Goal: Task Accomplishment & Management: Manage account settings

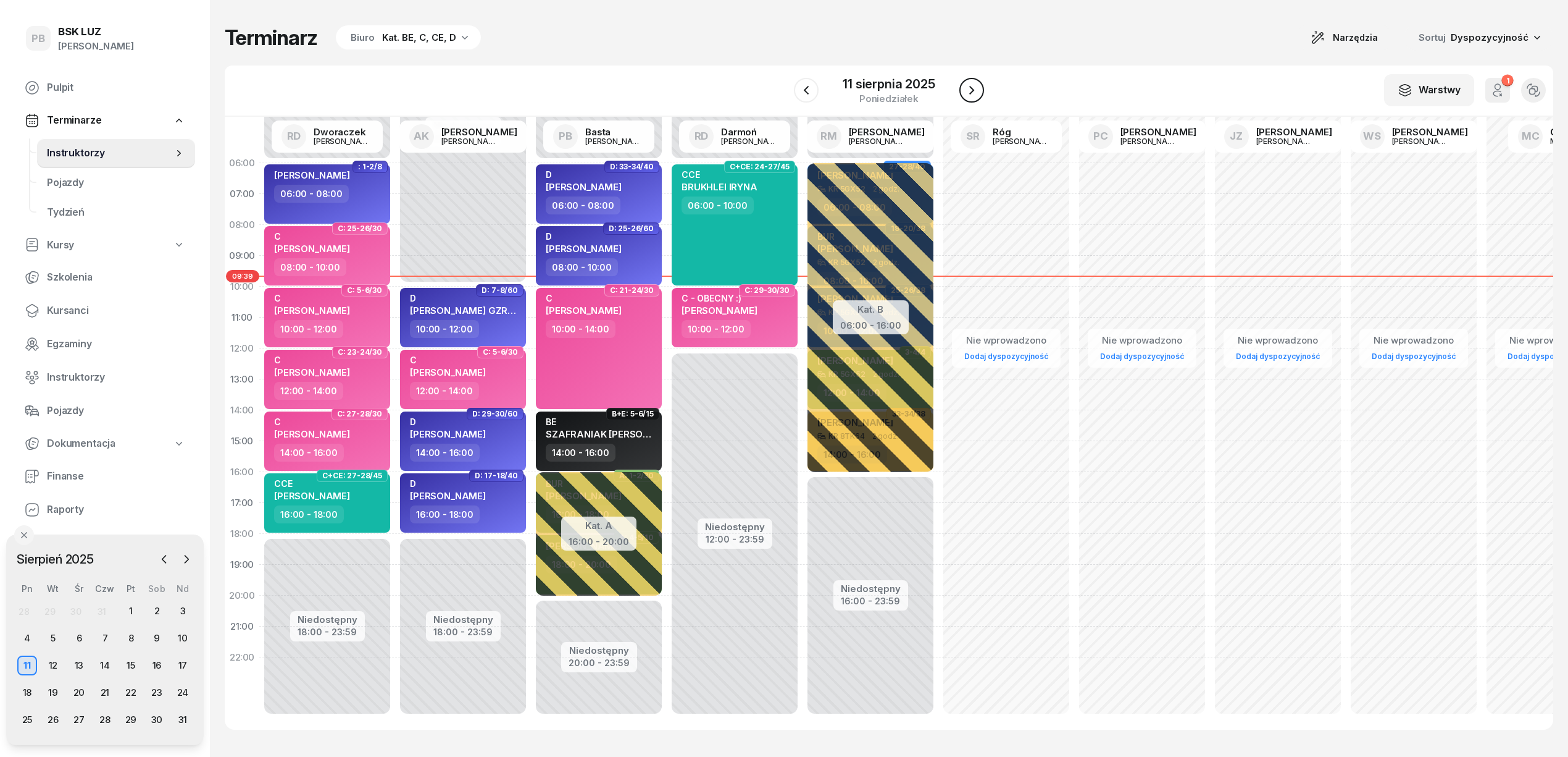
click at [967, 90] on icon "button" at bounding box center [971, 90] width 15 height 15
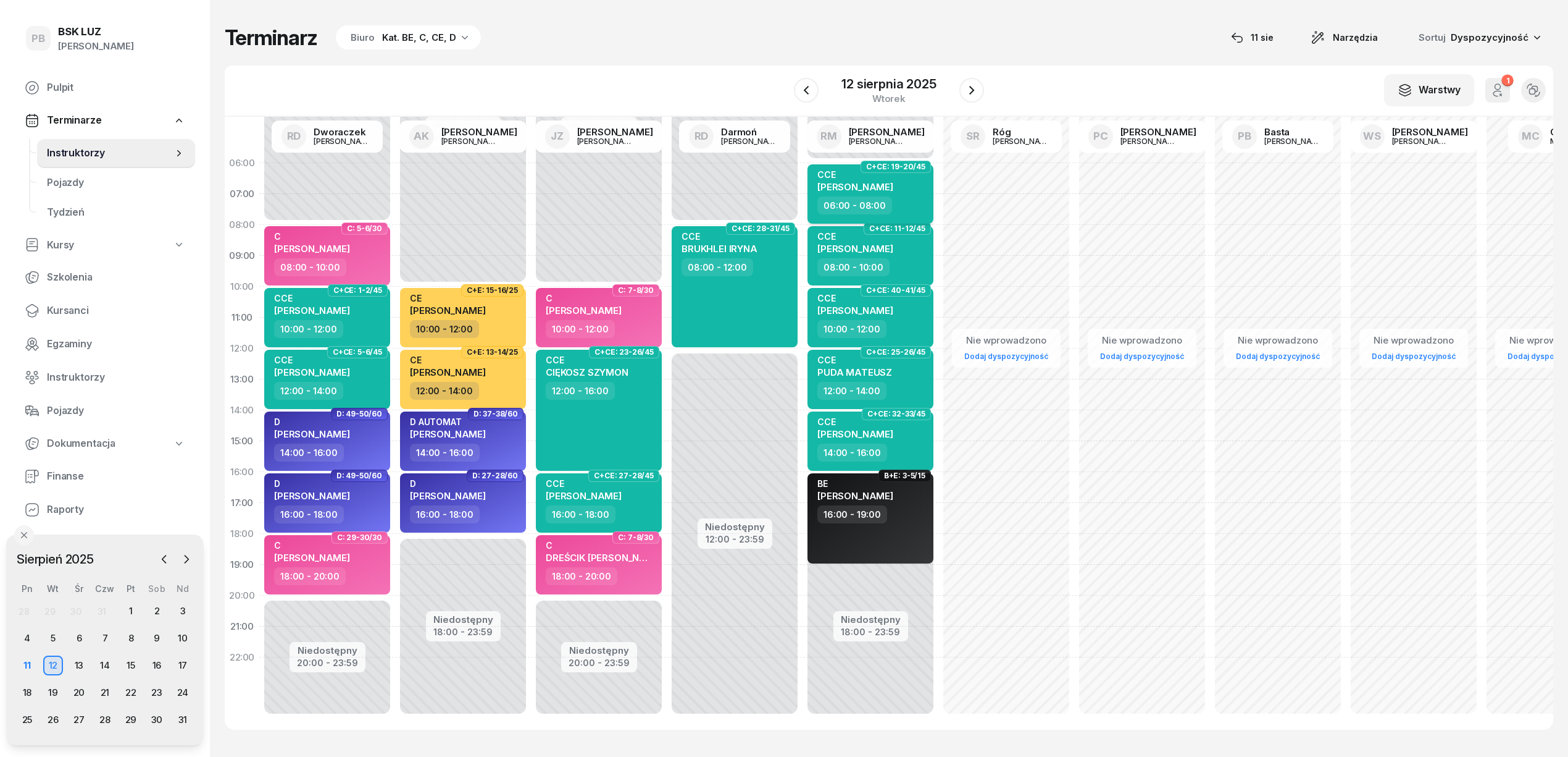
click at [868, 185] on span "[PERSON_NAME]" at bounding box center [856, 187] width 76 height 12
select select "06"
select select "08"
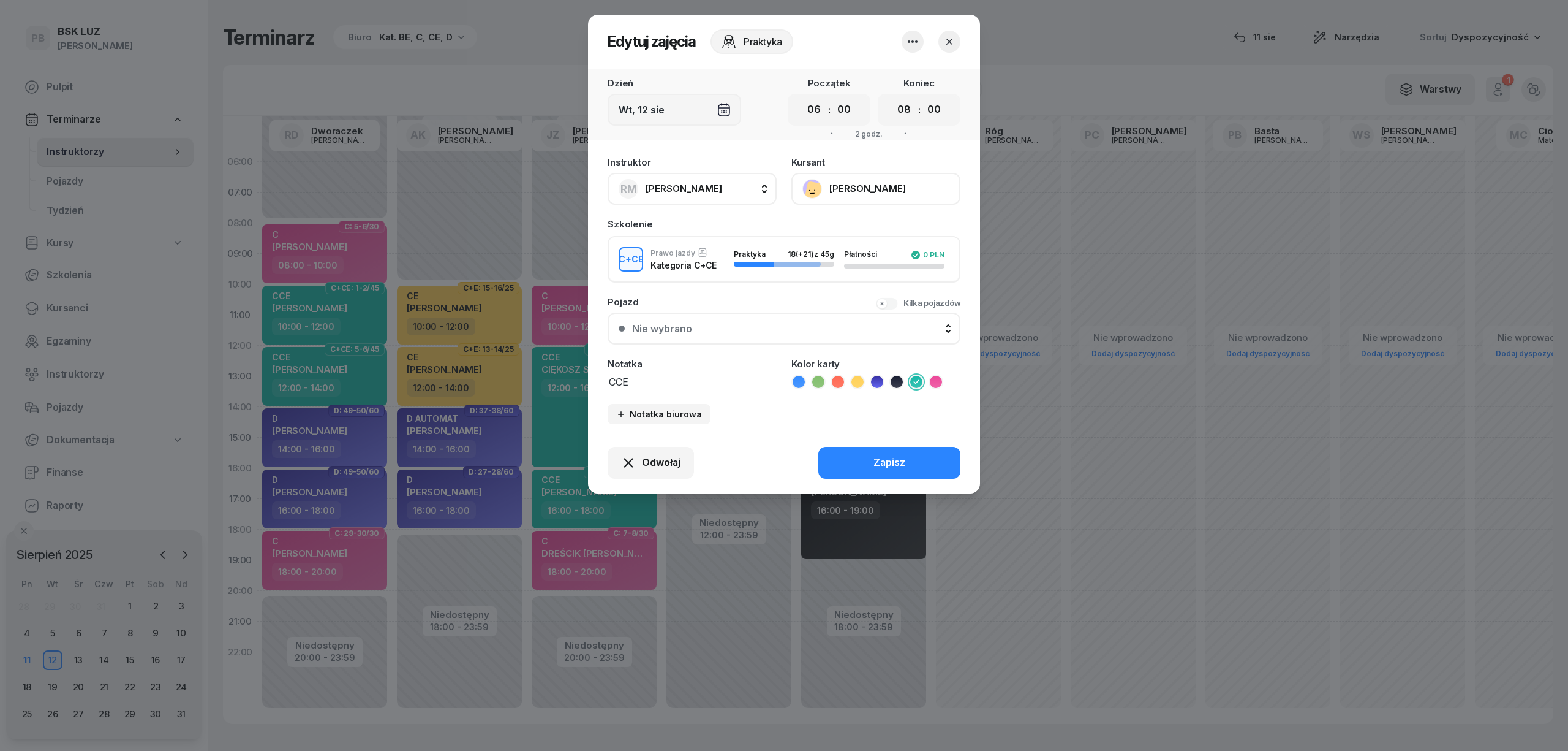
click at [857, 182] on button "[PERSON_NAME]" at bounding box center [876, 188] width 169 height 32
click at [944, 41] on icon "button" at bounding box center [950, 42] width 12 height 12
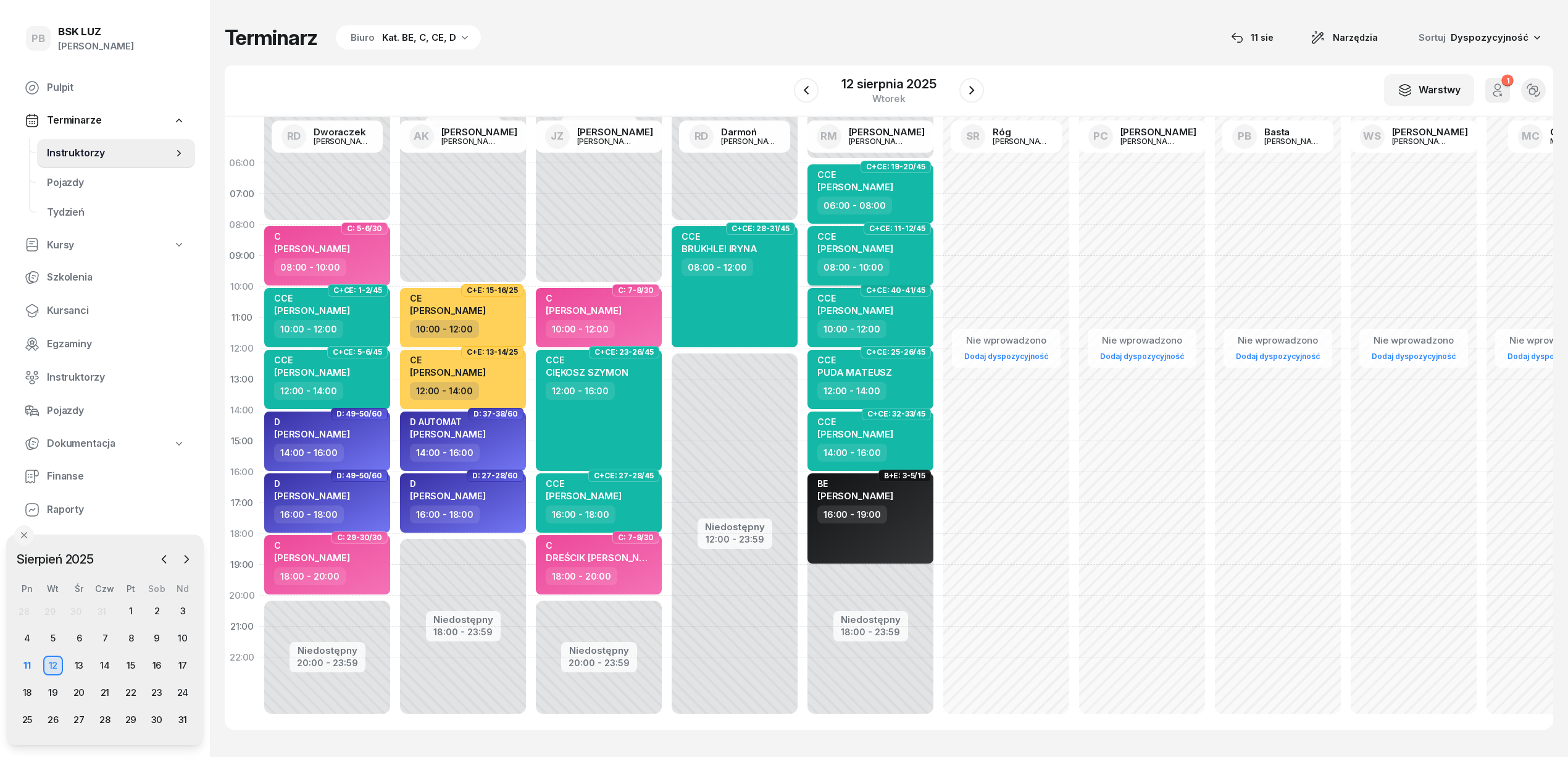
click at [901, 263] on div "08:00 - 10:00" at bounding box center [872, 267] width 108 height 18
select select "08"
select select "10"
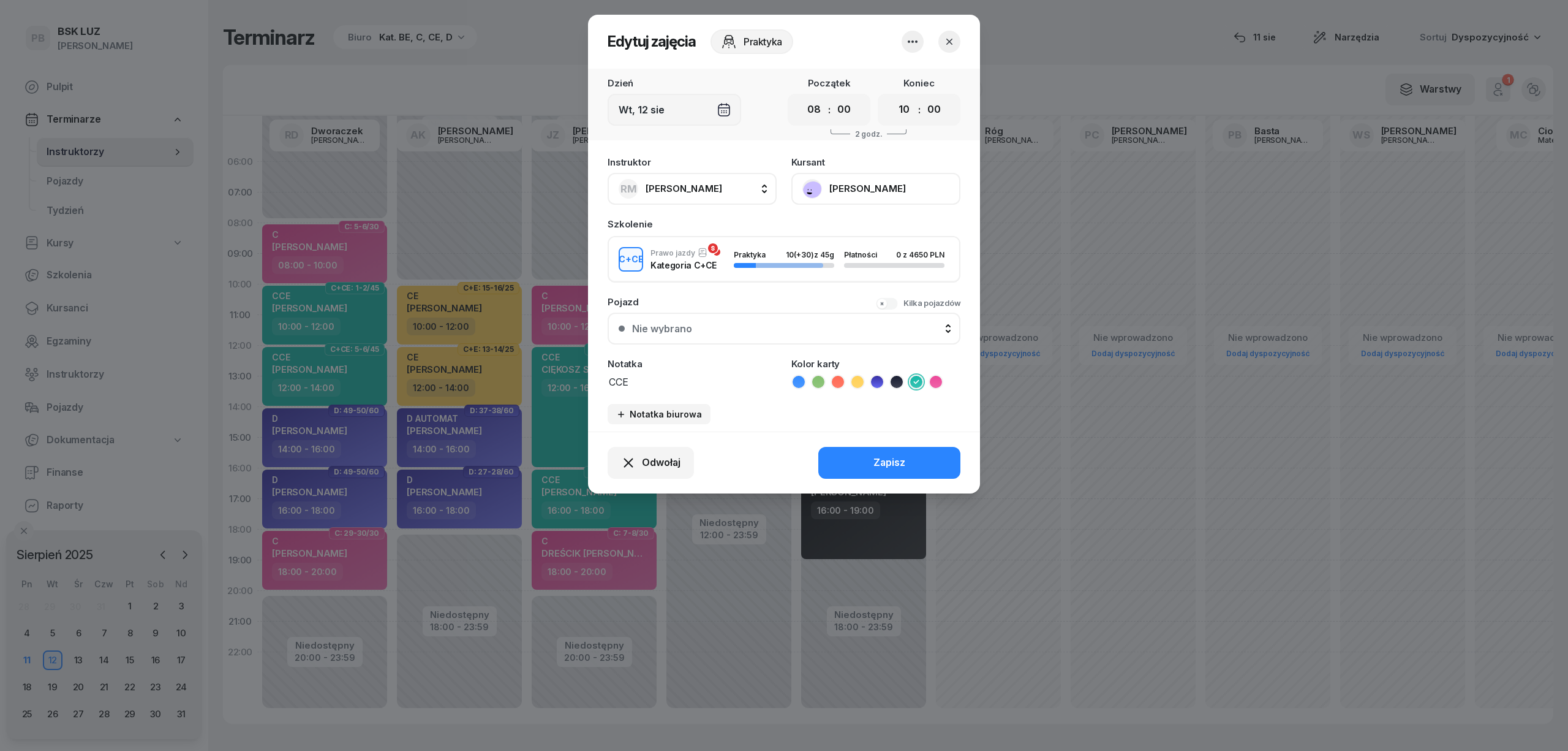
click at [831, 180] on button "[PERSON_NAME]" at bounding box center [876, 188] width 169 height 32
click at [949, 48] on button "button" at bounding box center [950, 42] width 22 height 22
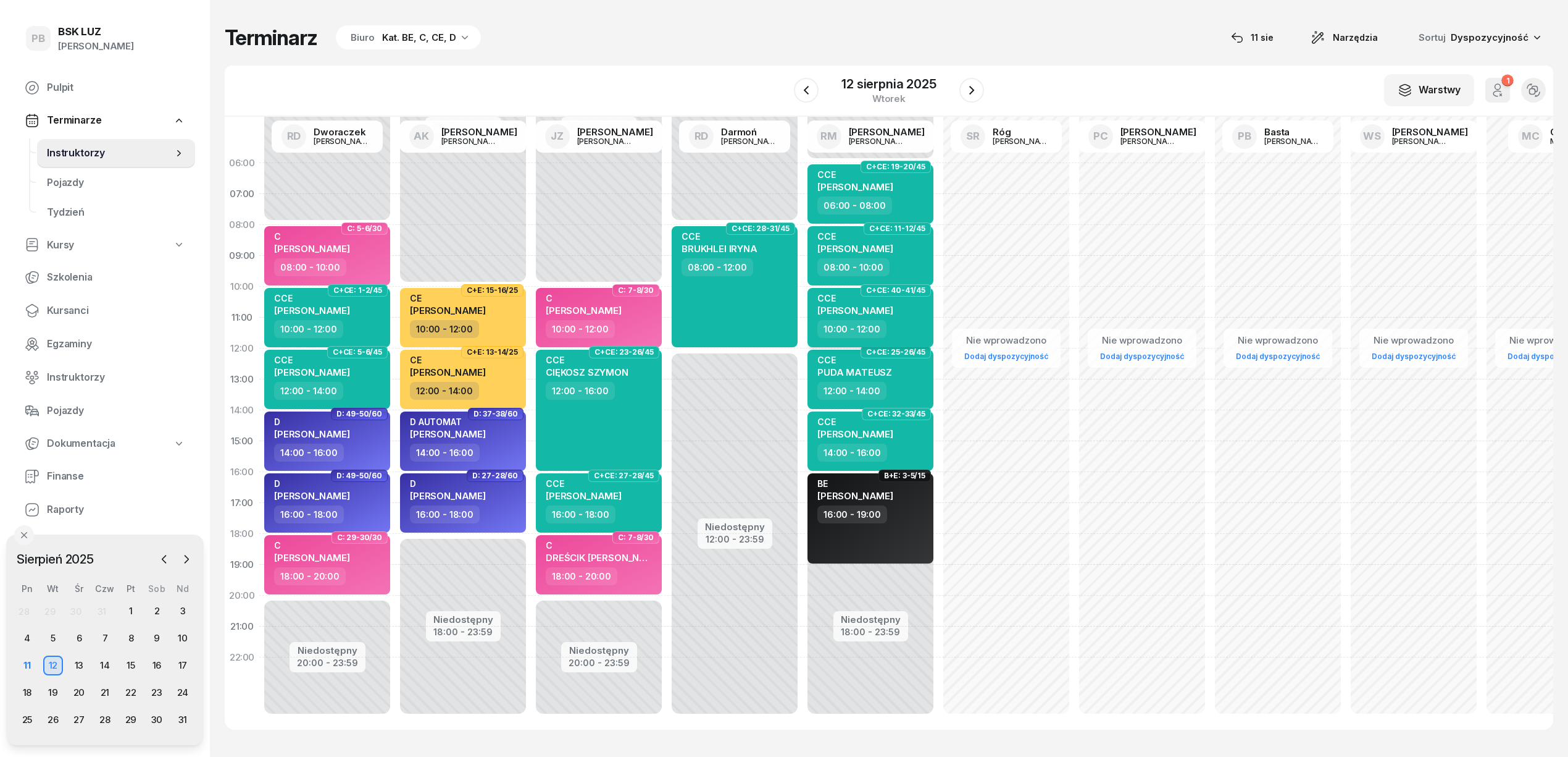
click at [907, 325] on div "10:00 - 12:00" at bounding box center [872, 329] width 108 height 18
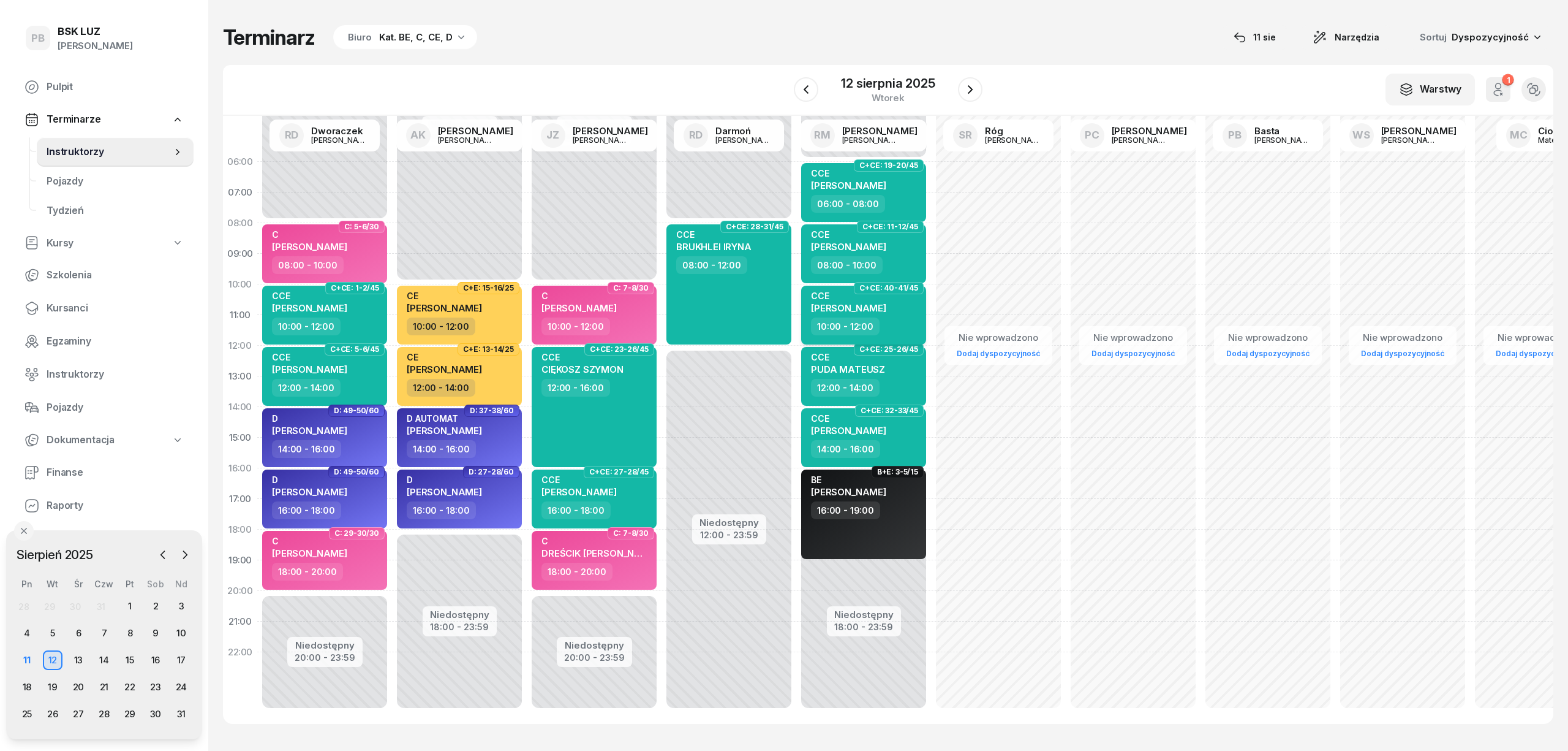
select select "10"
select select "12"
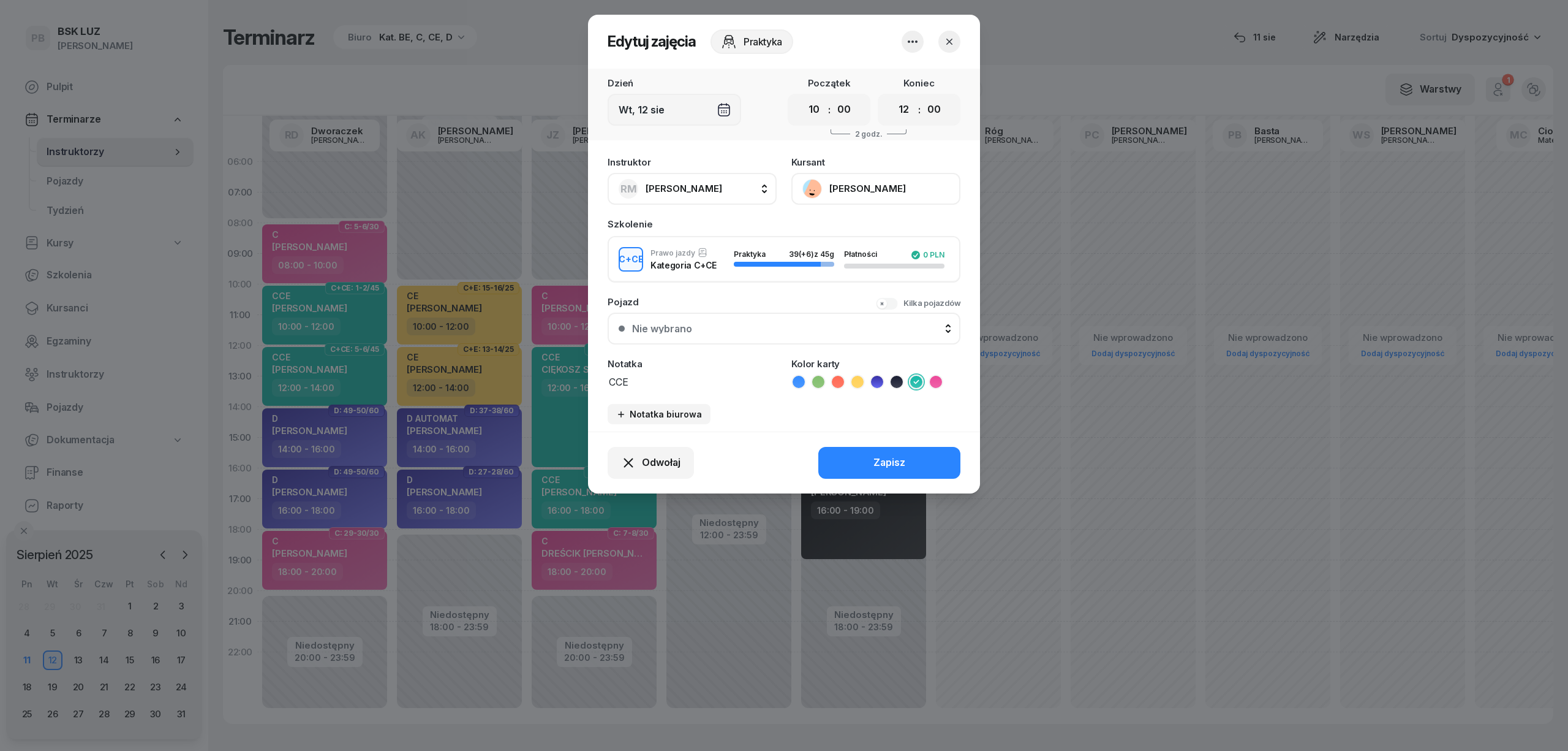
click at [911, 181] on button "[PERSON_NAME]" at bounding box center [876, 188] width 169 height 32
click at [941, 35] on button "button" at bounding box center [950, 42] width 22 height 22
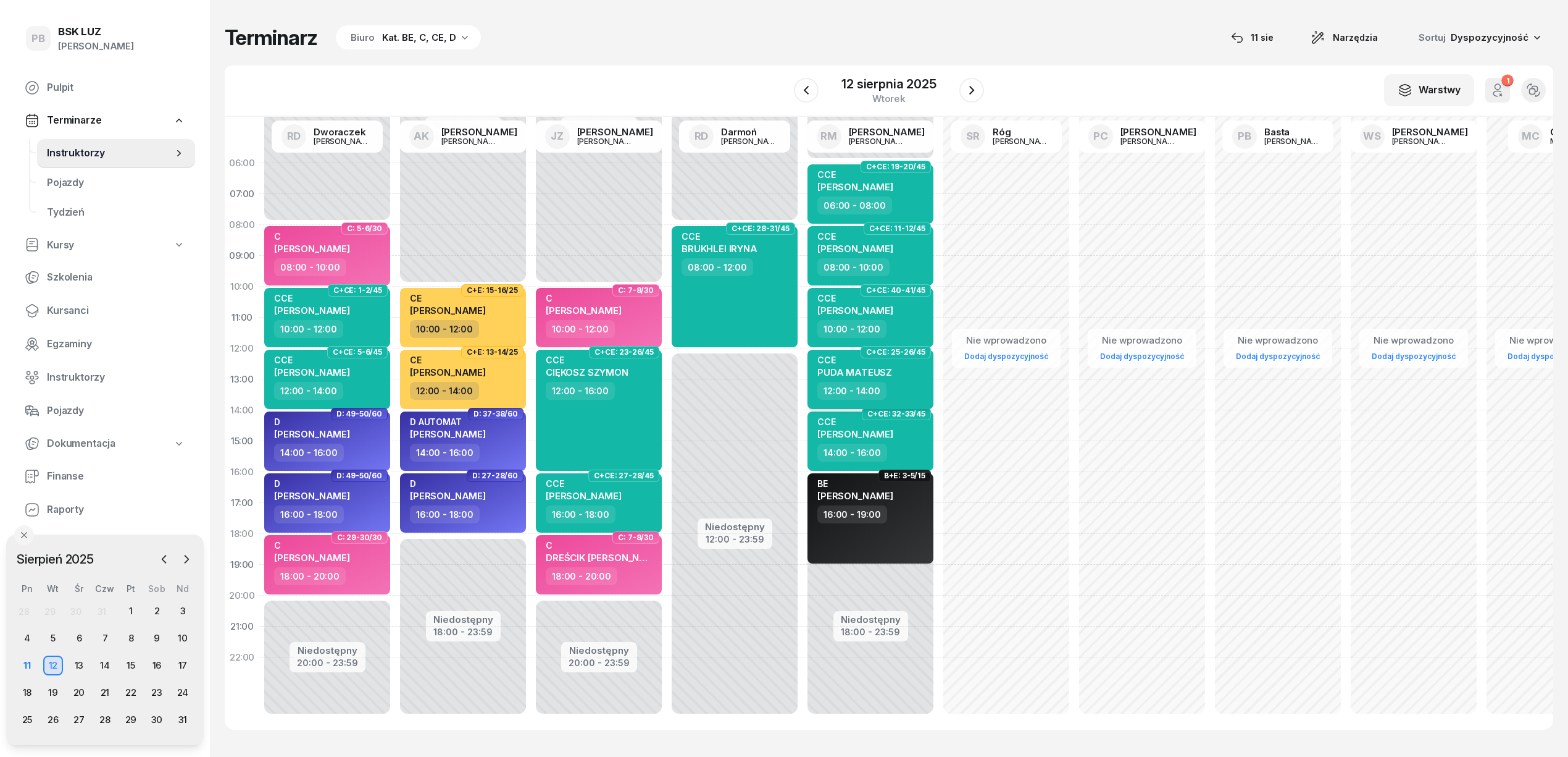
click at [887, 380] on div "CCE PUDA MATEUSZ" at bounding box center [855, 368] width 74 height 27
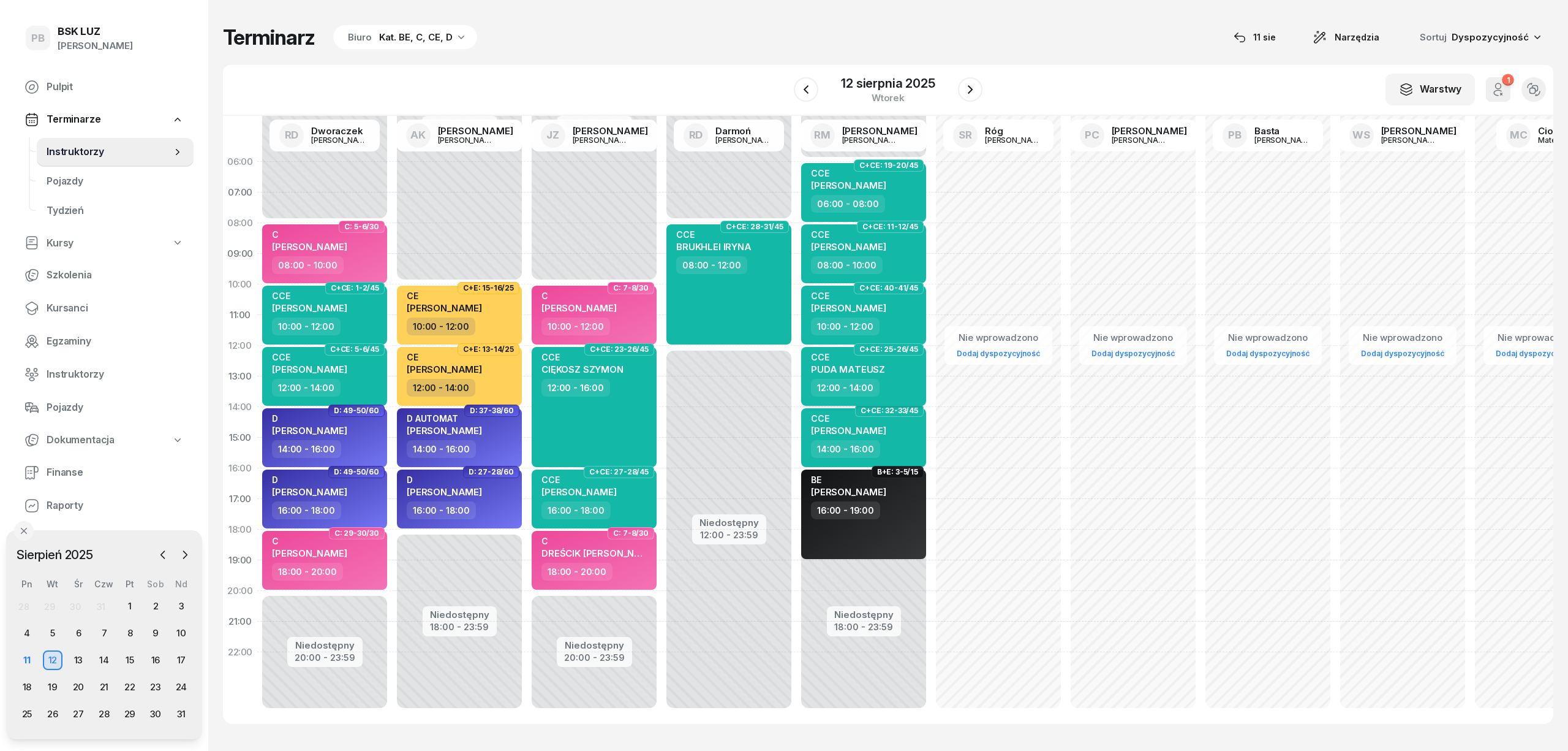
select select "12"
select select "14"
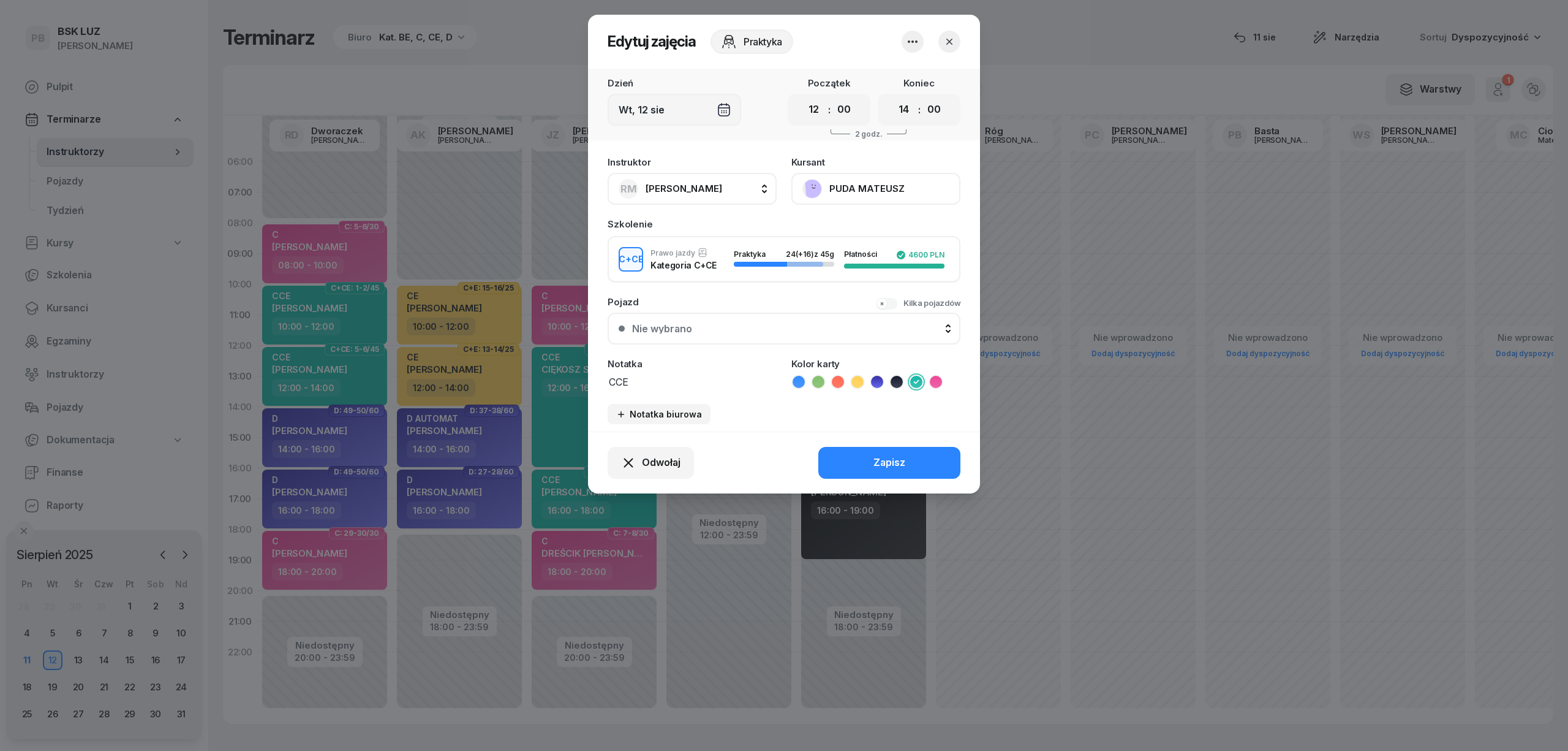
click at [865, 192] on button "PUDA MATEUSZ" at bounding box center [876, 188] width 169 height 32
click at [953, 35] on button "button" at bounding box center [950, 42] width 22 height 22
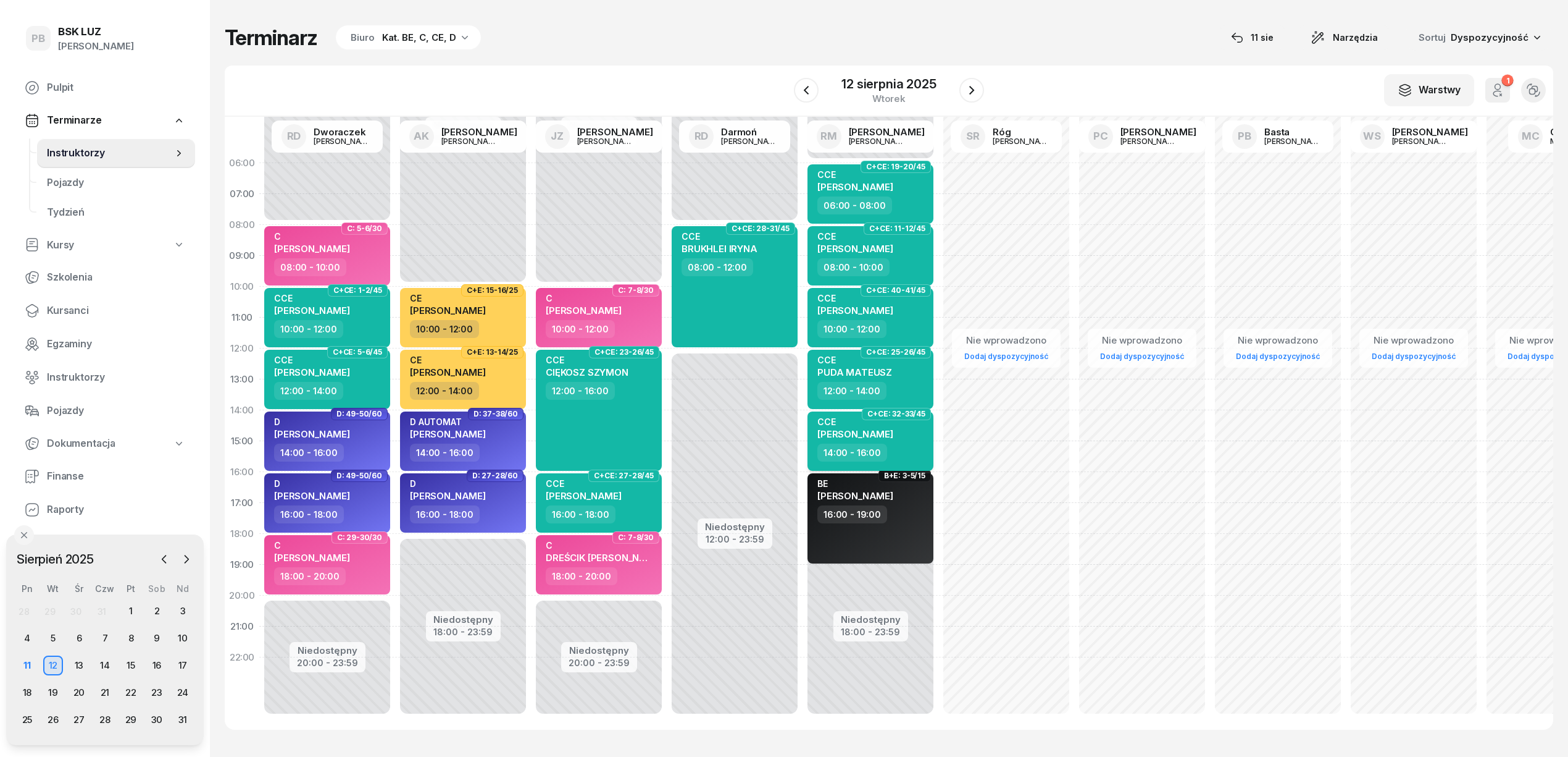
click at [911, 450] on div "14:00 - 16:00" at bounding box center [872, 452] width 108 height 18
select select "14"
select select "16"
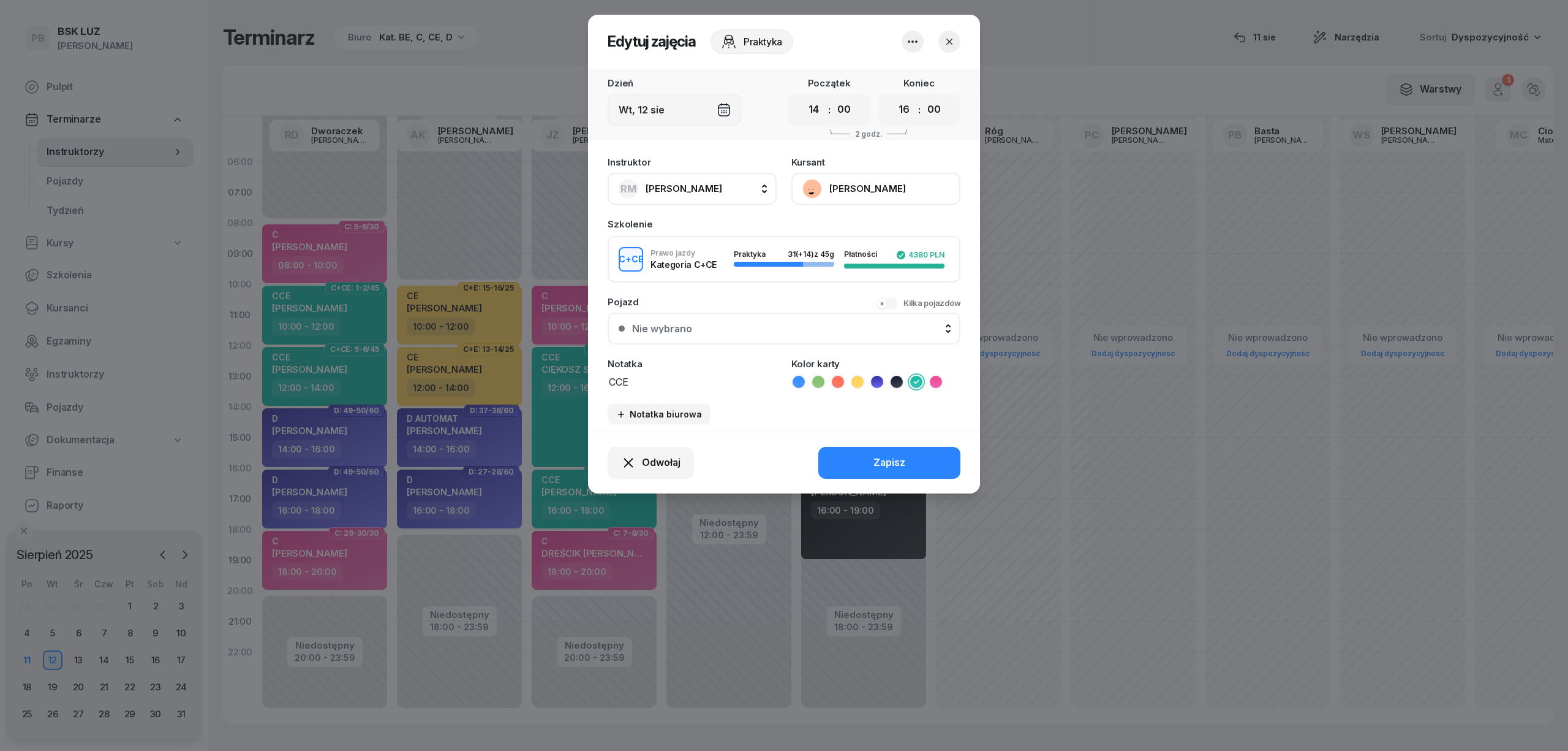
click at [867, 194] on button "[PERSON_NAME]" at bounding box center [876, 188] width 169 height 32
click at [949, 52] on button "button" at bounding box center [950, 42] width 22 height 22
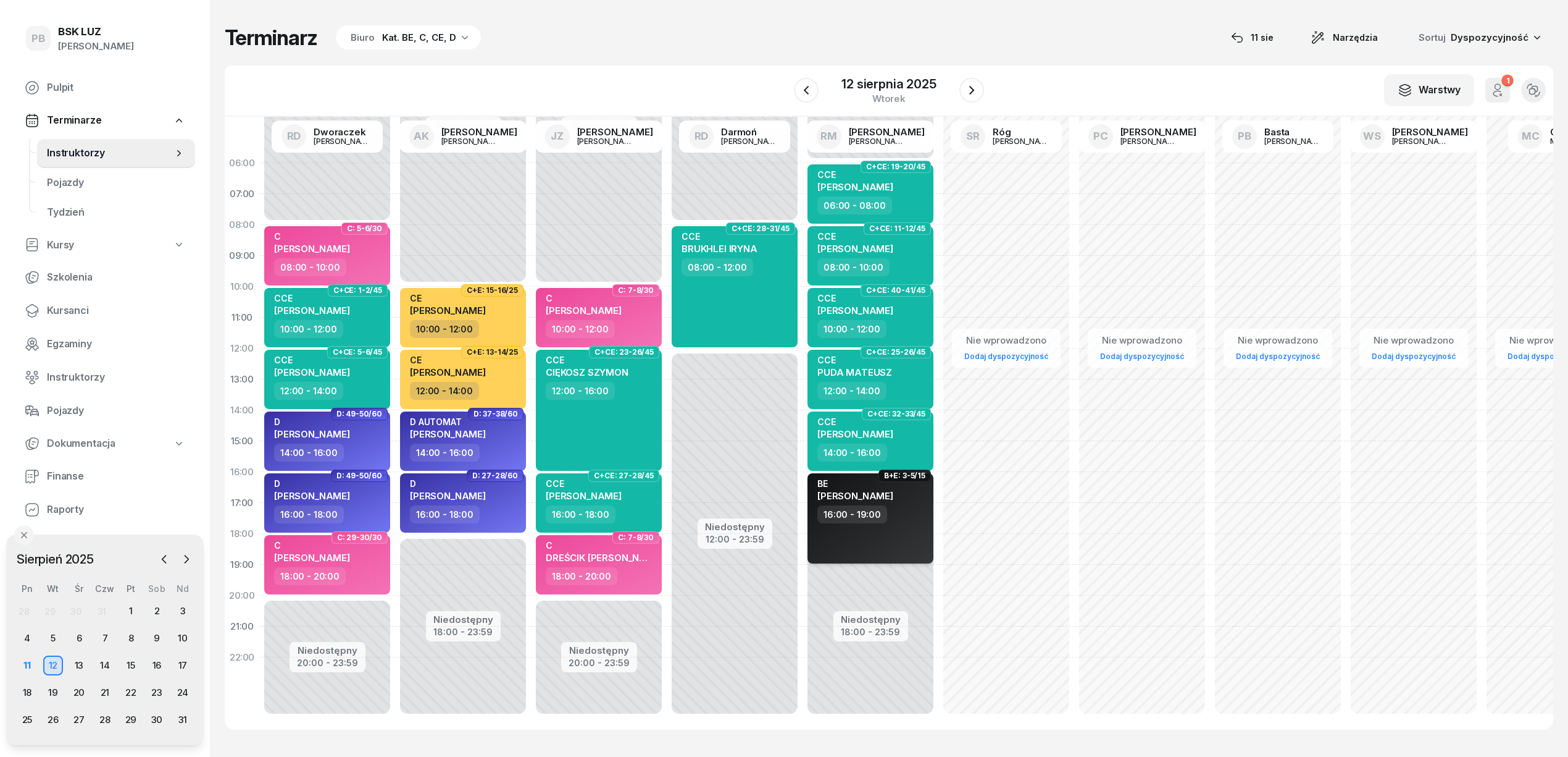
click at [880, 536] on div "BE [PERSON_NAME] 16:00 - 19:00" at bounding box center [870, 518] width 126 height 90
select select "16"
select select "19"
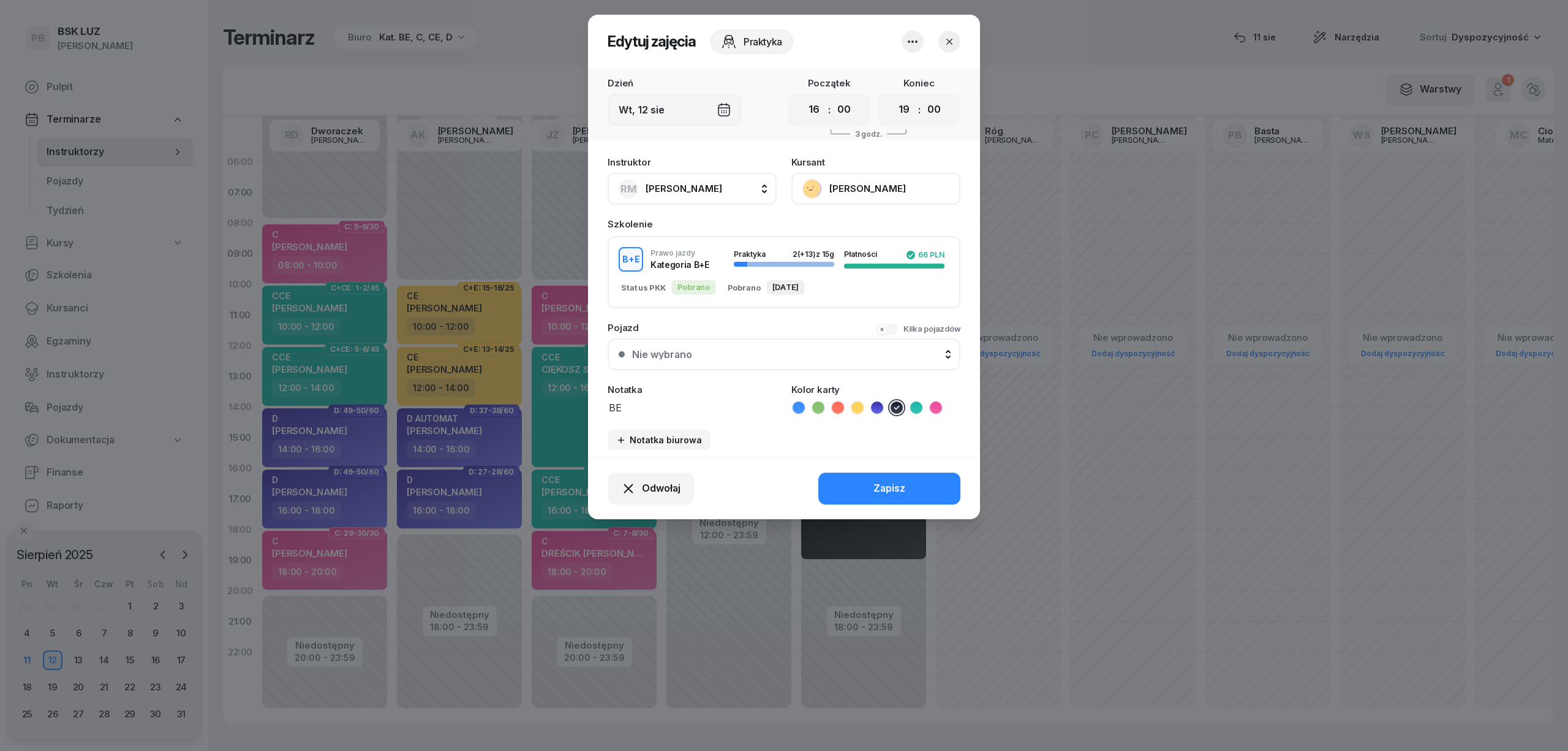
click at [885, 173] on button "[PERSON_NAME]" at bounding box center [876, 188] width 169 height 32
click at [947, 35] on button "button" at bounding box center [950, 42] width 22 height 22
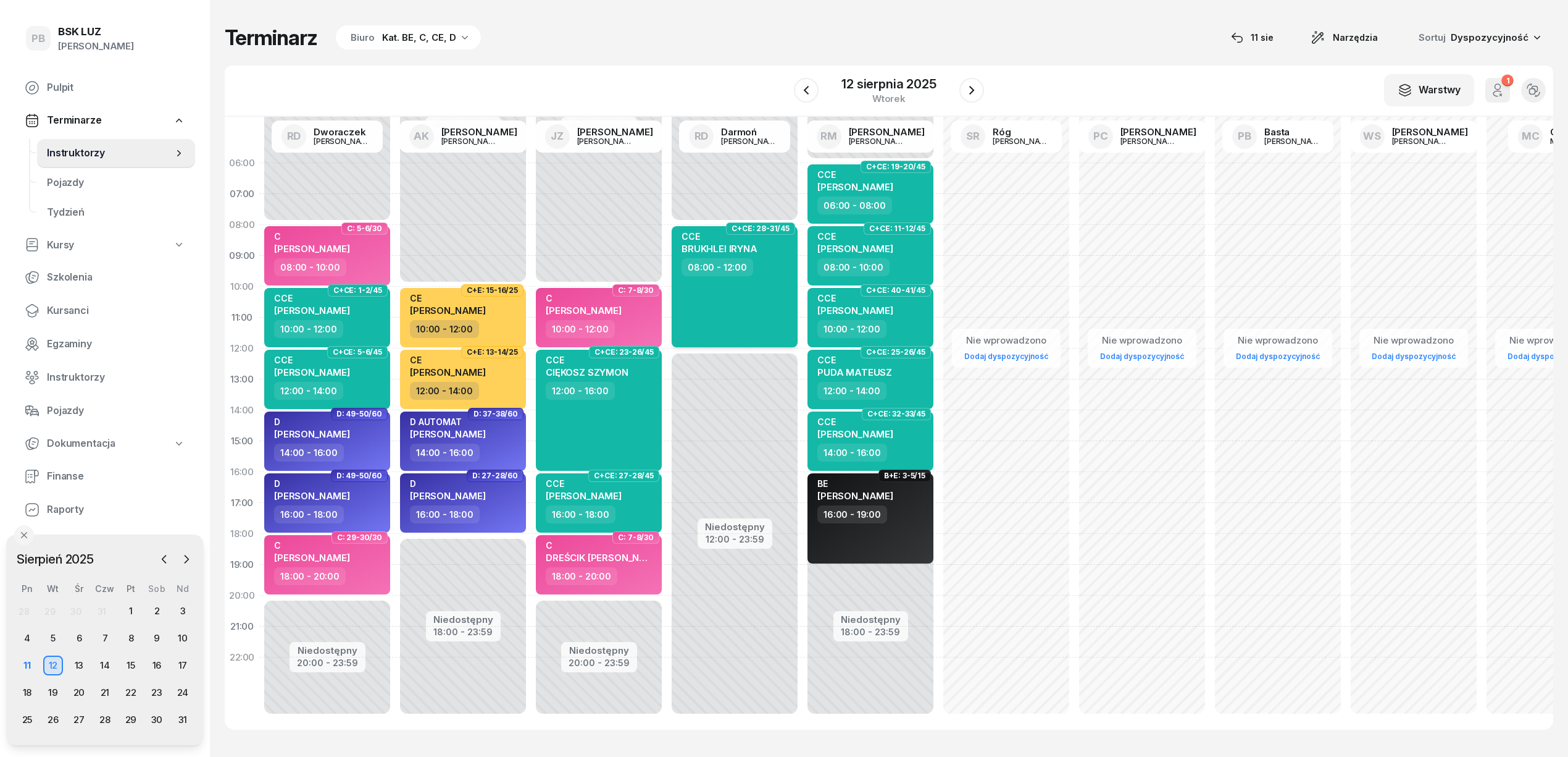
click at [723, 283] on div "CCE BRUKHLEI [PERSON_NAME] 08:00 - 12:00" at bounding box center [734, 287] width 126 height 121
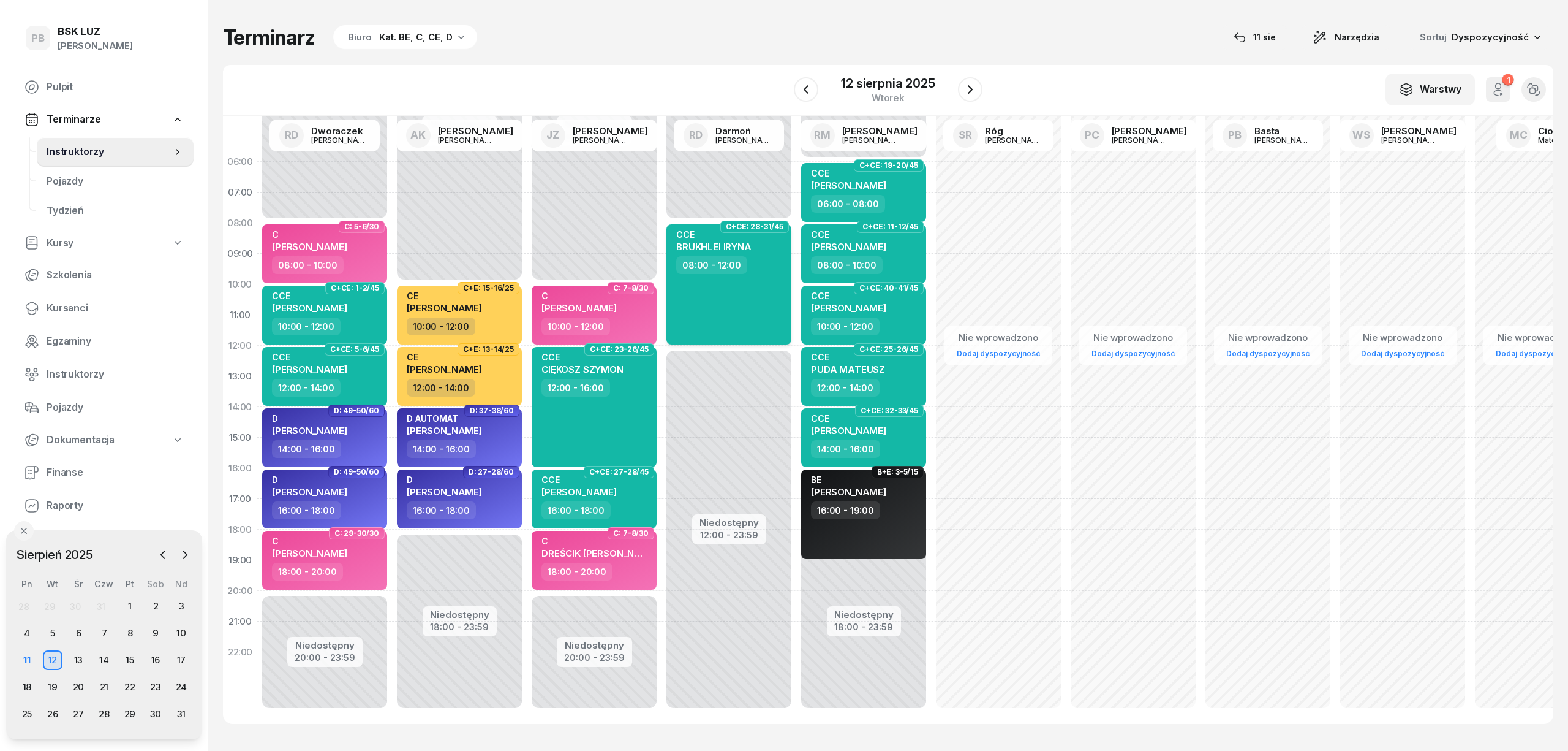
select select "08"
select select "12"
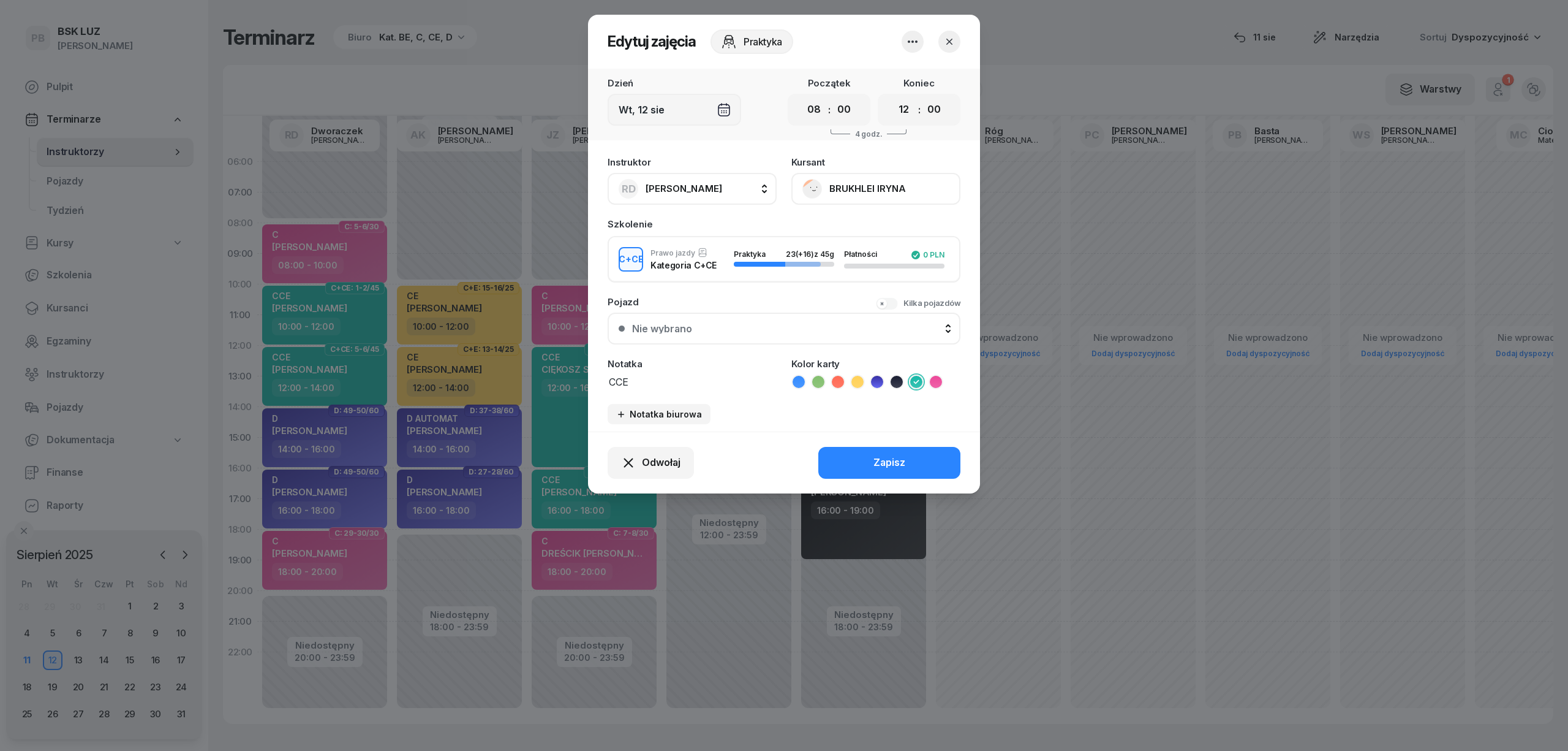
click at [902, 180] on button "BRUKHLEI IRYNA" at bounding box center [876, 188] width 169 height 32
click at [946, 39] on icon "button" at bounding box center [950, 42] width 12 height 12
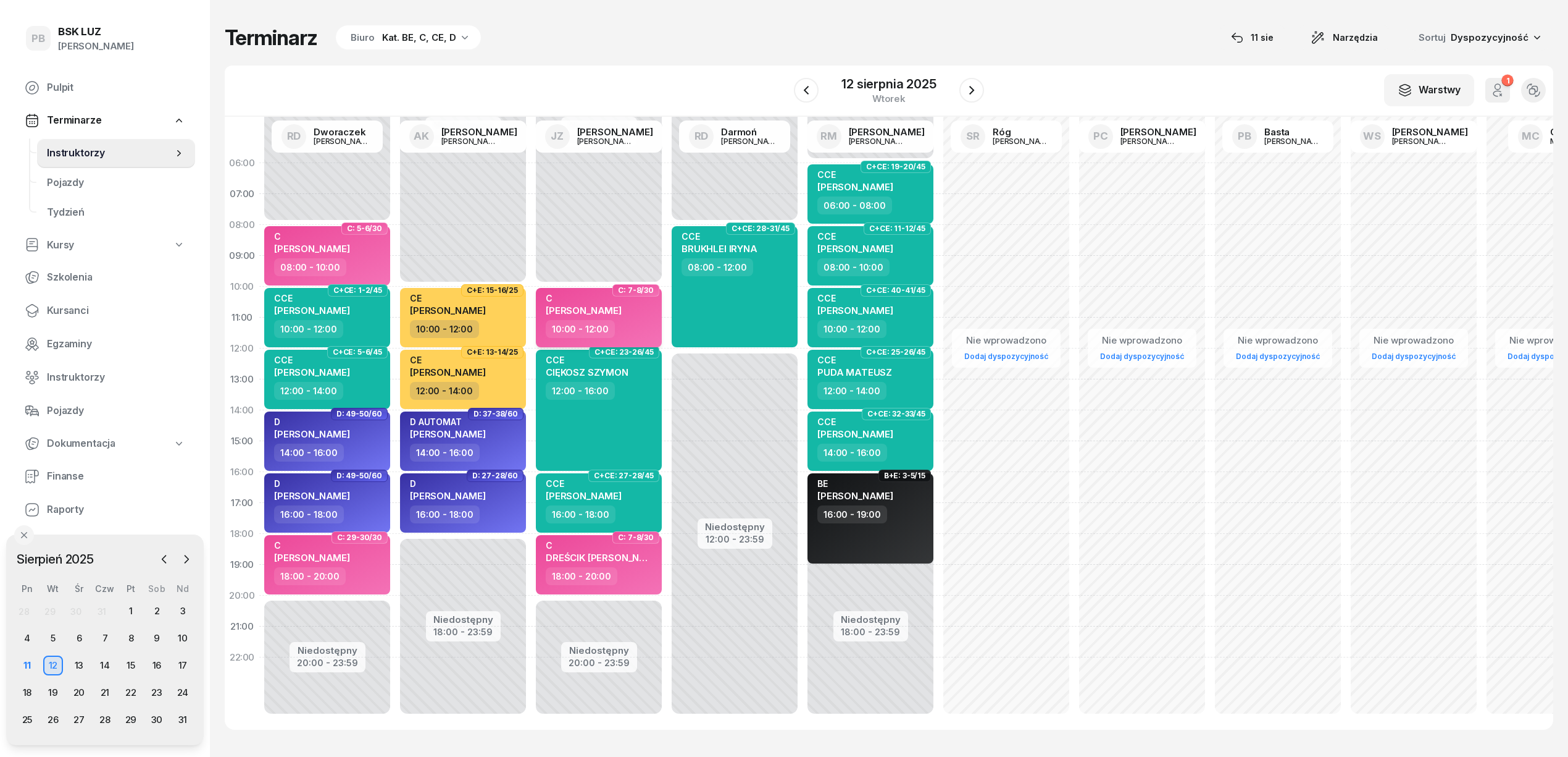
click at [643, 331] on div "10:00 - 12:00" at bounding box center [600, 329] width 108 height 18
select select "10"
select select "12"
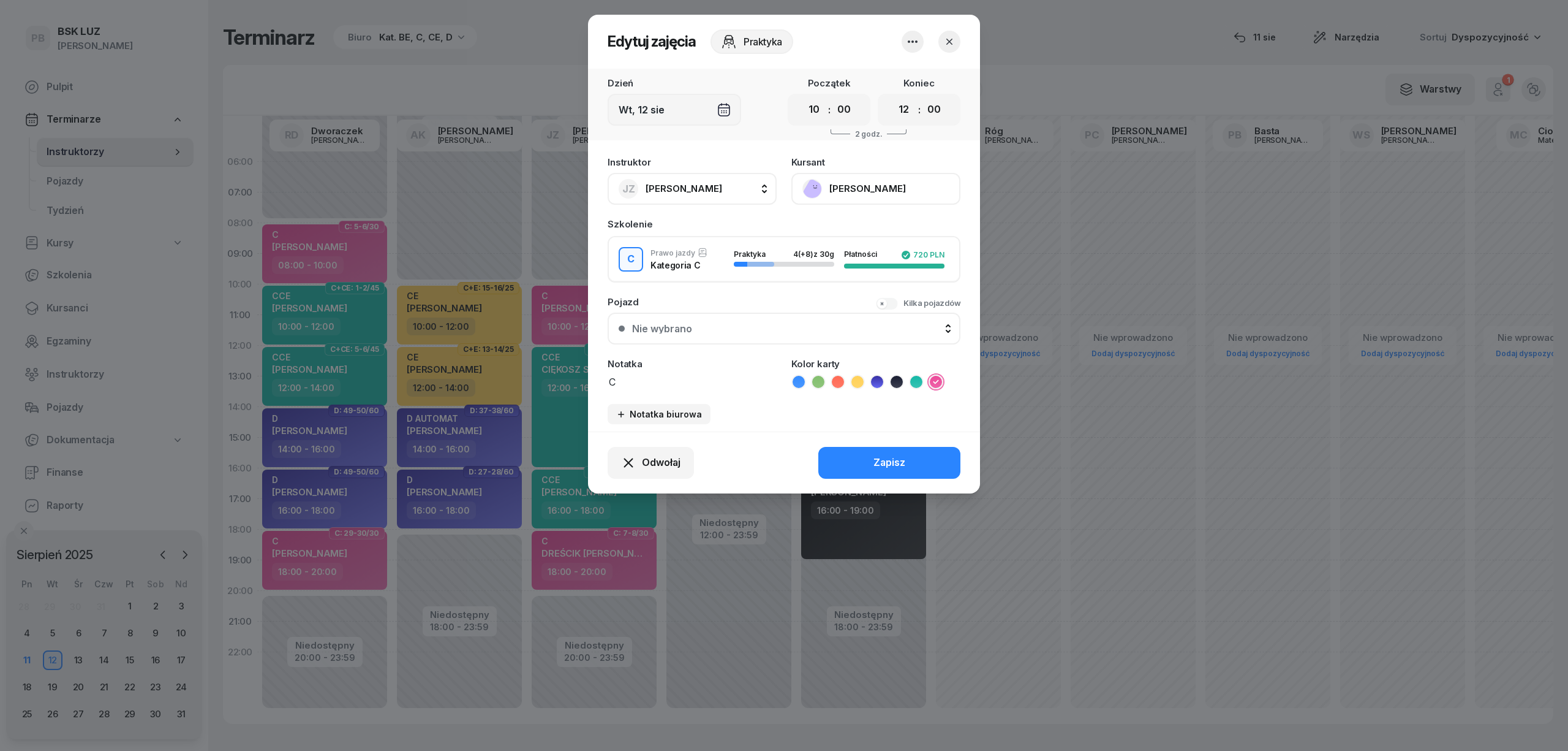
click at [863, 177] on button "[PERSON_NAME]" at bounding box center [876, 188] width 169 height 32
click at [949, 39] on icon "button" at bounding box center [950, 42] width 12 height 12
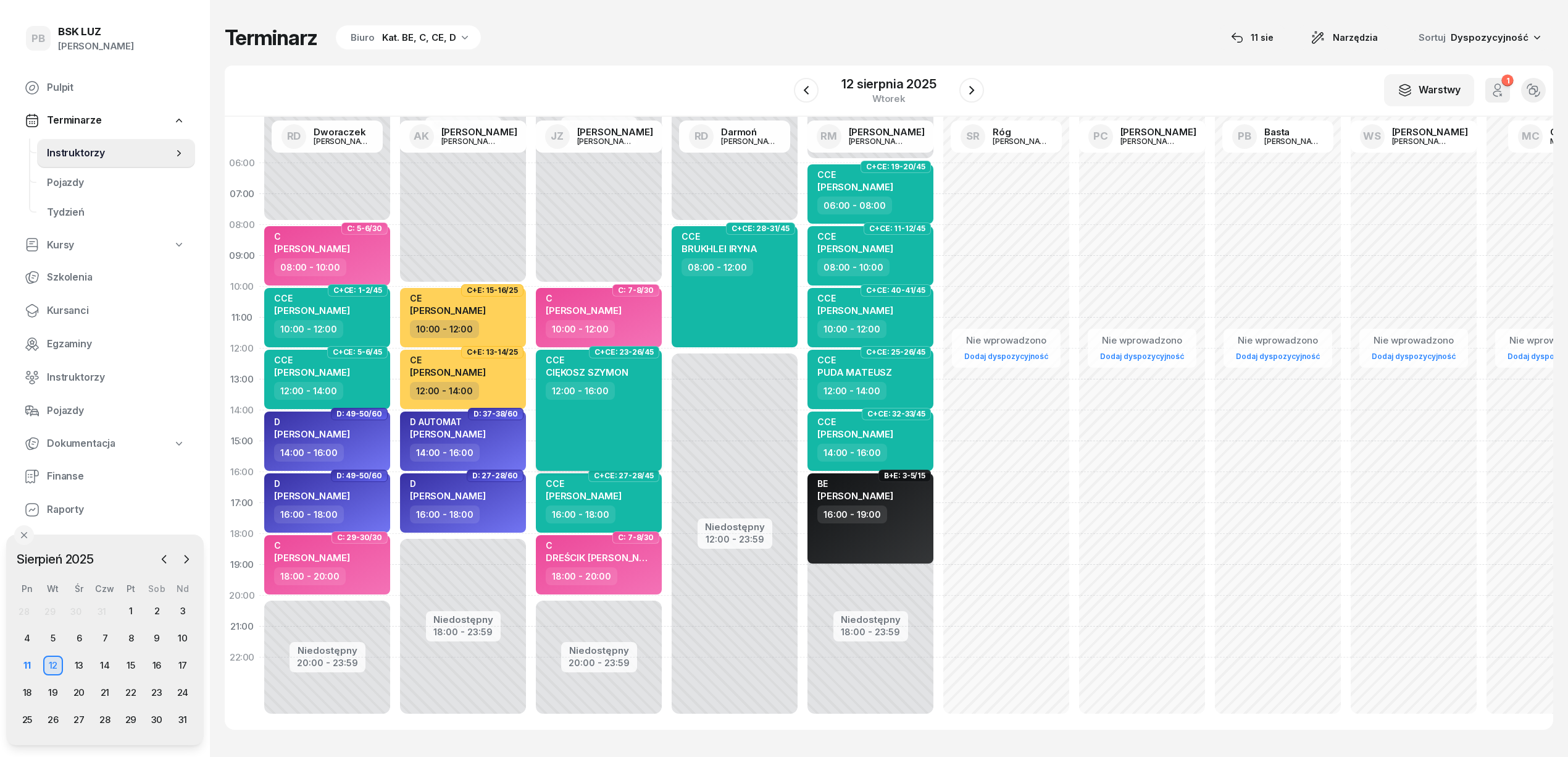
click at [592, 409] on div "CCE CIĘKOSZ SZYMON 12:00 - 16:00" at bounding box center [599, 410] width 126 height 121
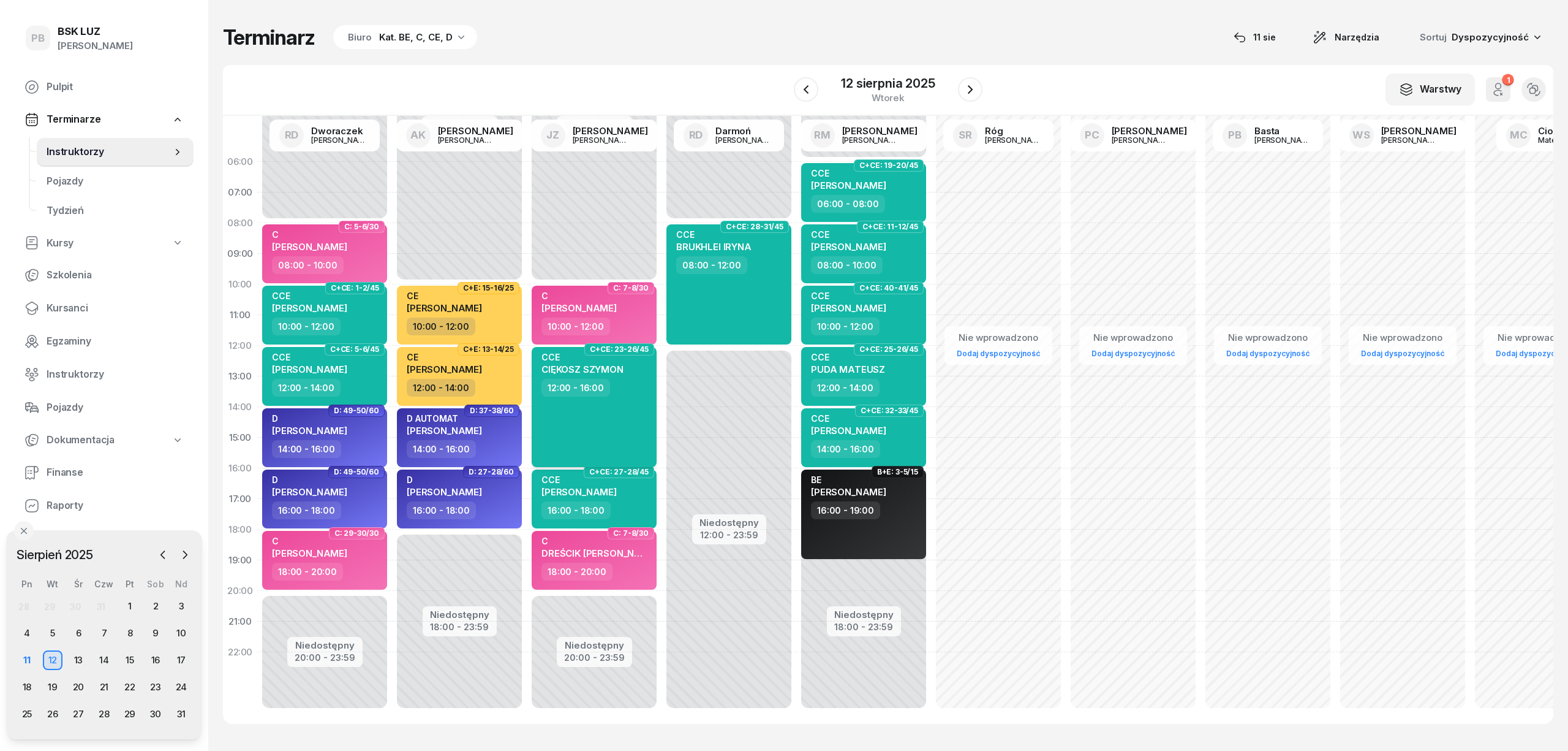
select select "12"
select select "16"
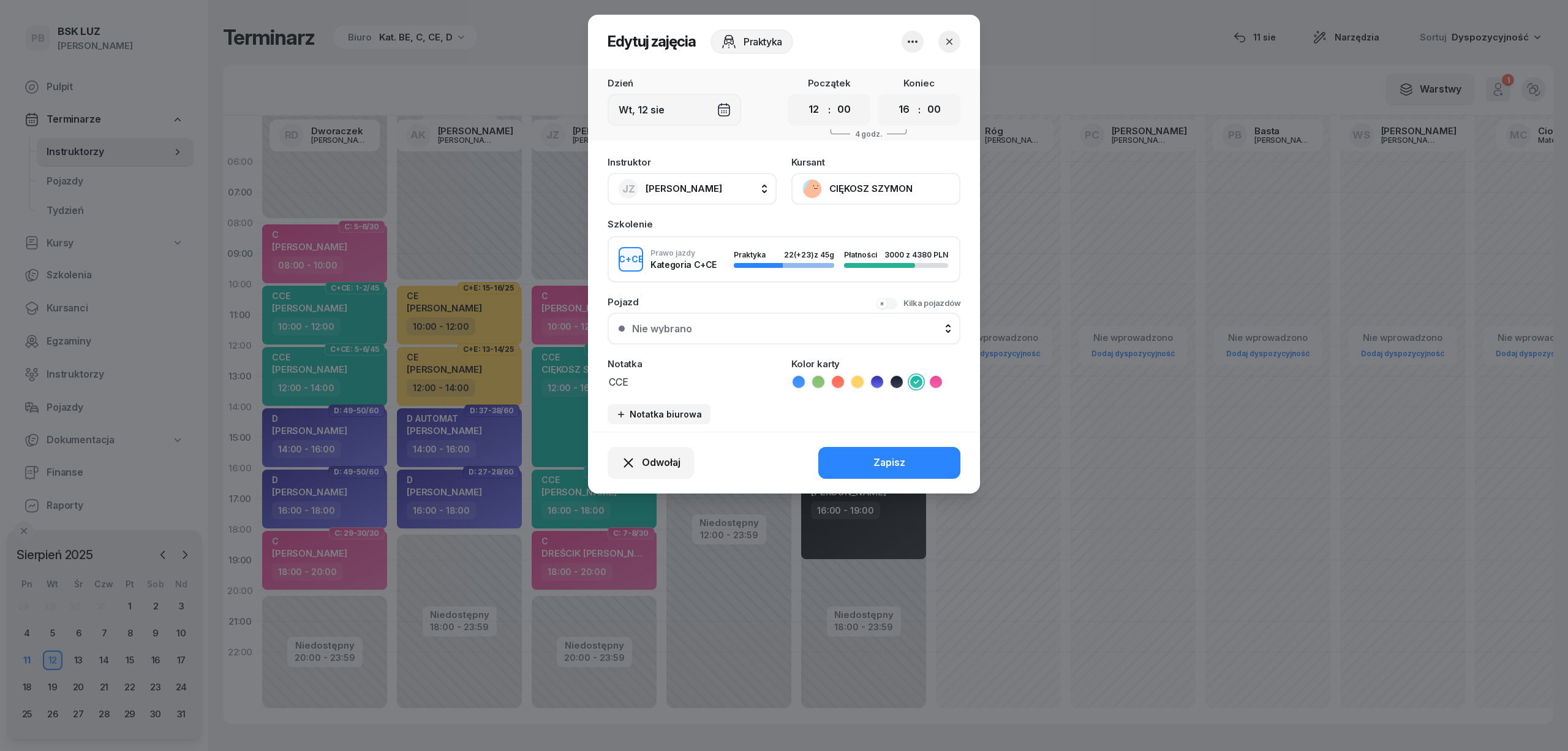
click at [912, 191] on button "CIĘKOSZ SZYMON" at bounding box center [876, 188] width 169 height 32
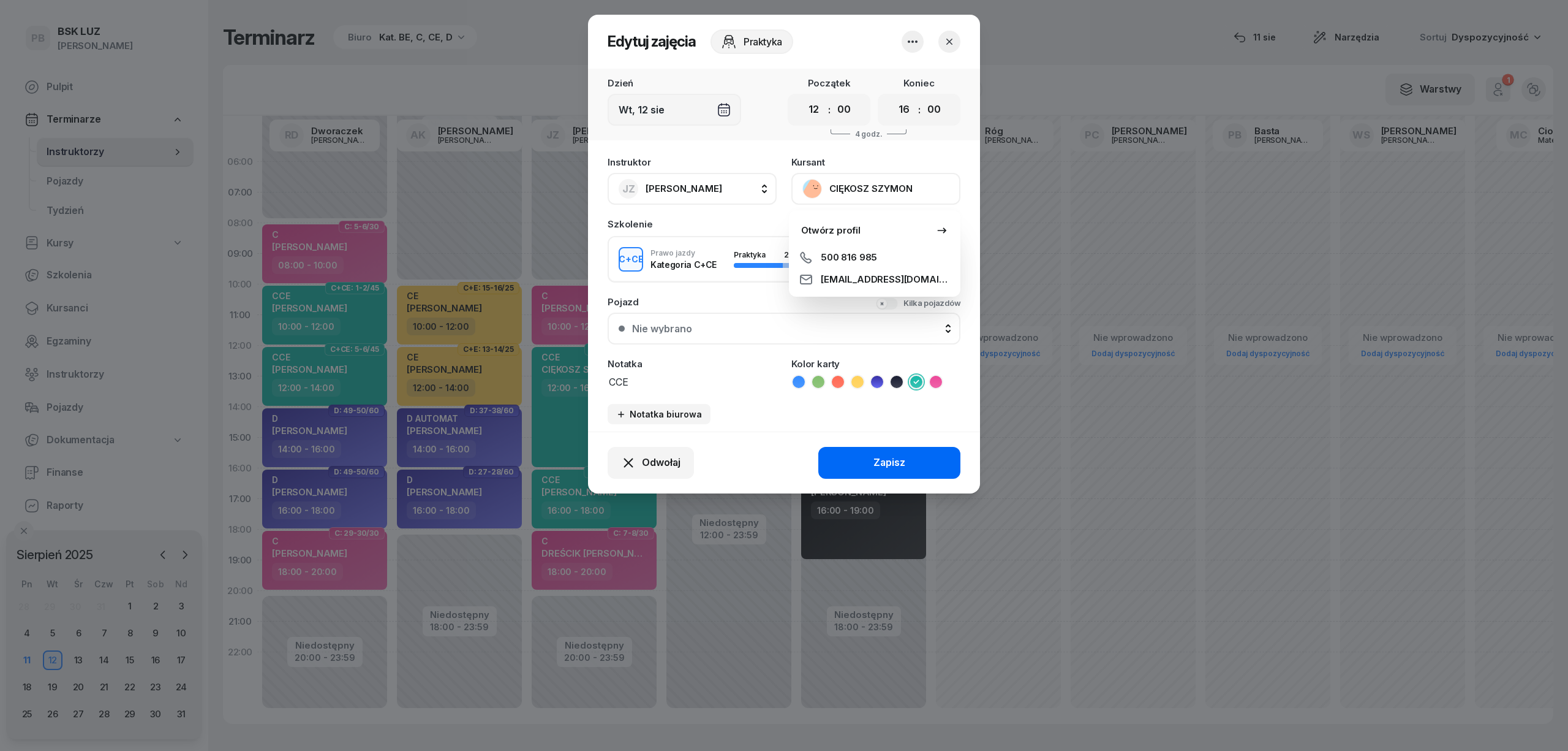
click at [920, 466] on button "Zapisz" at bounding box center [889, 462] width 142 height 32
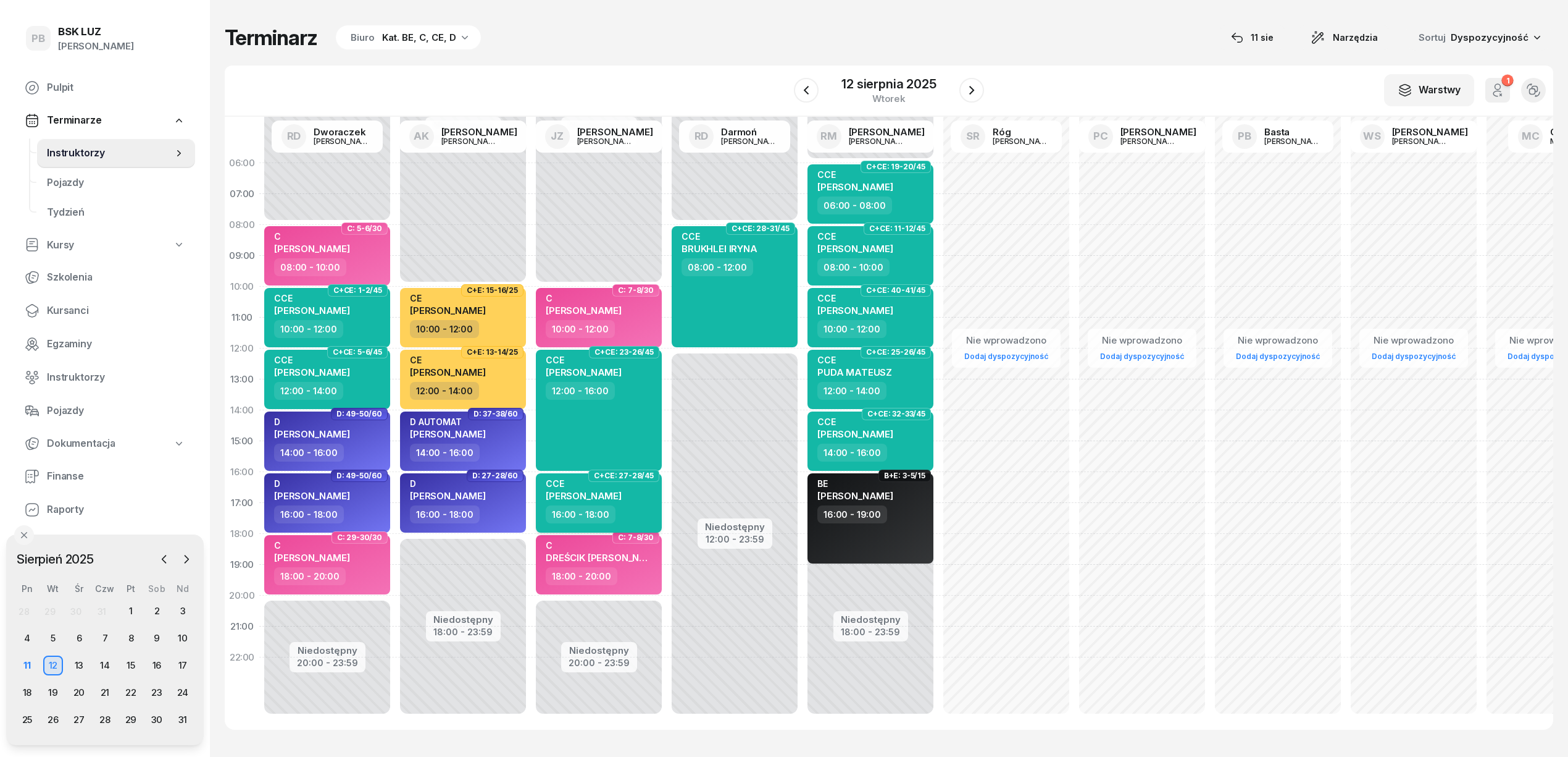
click at [615, 483] on div "CCE [PERSON_NAME]" at bounding box center [600, 491] width 108 height 27
select select "16"
select select "18"
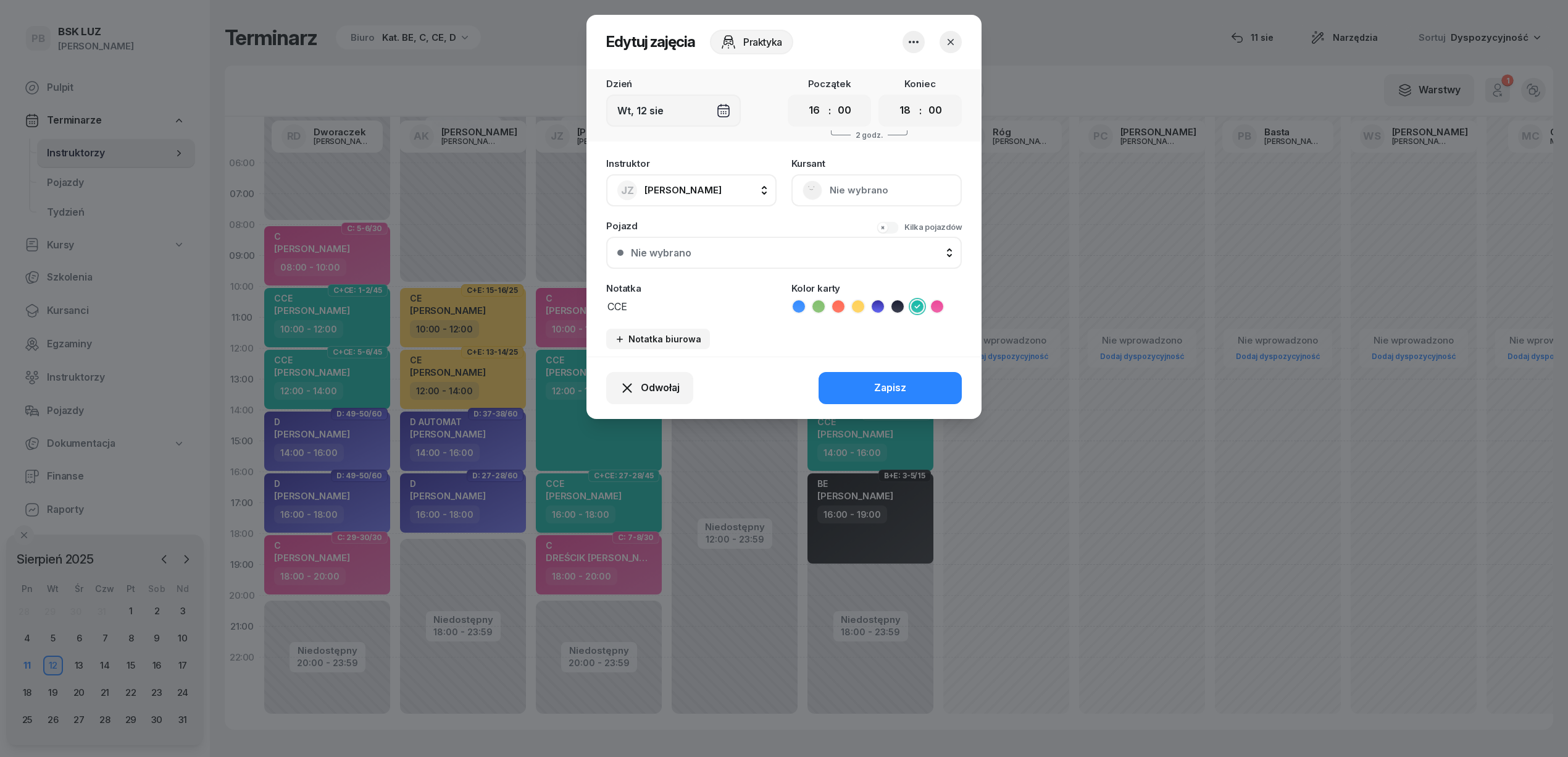
scroll to position [0, 1]
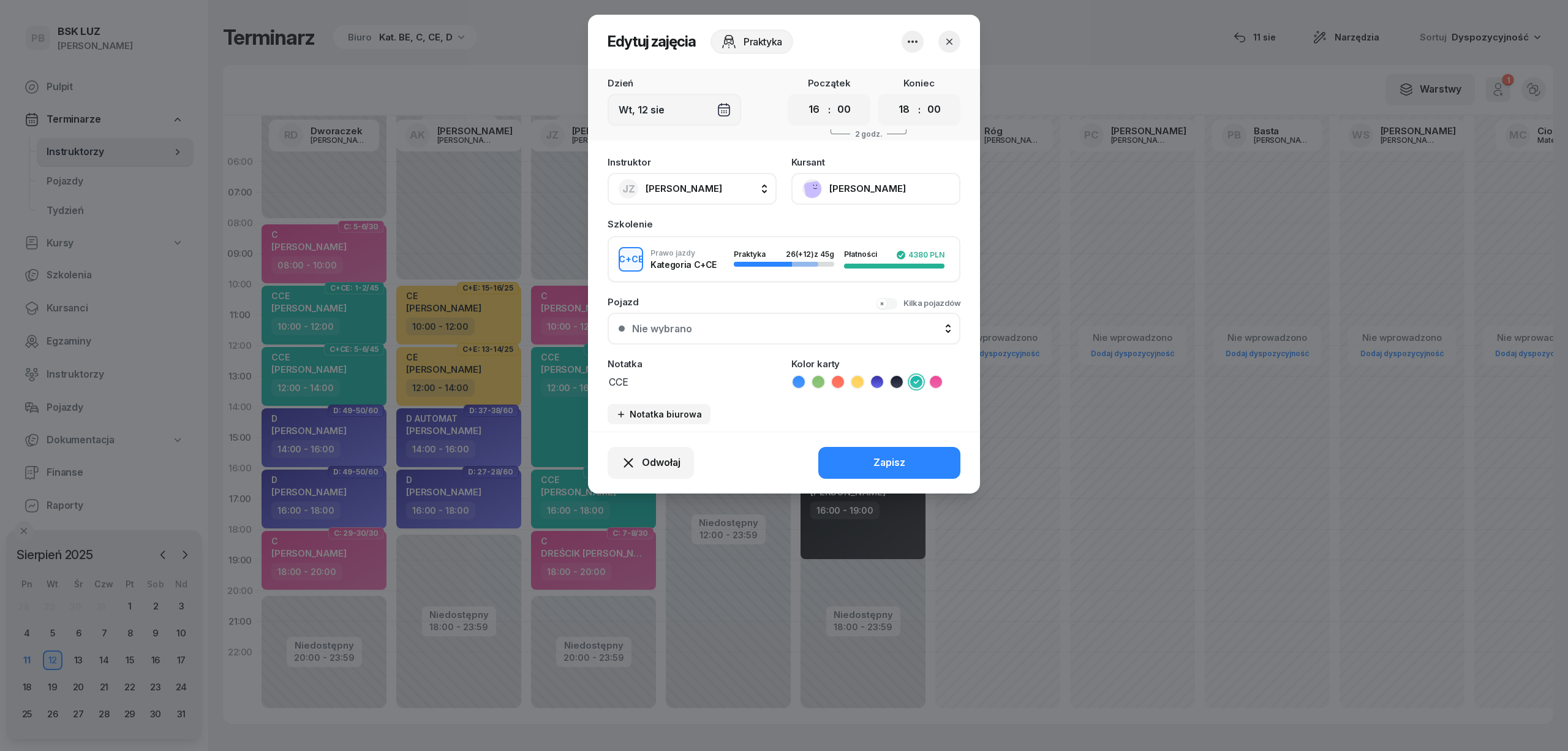
click at [882, 191] on button "[PERSON_NAME]" at bounding box center [876, 188] width 169 height 32
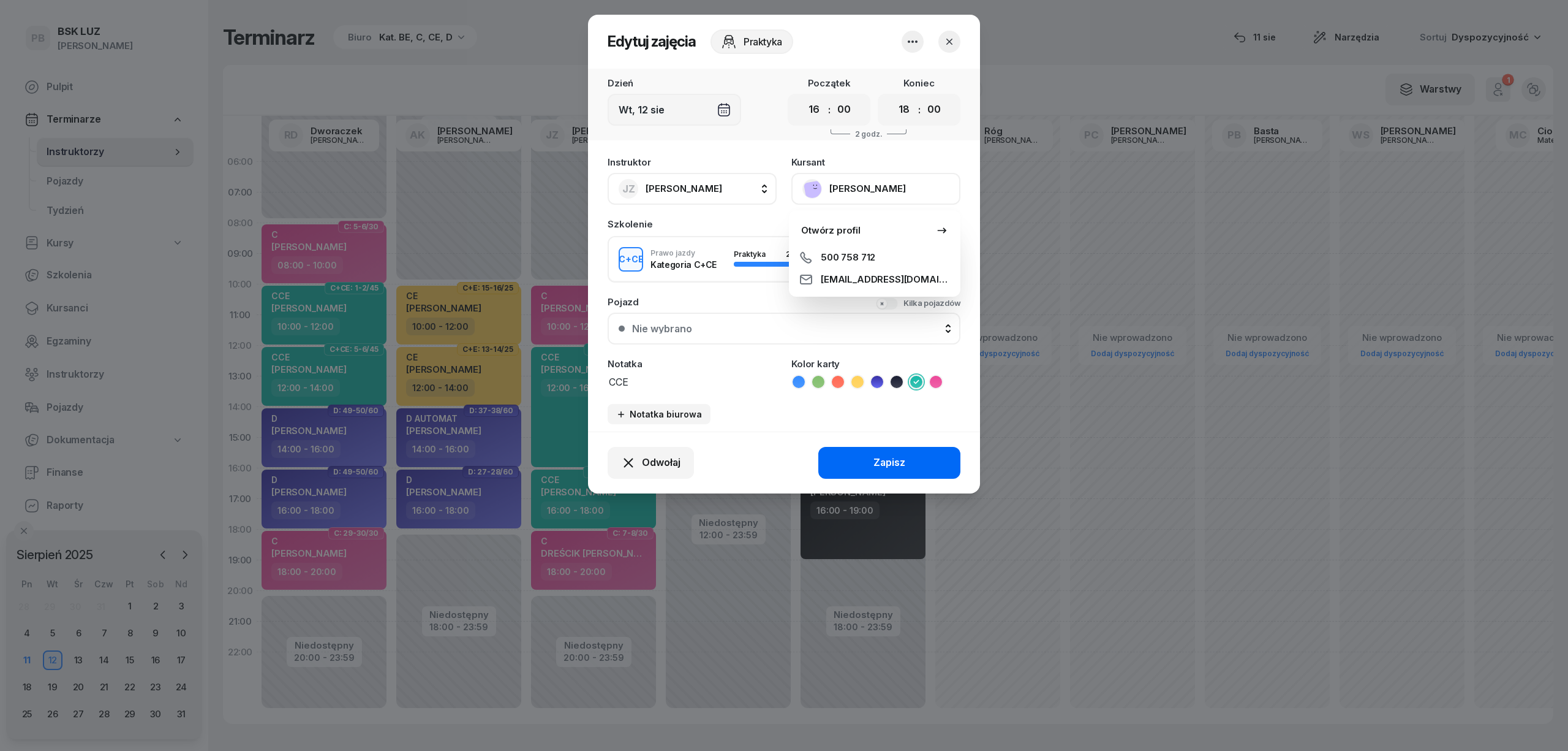
click at [902, 458] on div "Zapisz" at bounding box center [889, 463] width 31 height 16
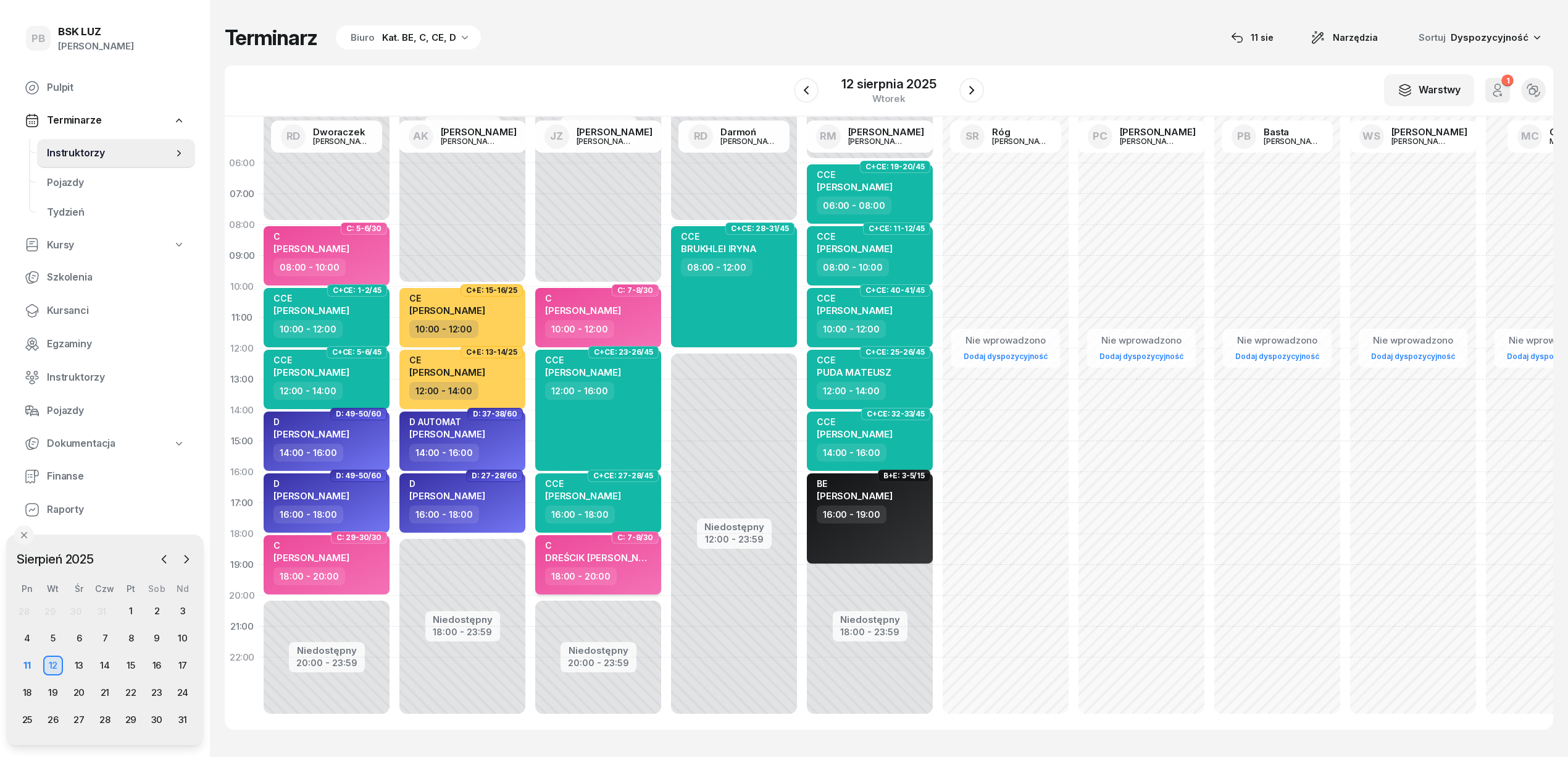
click at [617, 552] on span "DREŚCIK [PERSON_NAME]" at bounding box center [604, 557] width 118 height 12
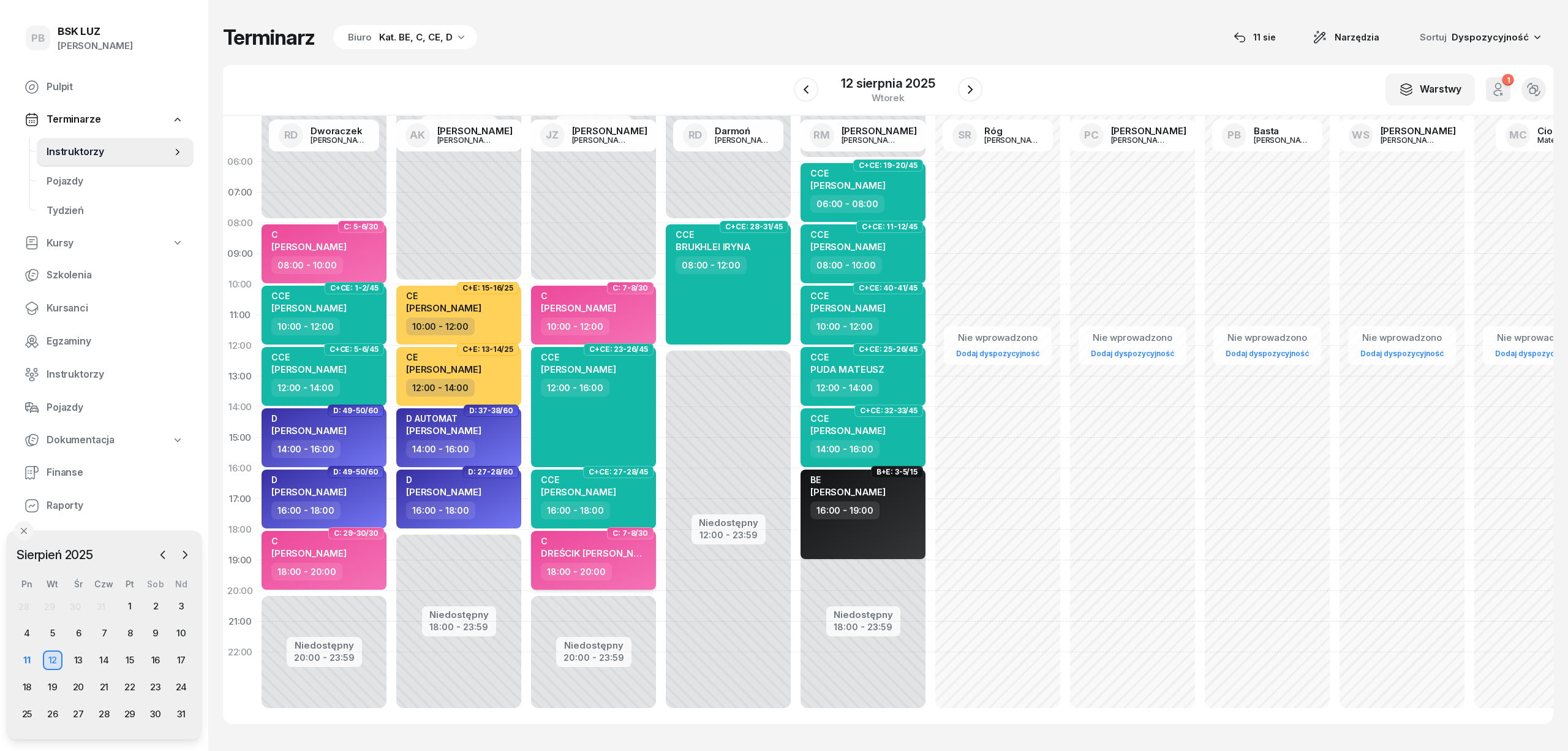
select select "18"
select select "20"
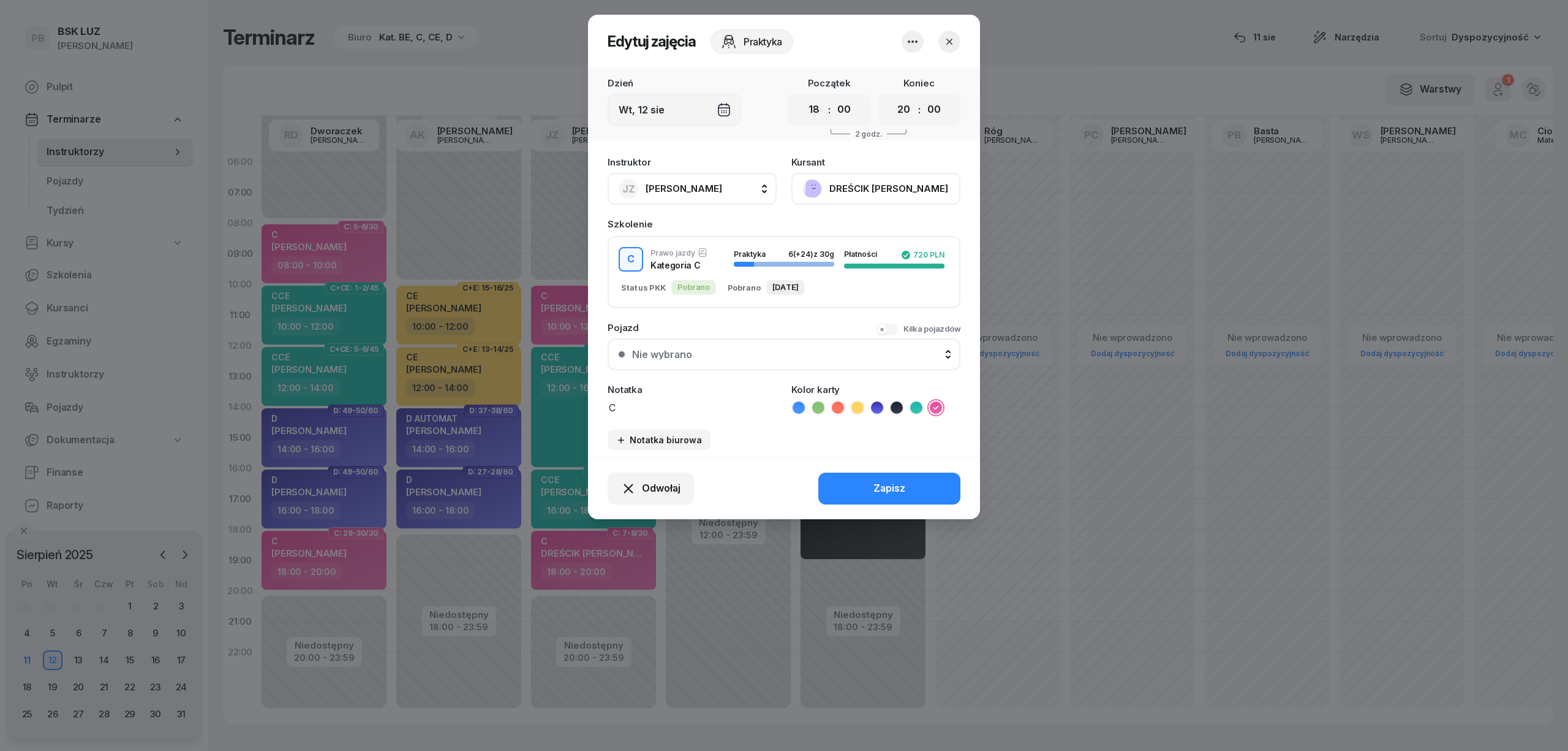
click at [896, 180] on button "DREŚCIK [PERSON_NAME]" at bounding box center [876, 188] width 169 height 32
click at [953, 42] on icon "button" at bounding box center [950, 42] width 12 height 12
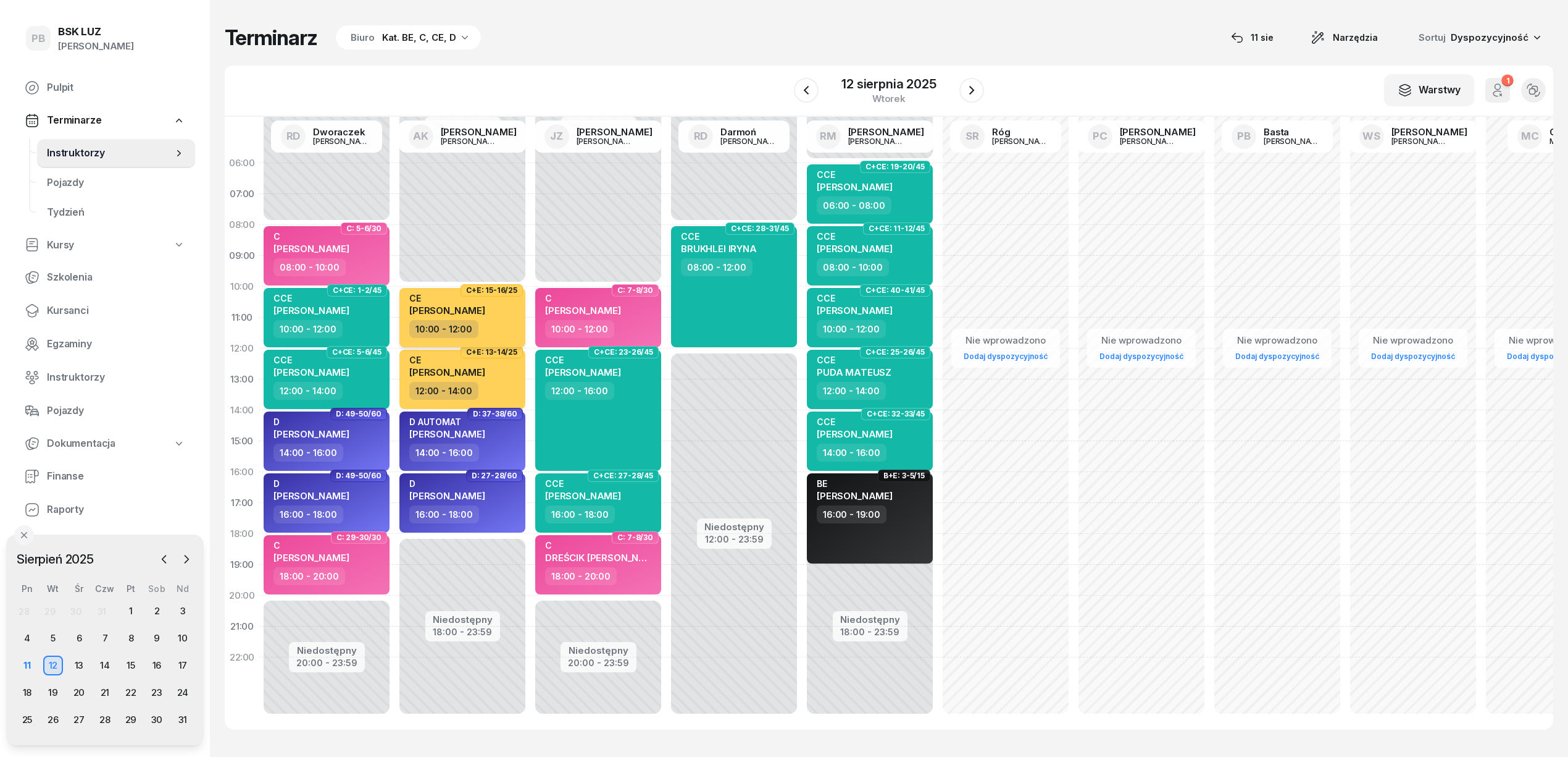
click at [512, 312] on div "[PERSON_NAME] [PERSON_NAME]" at bounding box center [464, 306] width 108 height 27
select select "10"
select select "12"
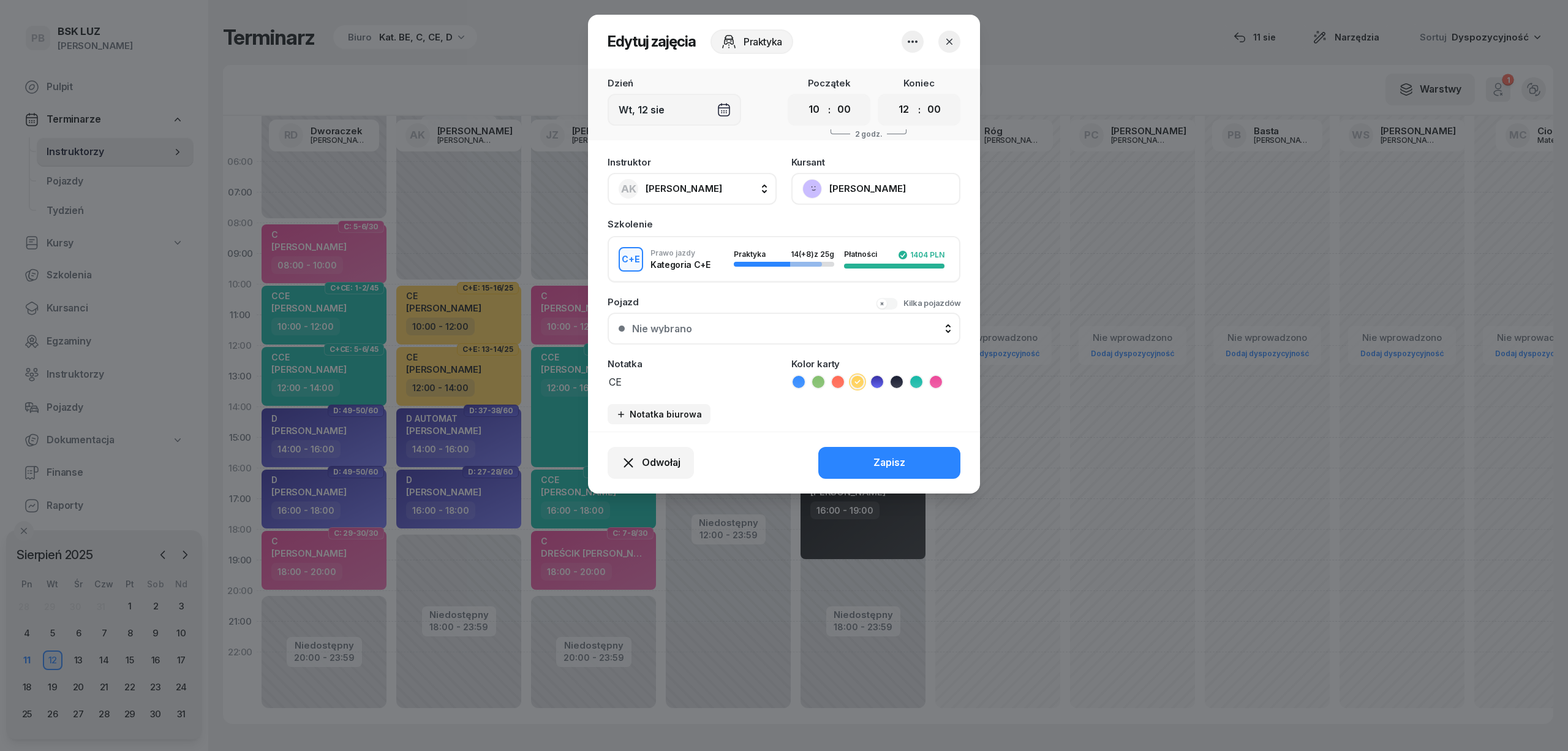
click at [908, 187] on button "[PERSON_NAME]" at bounding box center [876, 188] width 169 height 32
click at [954, 42] on icon "button" at bounding box center [950, 42] width 12 height 12
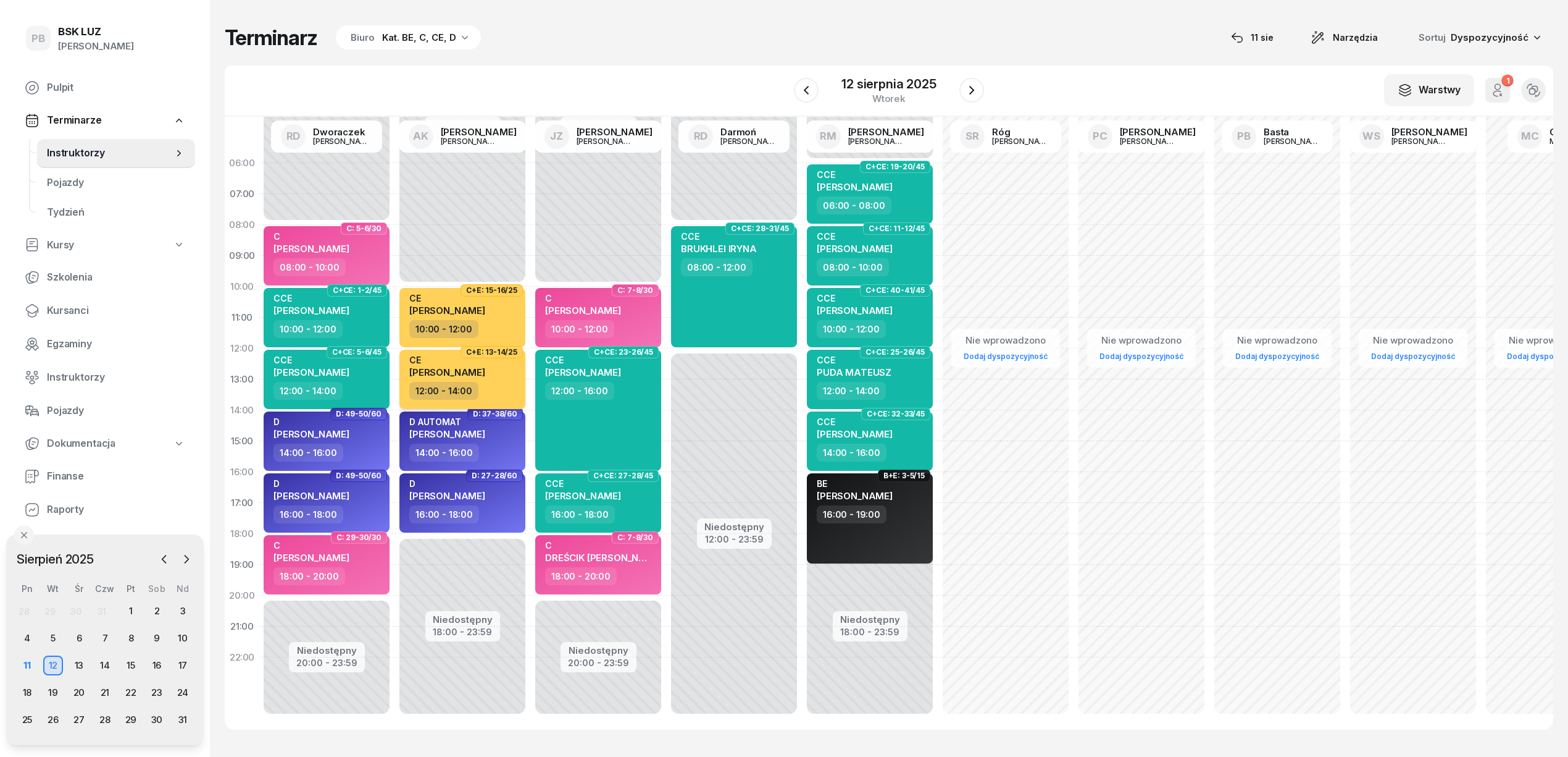
click at [489, 382] on div "12:00 - 14:00" at bounding box center [464, 391] width 108 height 18
select select "12"
select select "14"
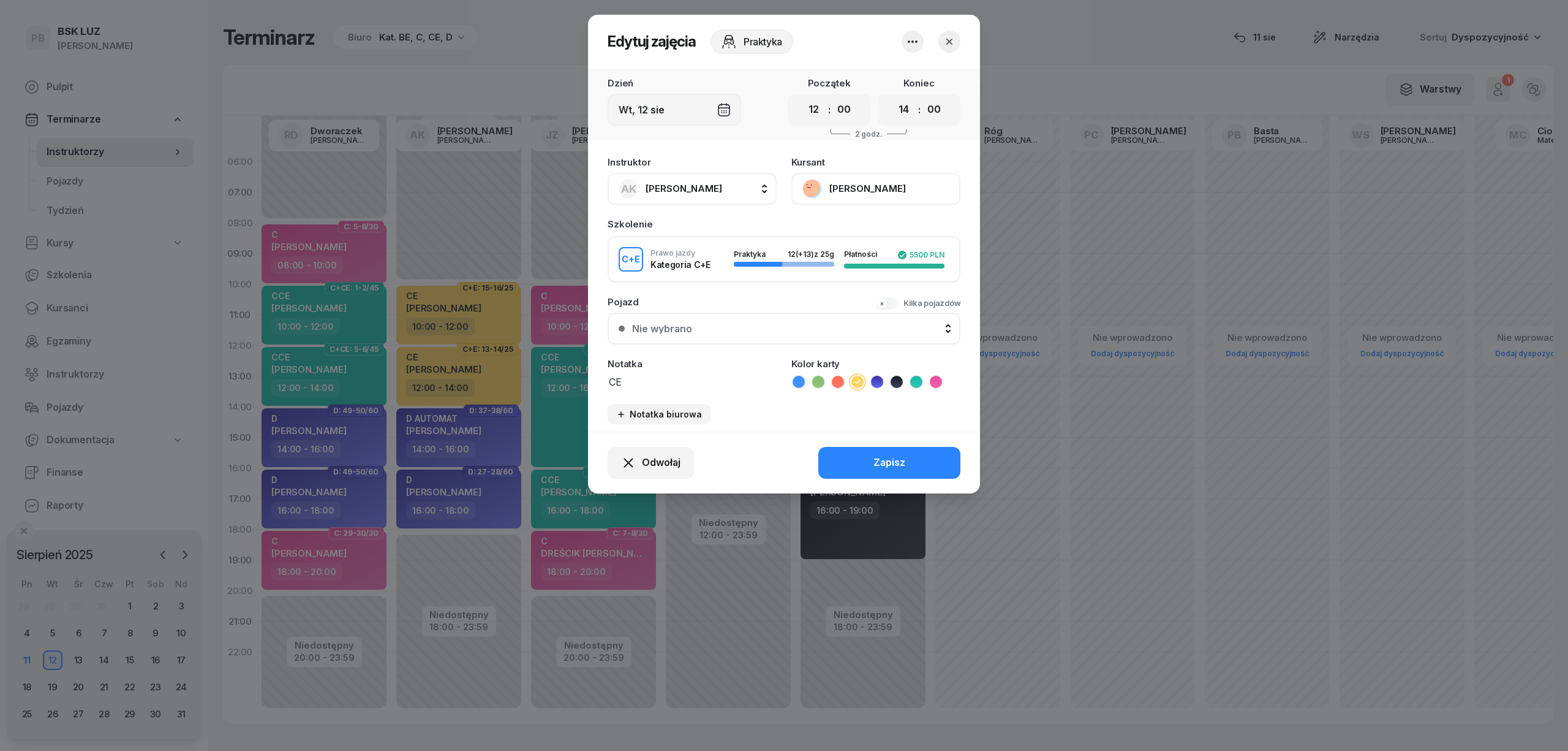
click at [857, 189] on button "[PERSON_NAME]" at bounding box center [876, 188] width 169 height 32
click at [950, 39] on icon "button" at bounding box center [950, 42] width 12 height 12
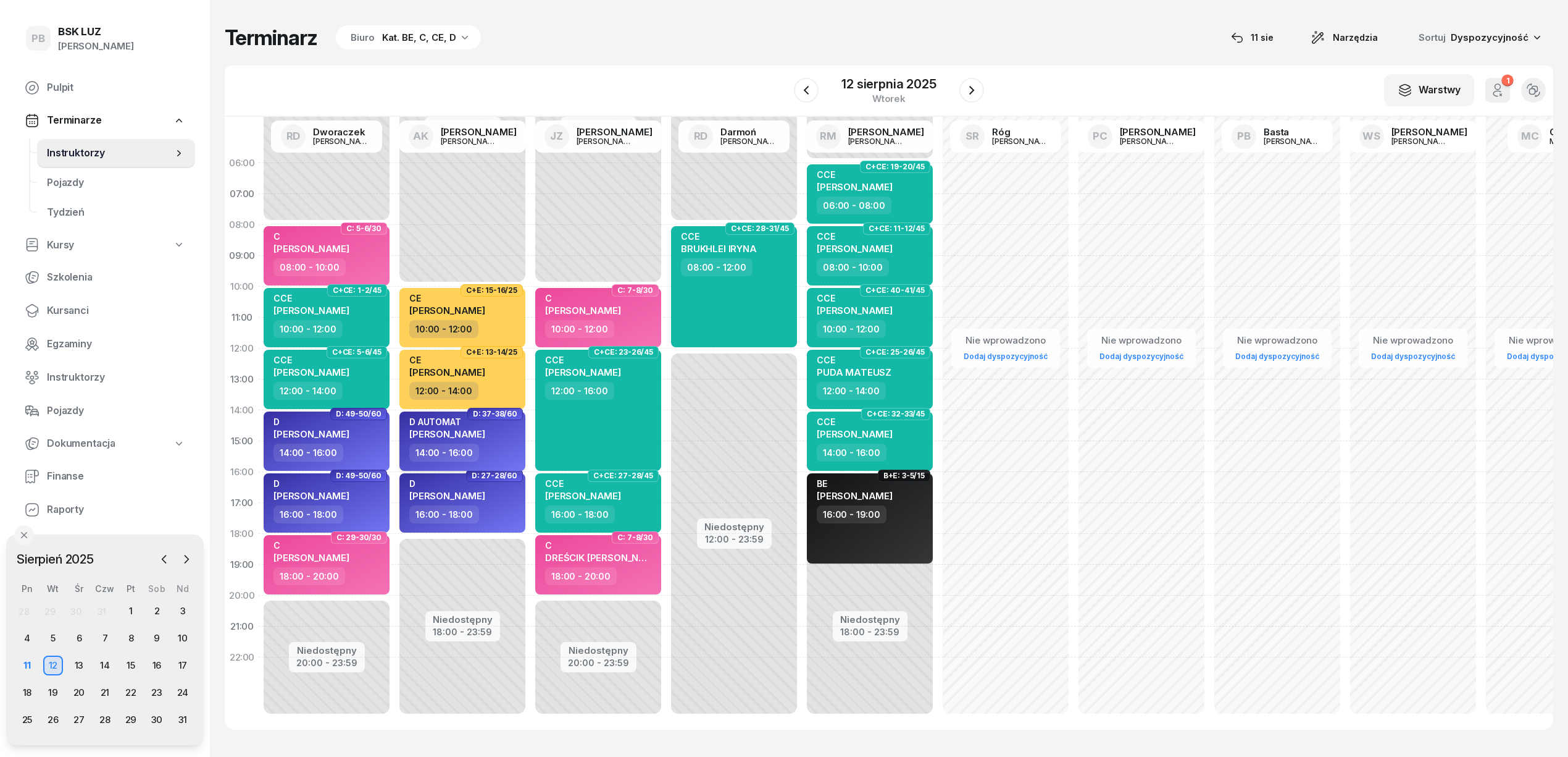
click at [485, 433] on span "[PERSON_NAME]" at bounding box center [448, 434] width 76 height 12
select select "14"
select select "16"
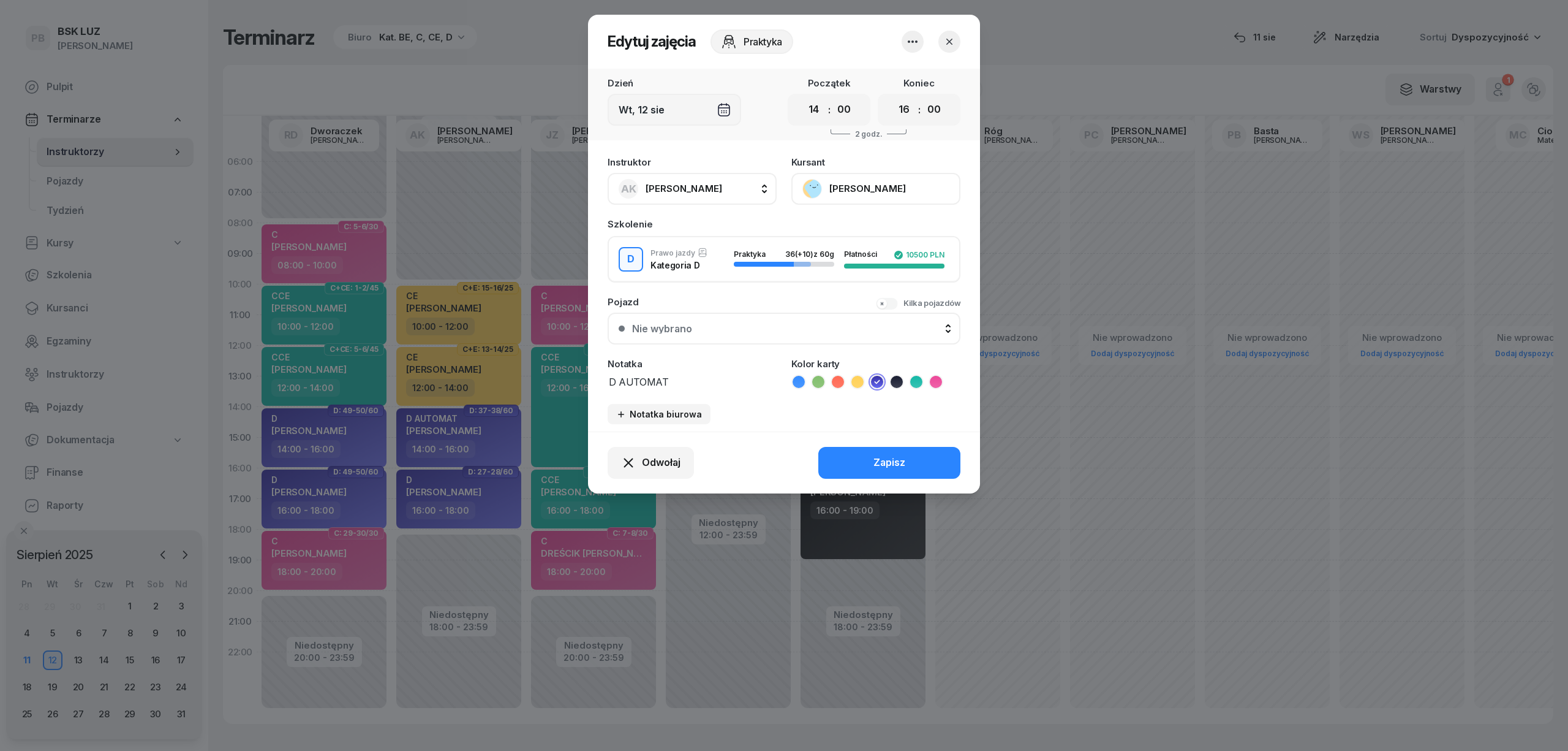
click at [860, 187] on button "[PERSON_NAME]" at bounding box center [876, 188] width 169 height 32
click at [99, 268] on div at bounding box center [784, 375] width 1568 height 751
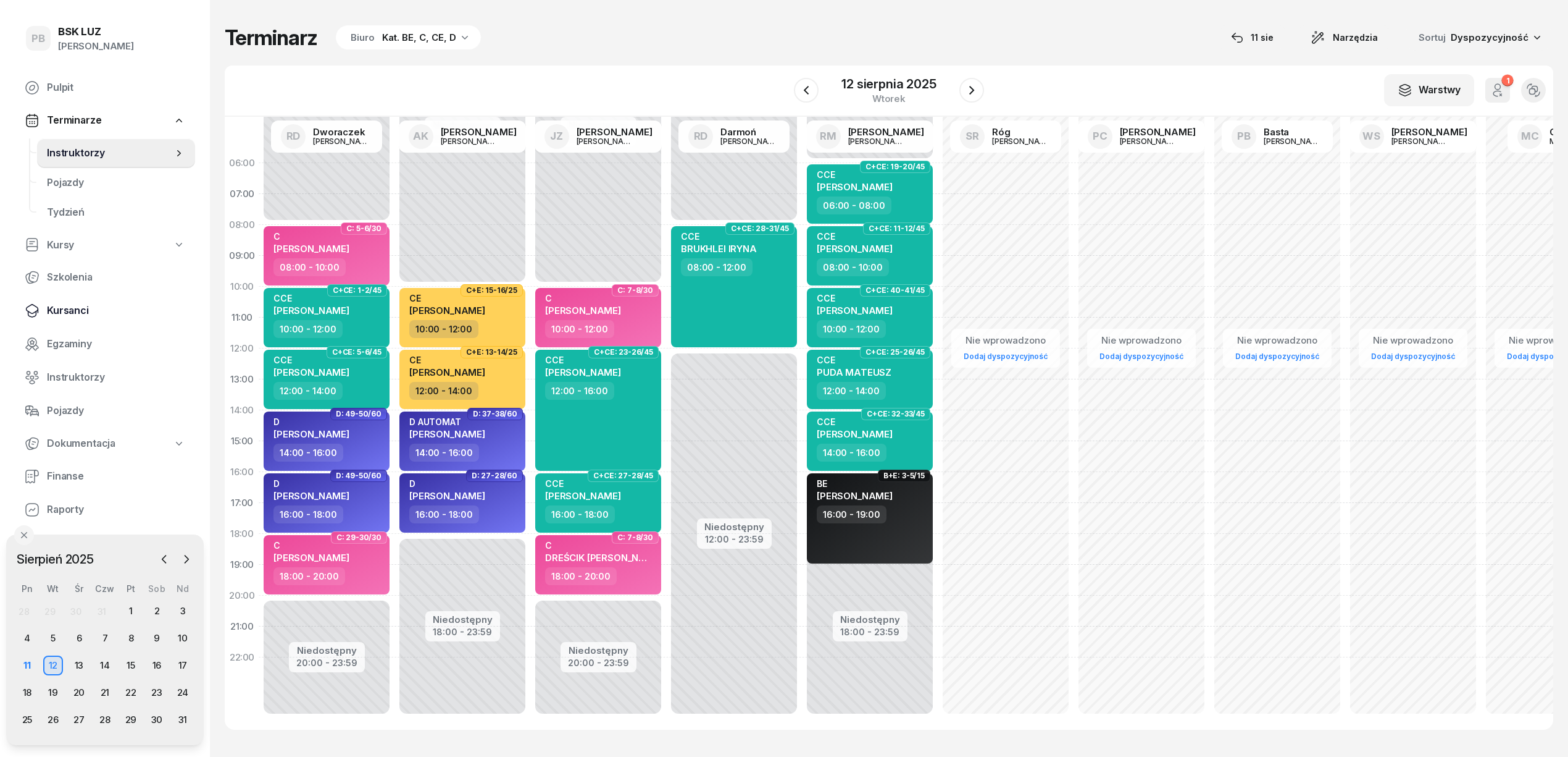
click at [79, 304] on span "Kursanci" at bounding box center [116, 311] width 139 height 16
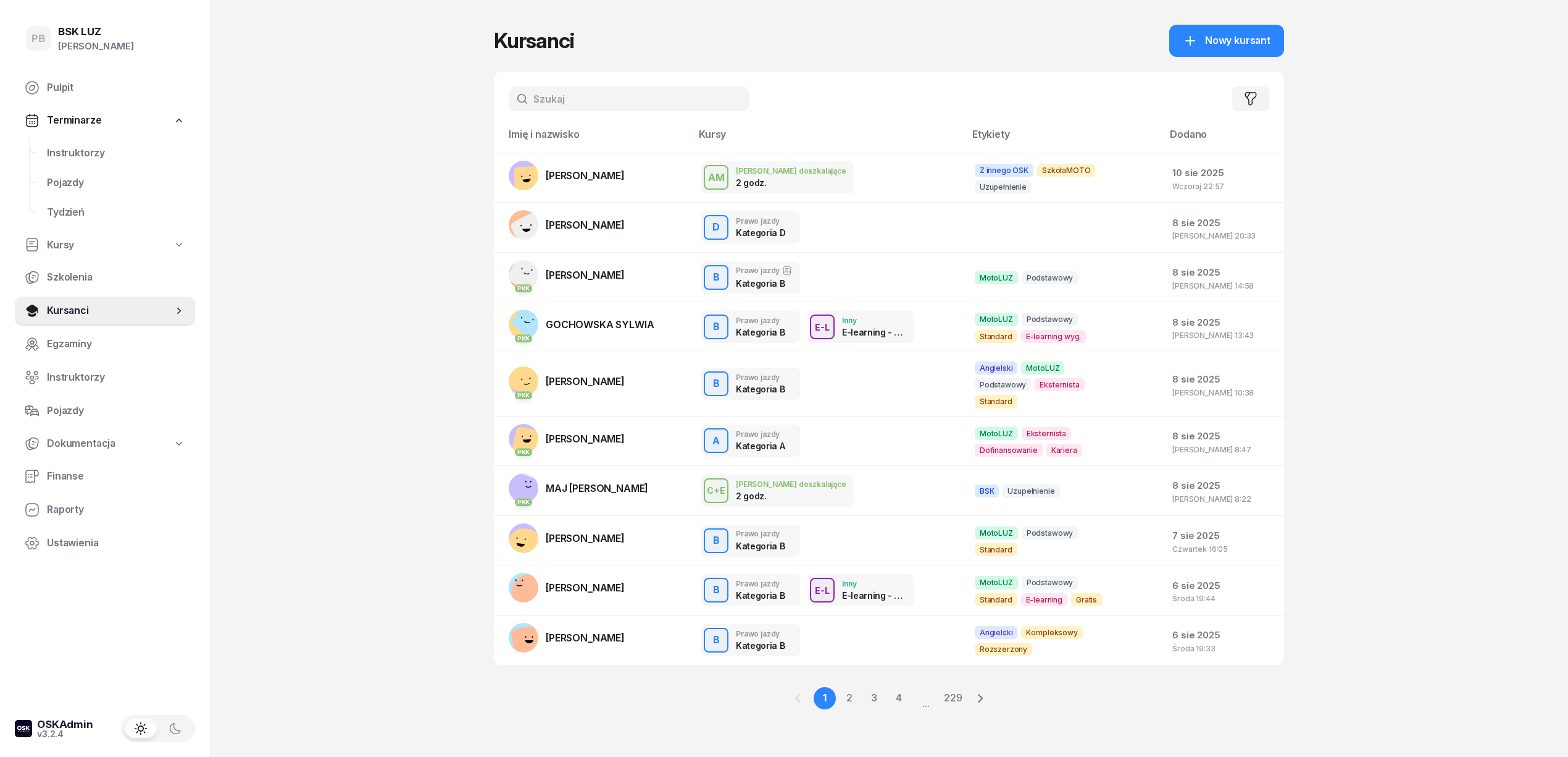
click at [579, 99] on input "text" at bounding box center [629, 99] width 241 height 25
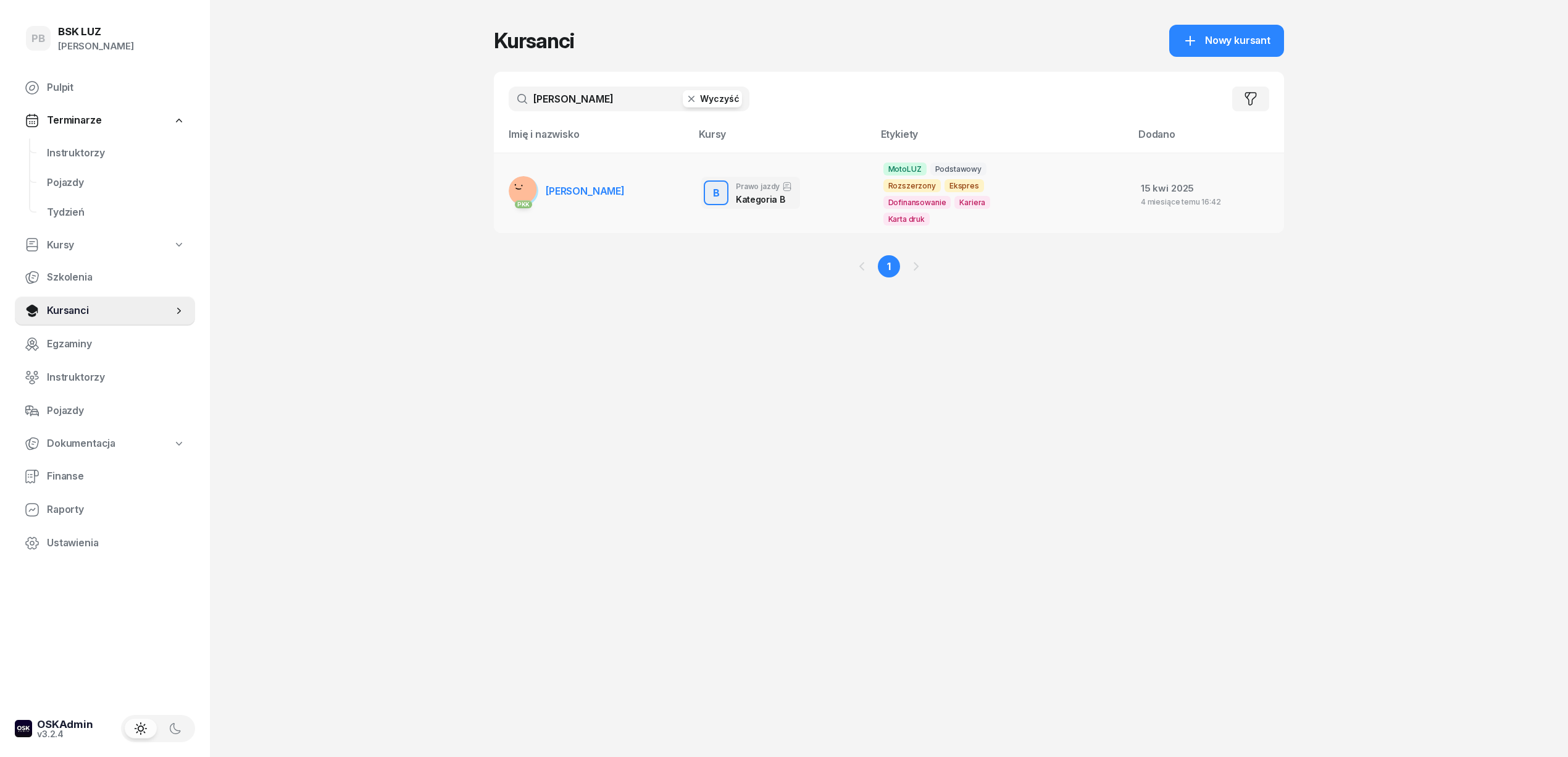
type input "[PERSON_NAME]"
click at [652, 181] on td "PKK [PERSON_NAME]" at bounding box center [592, 193] width 197 height 81
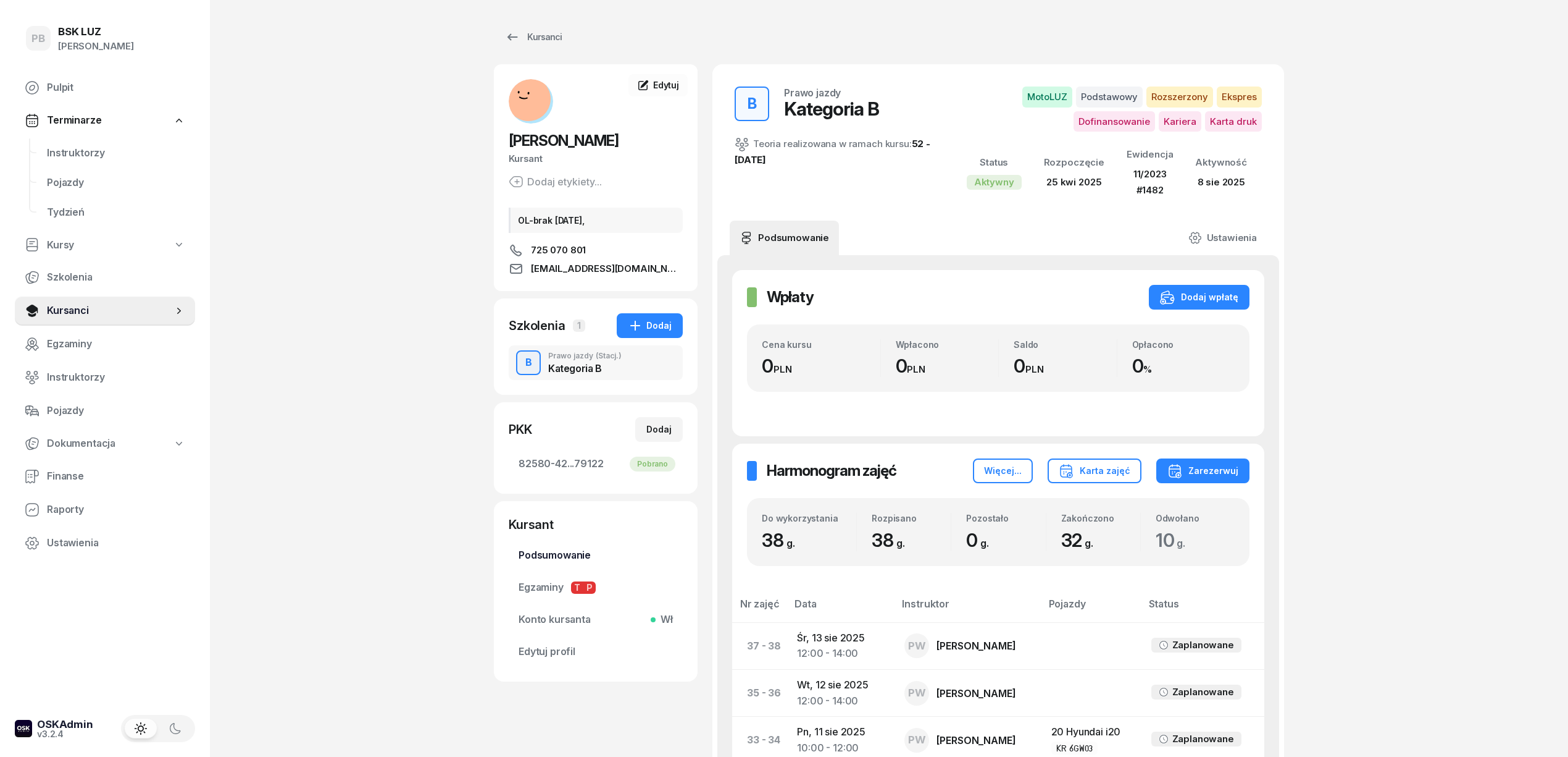
click at [588, 559] on span "Podsumowanie" at bounding box center [595, 555] width 154 height 16
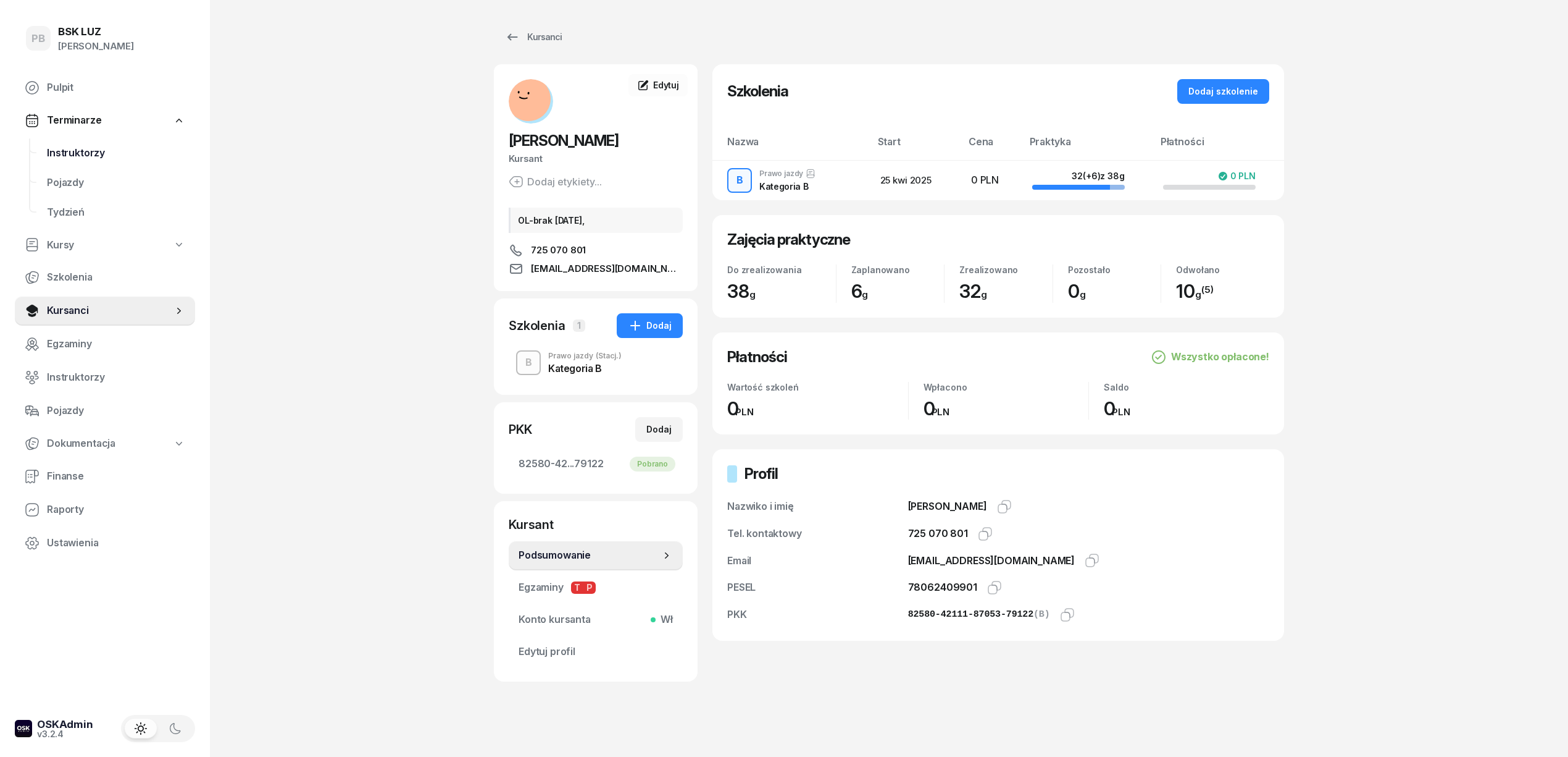
click at [90, 149] on span "Instruktorzy" at bounding box center [116, 153] width 139 height 16
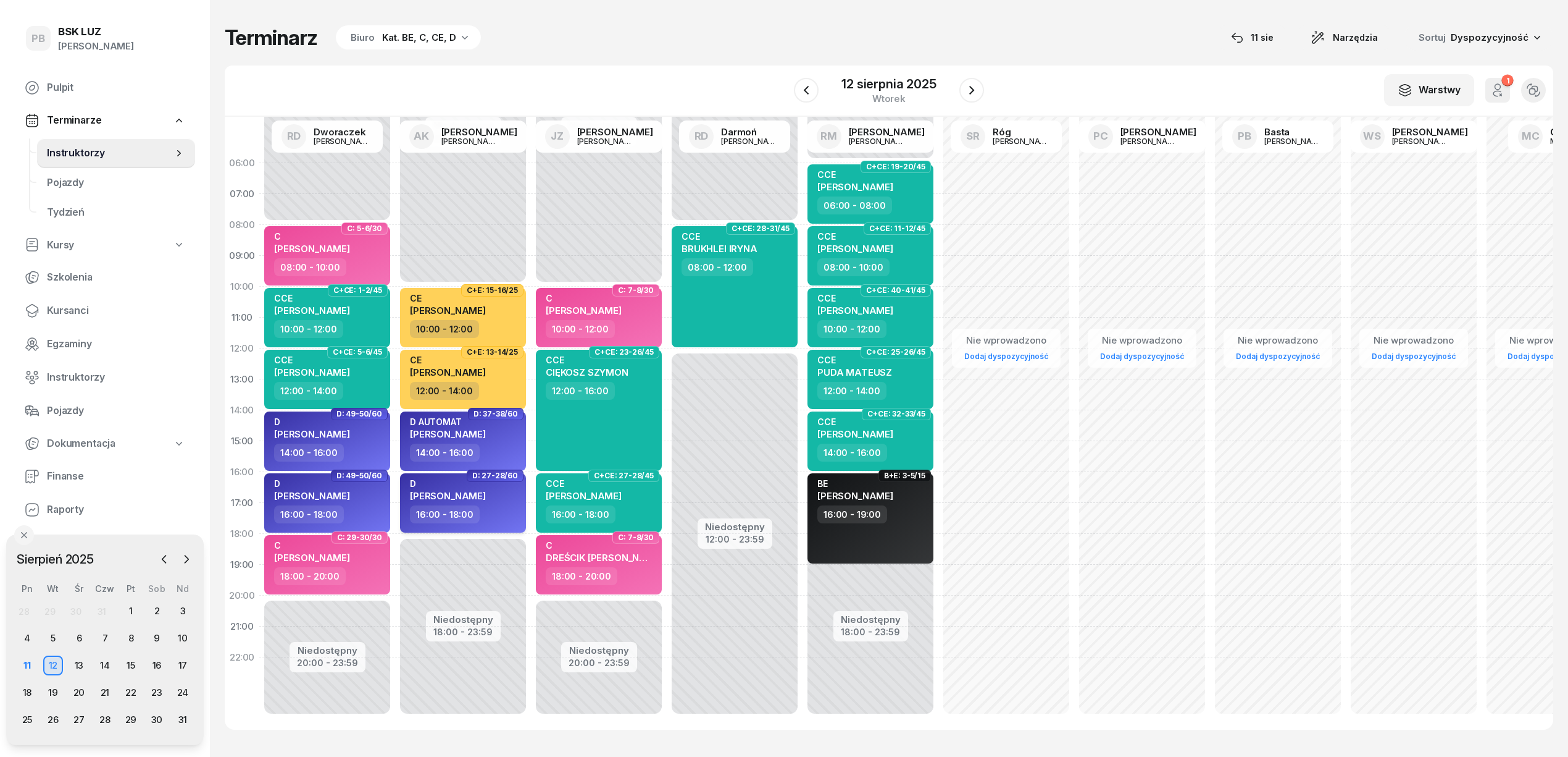
click at [499, 509] on div "16:00 - 18:00" at bounding box center [464, 514] width 108 height 18
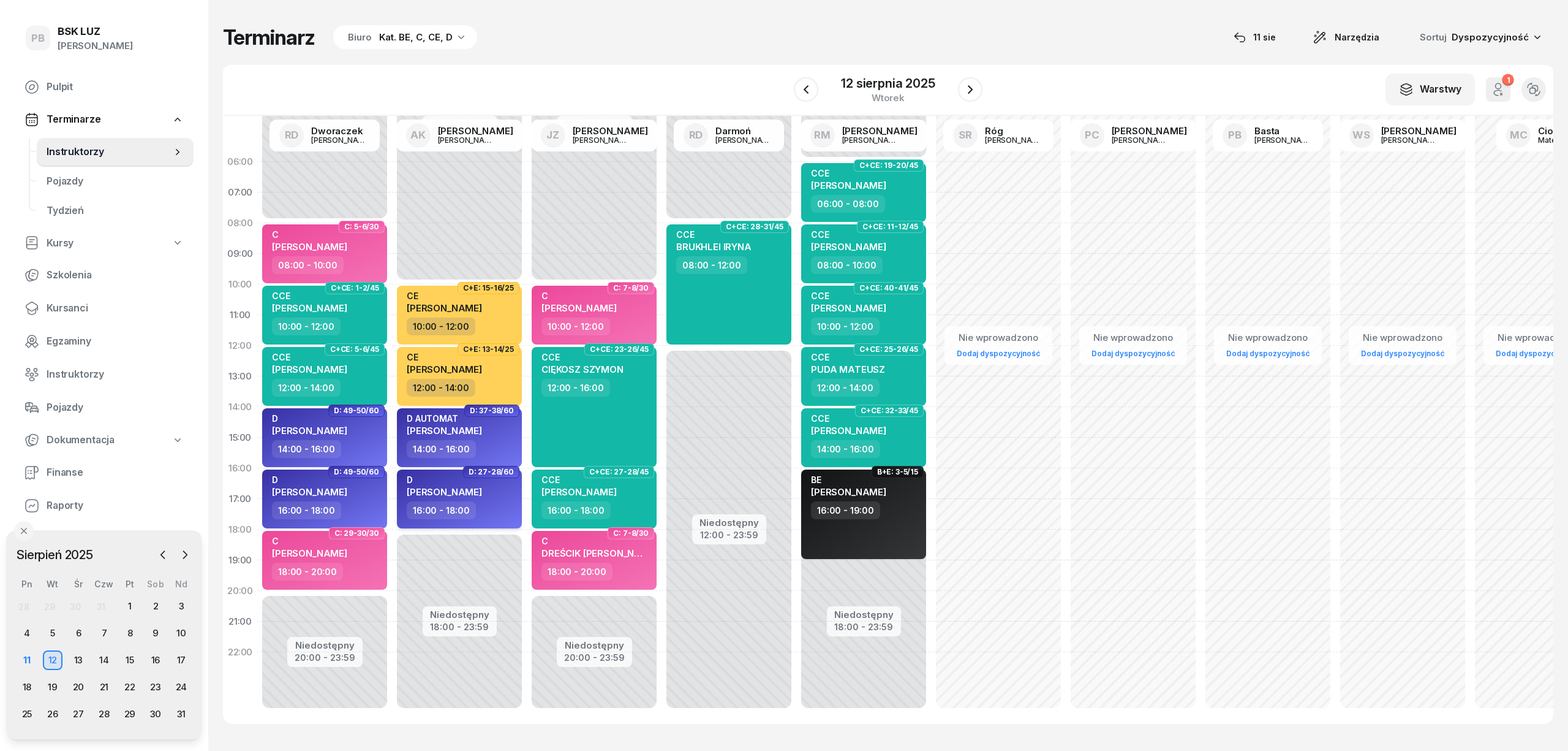
select select "16"
select select "18"
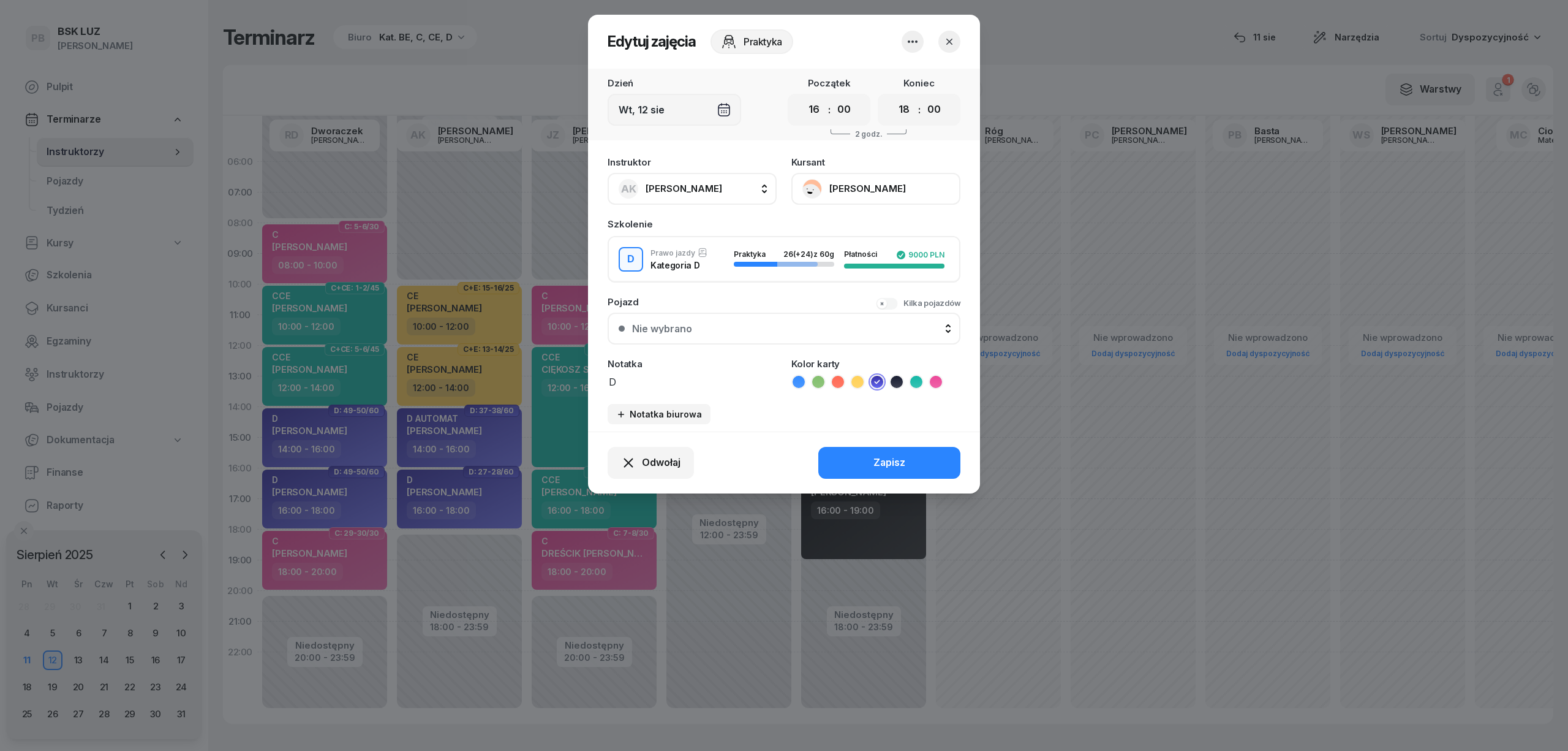
click at [848, 183] on button "[PERSON_NAME]" at bounding box center [876, 188] width 169 height 32
click at [953, 35] on icon "button" at bounding box center [950, 42] width 12 height 12
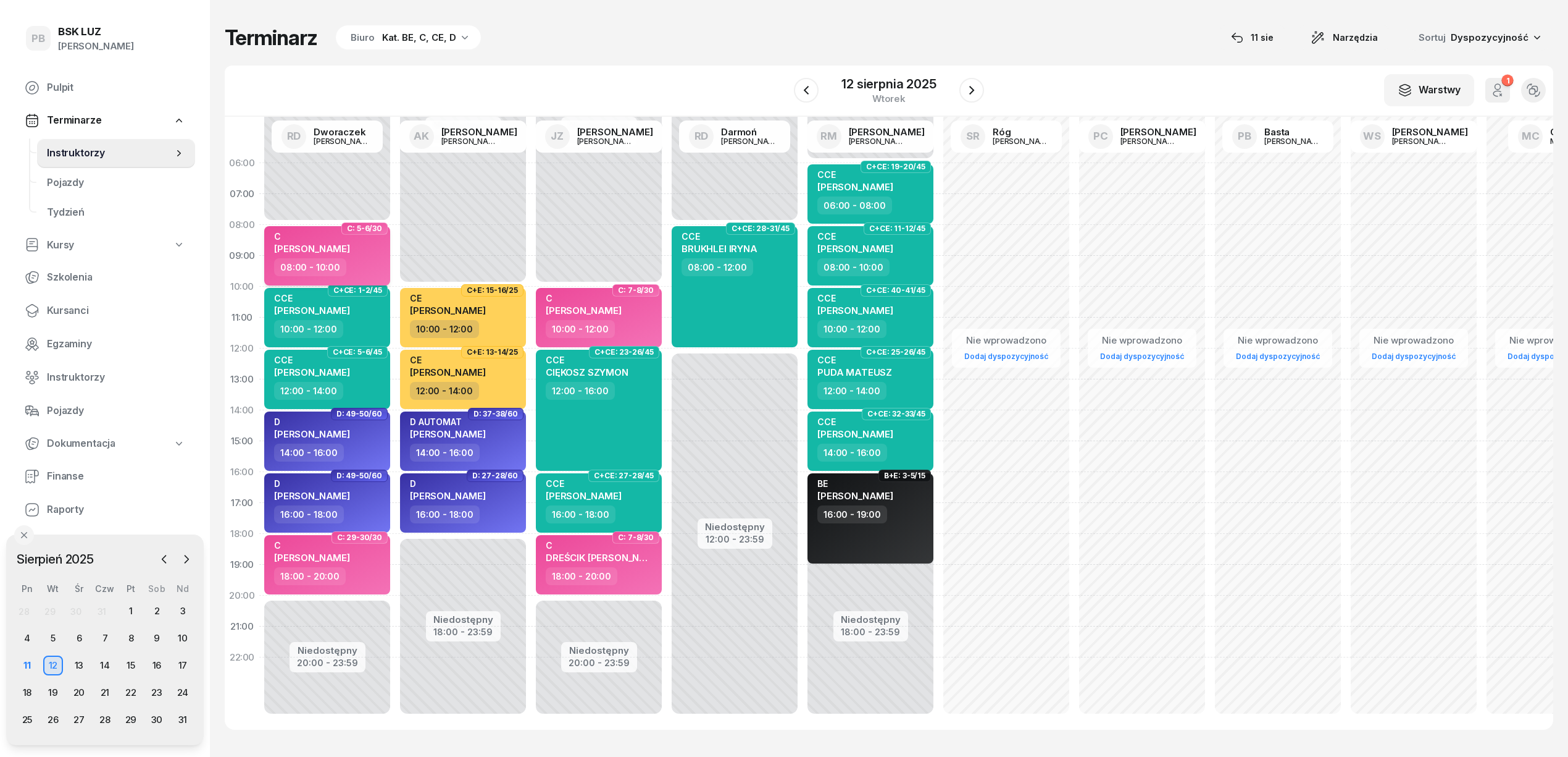
click at [350, 257] on div "C [PERSON_NAME]" at bounding box center [312, 244] width 76 height 27
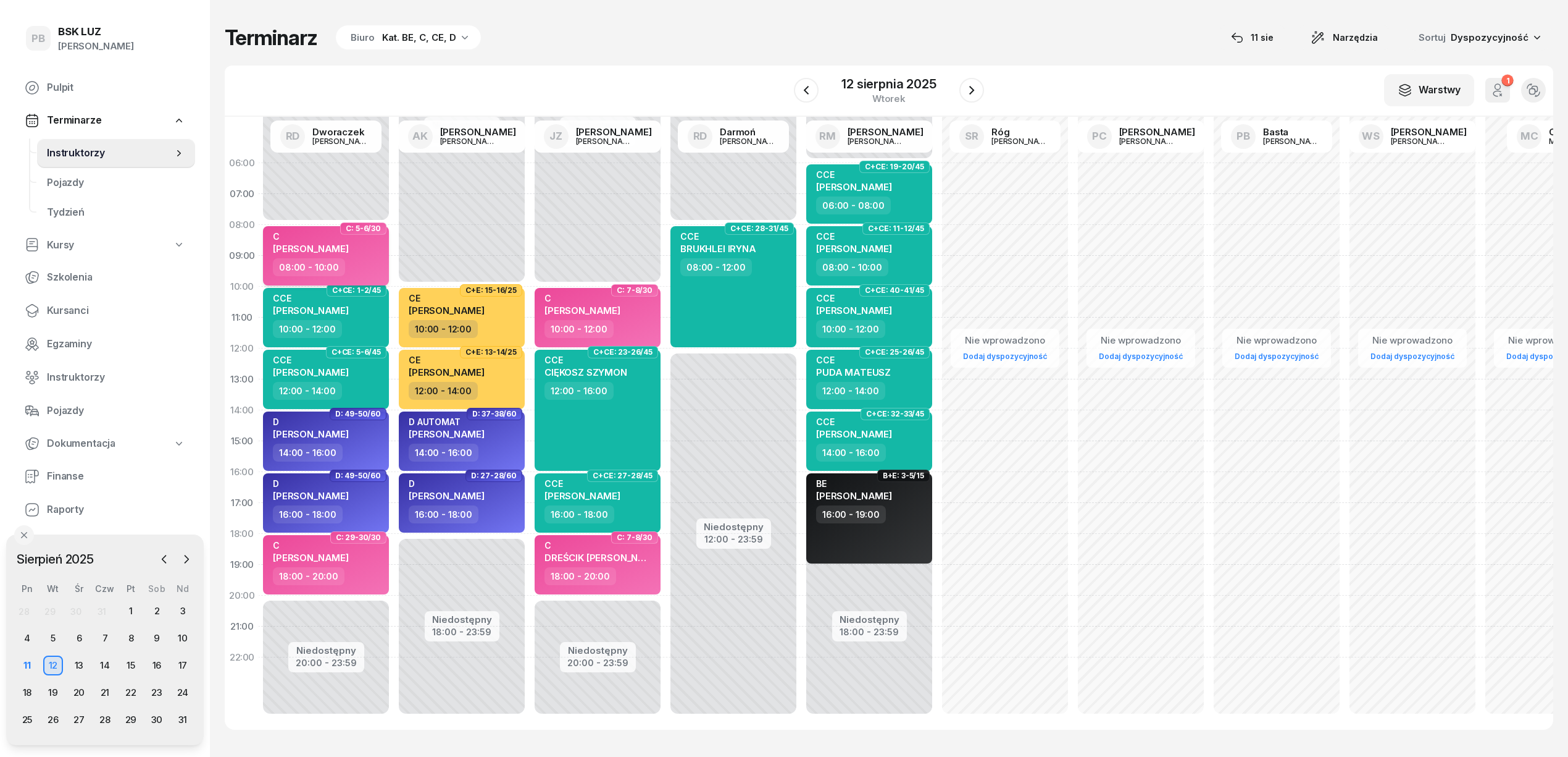
select select "08"
select select "10"
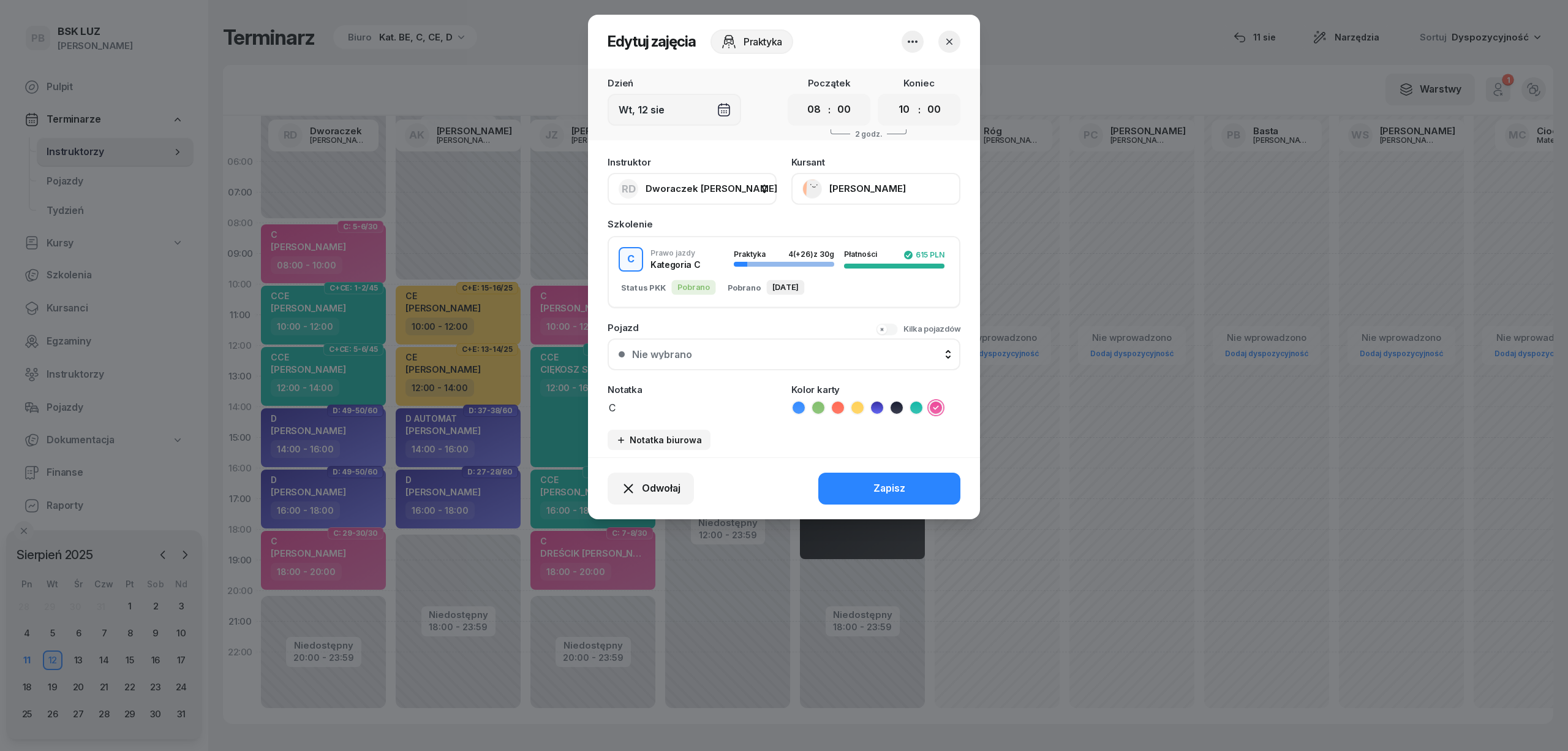
click at [880, 190] on button "[PERSON_NAME]" at bounding box center [876, 188] width 169 height 32
click at [947, 35] on icon "button" at bounding box center [950, 42] width 12 height 12
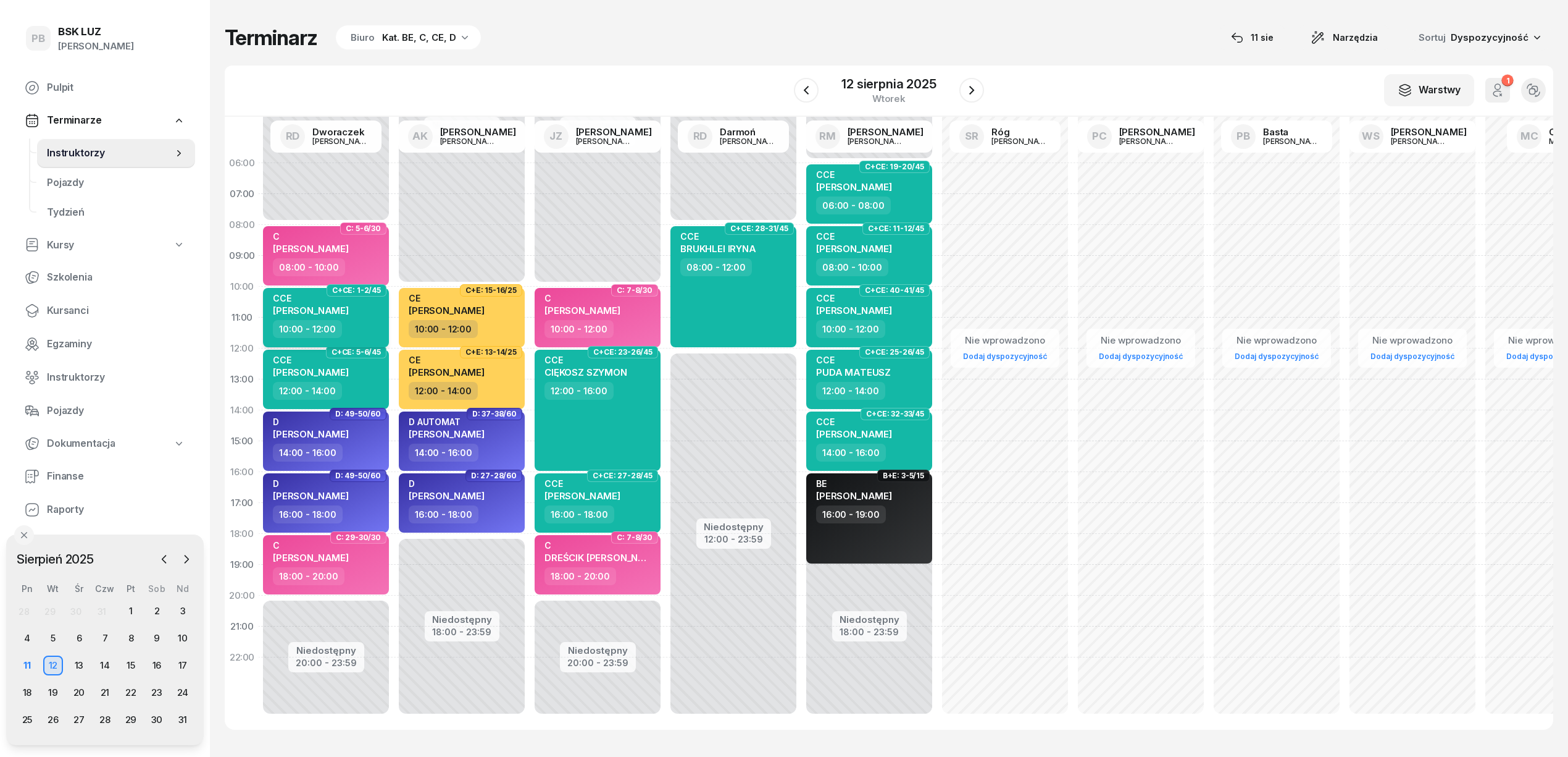
click at [324, 308] on span "[PERSON_NAME]" at bounding box center [311, 310] width 76 height 12
select select "10"
select select "12"
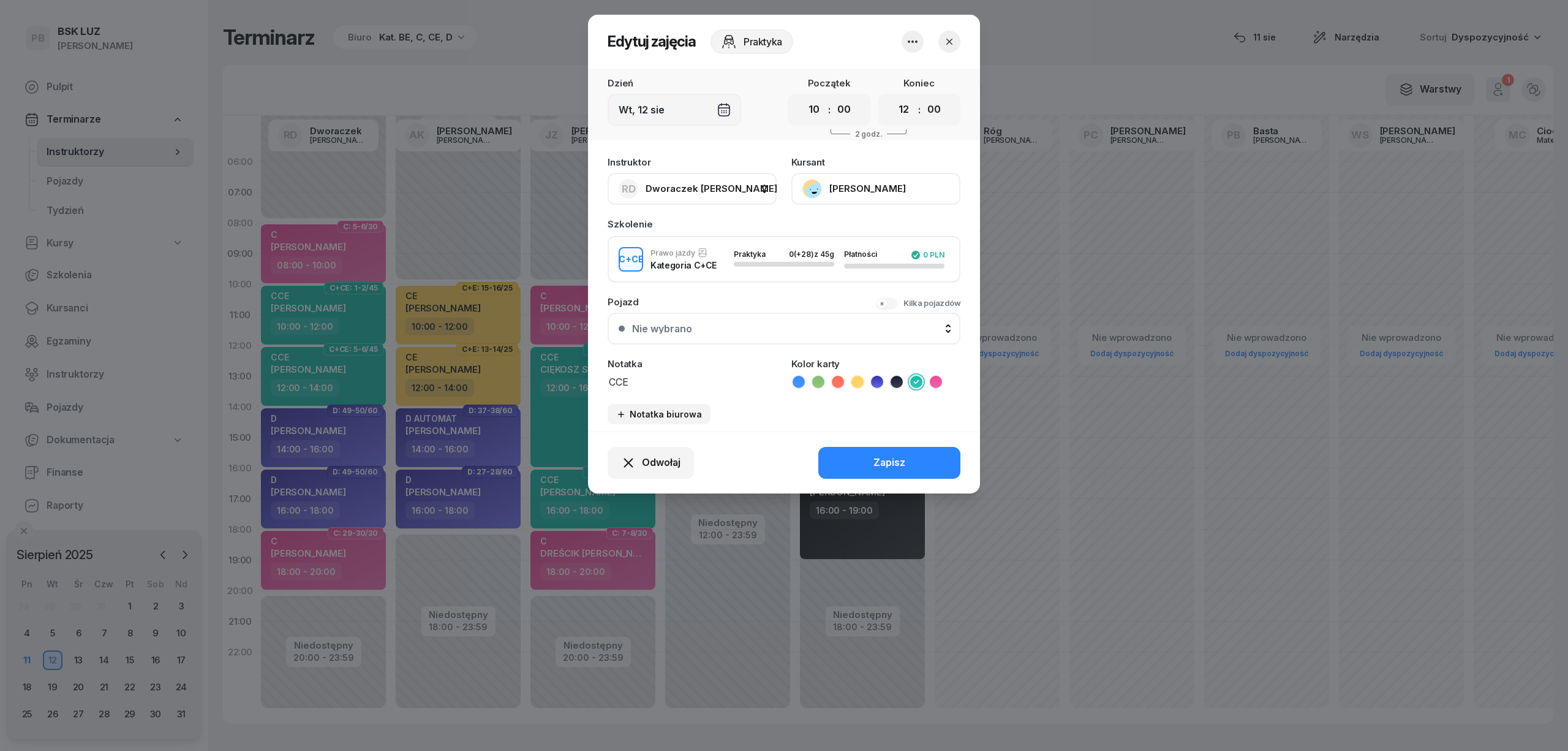
click at [868, 184] on button "[PERSON_NAME]" at bounding box center [876, 188] width 169 height 32
click at [288, 364] on div at bounding box center [784, 375] width 1568 height 751
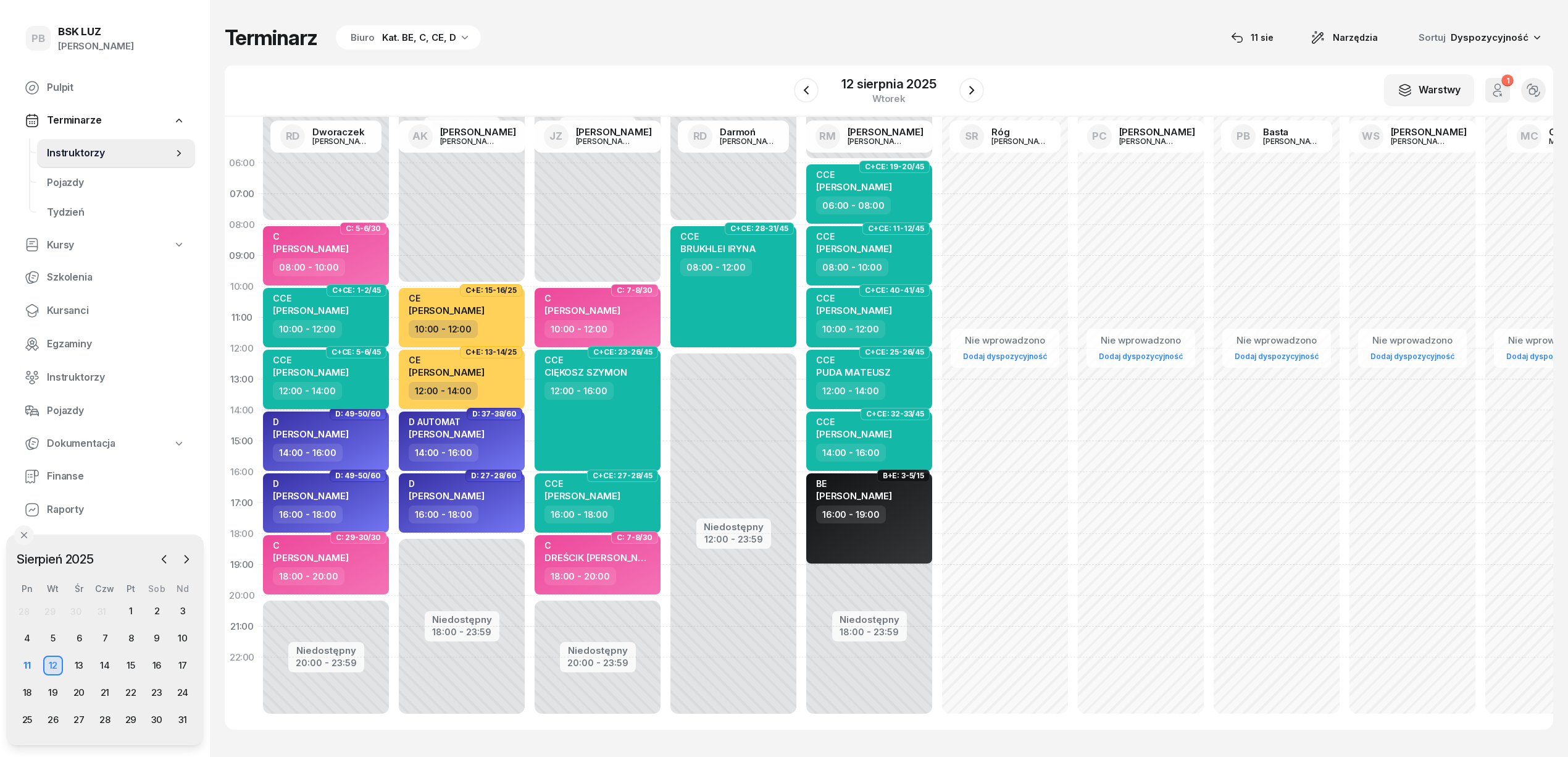
click at [311, 368] on span "[PERSON_NAME]" at bounding box center [311, 372] width 76 height 12
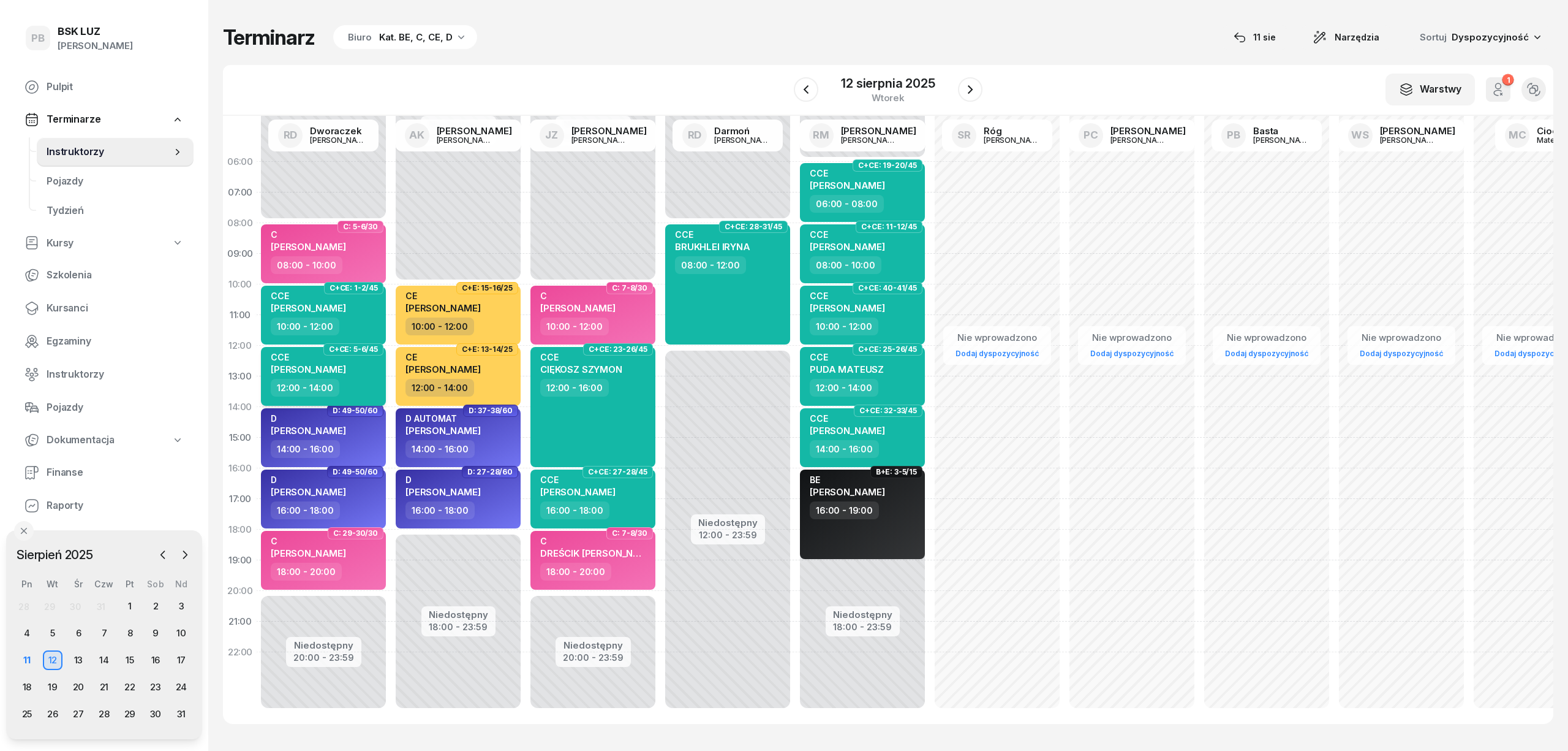
select select "12"
select select "14"
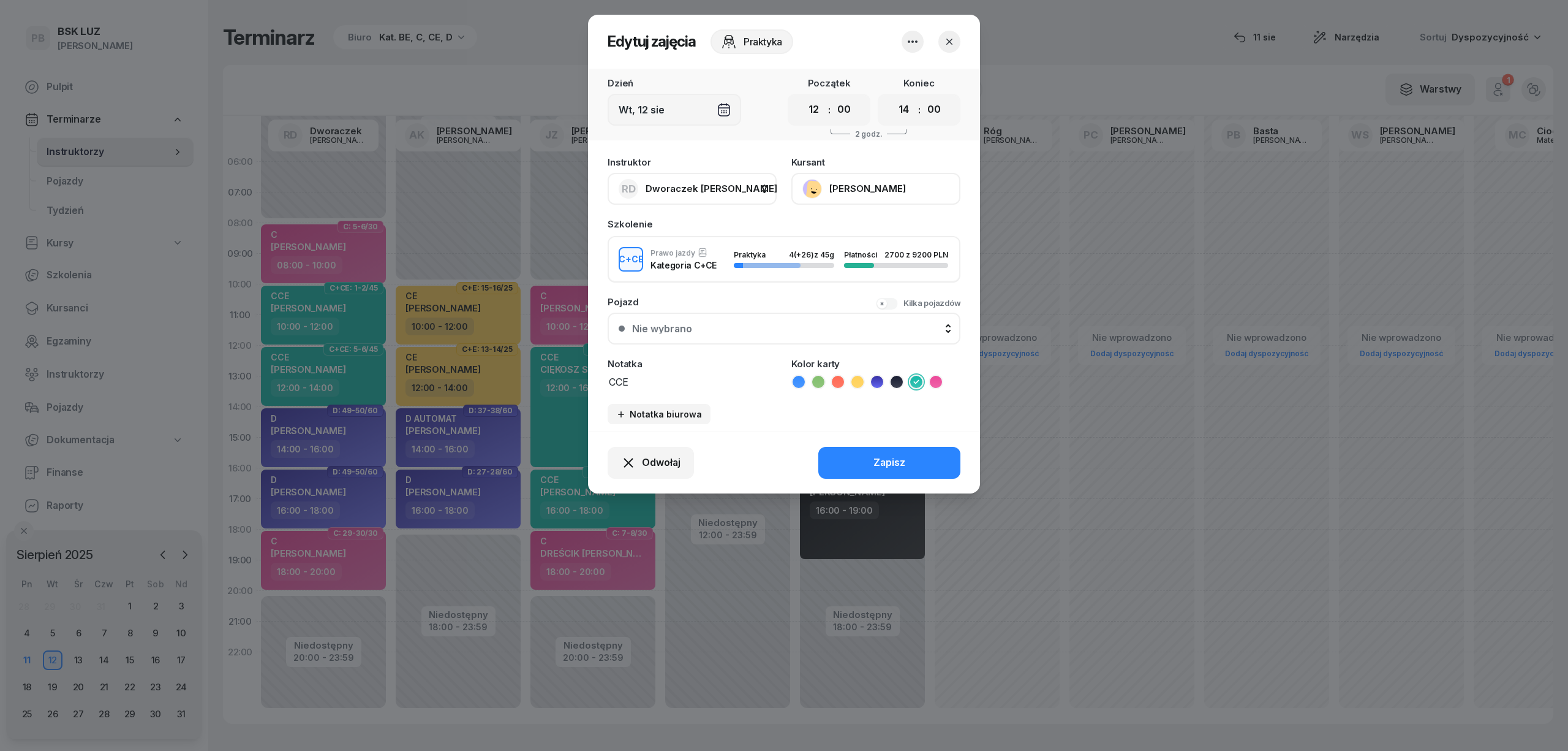
click at [833, 184] on button "[PERSON_NAME]" at bounding box center [876, 188] width 169 height 32
click at [951, 41] on icon "button" at bounding box center [950, 42] width 12 height 12
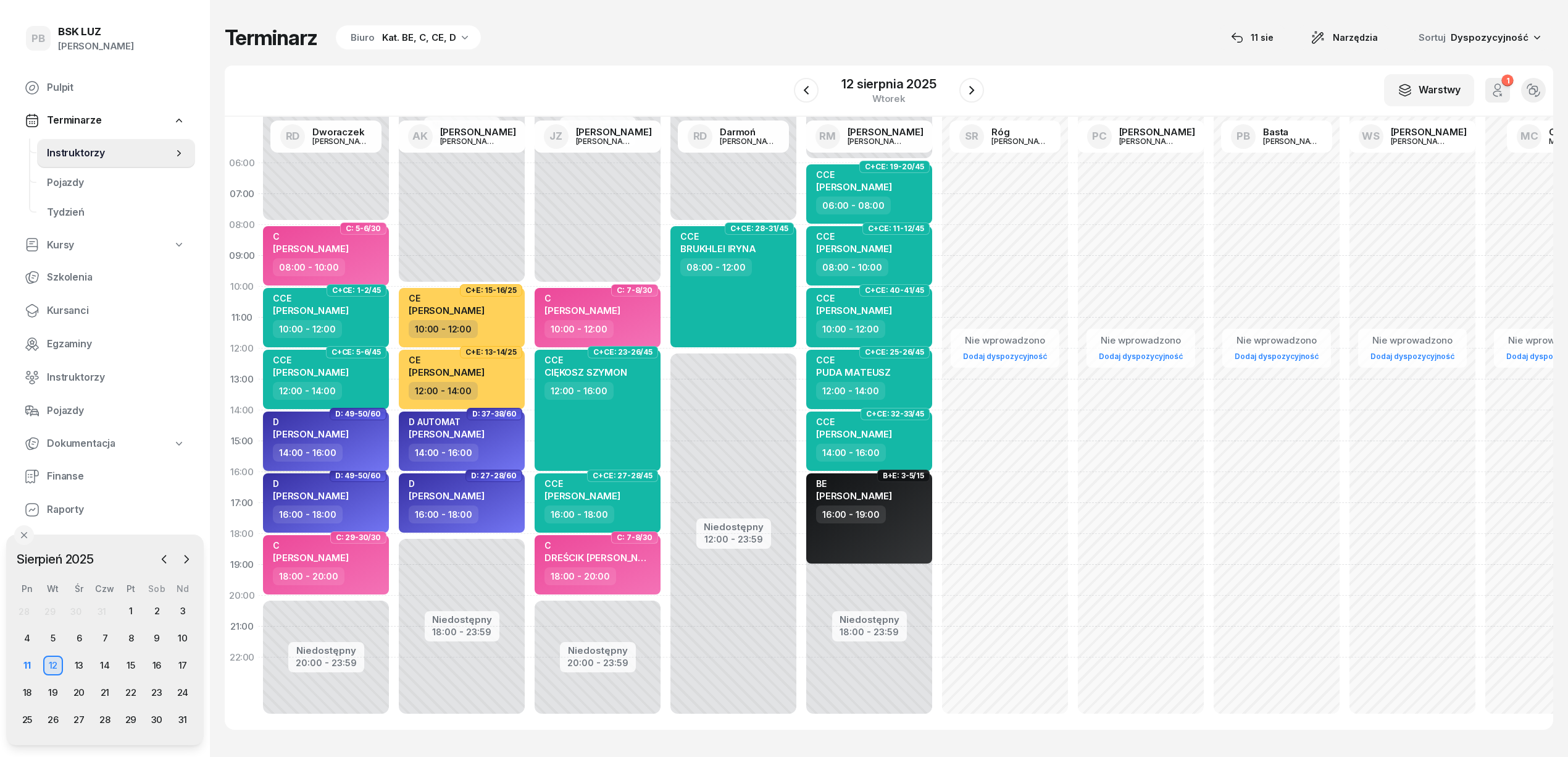
click at [348, 433] on span "[PERSON_NAME]" at bounding box center [311, 434] width 76 height 12
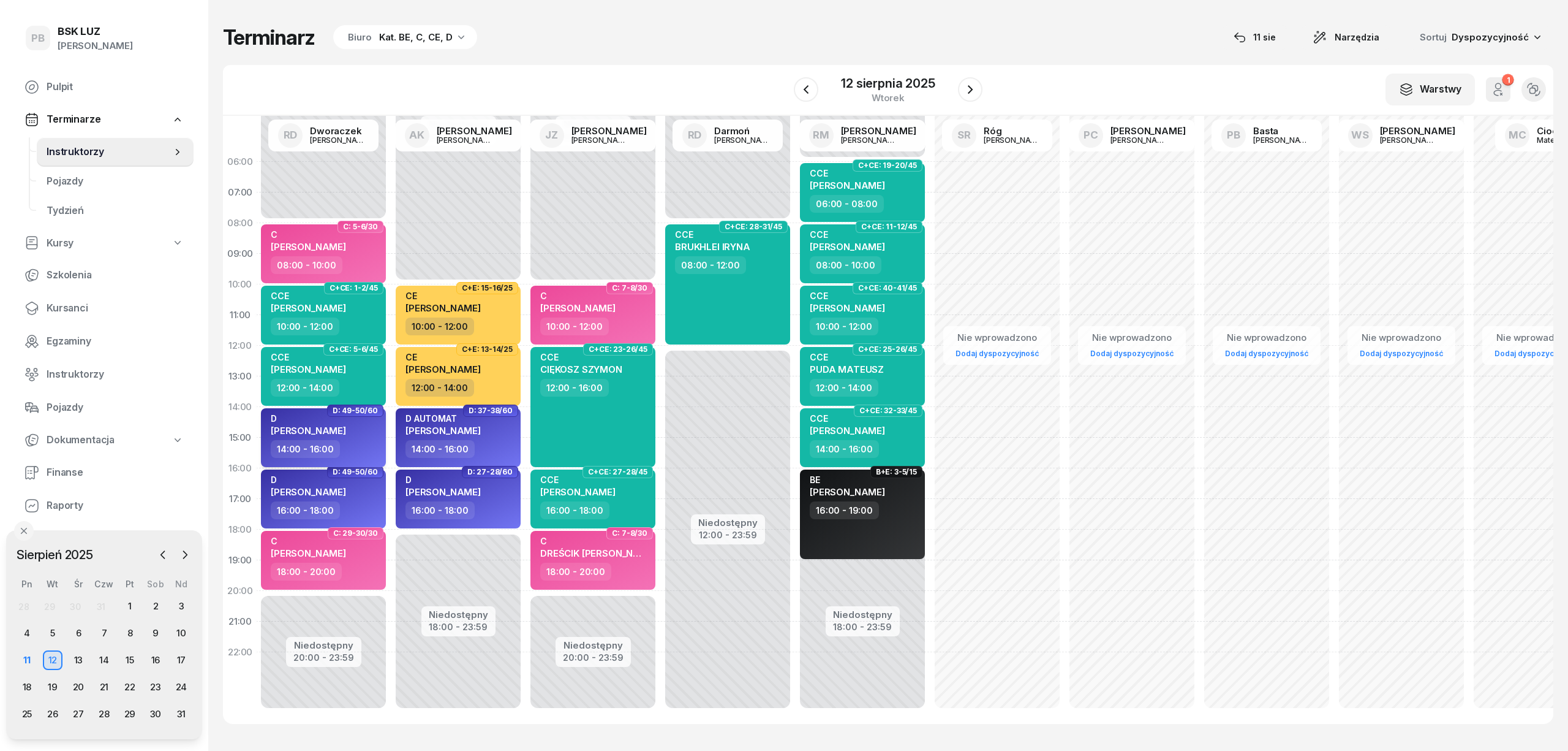
select select "14"
select select "16"
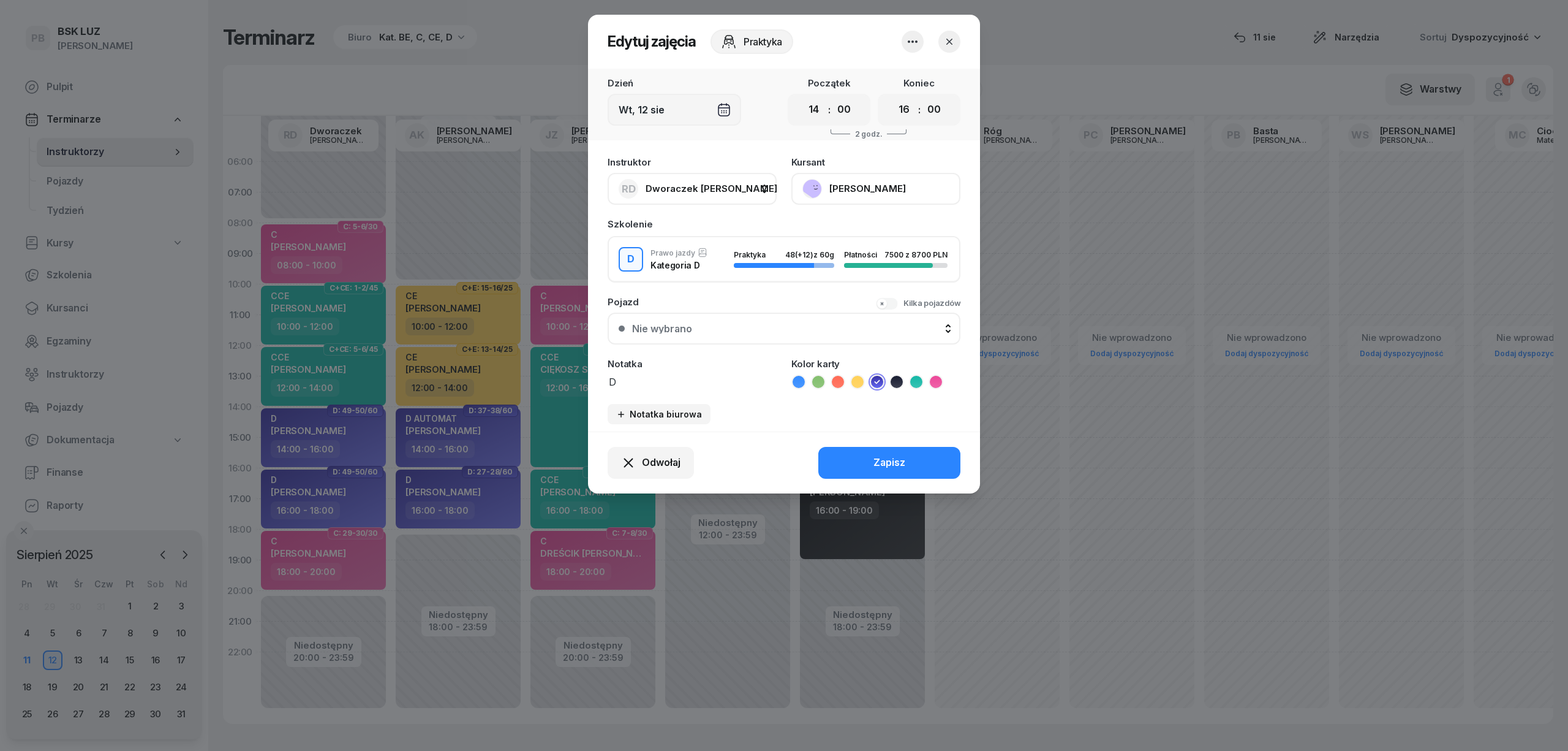
click at [848, 174] on button "[PERSON_NAME]" at bounding box center [876, 188] width 169 height 32
click at [950, 32] on button "button" at bounding box center [950, 42] width 22 height 22
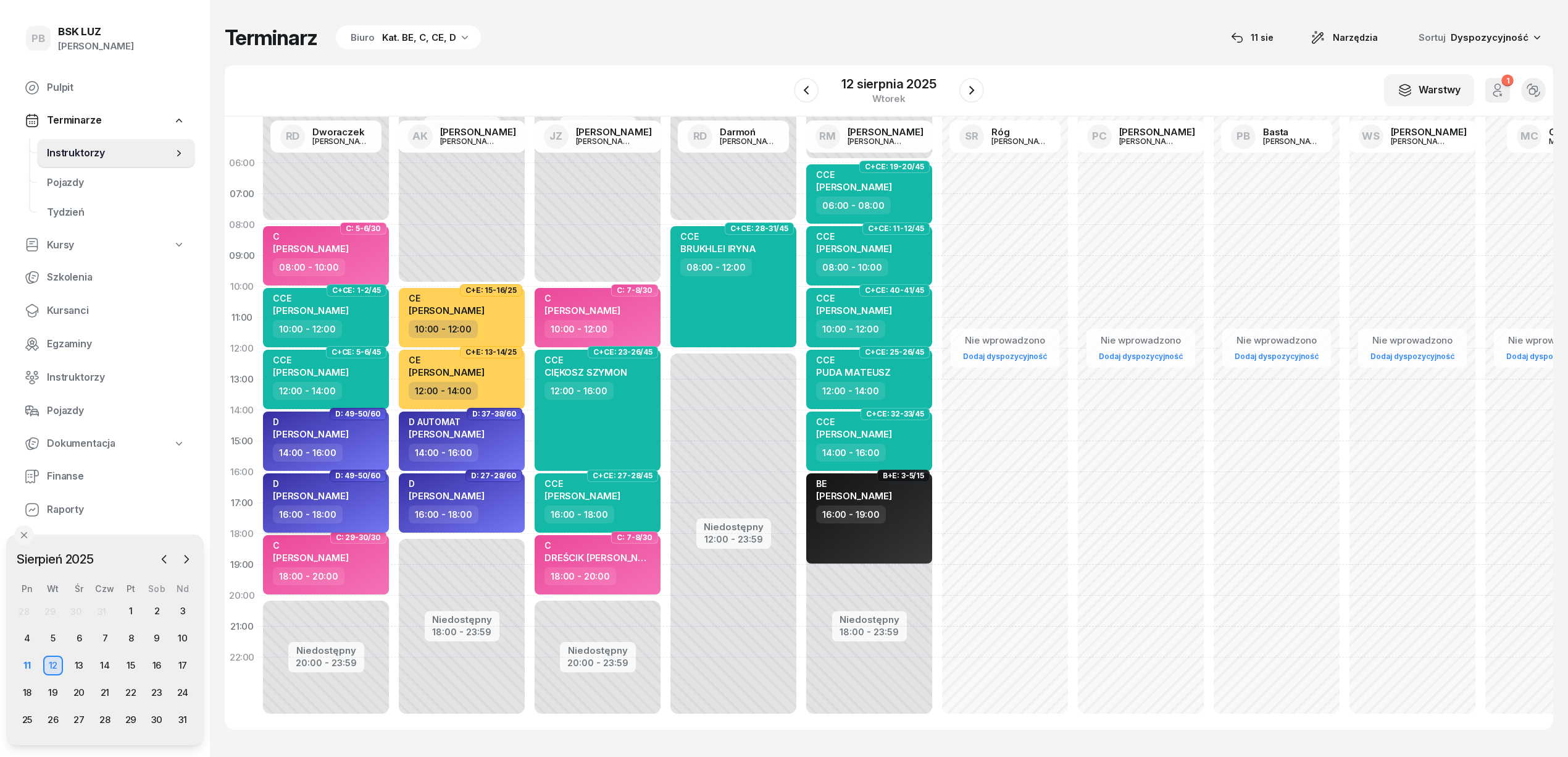
click at [309, 492] on span "[PERSON_NAME]" at bounding box center [311, 495] width 76 height 12
select select "16"
select select "18"
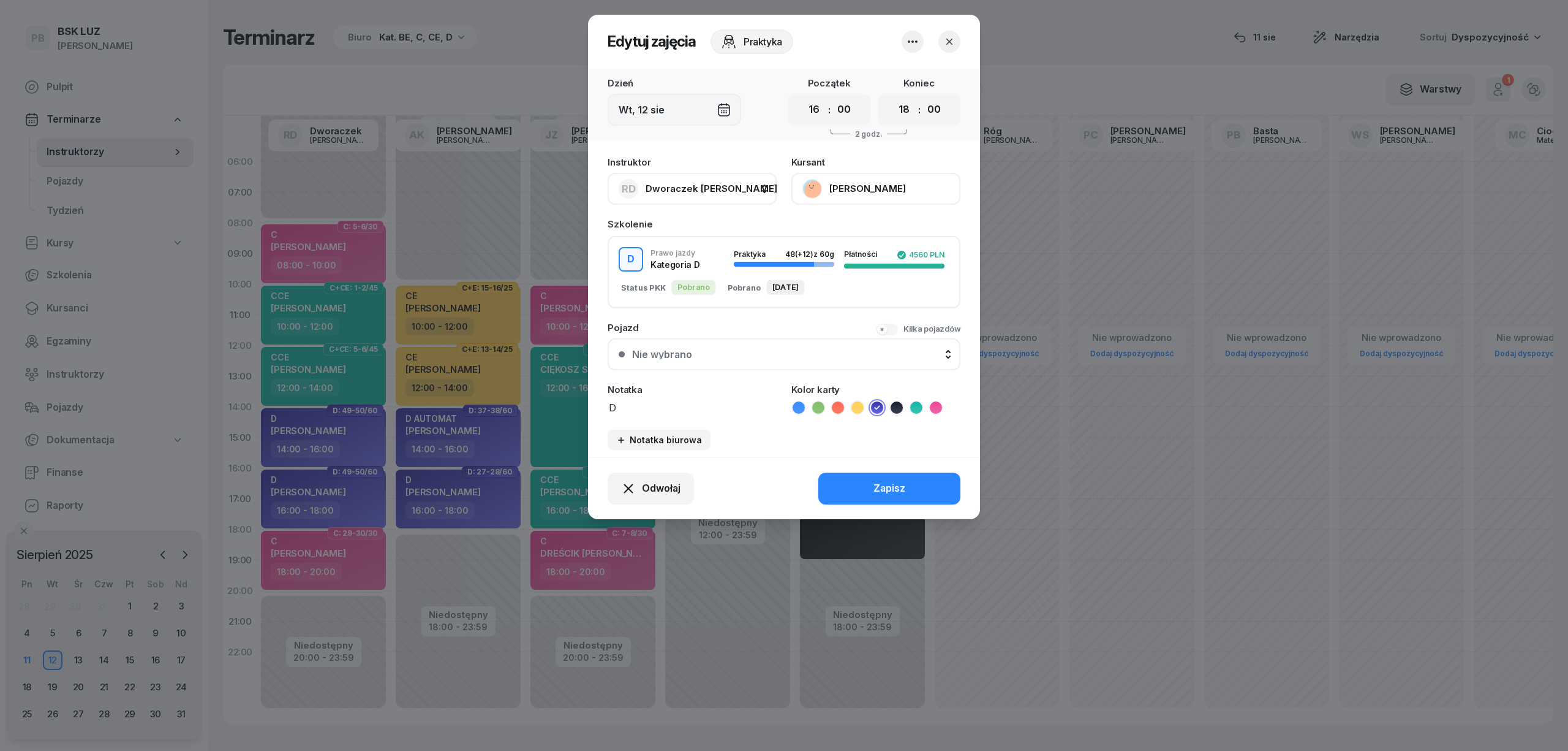
click at [917, 192] on button "[PERSON_NAME]" at bounding box center [876, 188] width 169 height 32
click at [950, 41] on icon "button" at bounding box center [950, 42] width 6 height 6
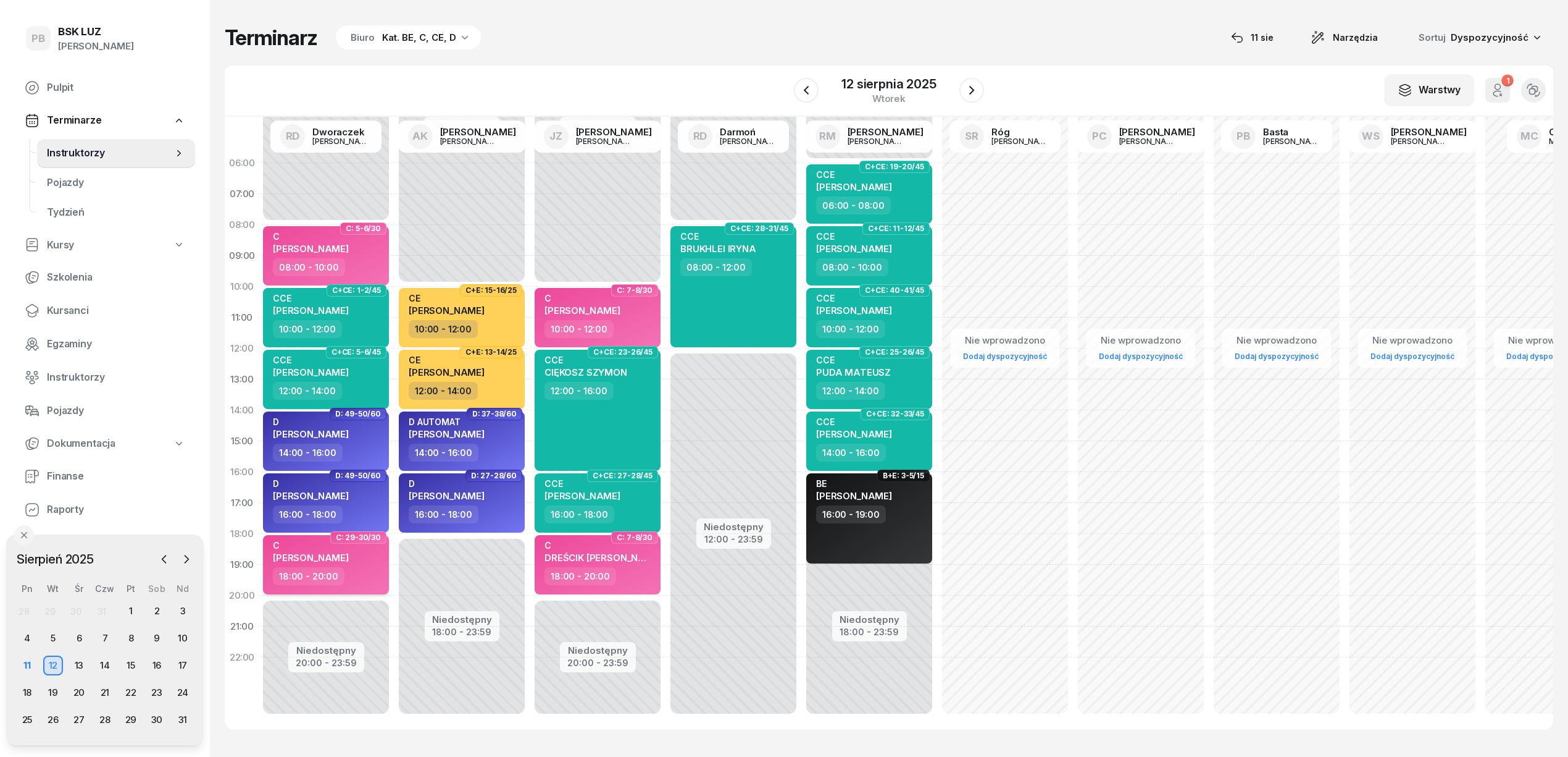
click at [294, 554] on span "[PERSON_NAME]" at bounding box center [311, 557] width 76 height 12
select select "18"
select select "20"
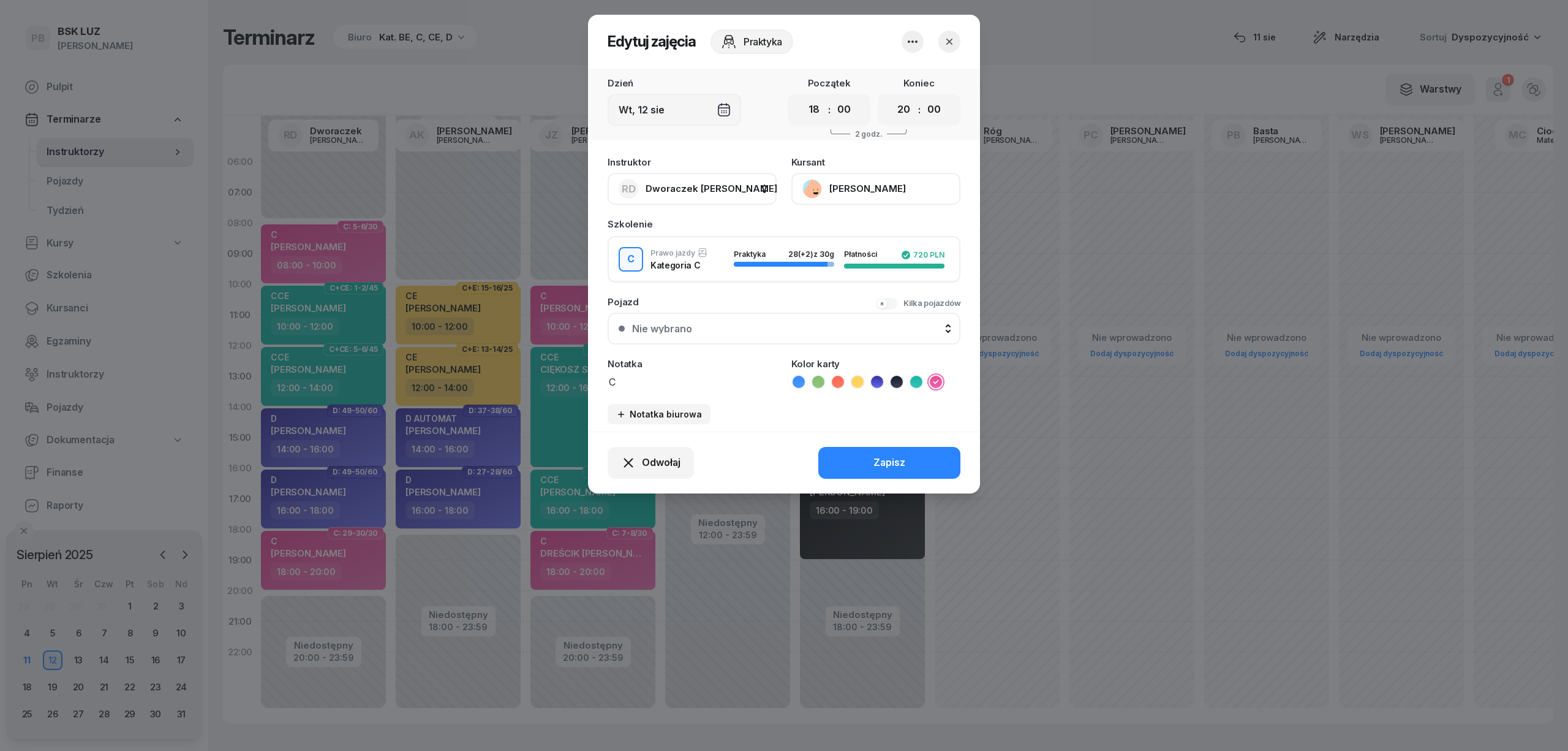
click at [854, 184] on button "[PERSON_NAME]" at bounding box center [876, 188] width 169 height 32
click at [941, 44] on button "button" at bounding box center [950, 42] width 22 height 22
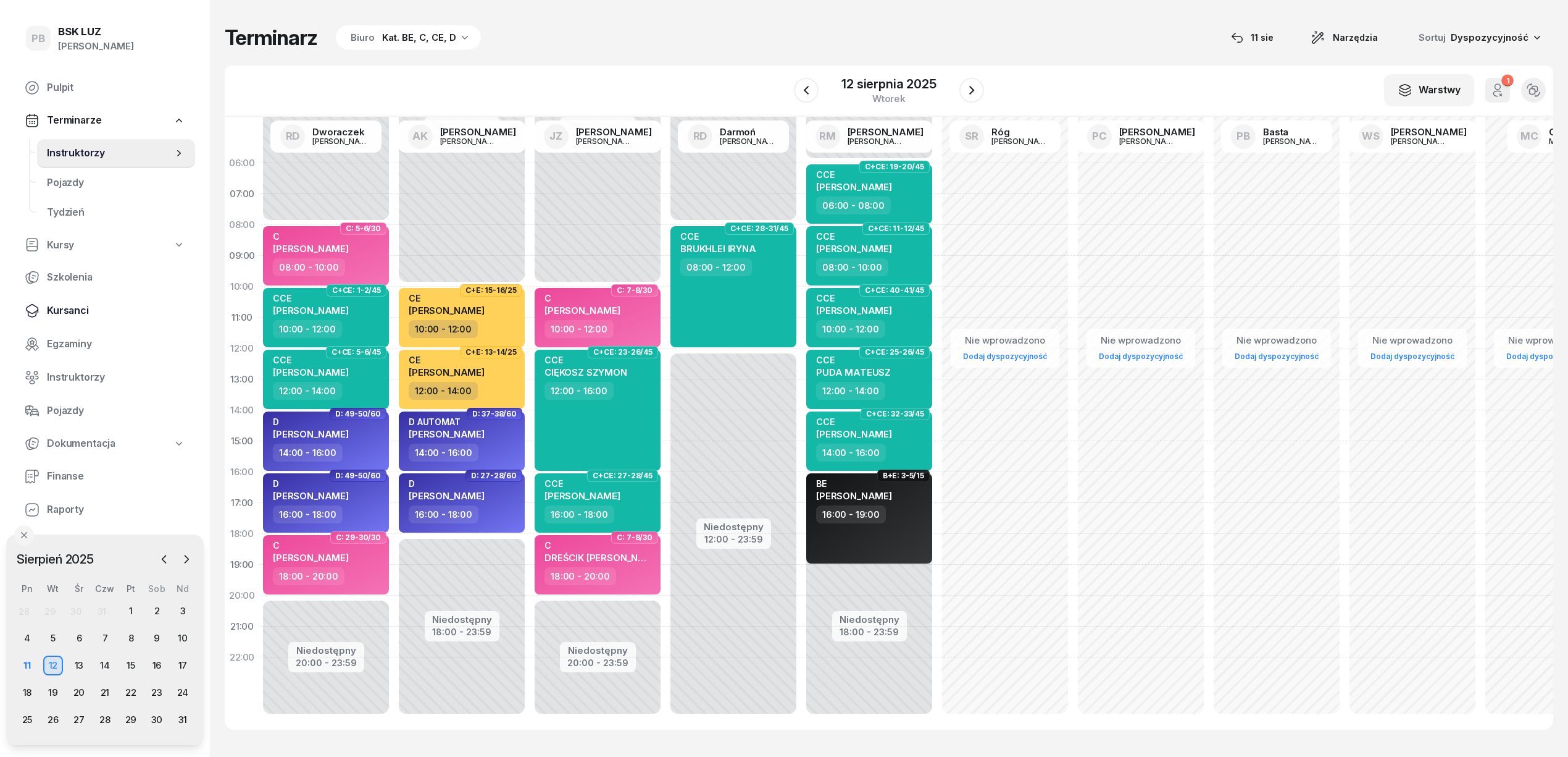
click at [53, 304] on span "Kursanci" at bounding box center [116, 311] width 139 height 16
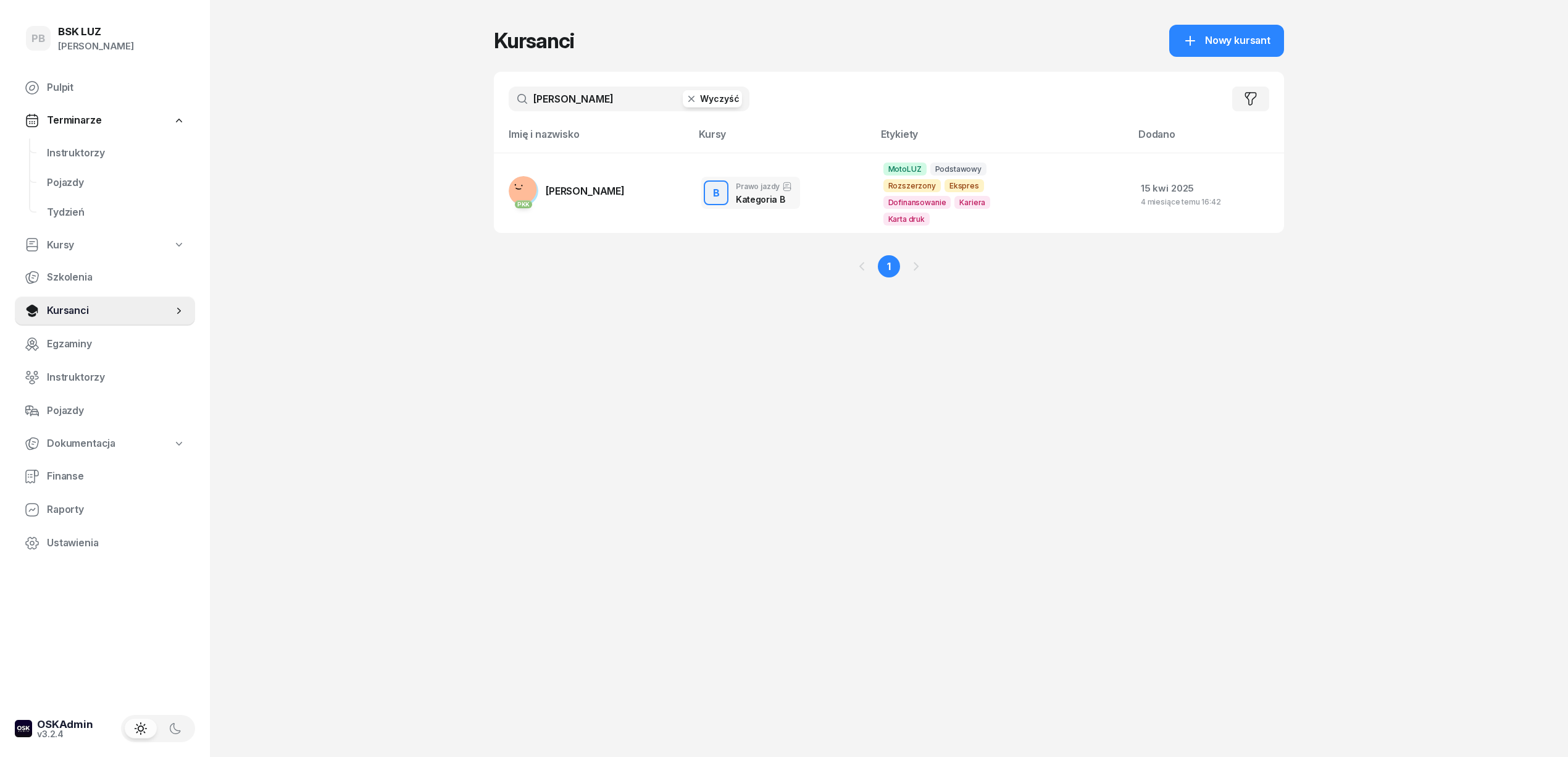
click at [710, 90] on button "Wyczyść" at bounding box center [712, 98] width 60 height 17
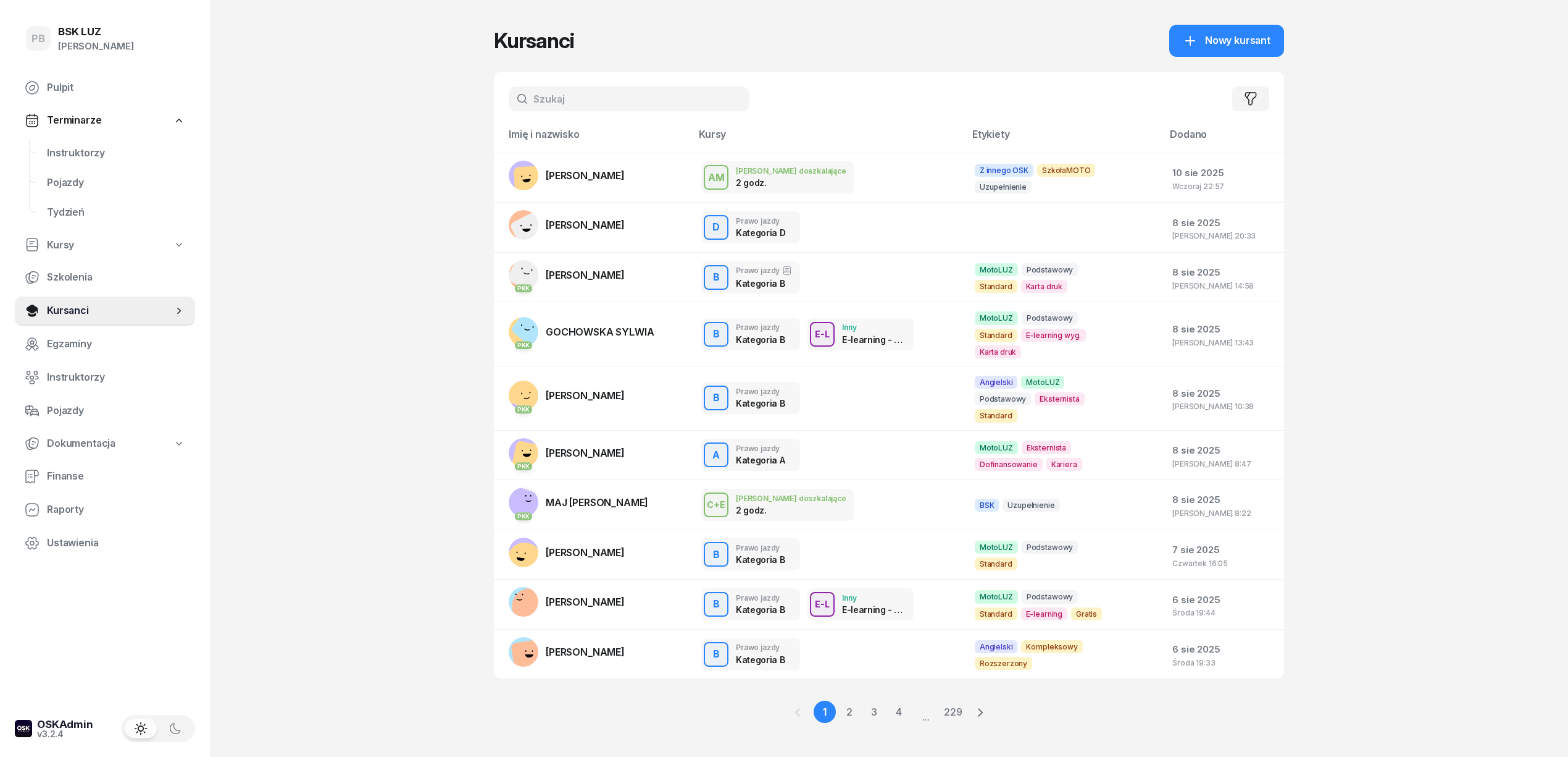
click at [660, 105] on input "text" at bounding box center [629, 99] width 241 height 25
type input "f"
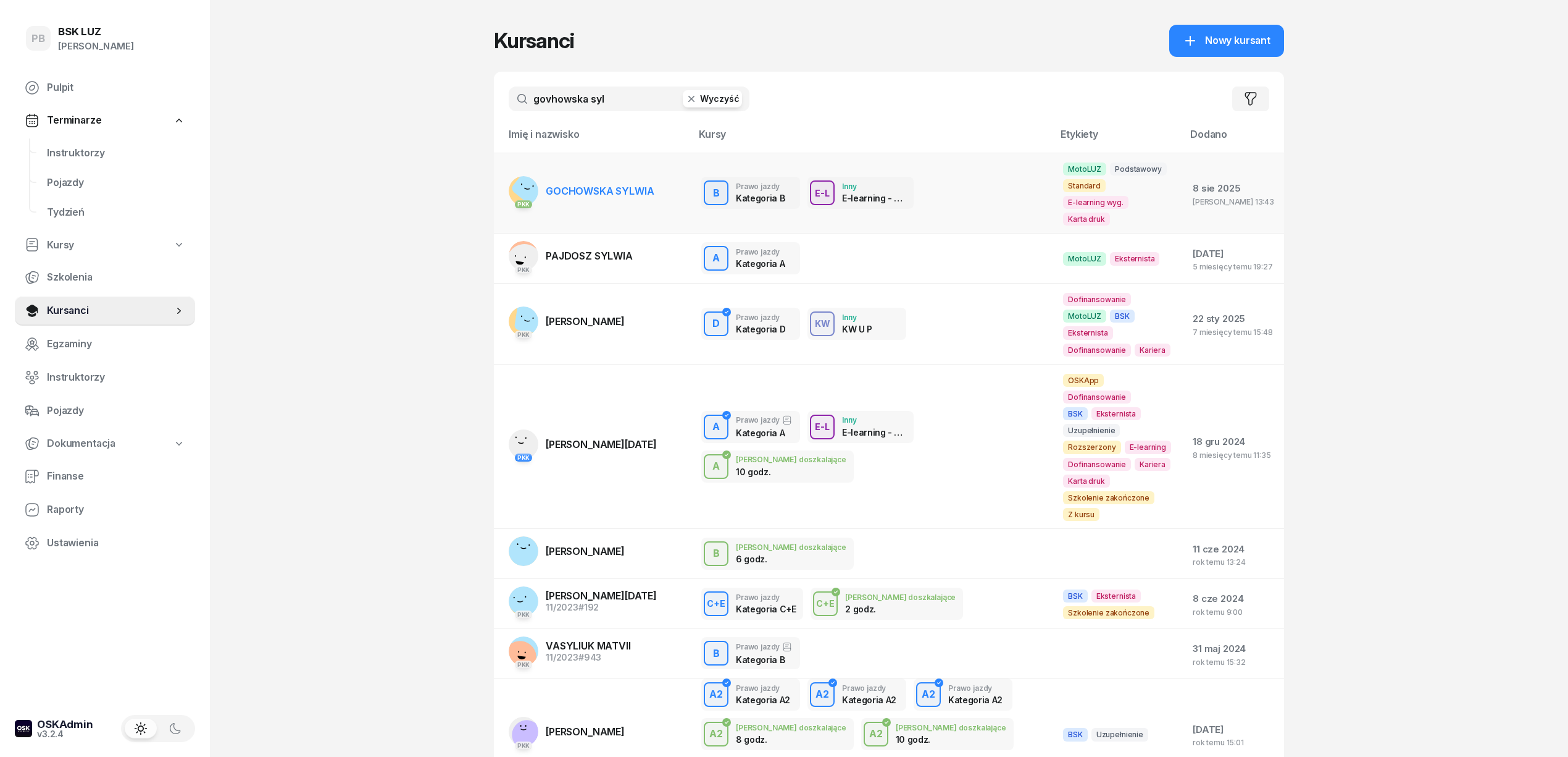
type input "govhowska syl"
click at [681, 181] on td "PKK GOCHOWSKA SYLWIA" at bounding box center [592, 193] width 197 height 81
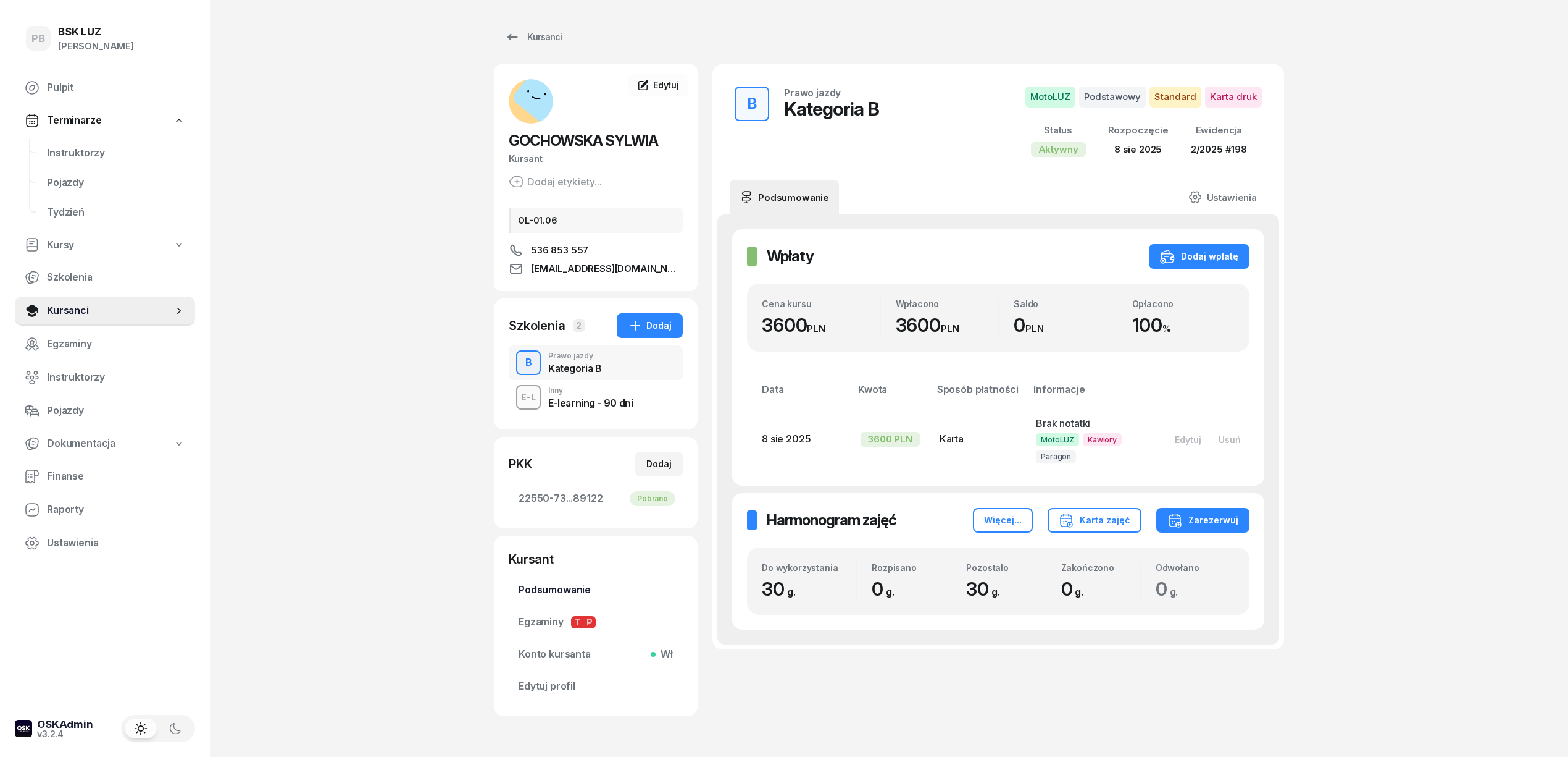
click at [547, 596] on span "Podsumowanie" at bounding box center [595, 590] width 154 height 16
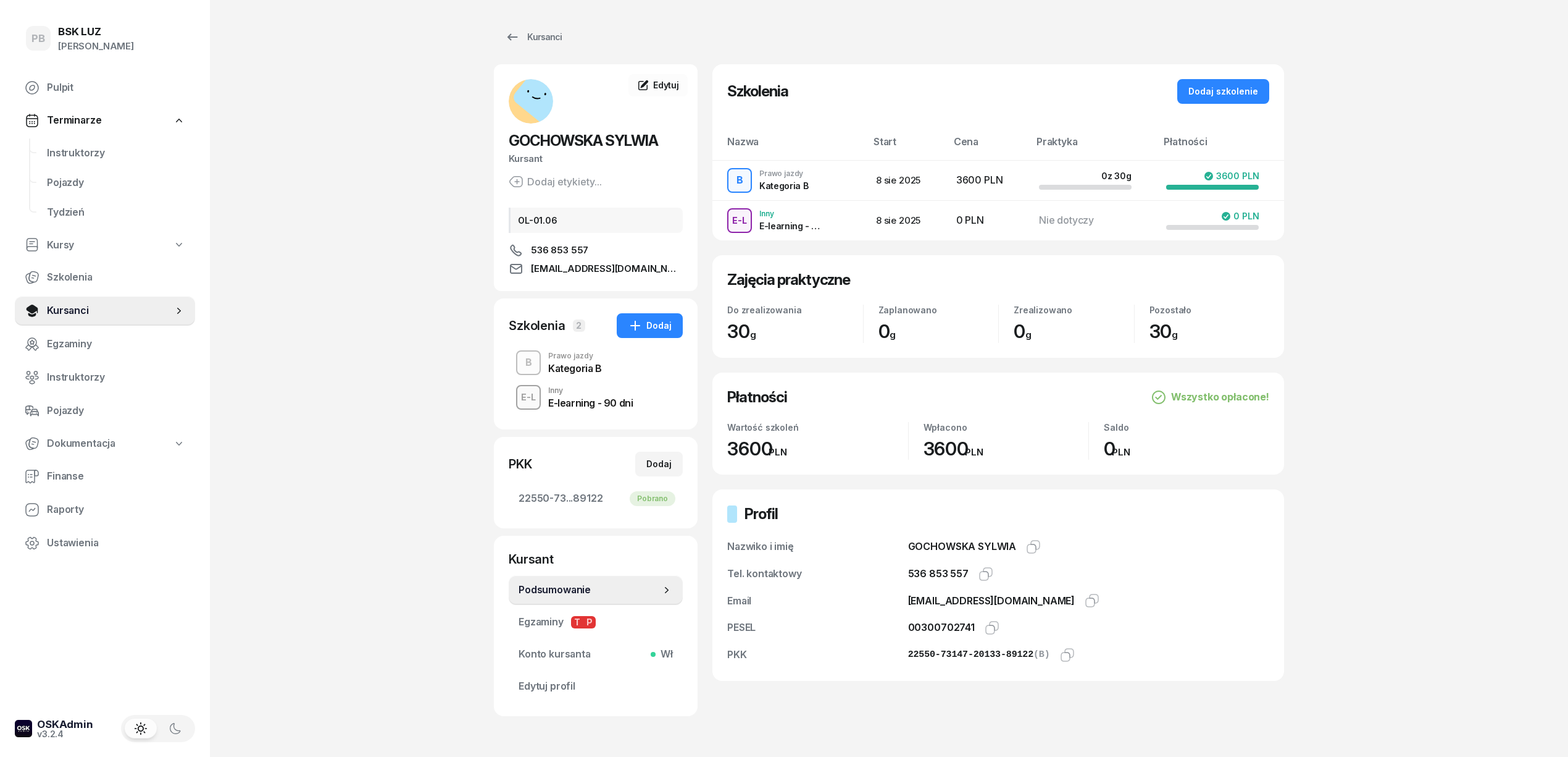
click at [600, 364] on div "Kategoria B" at bounding box center [575, 368] width 53 height 10
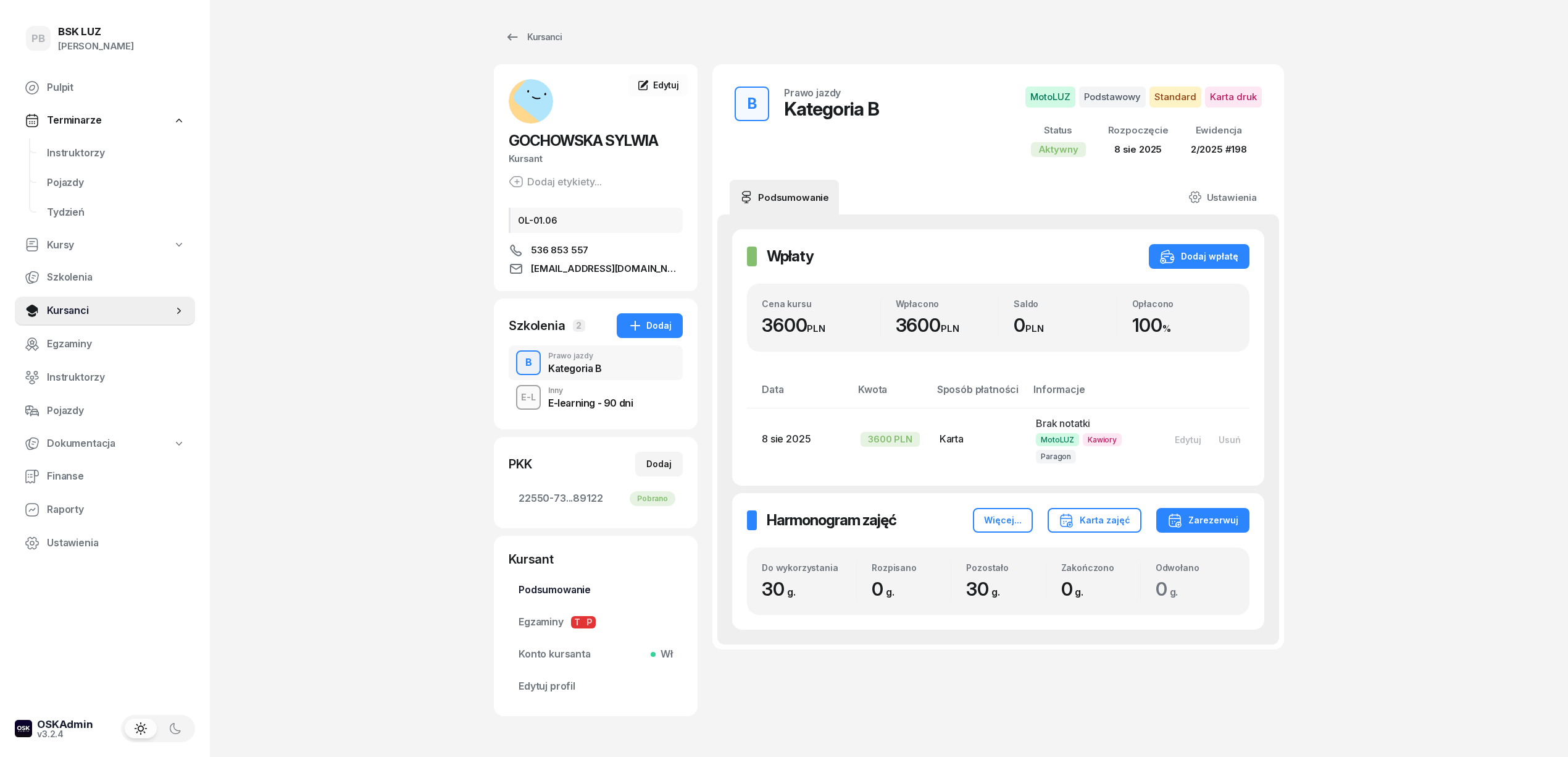
click at [568, 581] on link "Podsumowanie" at bounding box center [595, 590] width 174 height 29
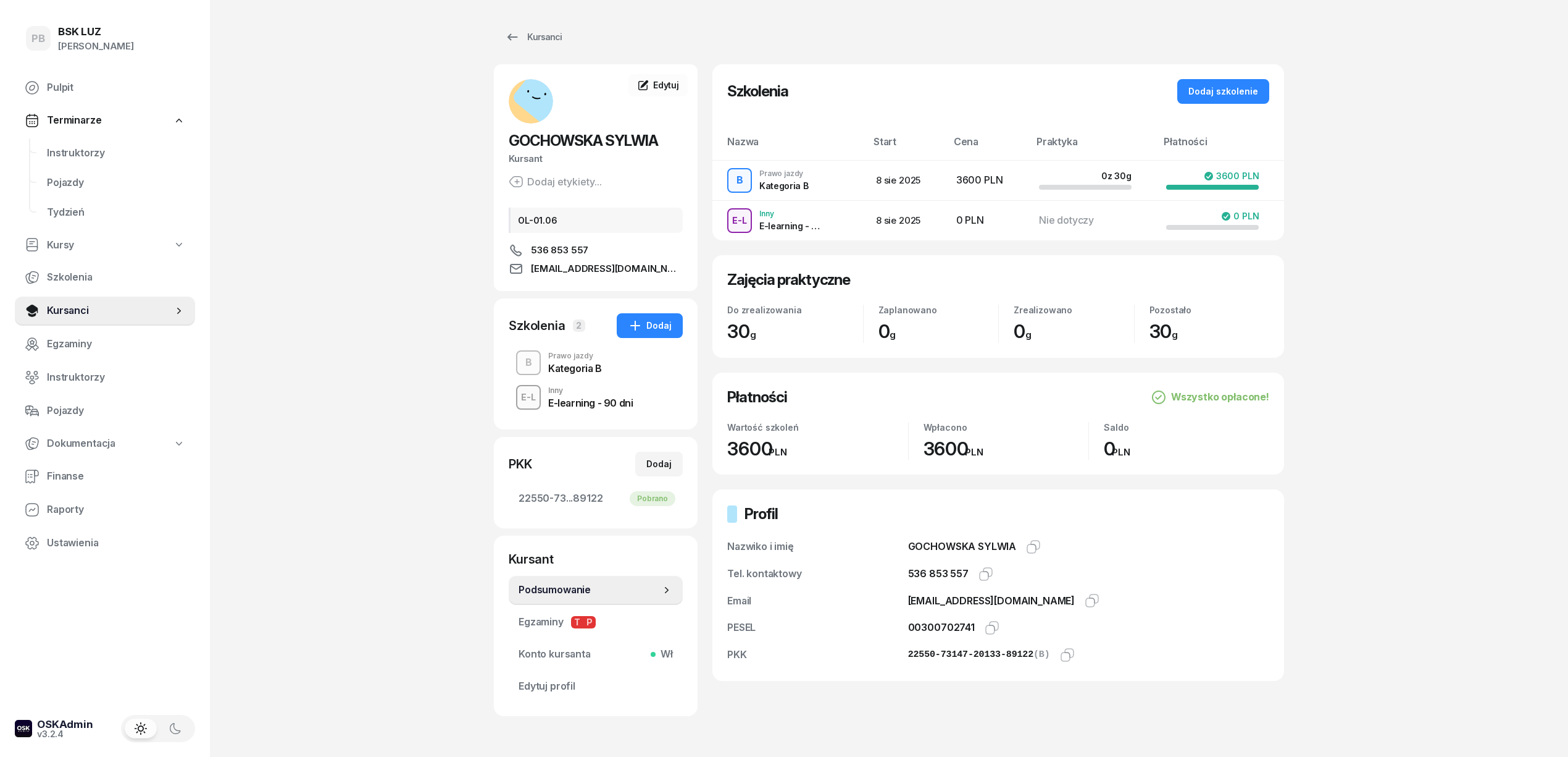
click at [559, 364] on div "Kategoria B" at bounding box center [575, 368] width 53 height 10
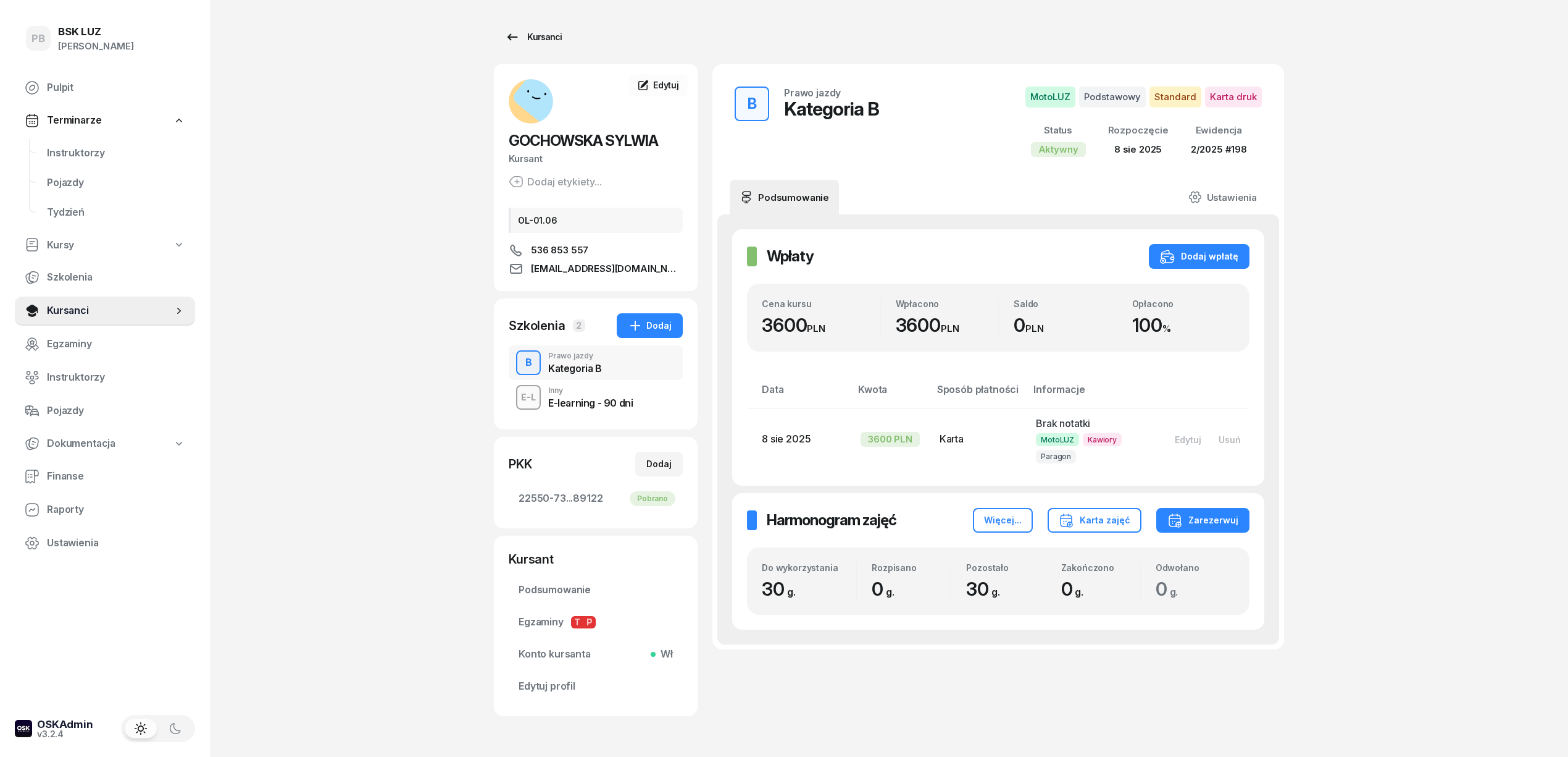
click at [520, 33] on div "Kursanci" at bounding box center [533, 36] width 57 height 15
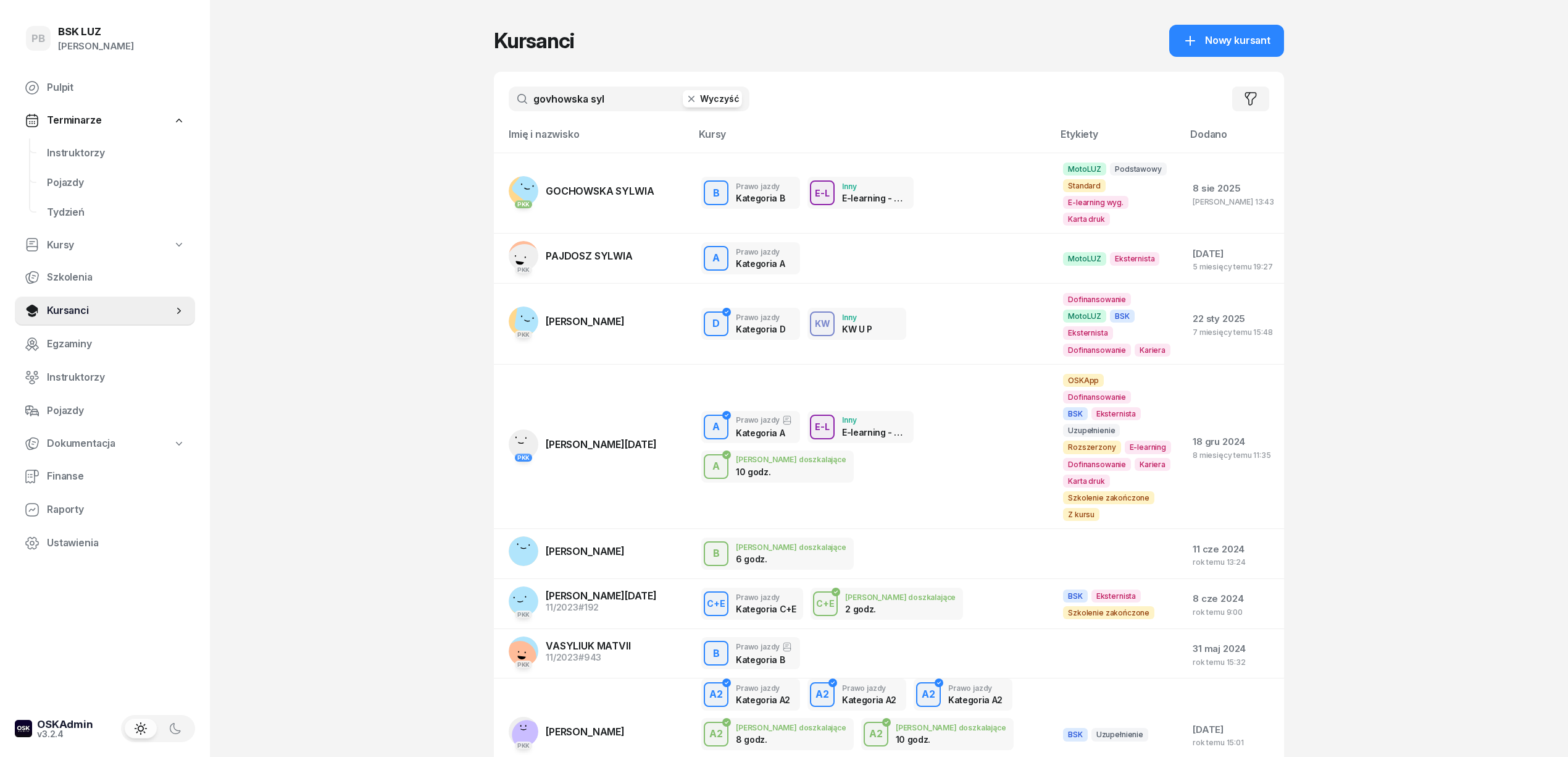
click at [712, 102] on button "Wyczyść" at bounding box center [712, 98] width 60 height 17
click at [616, 100] on input "text" at bounding box center [629, 99] width 241 height 25
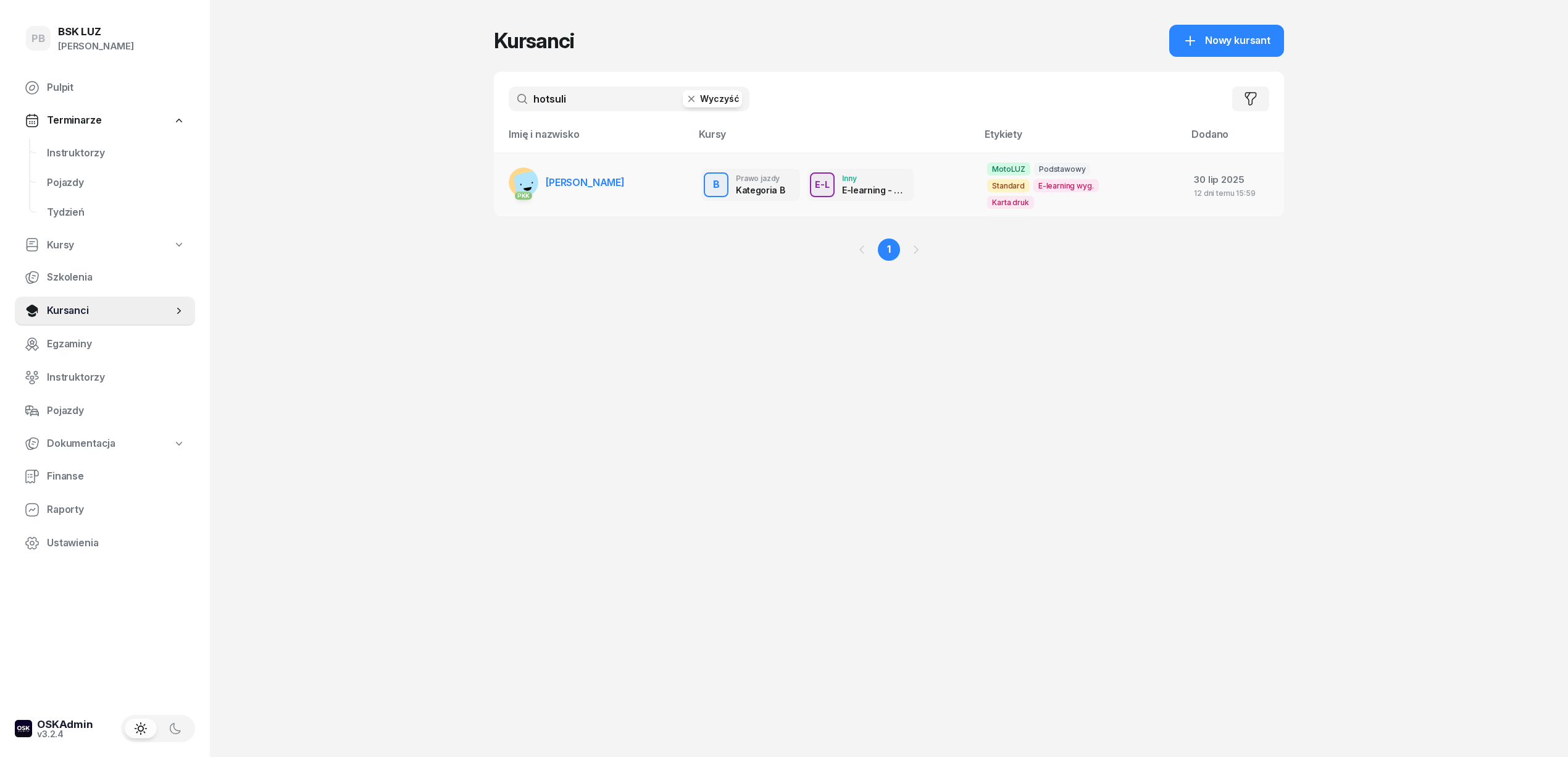
type input "hotsuli"
click at [668, 163] on td "PKK HOTSULIAK [PERSON_NAME]" at bounding box center [592, 184] width 197 height 64
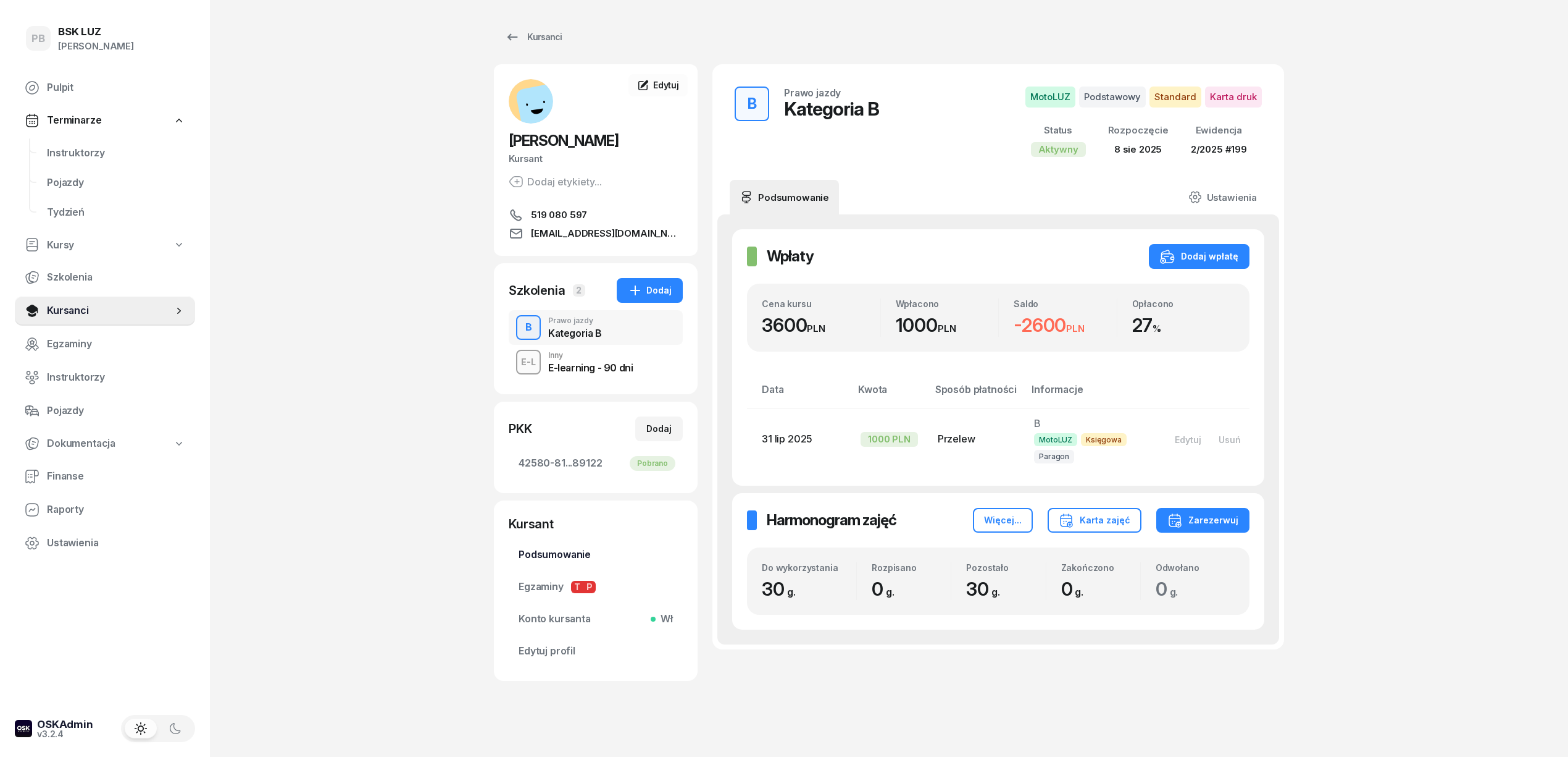
click at [542, 556] on span "Podsumowanie" at bounding box center [595, 555] width 154 height 16
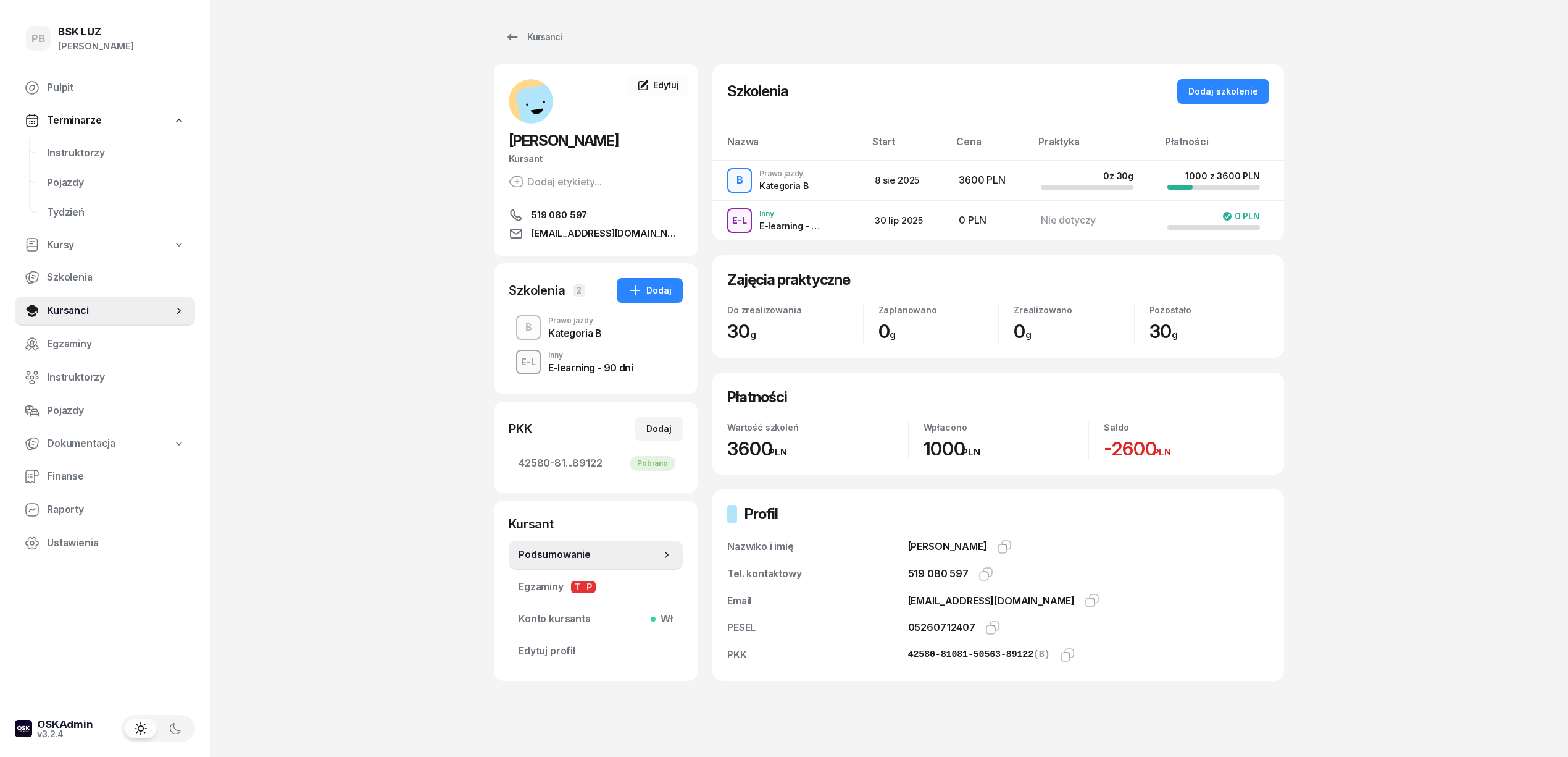
click at [618, 324] on div "B Prawo jazdy Kategoria B" at bounding box center [595, 327] width 174 height 35
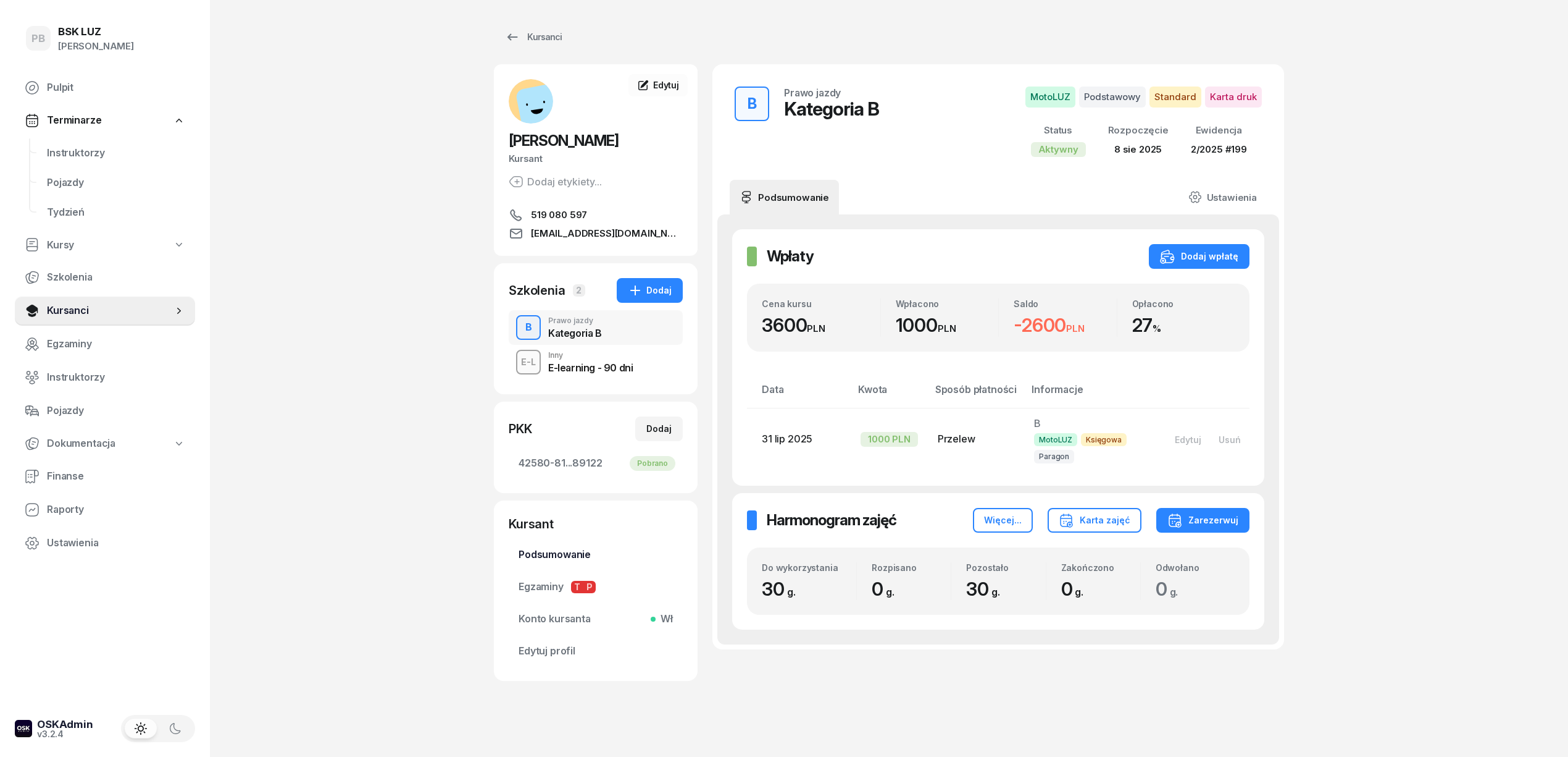
click at [600, 556] on span "Podsumowanie" at bounding box center [595, 555] width 154 height 16
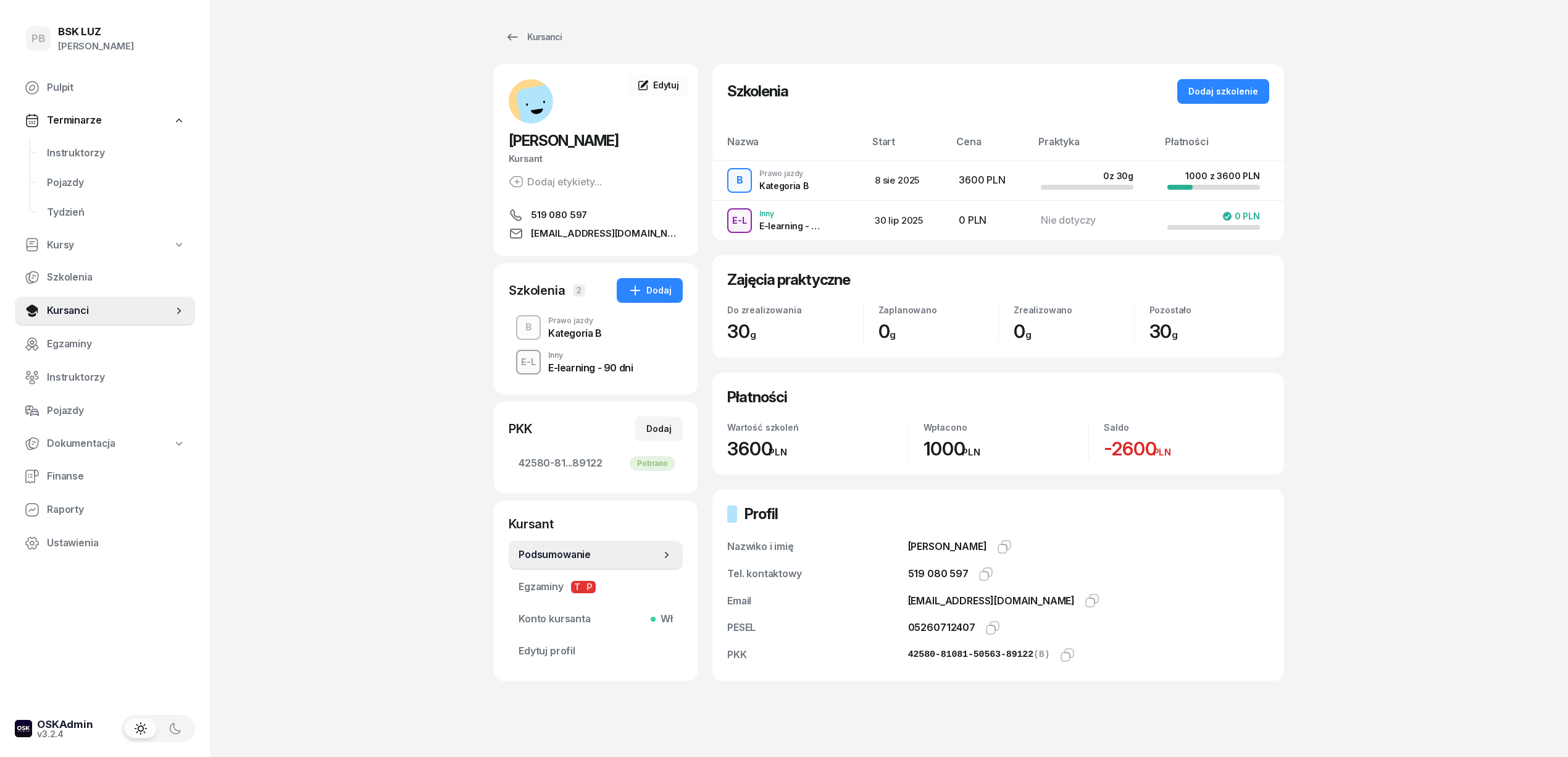
click at [627, 335] on div "B Prawo jazdy Kategoria B" at bounding box center [595, 327] width 174 height 35
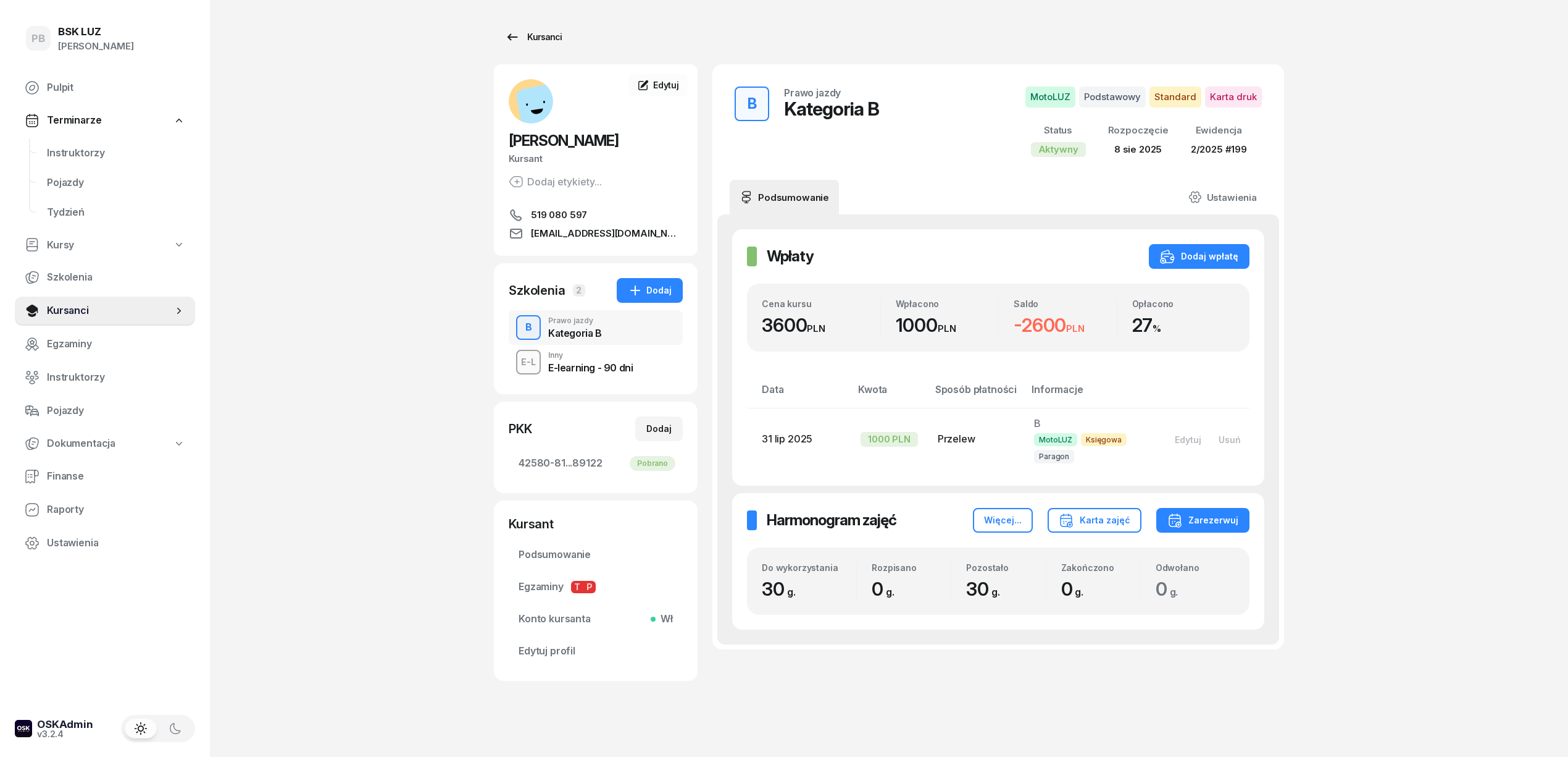
click at [510, 33] on icon at bounding box center [512, 36] width 15 height 15
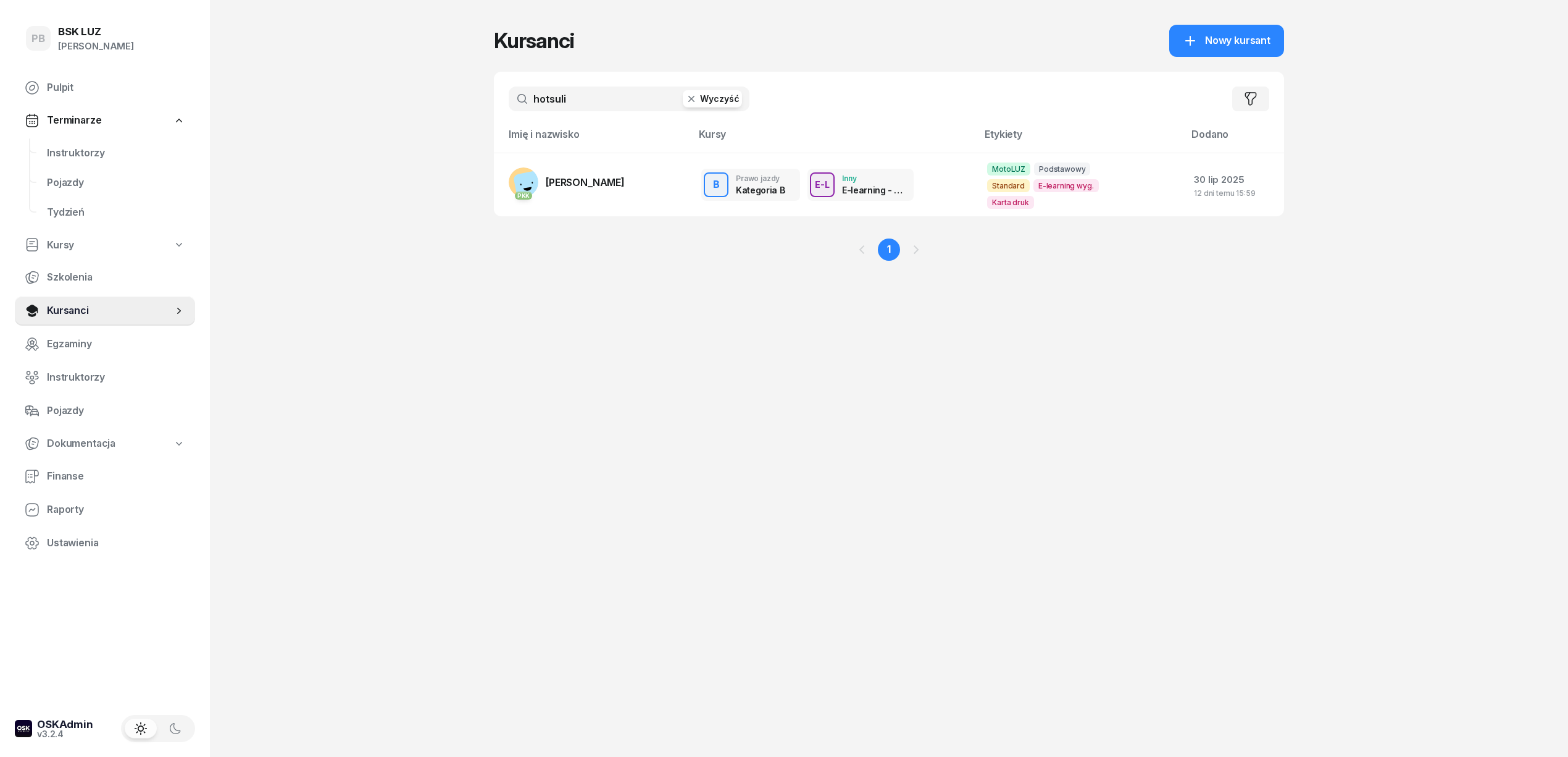
click at [694, 102] on icon "button" at bounding box center [691, 99] width 12 height 12
click at [640, 106] on input "text" at bounding box center [629, 99] width 241 height 25
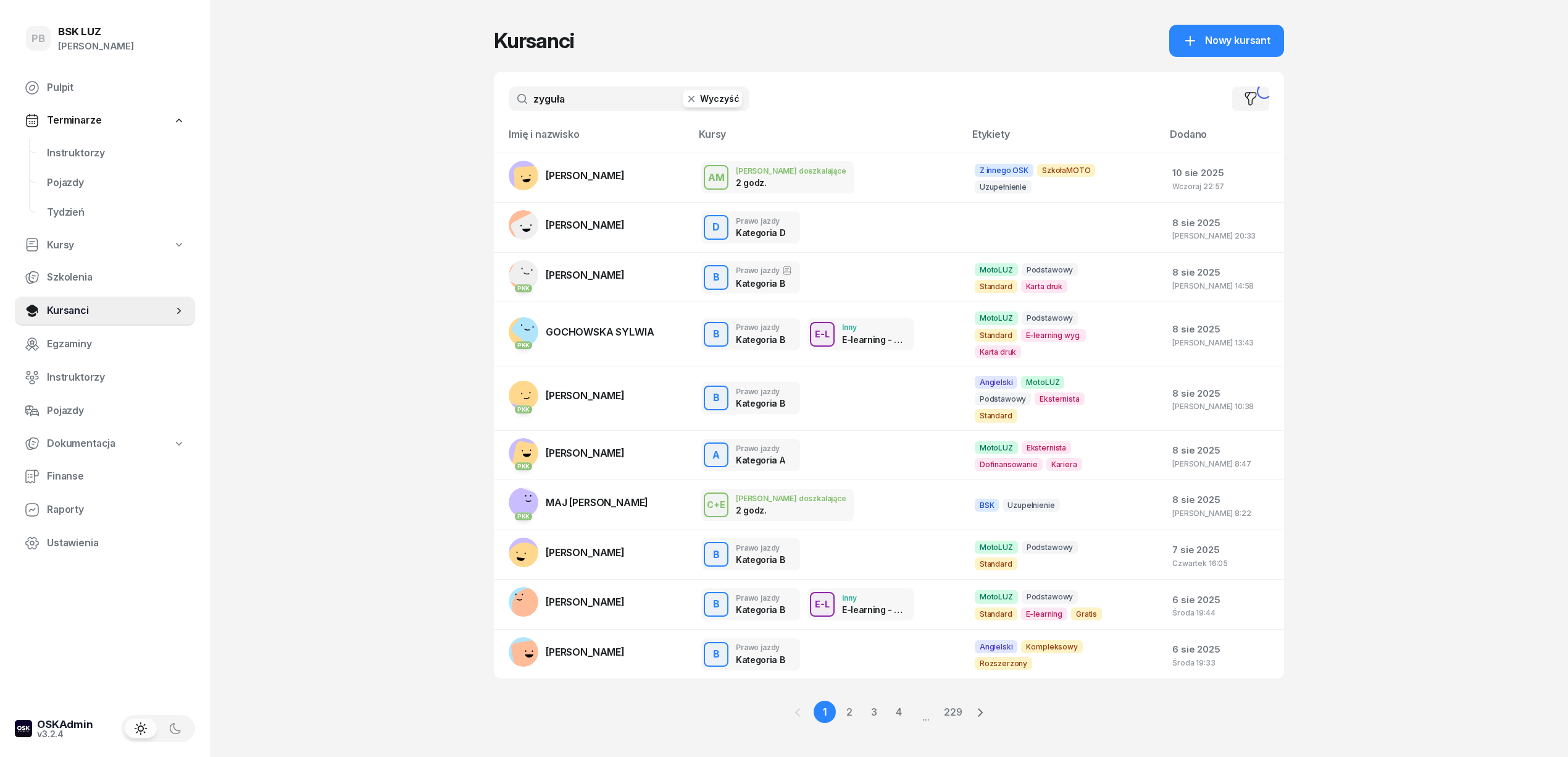
type input "zyguła"
click at [629, 98] on input "zyguła" at bounding box center [629, 99] width 241 height 25
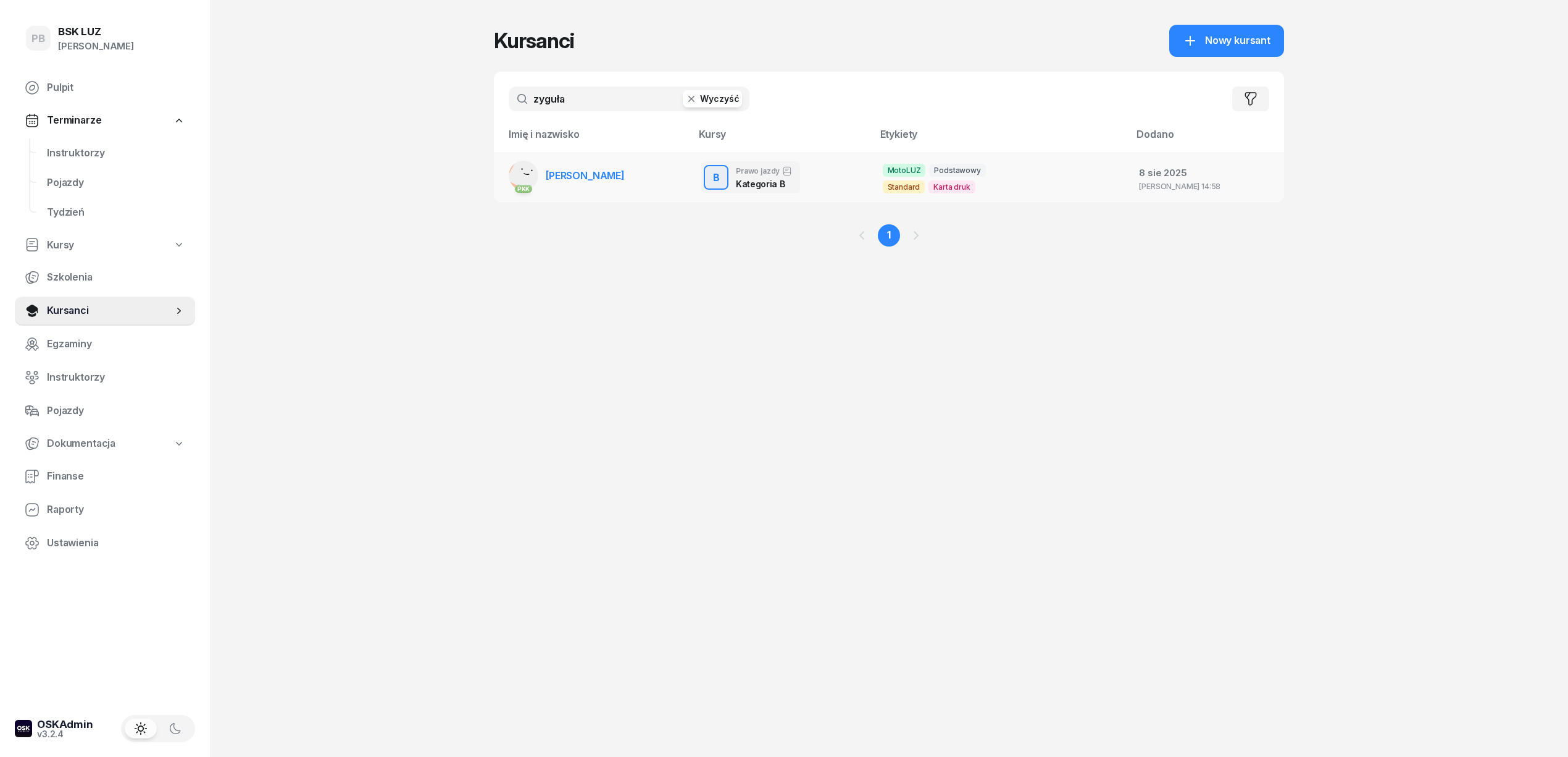
click at [648, 172] on td "PKK [PERSON_NAME]" at bounding box center [592, 177] width 197 height 50
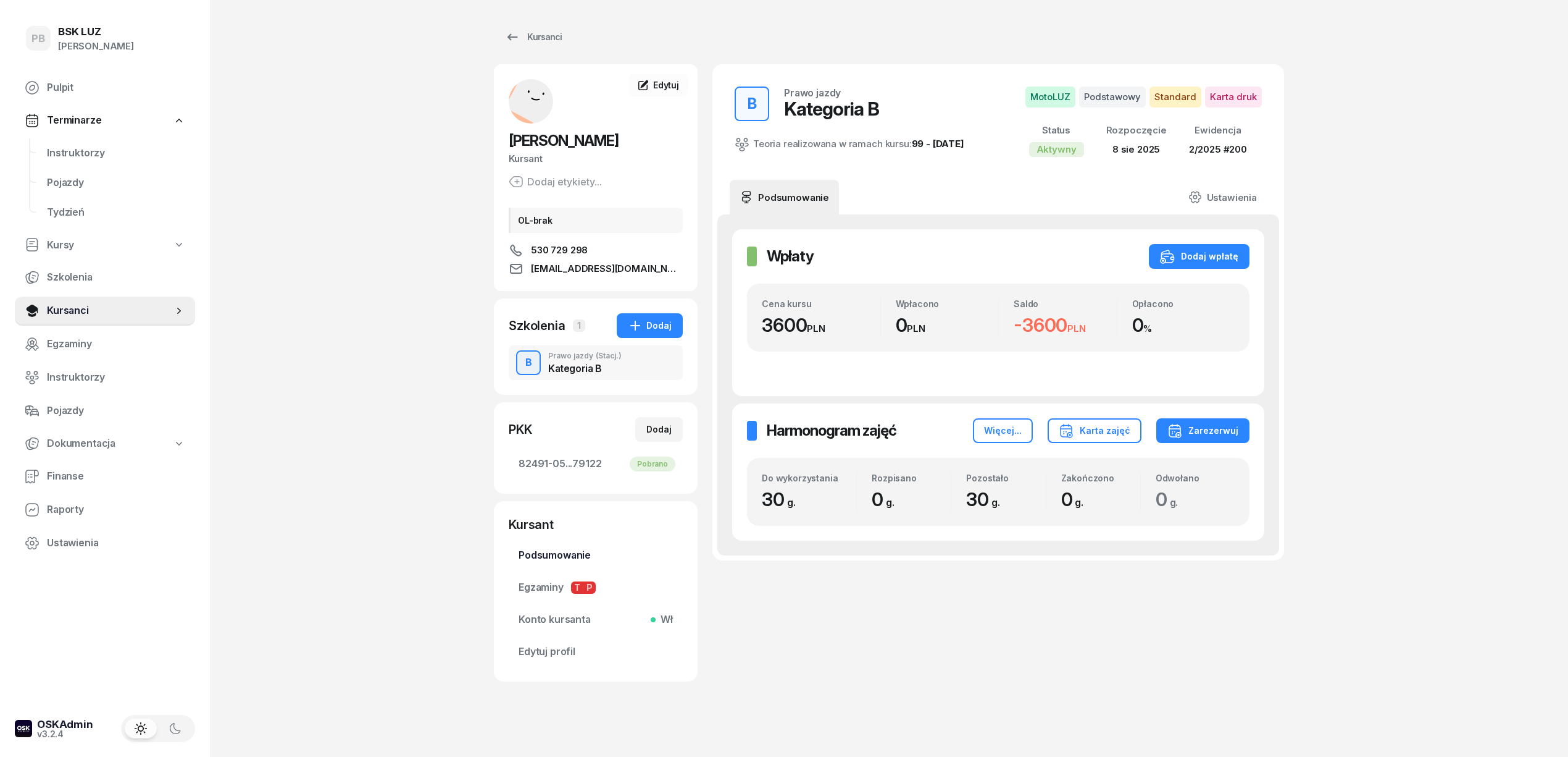
click at [529, 556] on span "Podsumowanie" at bounding box center [595, 555] width 154 height 16
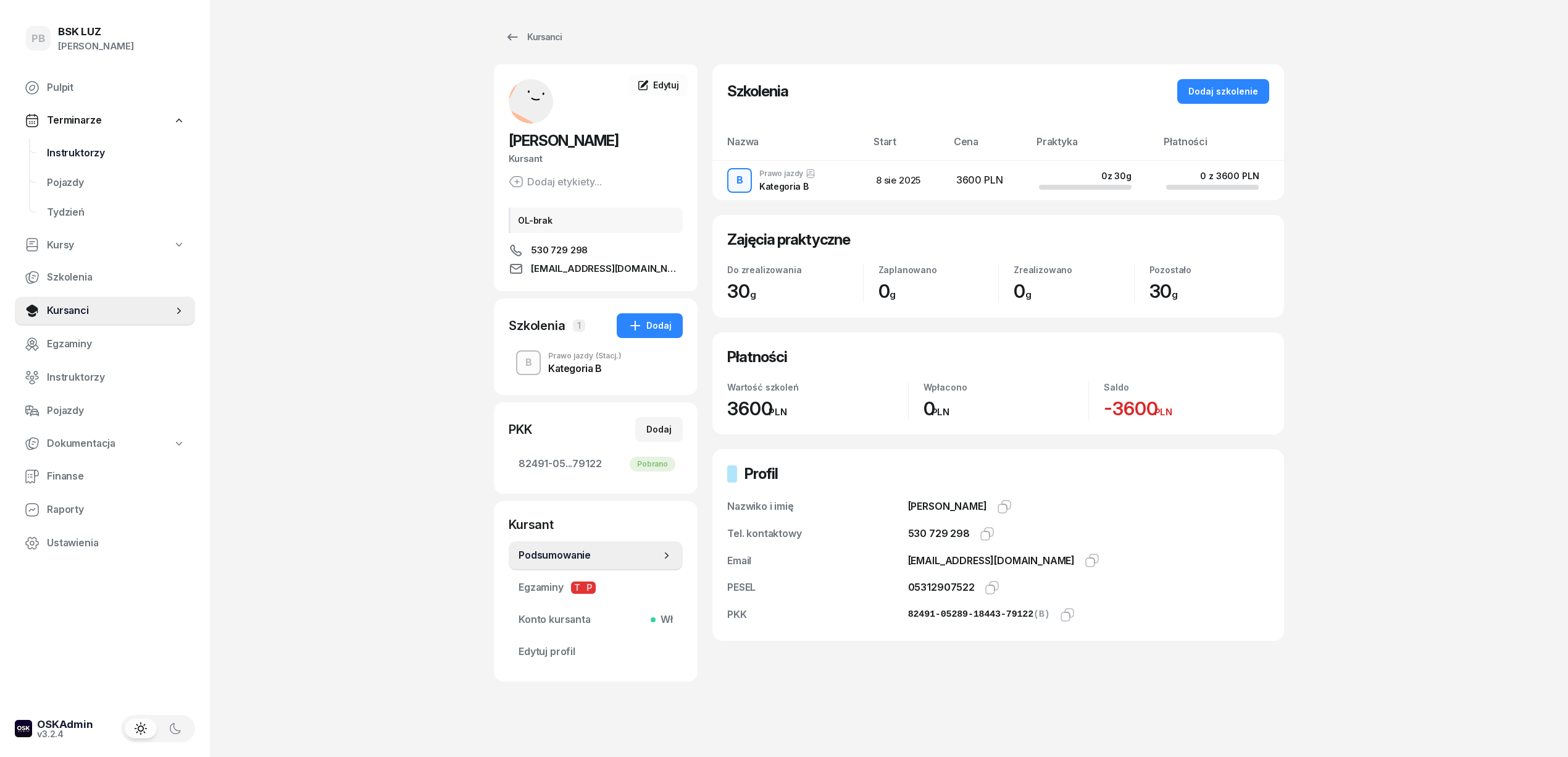
click at [108, 163] on link "Instruktorzy" at bounding box center [116, 153] width 158 height 29
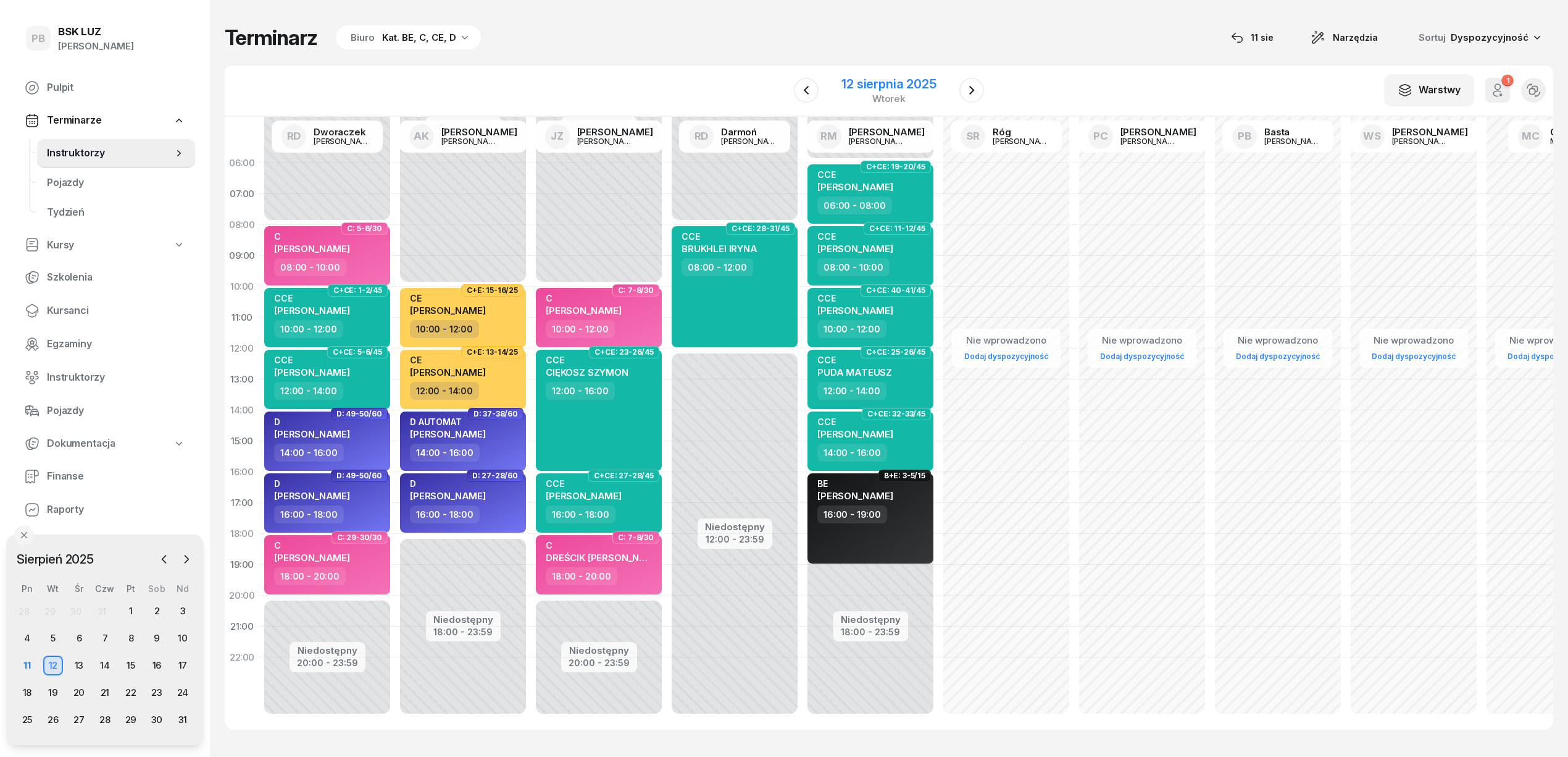
click at [893, 99] on div "wtorek" at bounding box center [889, 98] width 94 height 9
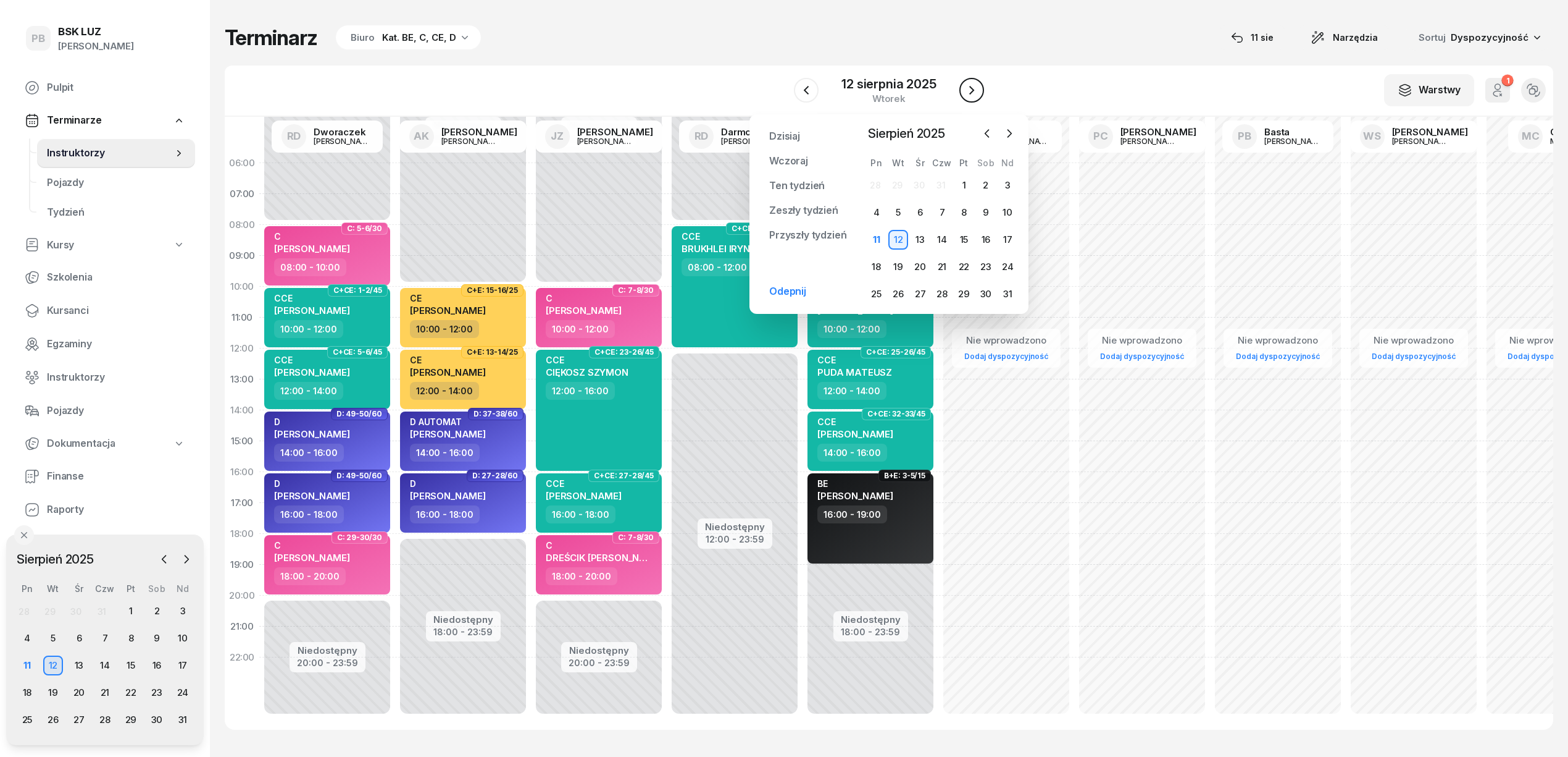
click at [968, 93] on icon "button" at bounding box center [971, 90] width 15 height 15
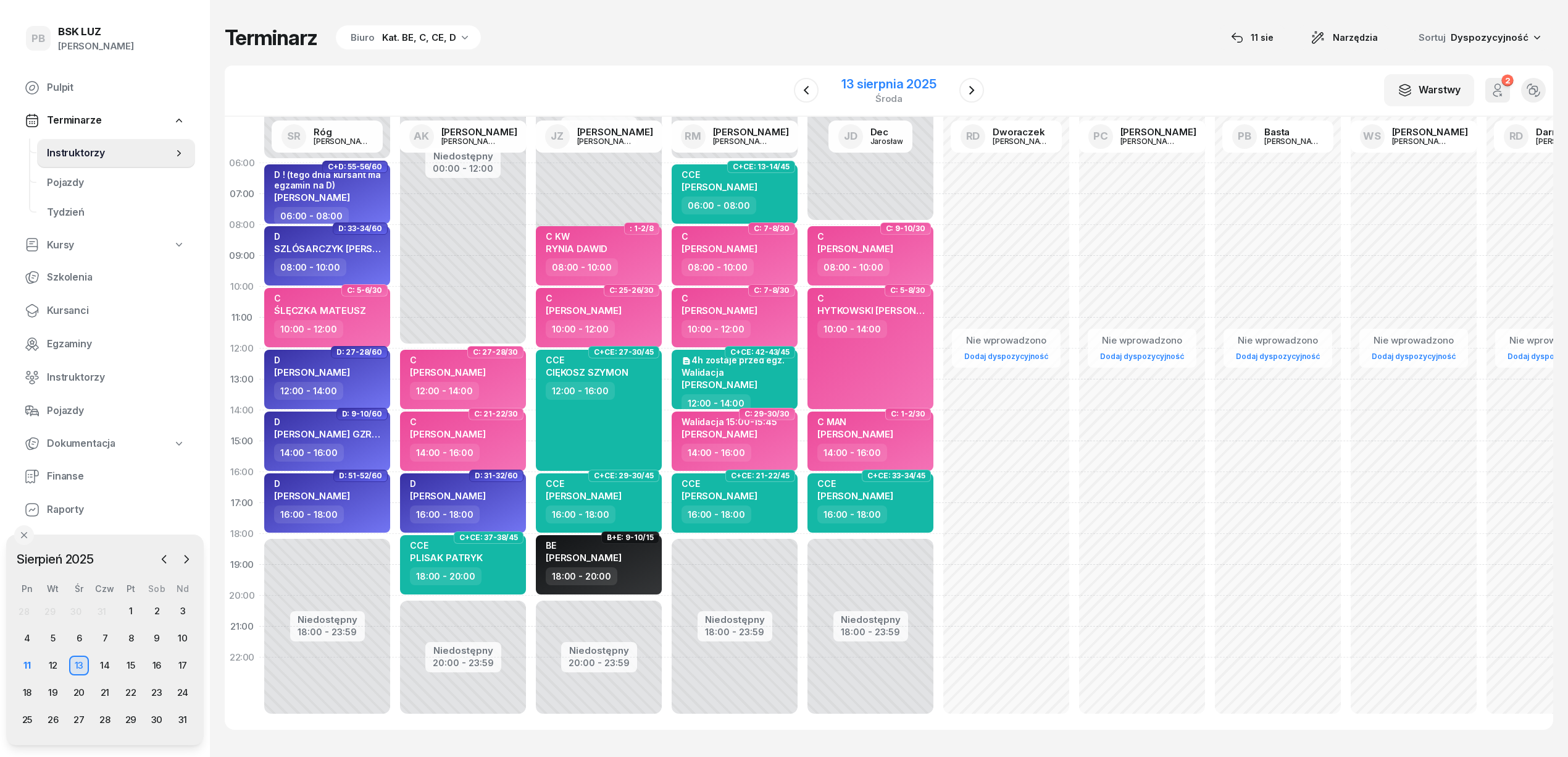
click at [932, 87] on div "13 sierpnia 2025" at bounding box center [889, 84] width 94 height 12
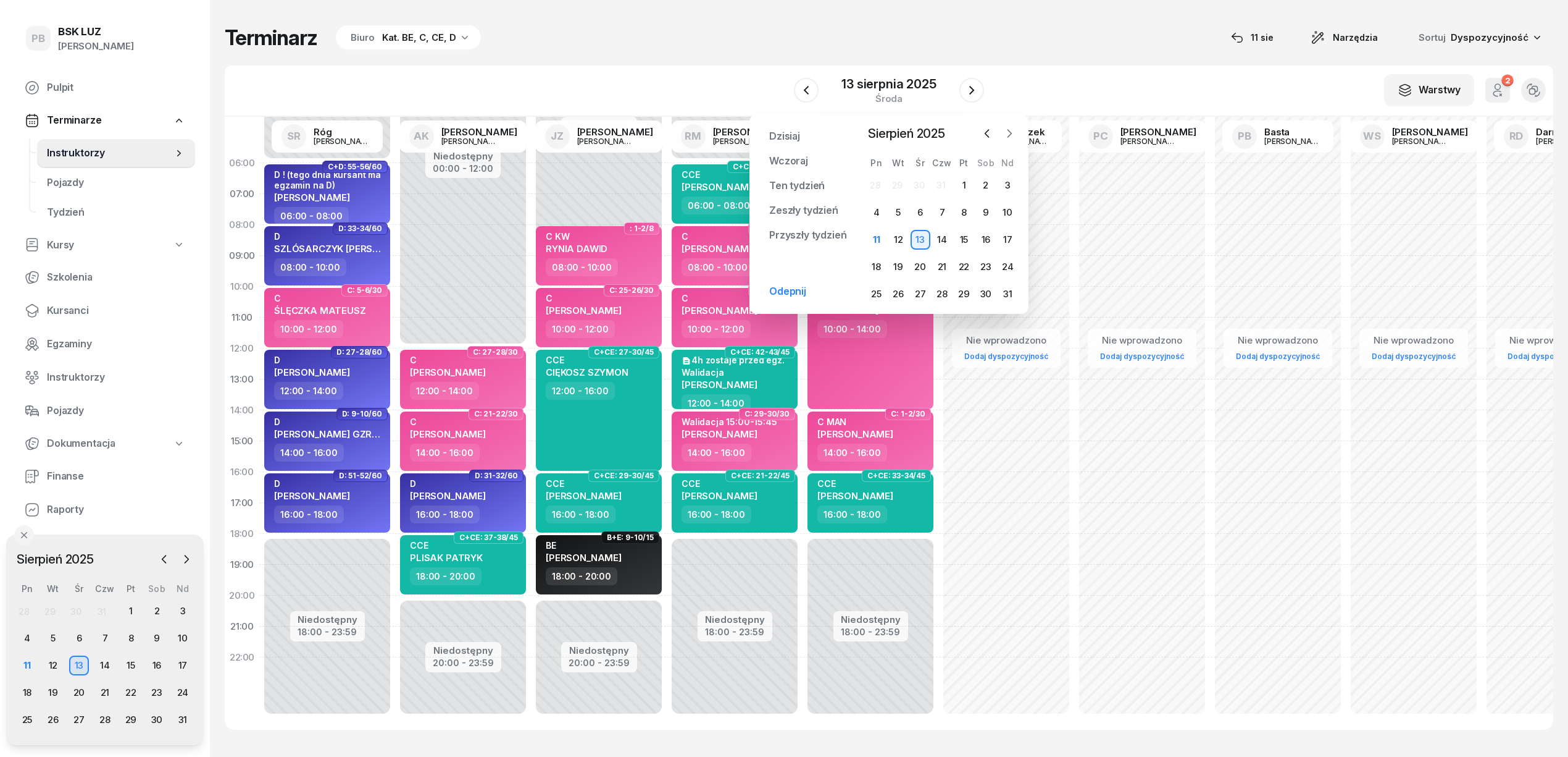
click at [1013, 129] on icon "button" at bounding box center [1010, 133] width 12 height 12
click at [880, 218] on div "8" at bounding box center [877, 213] width 20 height 20
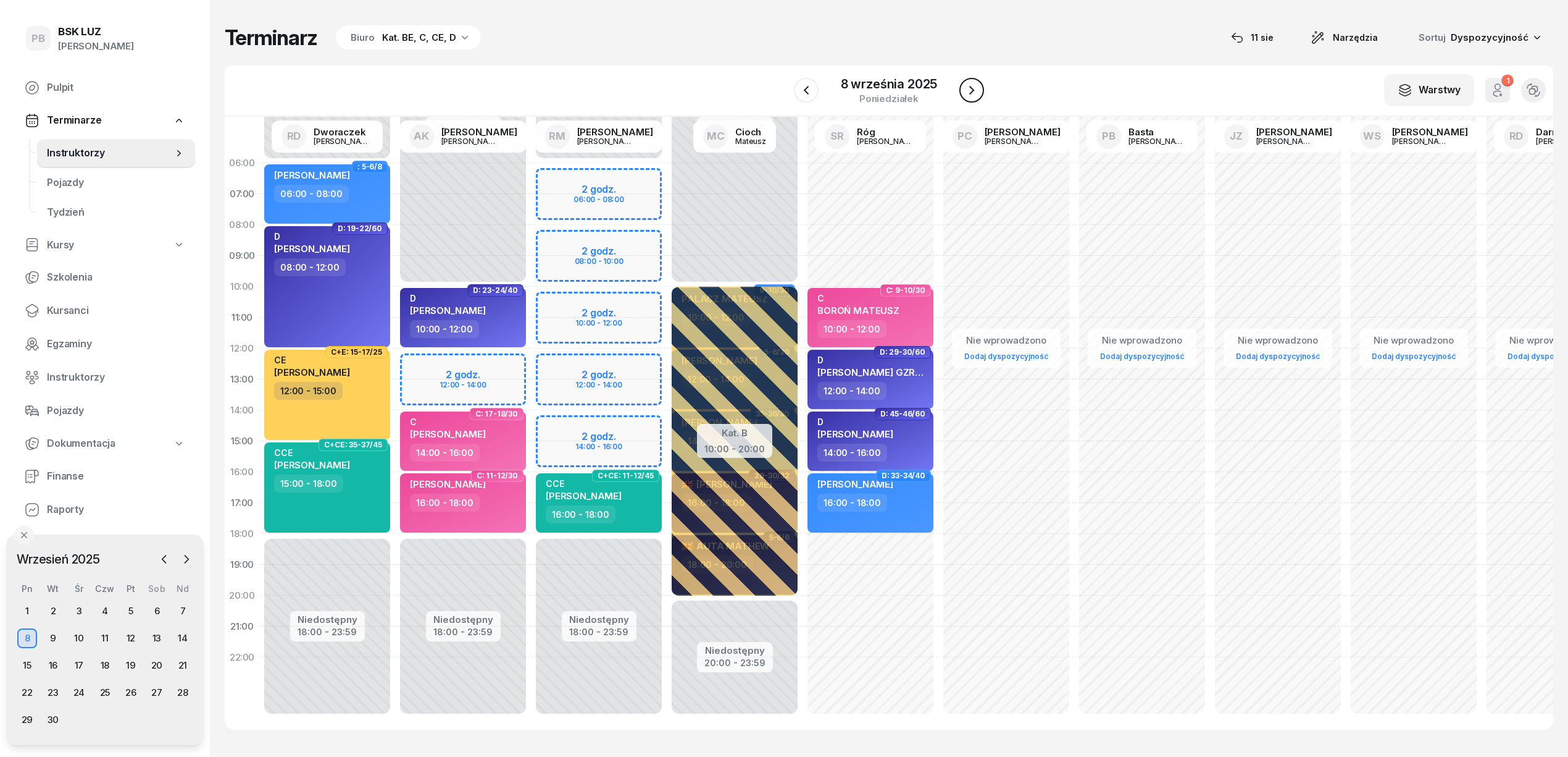
click at [959, 93] on button "button" at bounding box center [972, 90] width 25 height 25
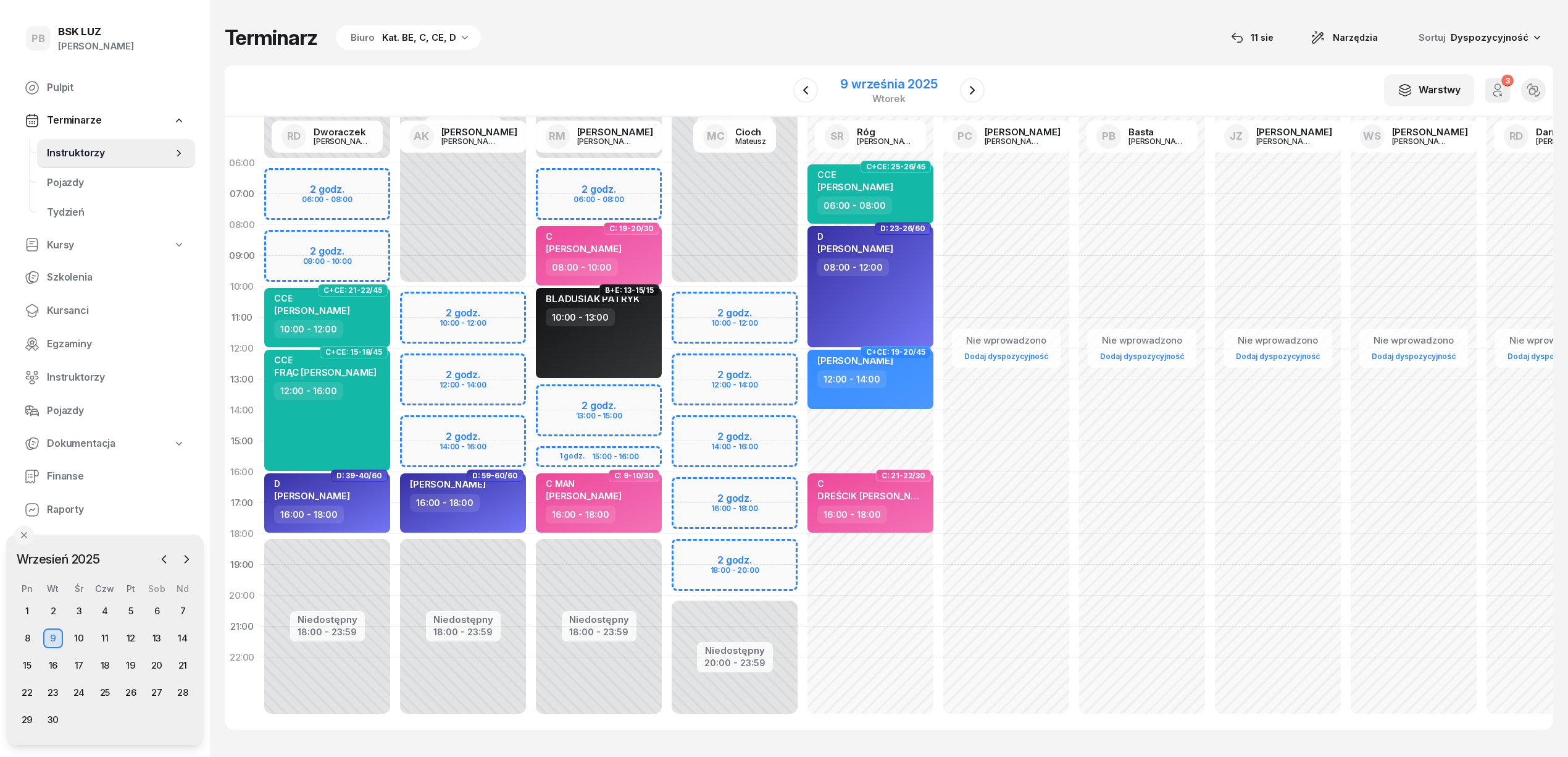
click at [932, 87] on div "9 września 2025" at bounding box center [889, 84] width 98 height 12
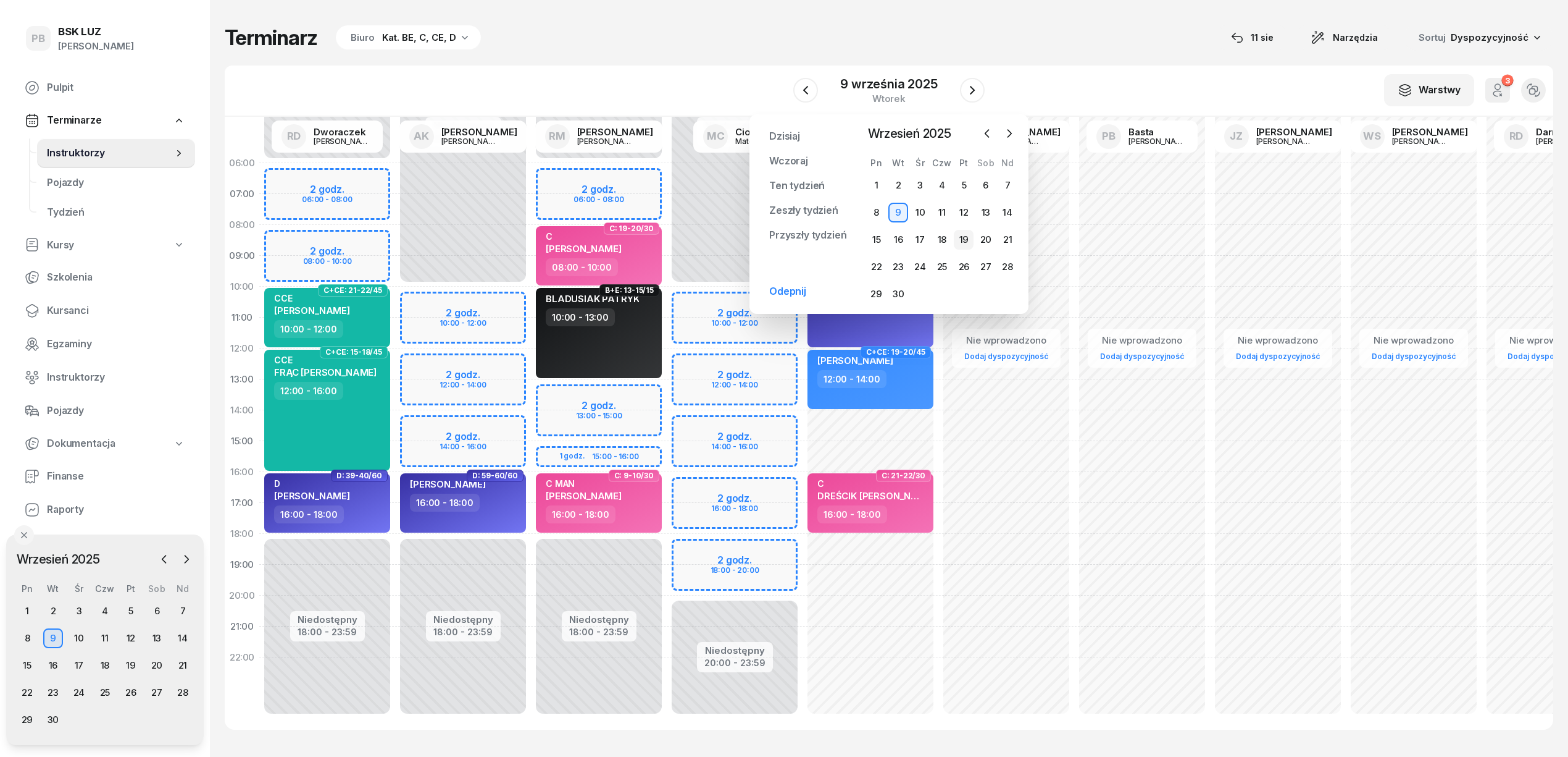
click at [967, 248] on div "19" at bounding box center [964, 240] width 20 height 20
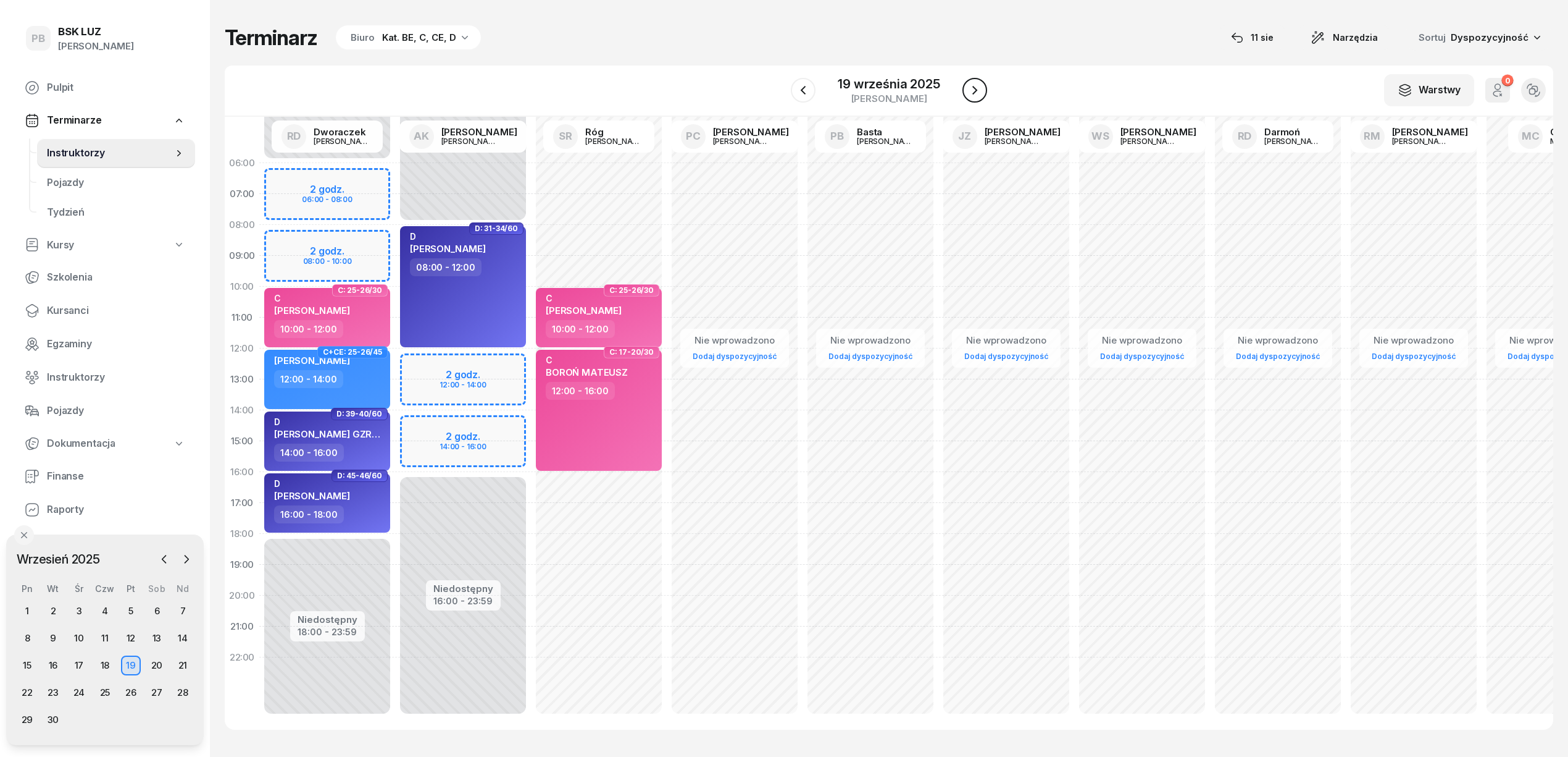
click at [976, 88] on icon "button" at bounding box center [974, 90] width 15 height 15
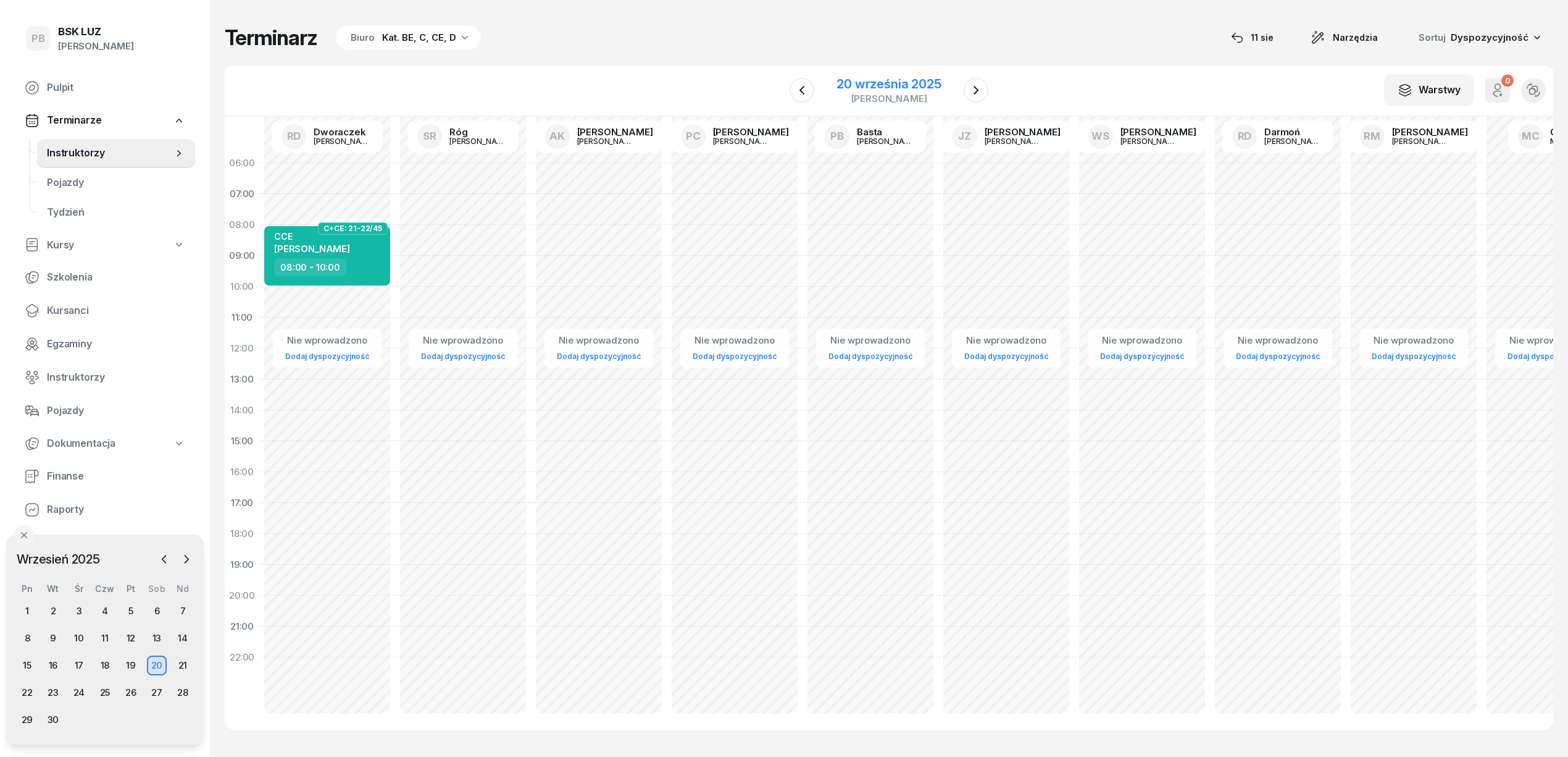
click at [880, 96] on div "[PERSON_NAME]" at bounding box center [888, 98] width 105 height 9
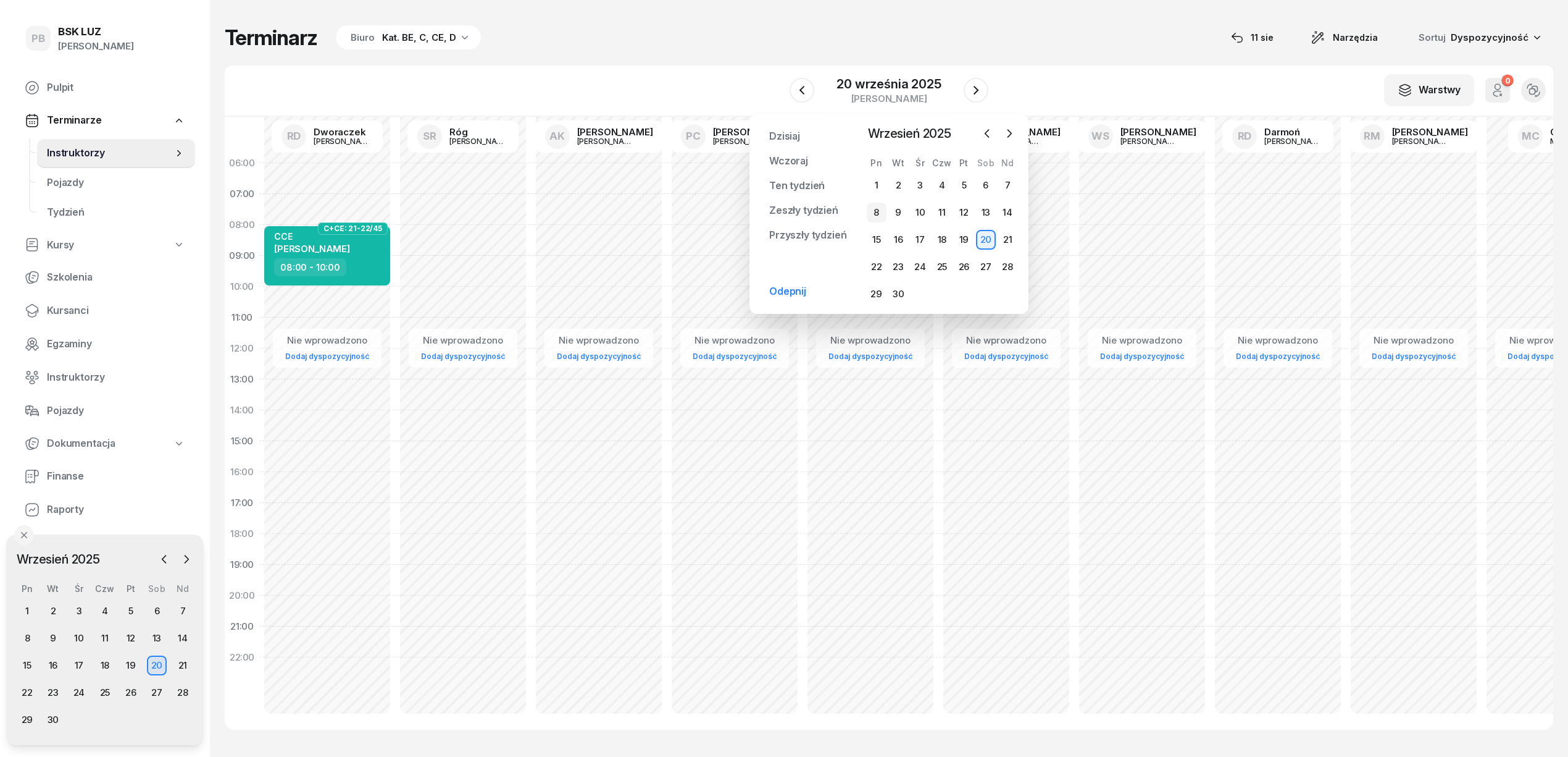
click at [883, 218] on div "8" at bounding box center [877, 213] width 20 height 20
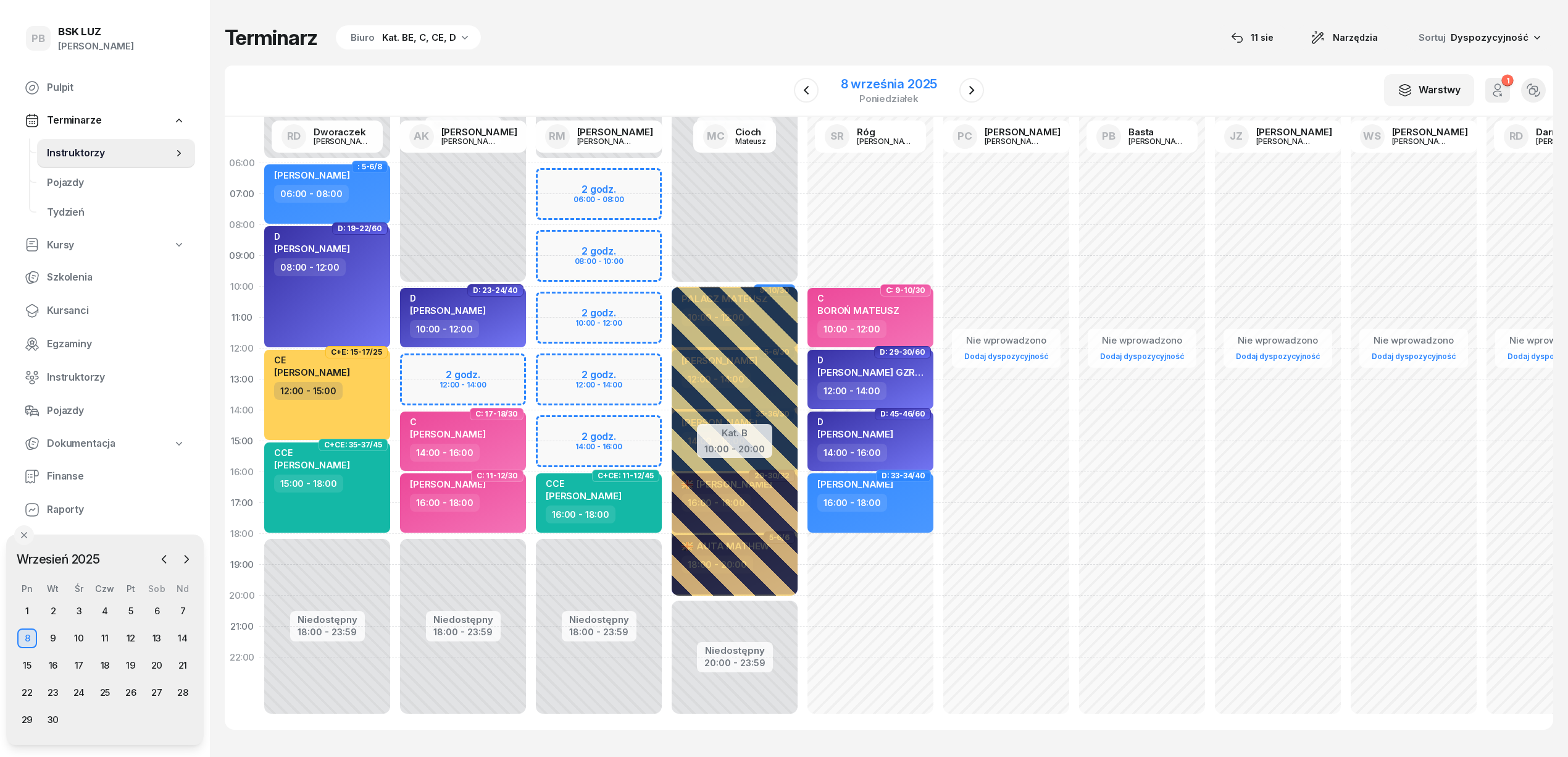
click at [932, 81] on div "8 września 2025" at bounding box center [889, 84] width 97 height 12
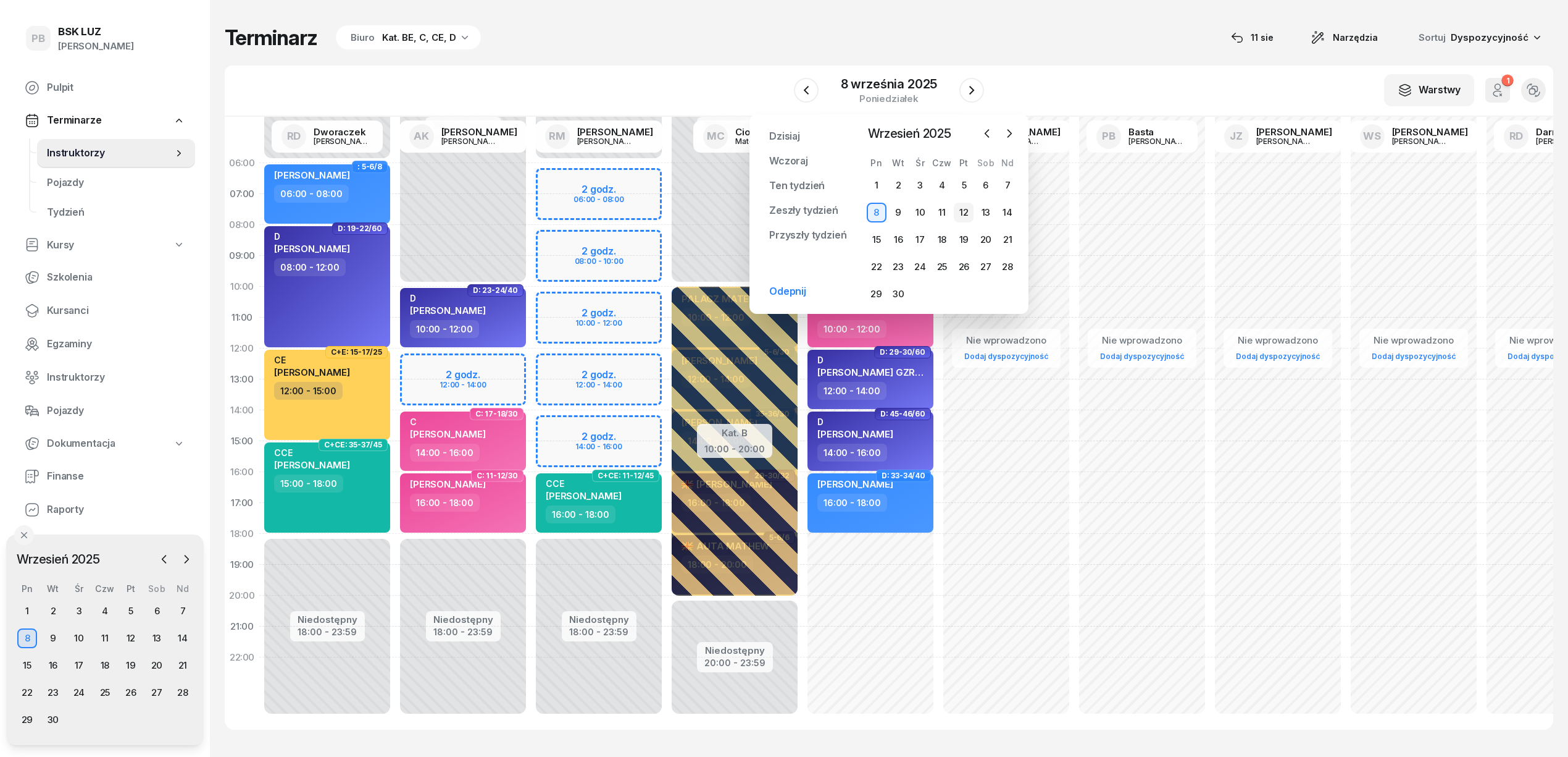
click at [964, 208] on div "12" at bounding box center [964, 213] width 20 height 20
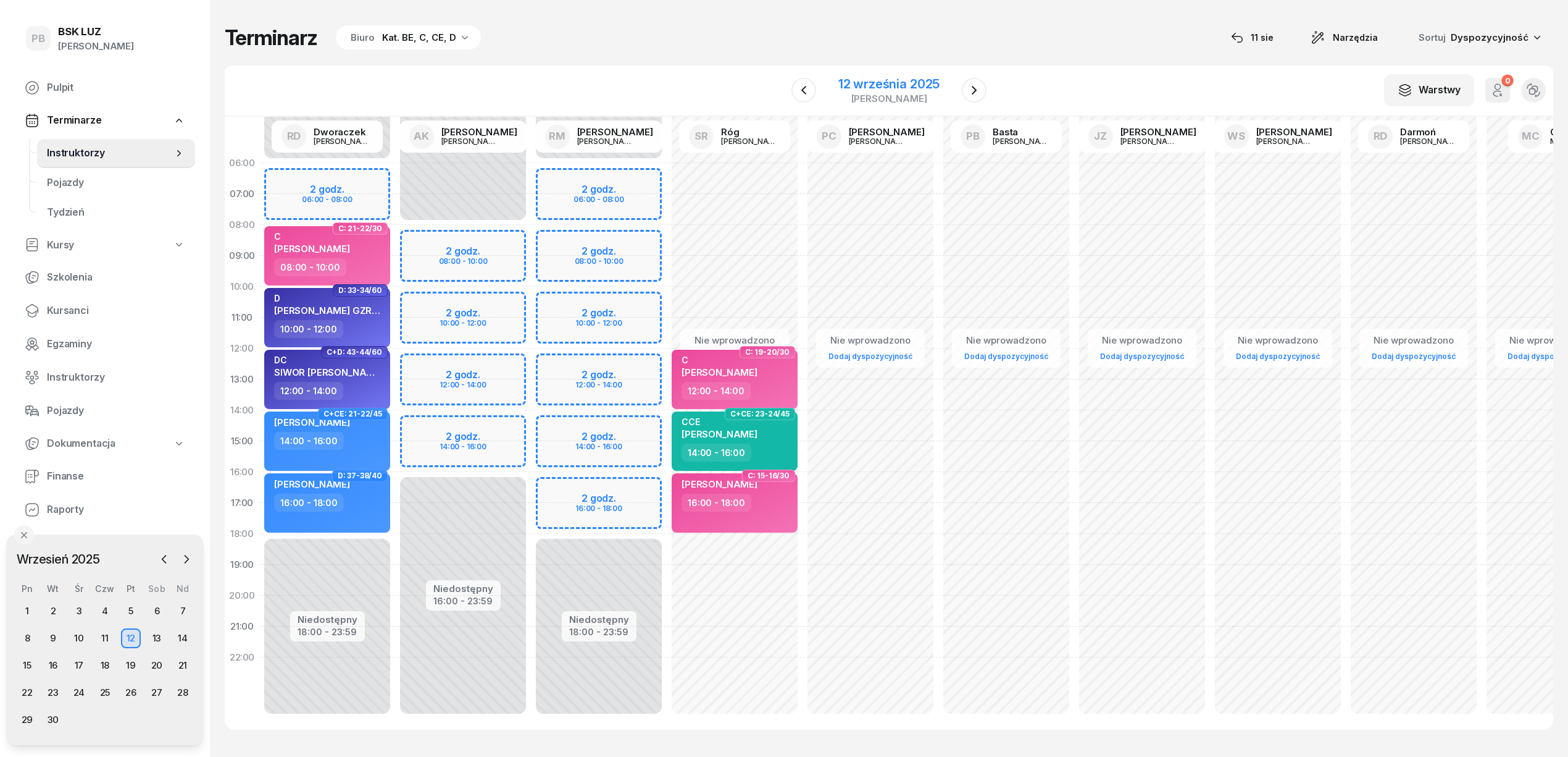
click at [882, 95] on div "[PERSON_NAME]" at bounding box center [889, 98] width 101 height 9
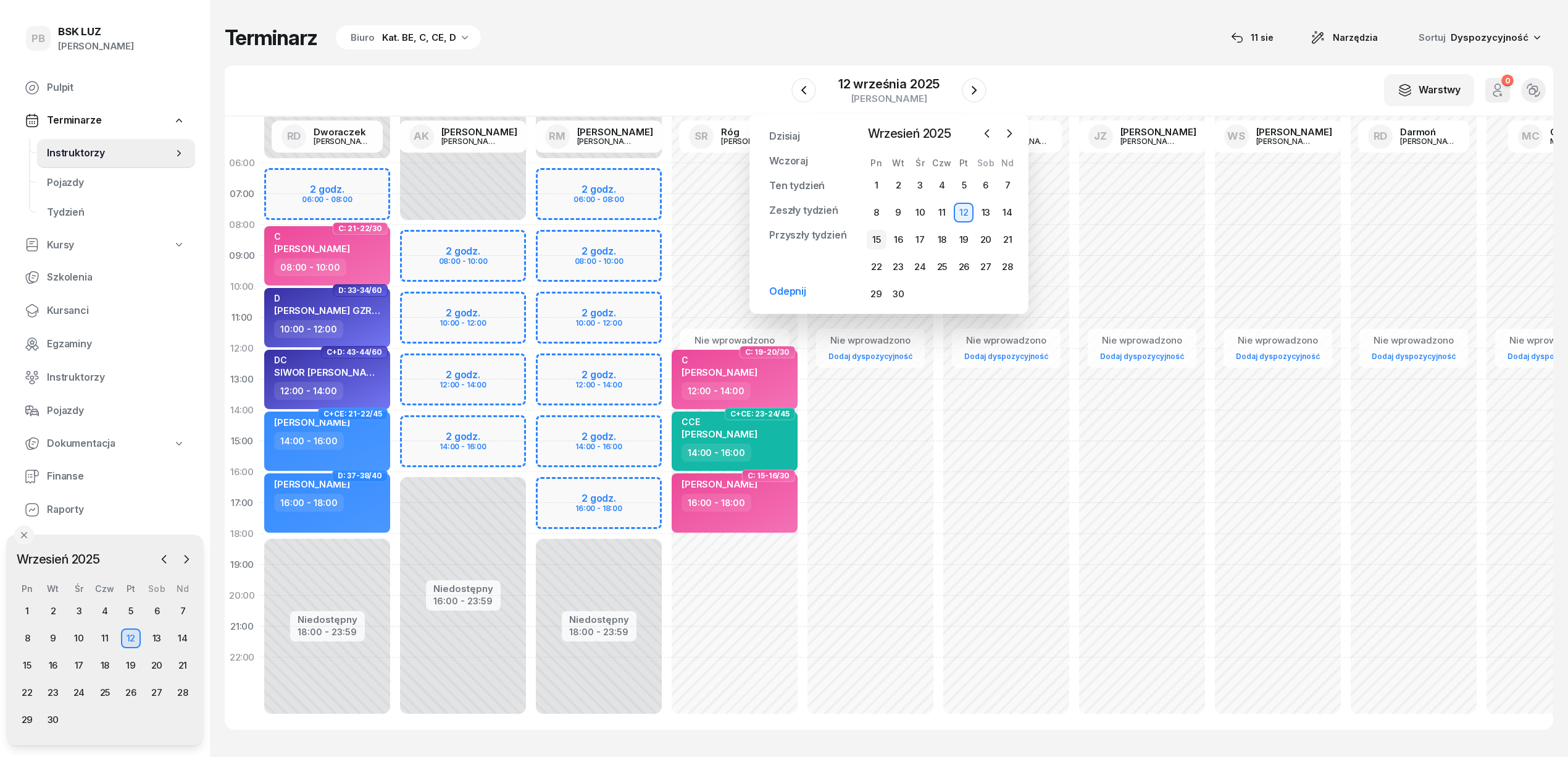
click at [874, 233] on div "15" at bounding box center [877, 240] width 20 height 20
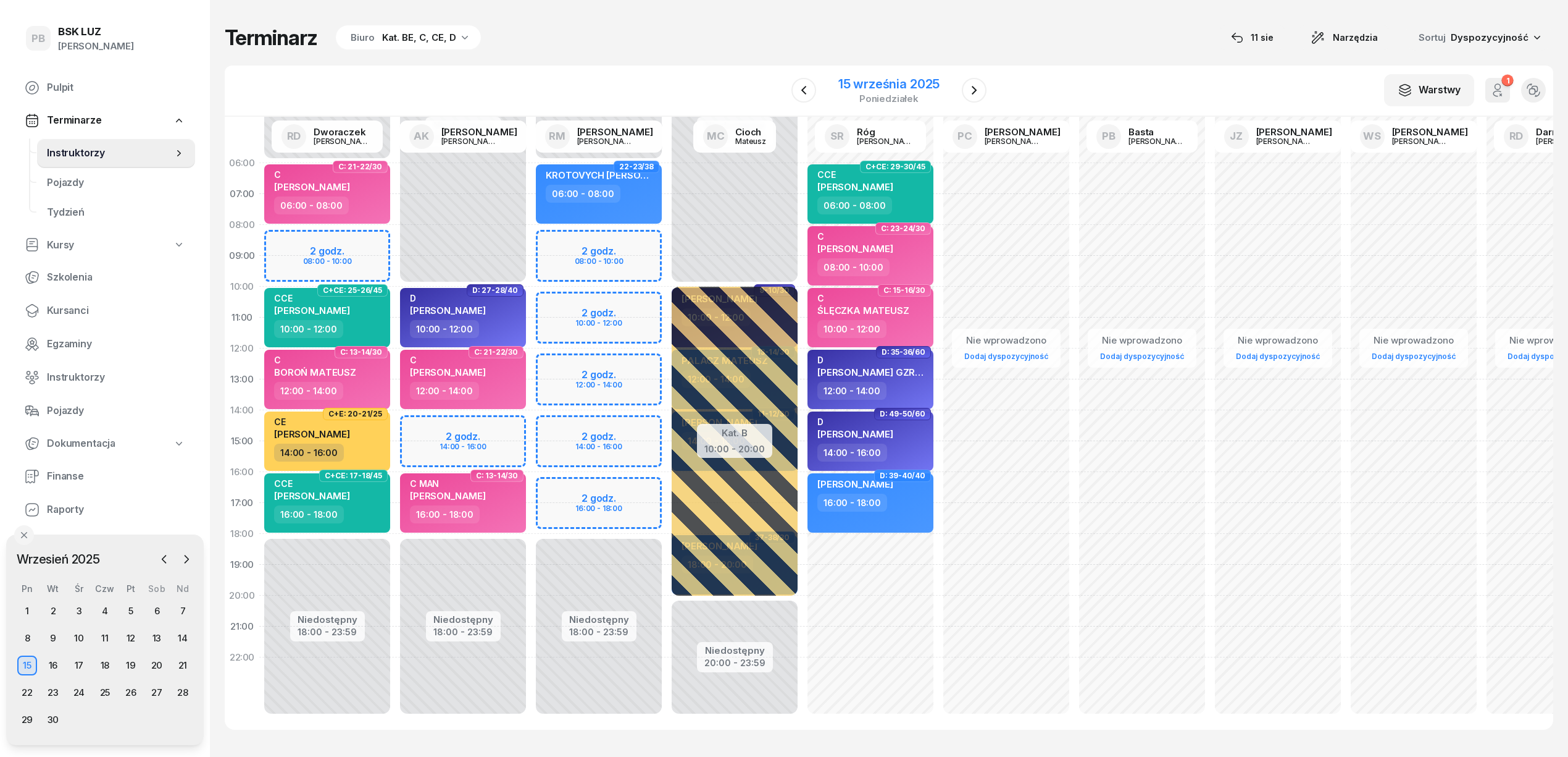
click at [942, 82] on div "15 września 2025 poniedziałek" at bounding box center [889, 90] width 131 height 35
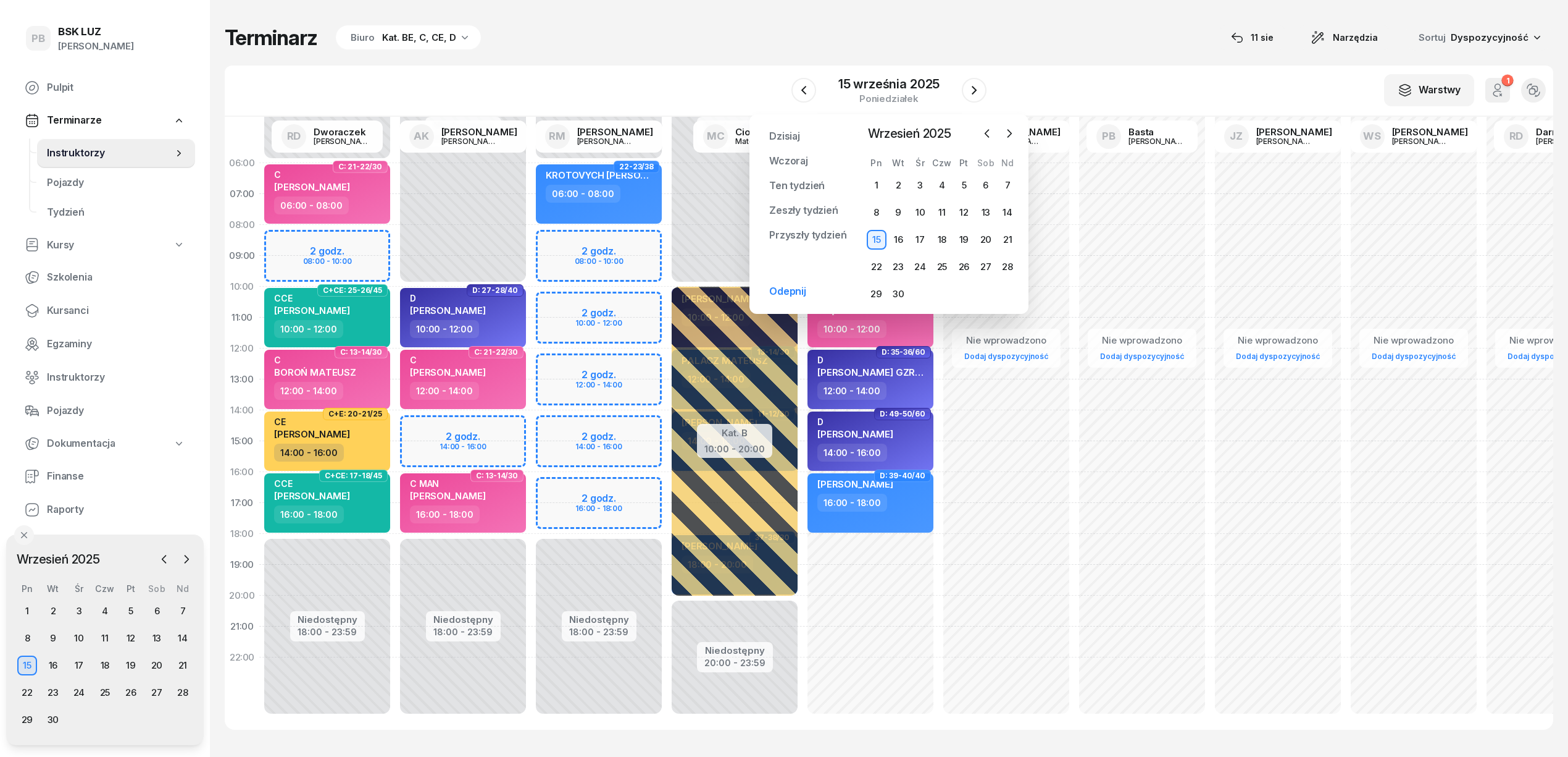
click at [1068, 85] on div "W Wybierz AK [PERSON_NAME] [PERSON_NAME] [PERSON_NAME] [PERSON_NAME] [PERSON_NA…" at bounding box center [889, 91] width 1329 height 51
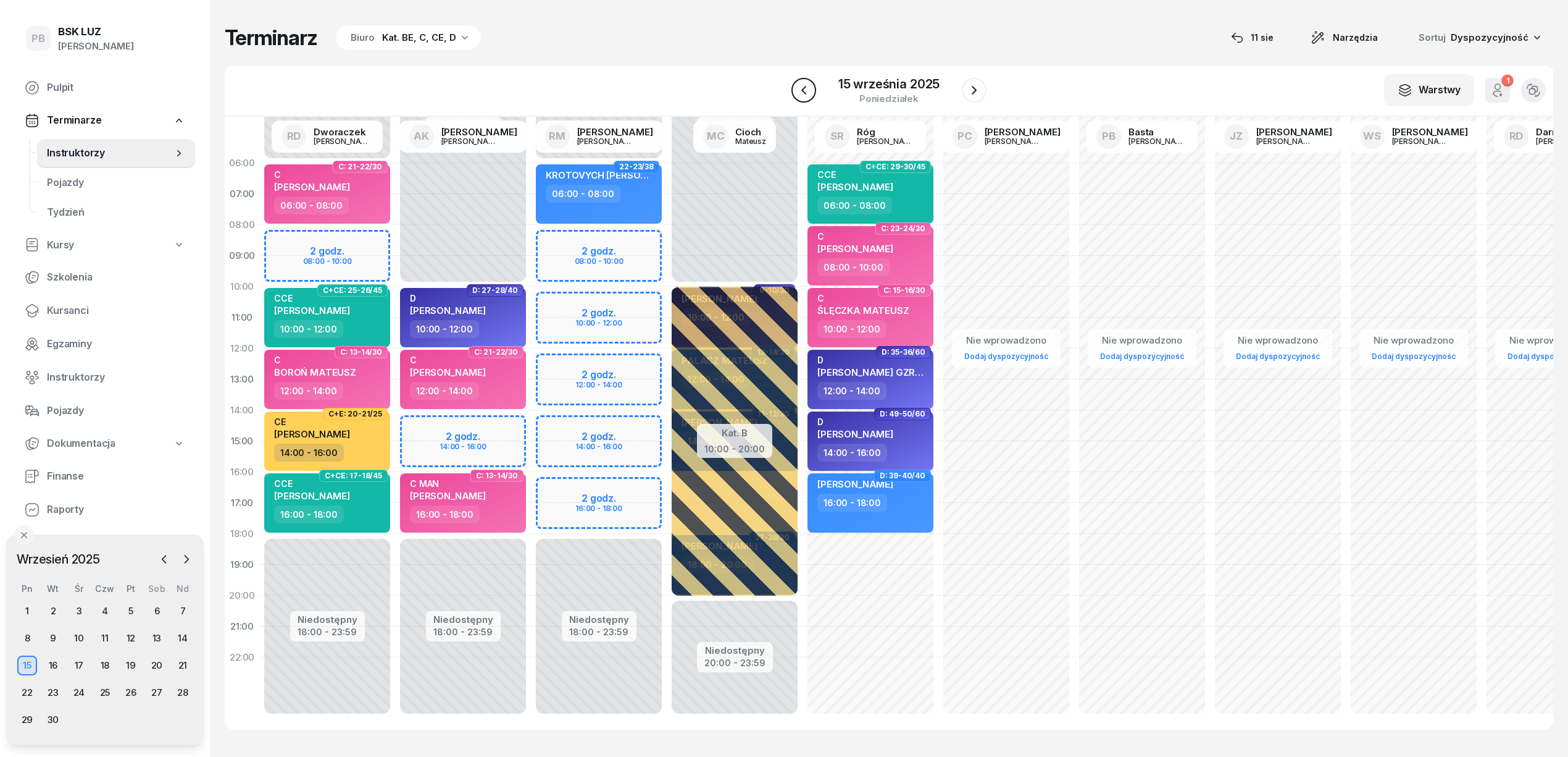
click at [804, 88] on icon "button" at bounding box center [804, 90] width 5 height 9
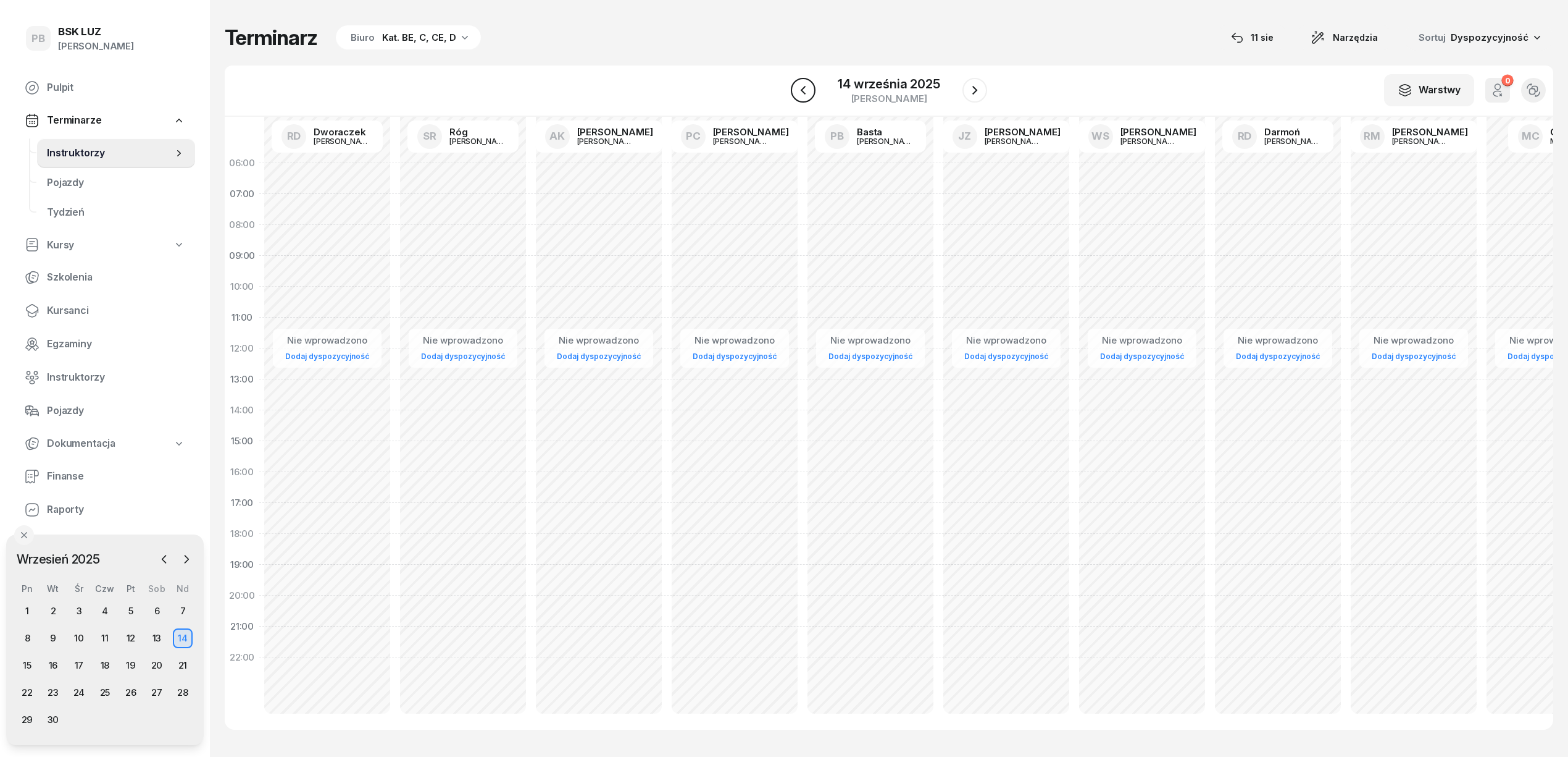
click at [795, 85] on button "button" at bounding box center [803, 90] width 25 height 25
click at [801, 98] on button "button" at bounding box center [804, 90] width 25 height 25
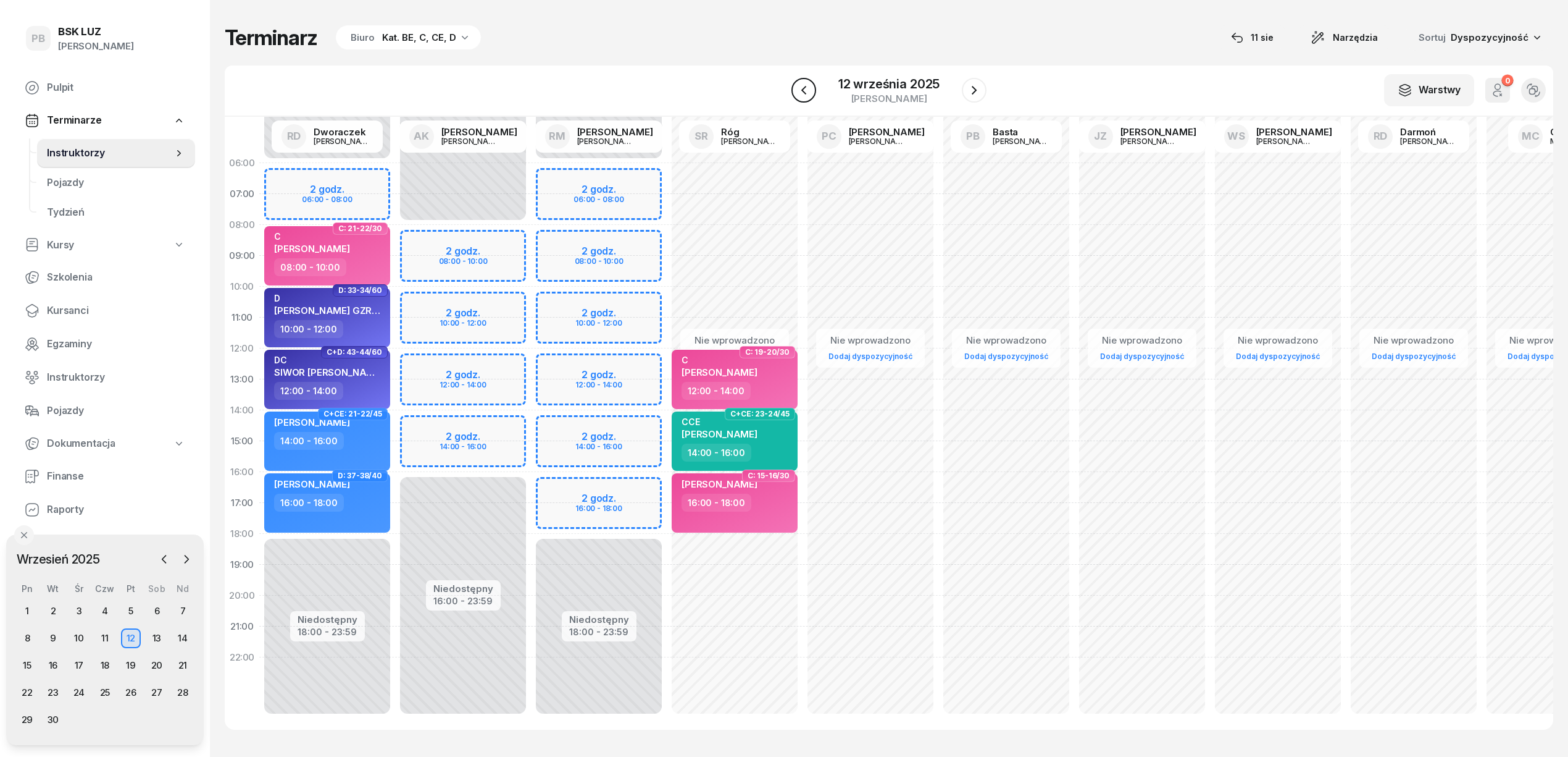
click at [805, 95] on icon "button" at bounding box center [804, 90] width 15 height 15
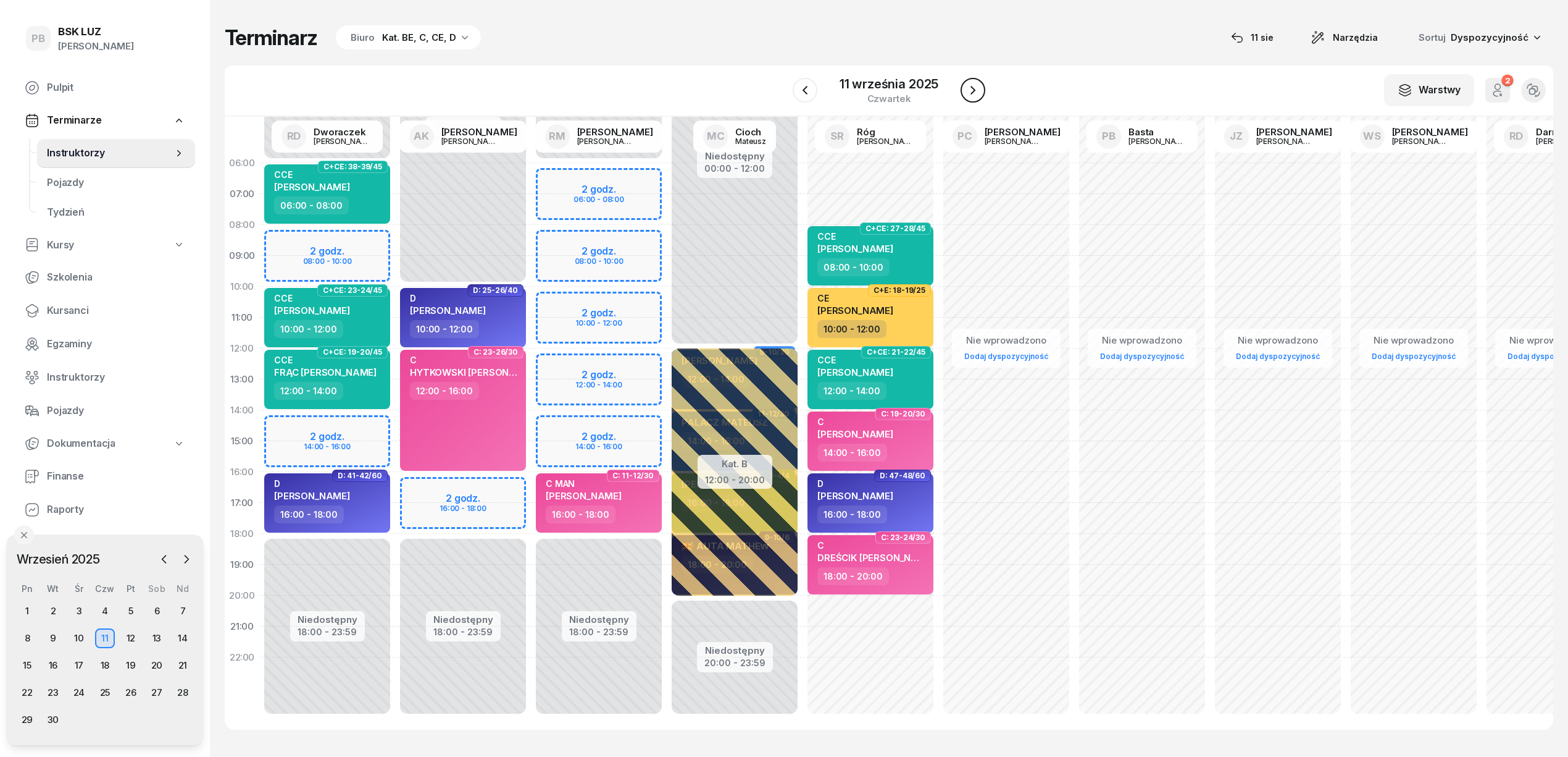
click at [970, 87] on icon "button" at bounding box center [973, 90] width 5 height 9
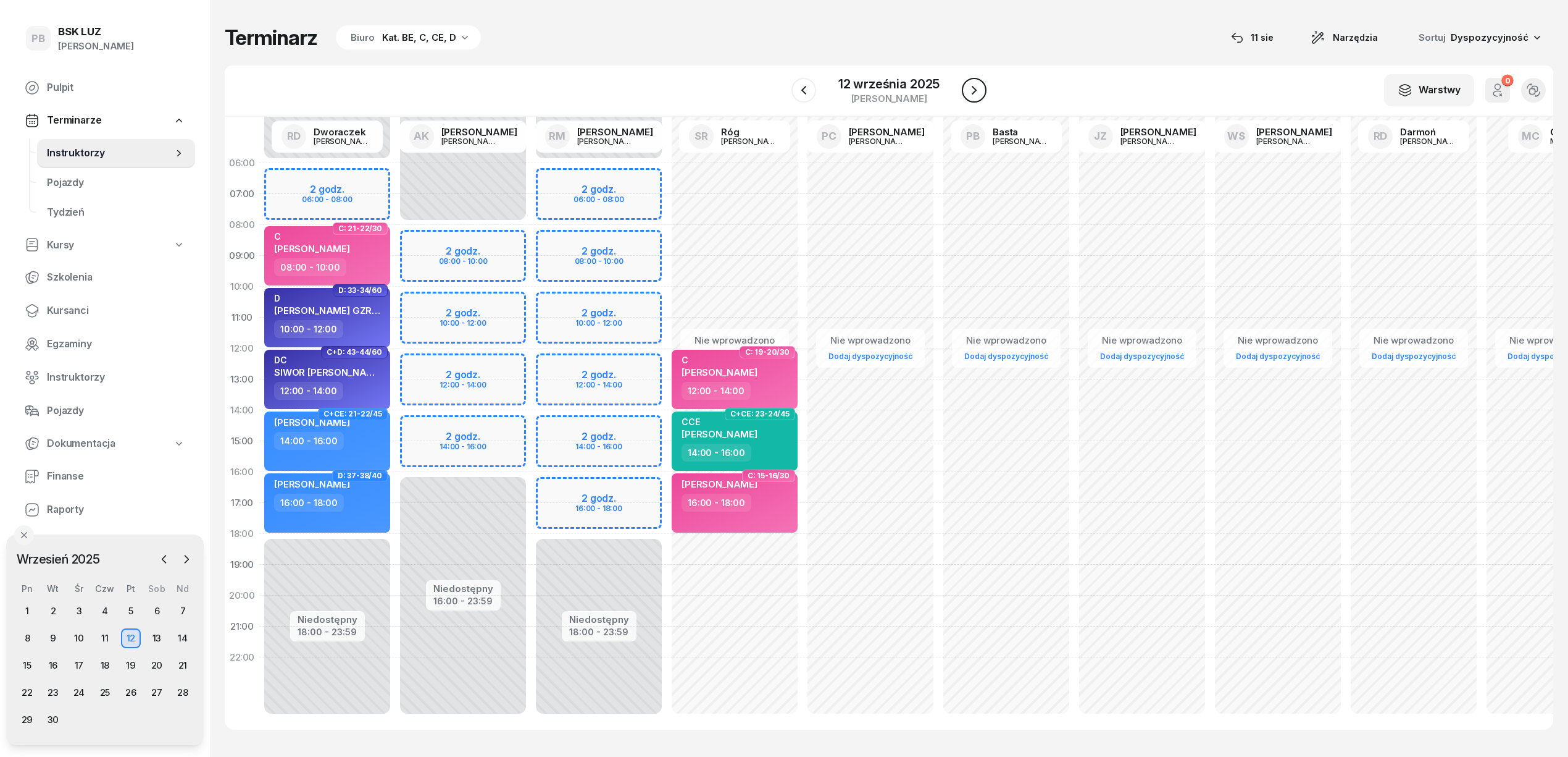
click at [970, 87] on icon "button" at bounding box center [974, 90] width 15 height 15
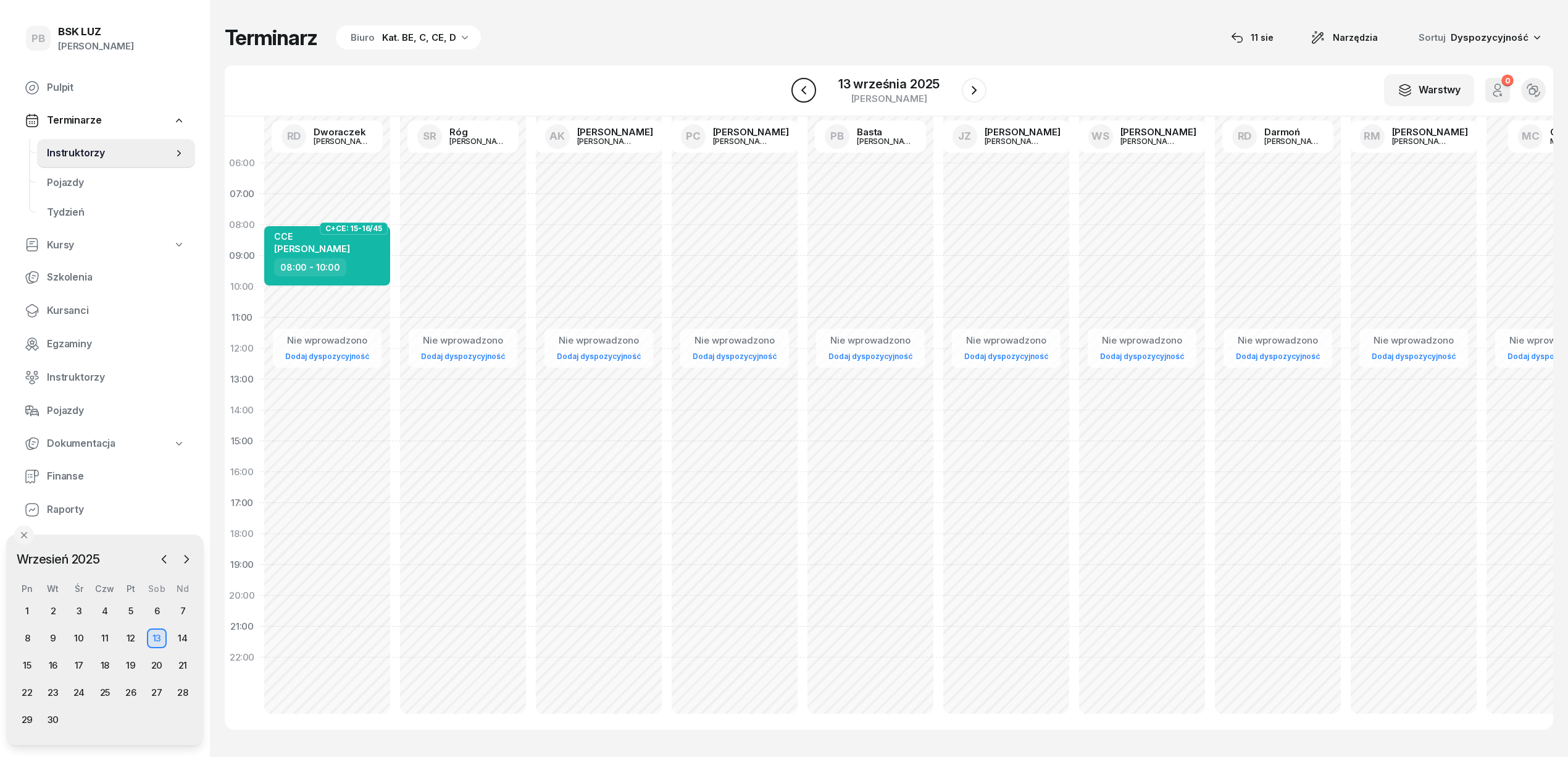
click at [795, 82] on button "button" at bounding box center [804, 90] width 25 height 25
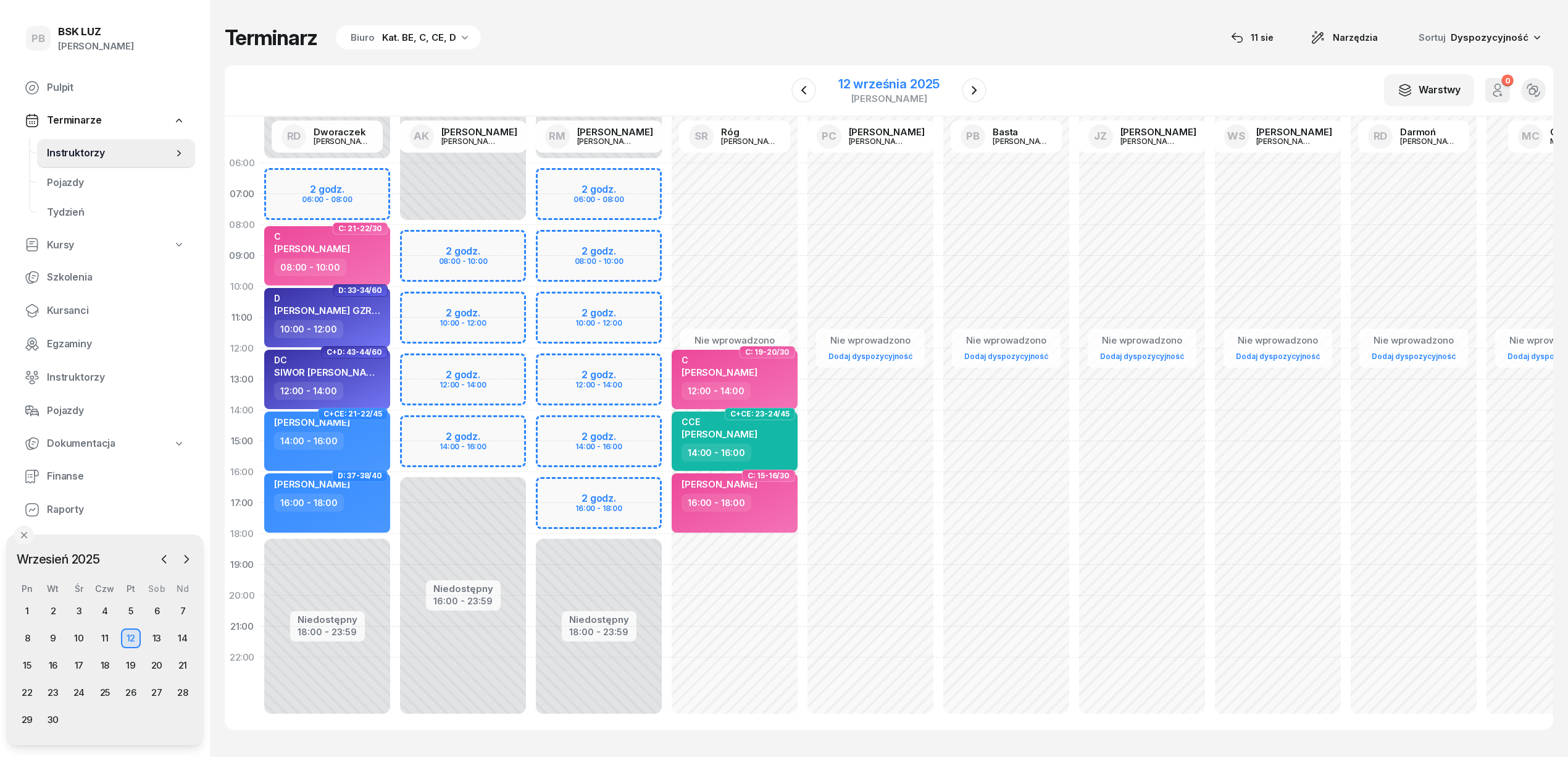
click at [932, 90] on div "12 września 2025" at bounding box center [889, 84] width 101 height 12
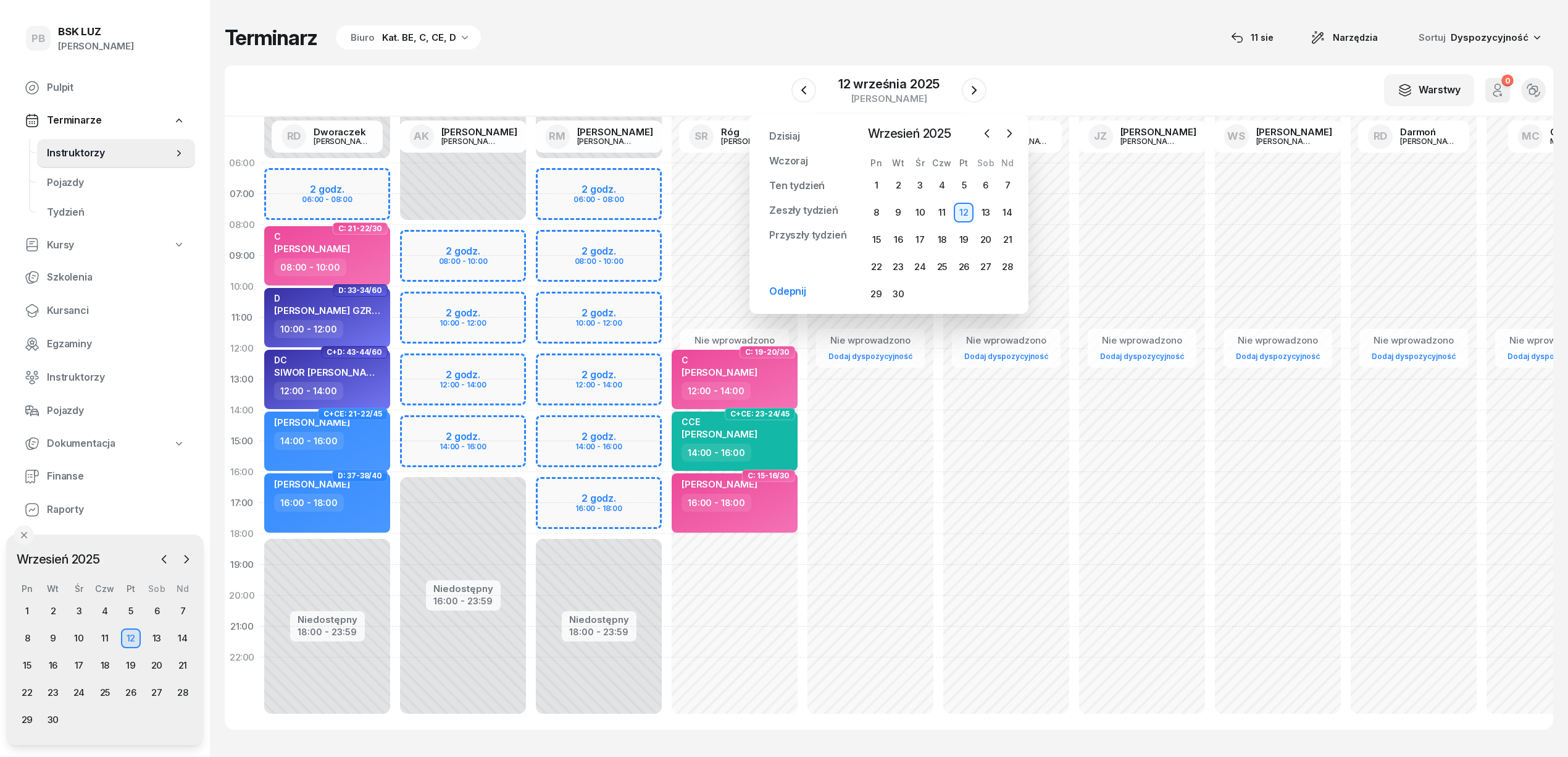
click at [966, 211] on div "12" at bounding box center [964, 213] width 20 height 20
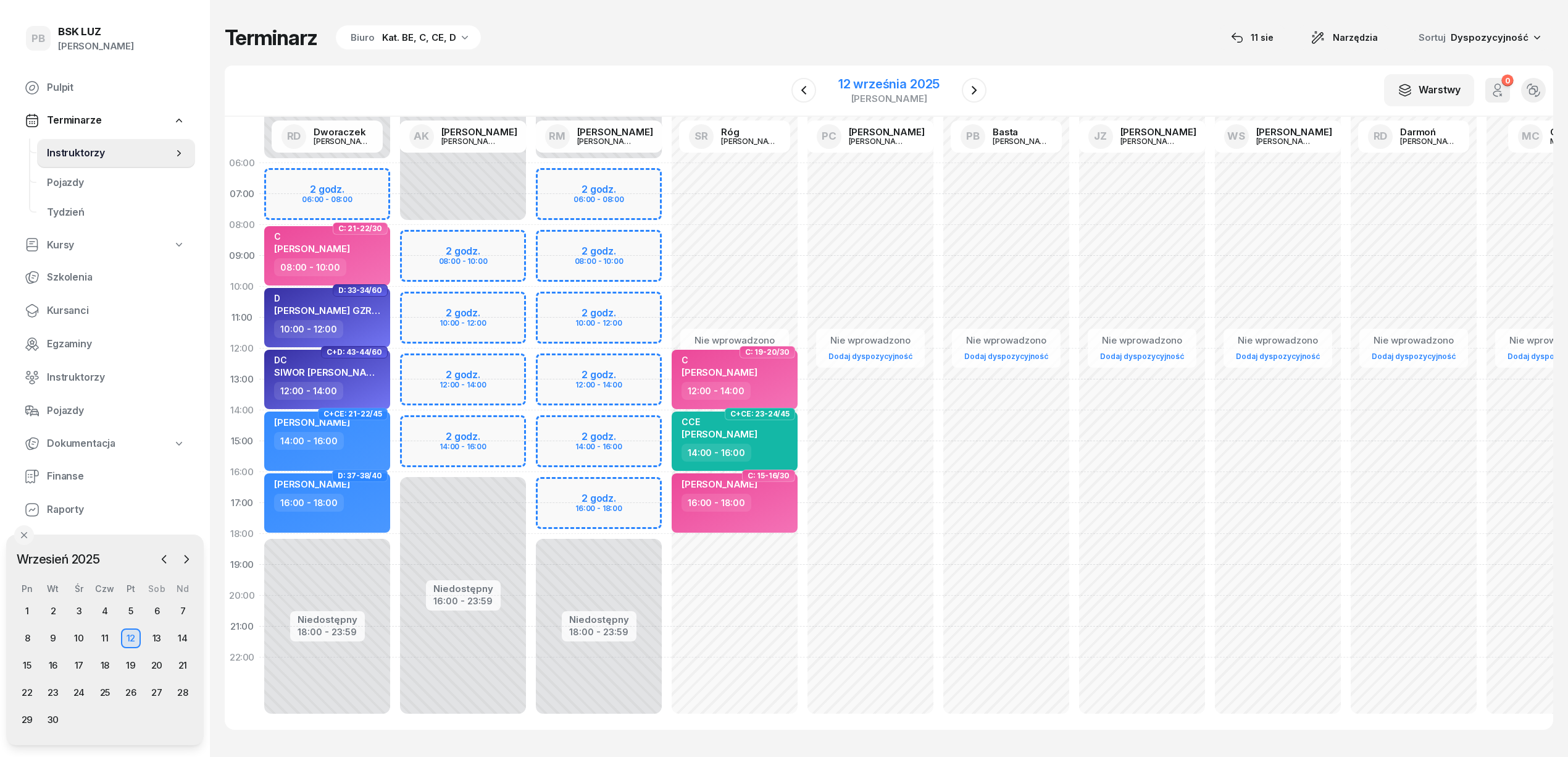
click at [934, 87] on div "12 września 2025" at bounding box center [889, 84] width 101 height 12
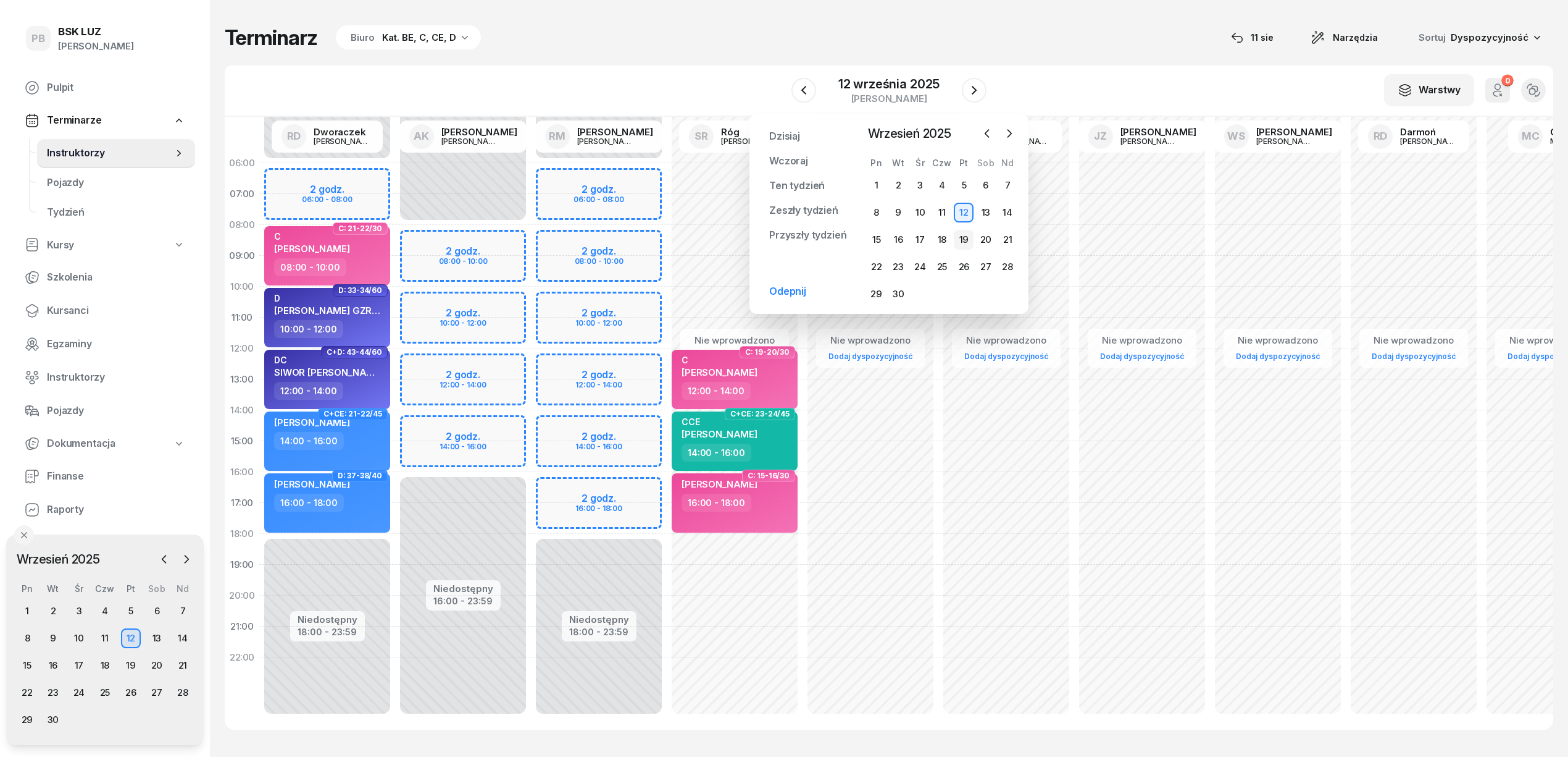
click at [958, 235] on div "19" at bounding box center [964, 240] width 20 height 20
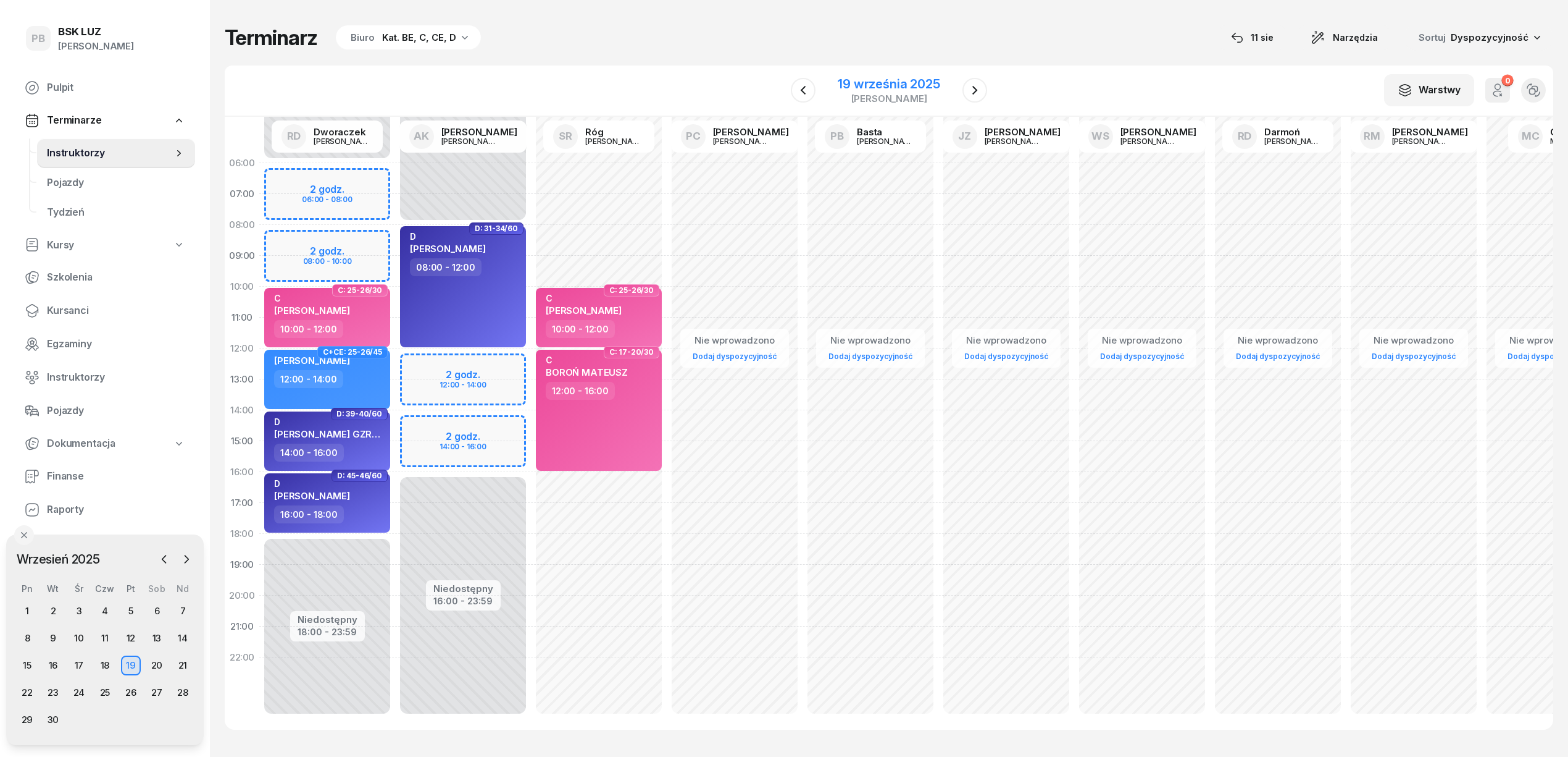
click at [843, 84] on div "19 września 2025" at bounding box center [889, 84] width 102 height 12
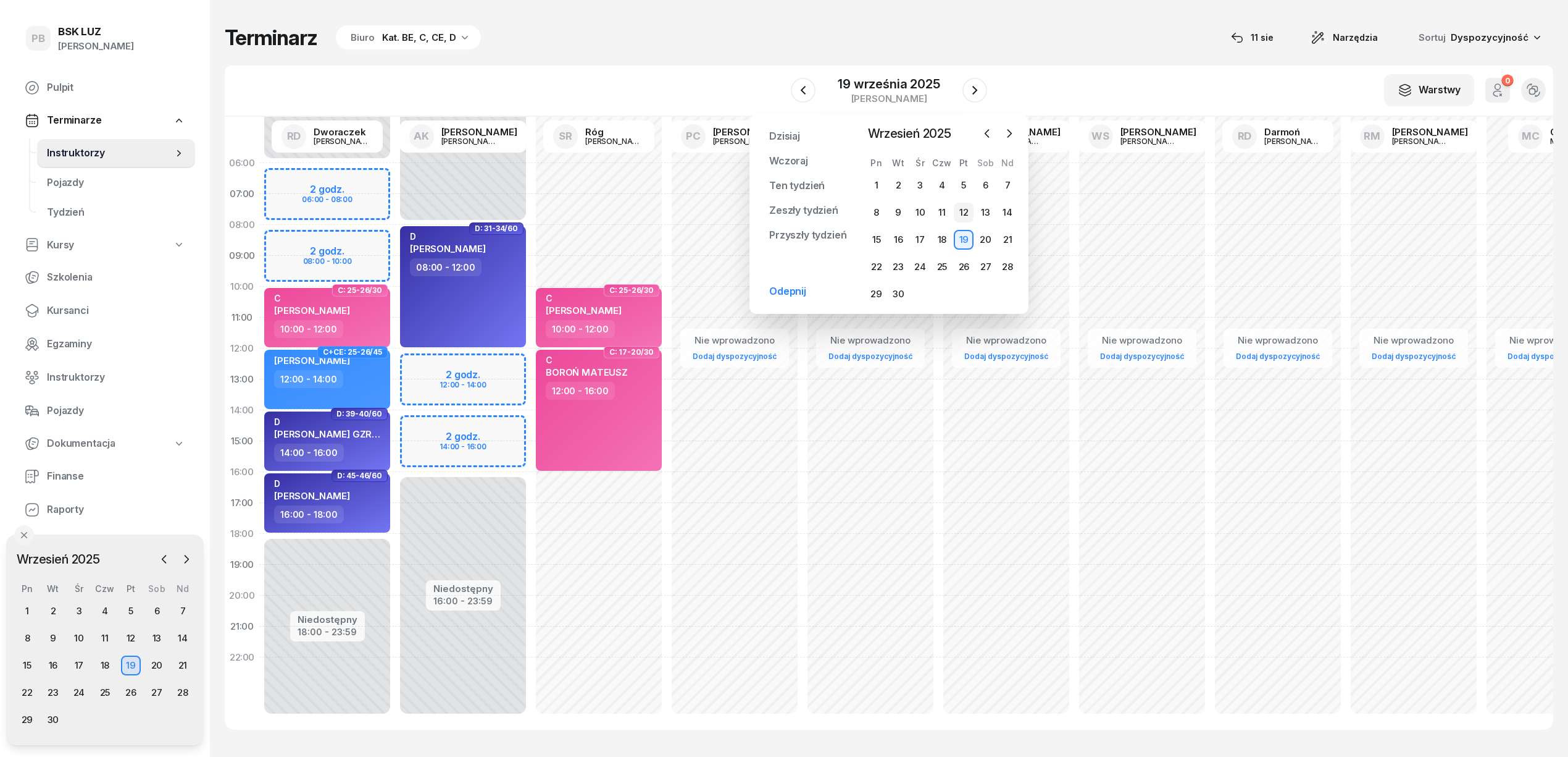
click at [968, 213] on div "12" at bounding box center [964, 213] width 20 height 20
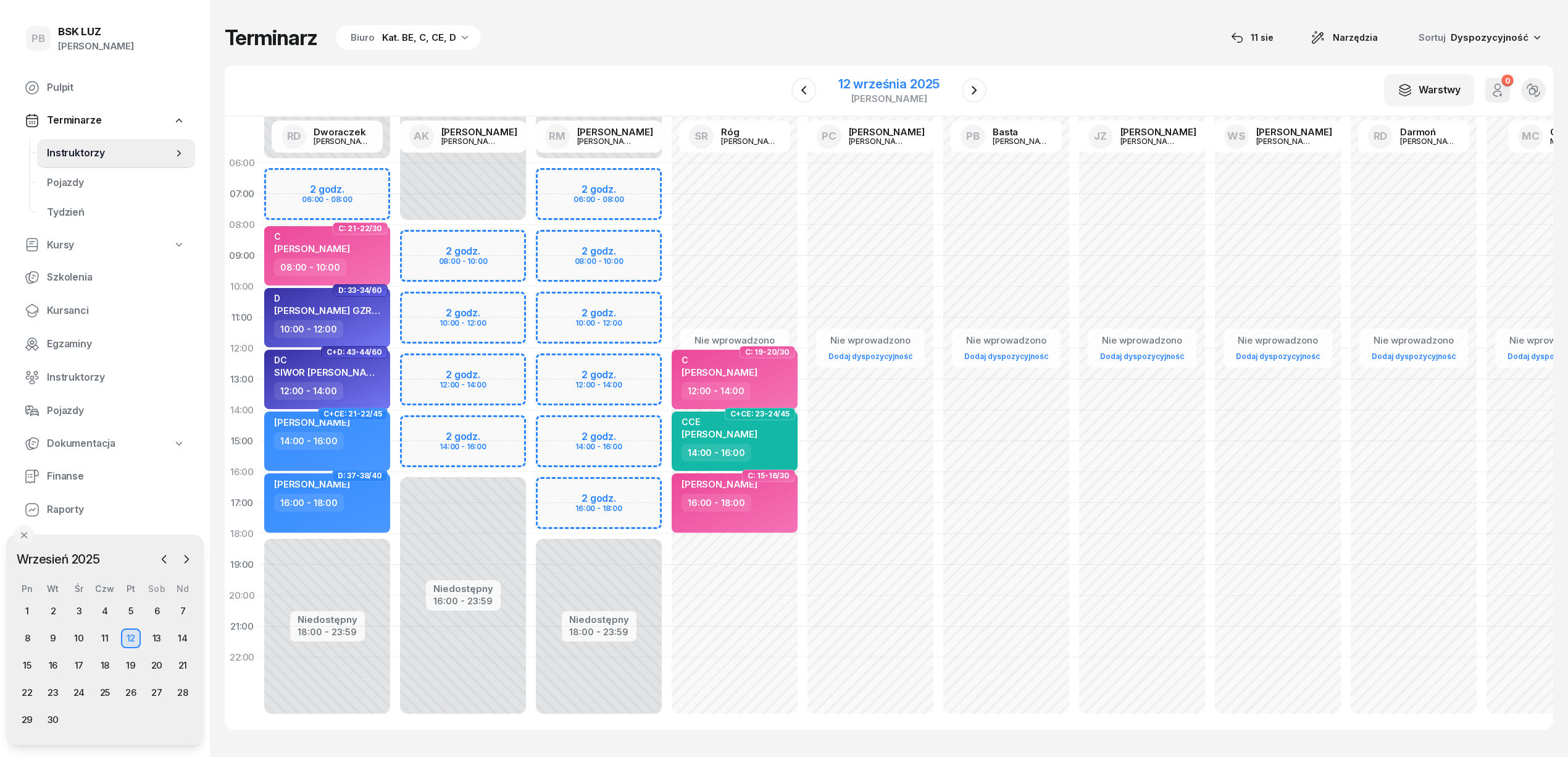
click at [857, 92] on div "12 września 2025 [PERSON_NAME]" at bounding box center [889, 90] width 101 height 26
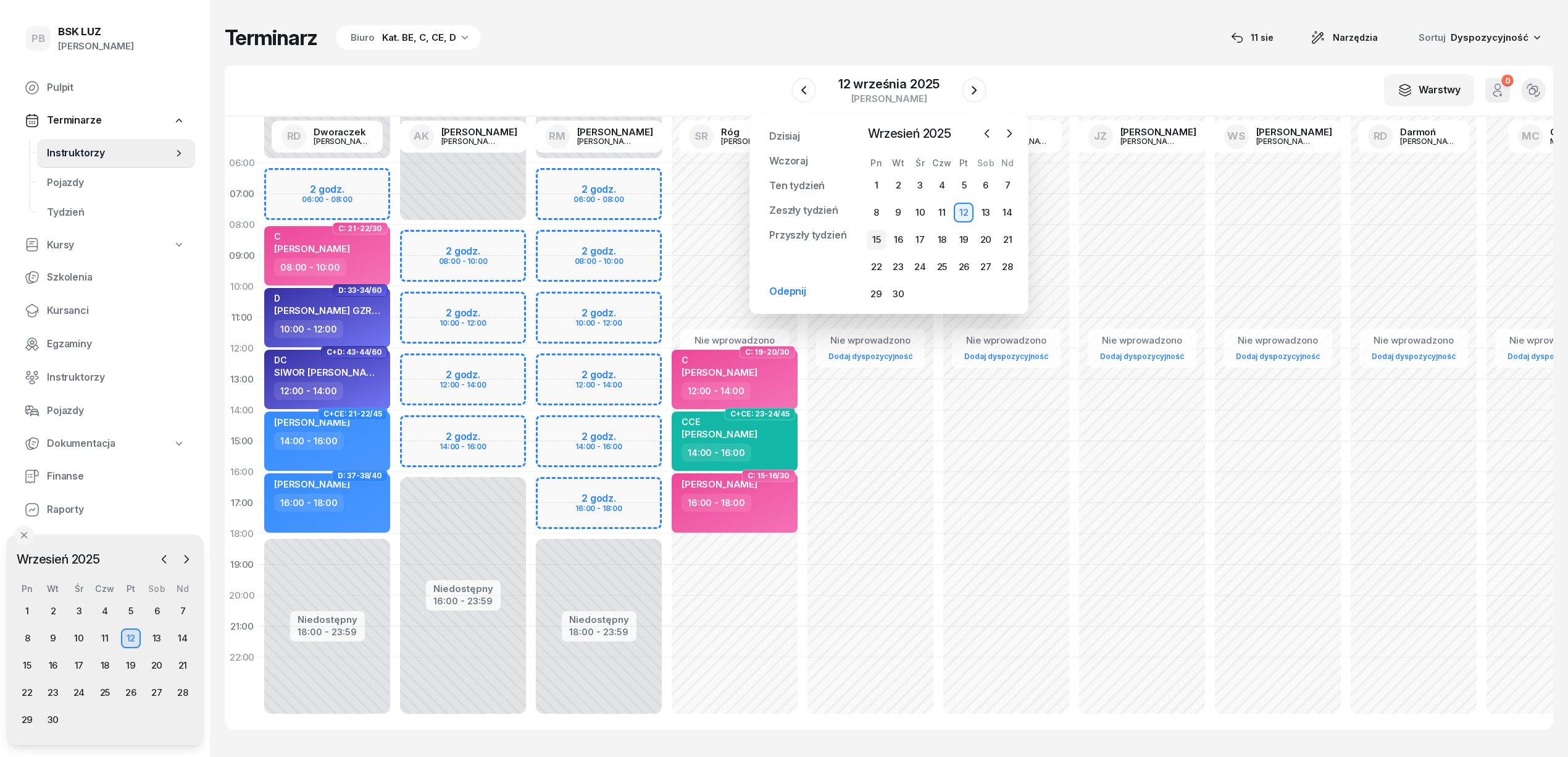
click at [883, 236] on div "15" at bounding box center [877, 240] width 20 height 20
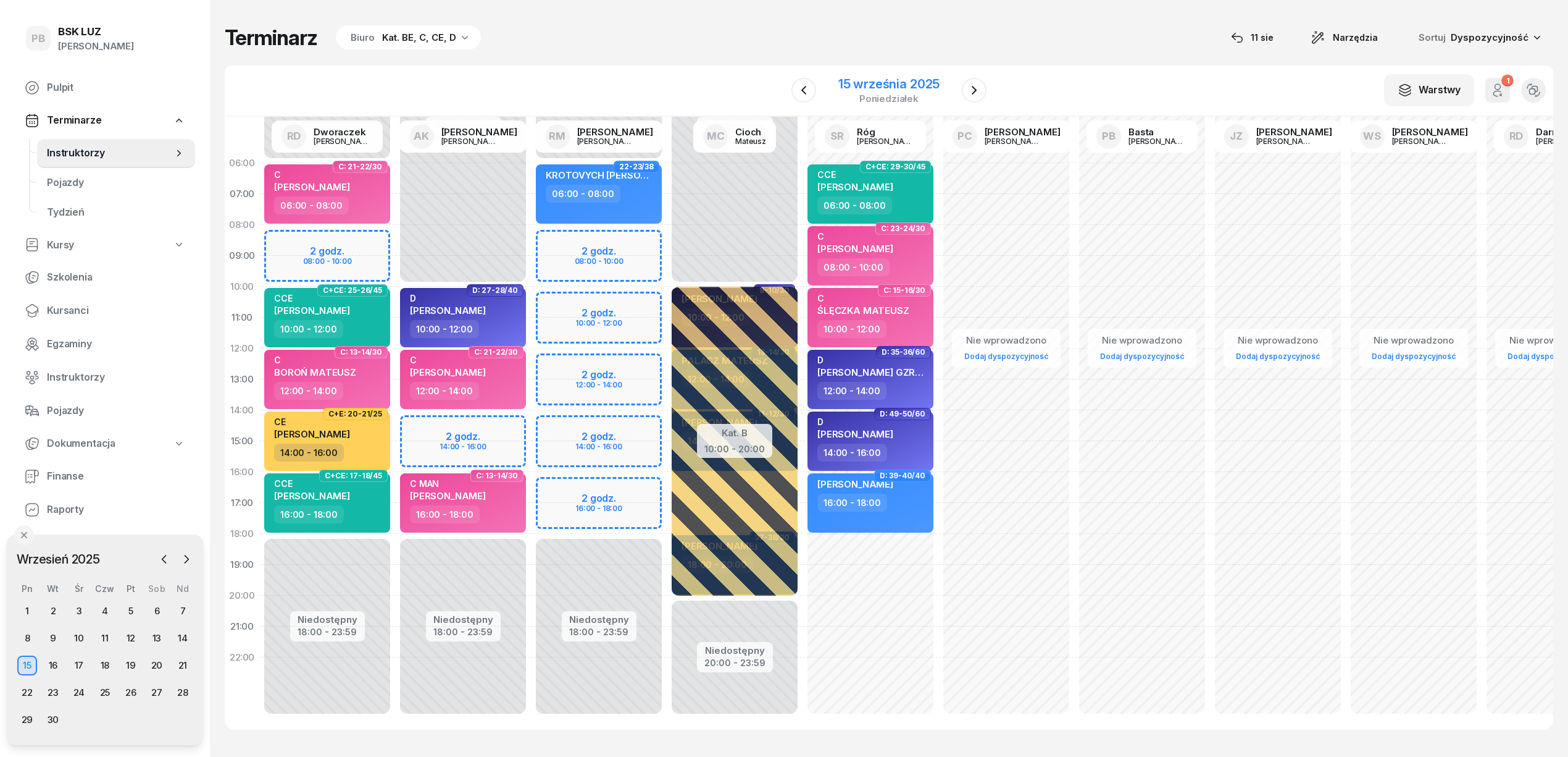
click at [921, 77] on div "15 września 2025" at bounding box center [889, 84] width 101 height 12
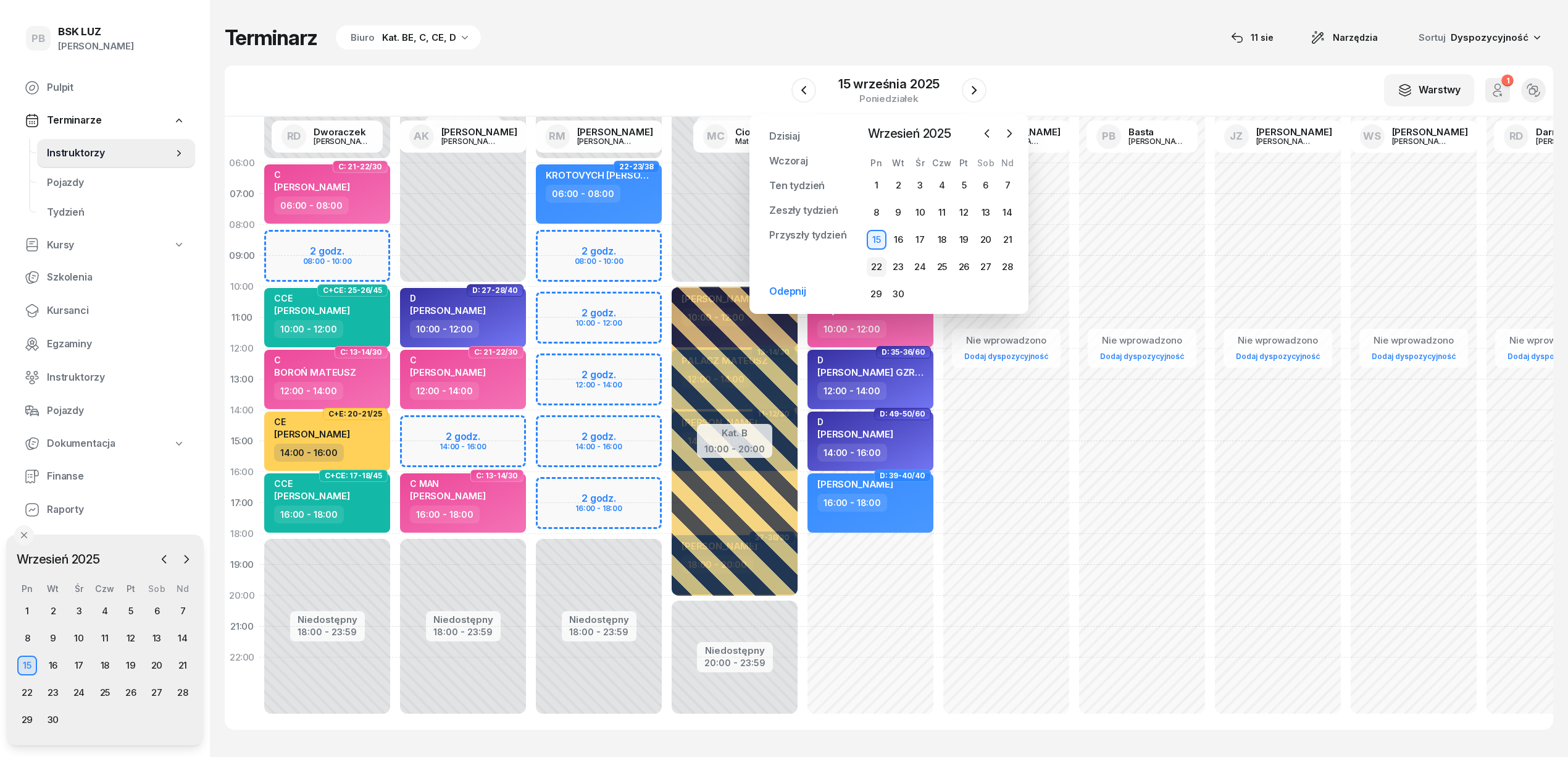
click at [873, 270] on div "22" at bounding box center [877, 267] width 20 height 20
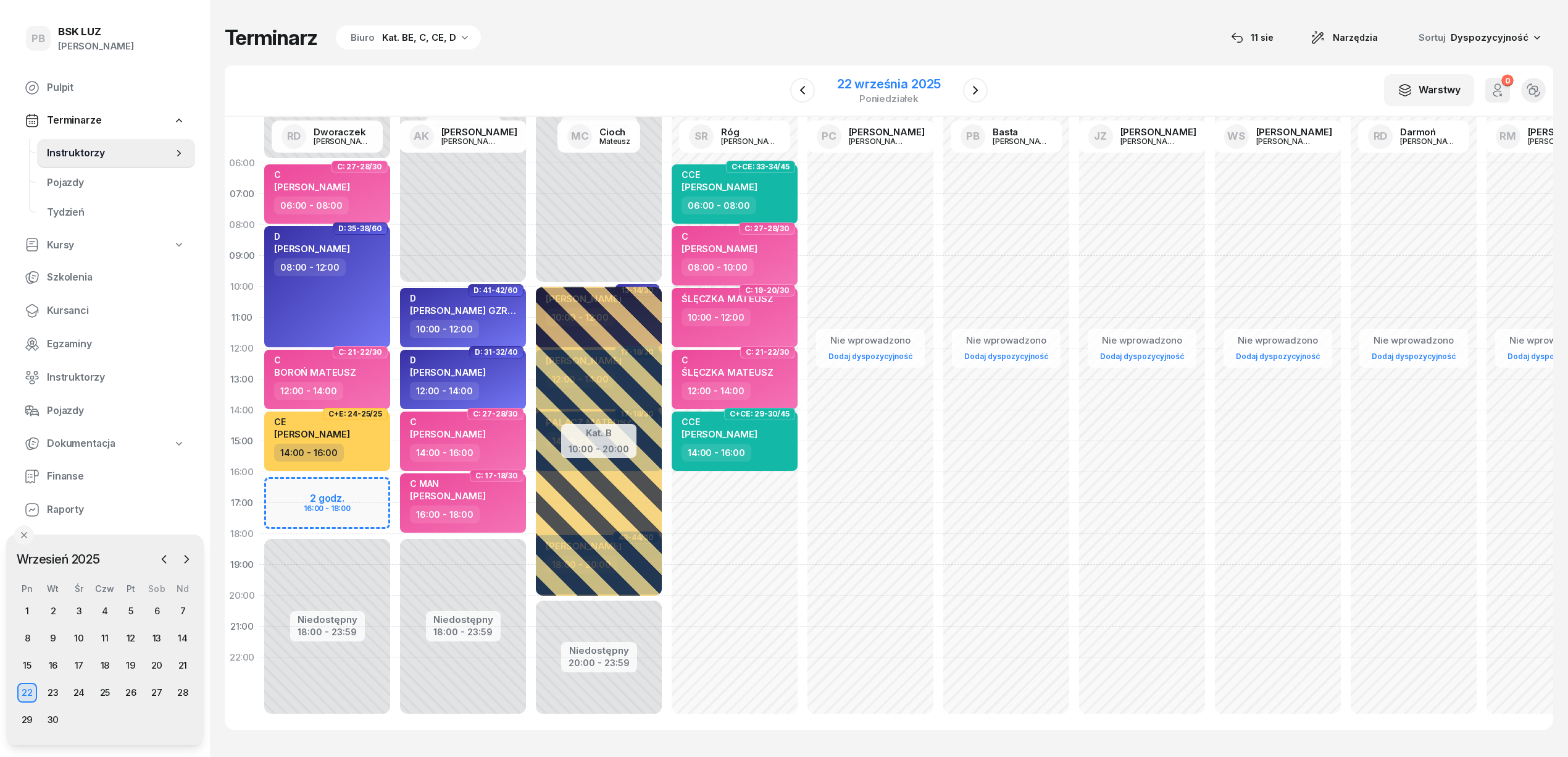
click at [866, 87] on div "22 września 2025" at bounding box center [889, 84] width 104 height 12
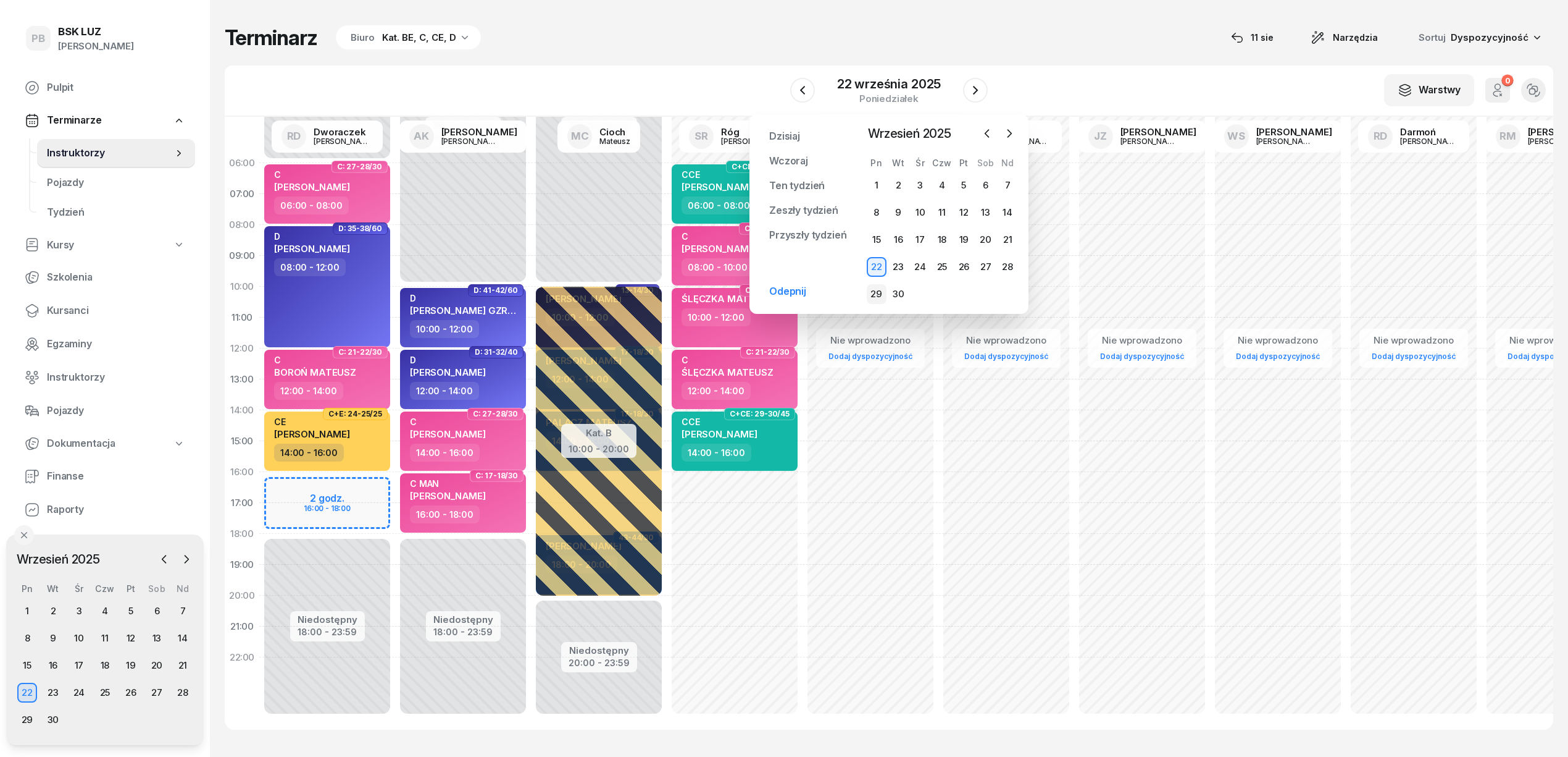
click at [870, 292] on div "29" at bounding box center [877, 294] width 20 height 20
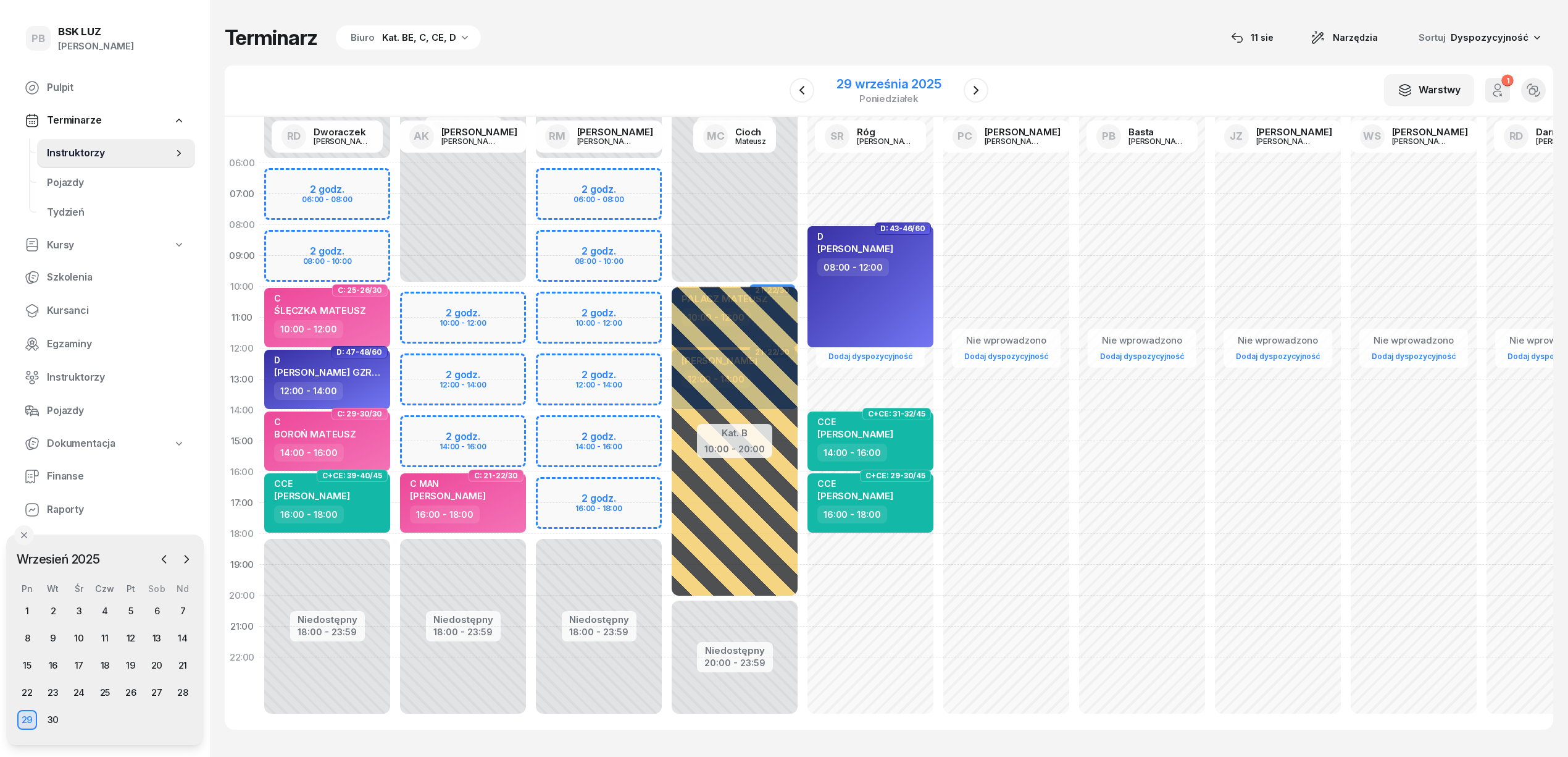
click at [876, 94] on div "poniedziałek" at bounding box center [888, 98] width 105 height 9
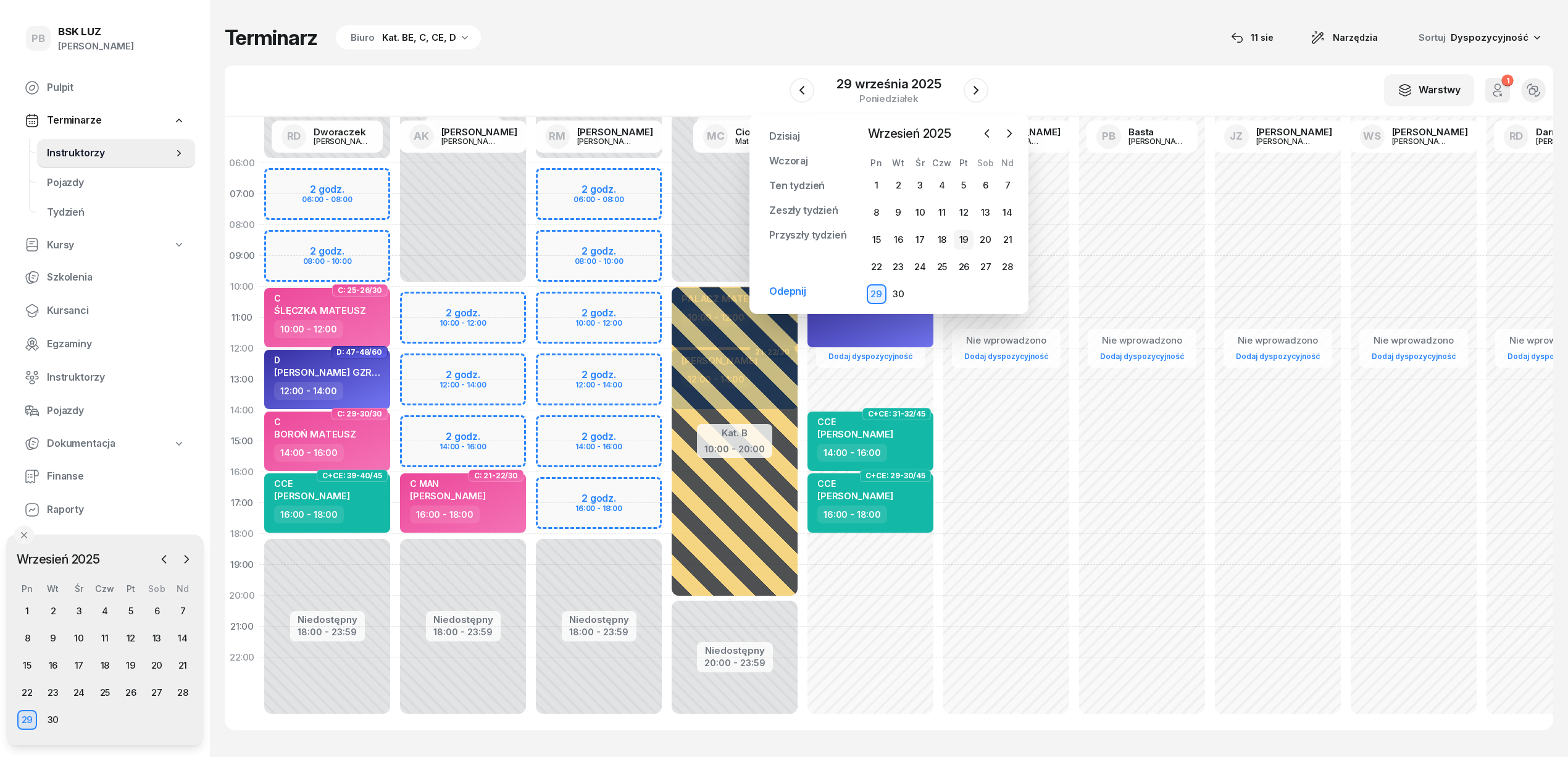
click at [970, 243] on div "19" at bounding box center [964, 240] width 20 height 20
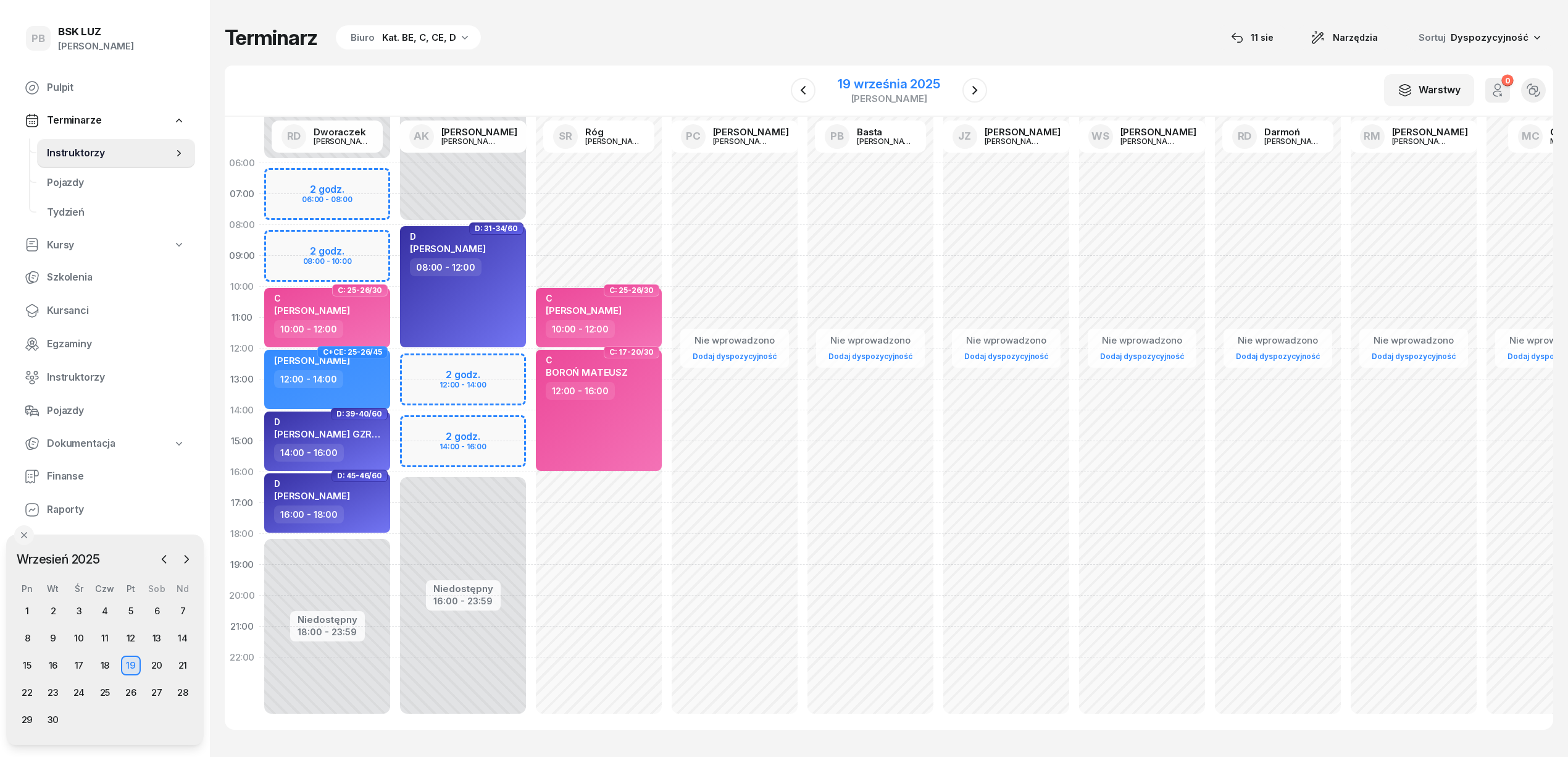
click at [878, 87] on div "19 września 2025" at bounding box center [889, 84] width 102 height 12
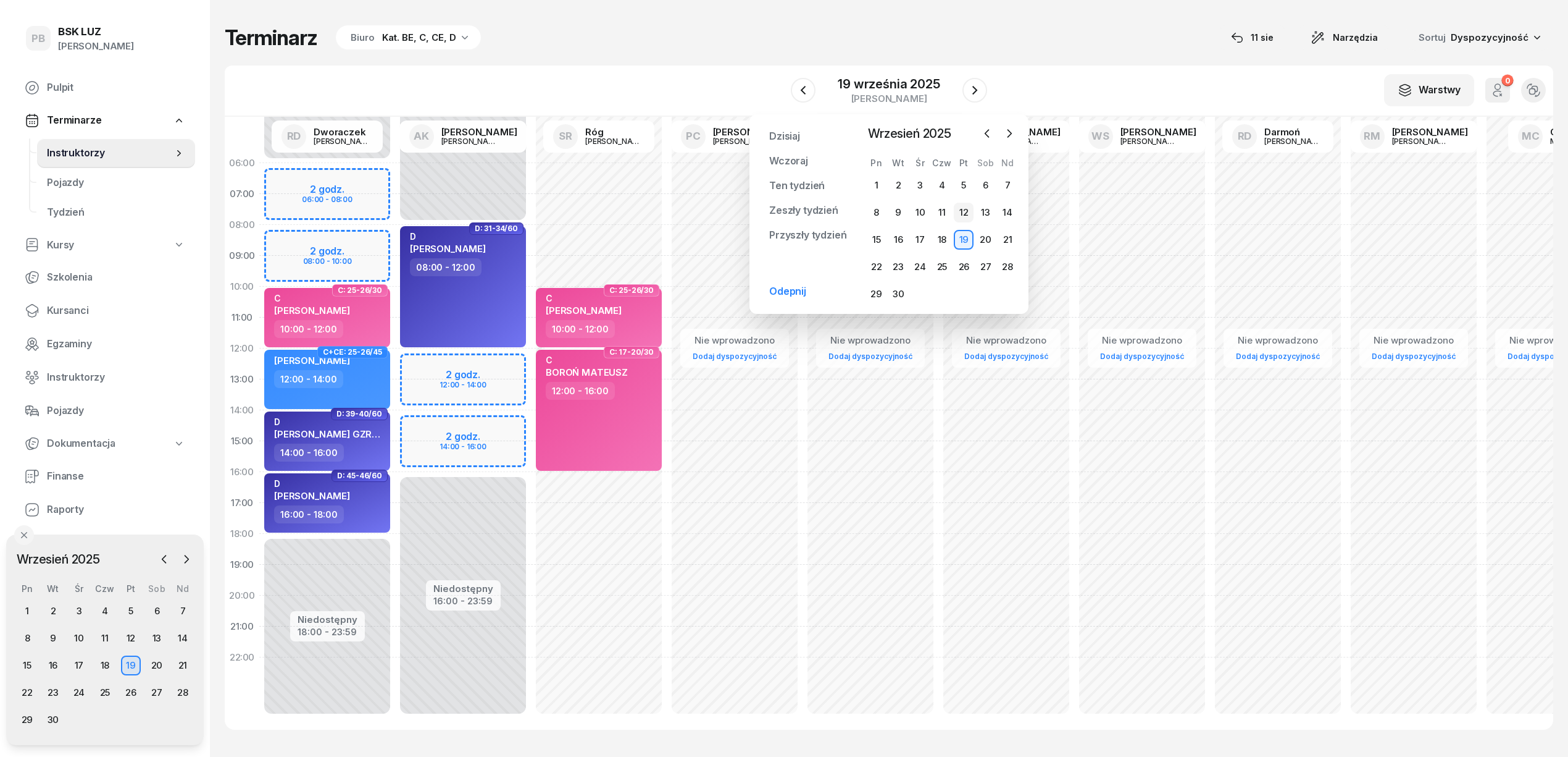
click at [967, 208] on div "12" at bounding box center [964, 213] width 20 height 20
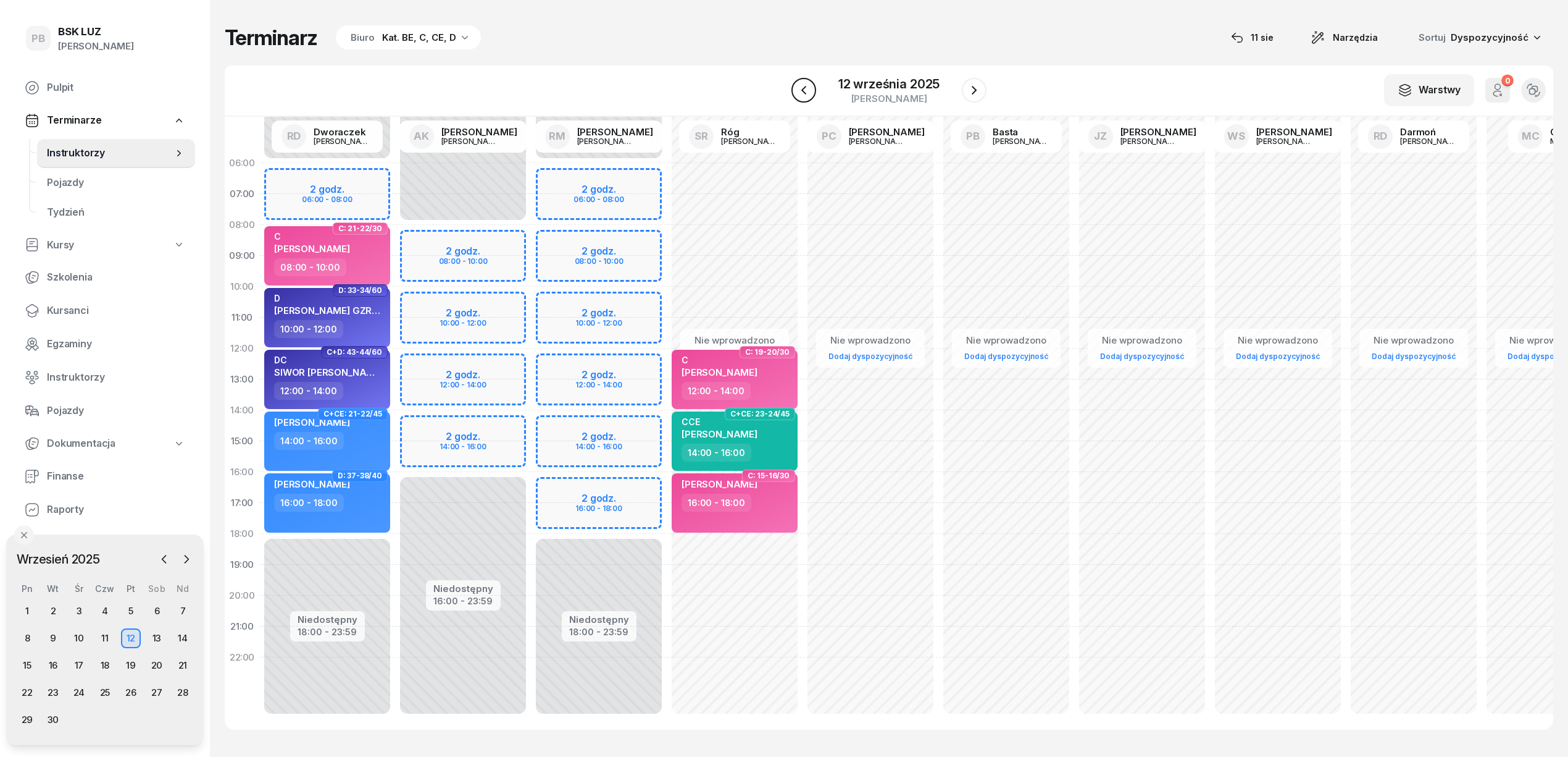
click at [815, 91] on button "button" at bounding box center [804, 90] width 25 height 25
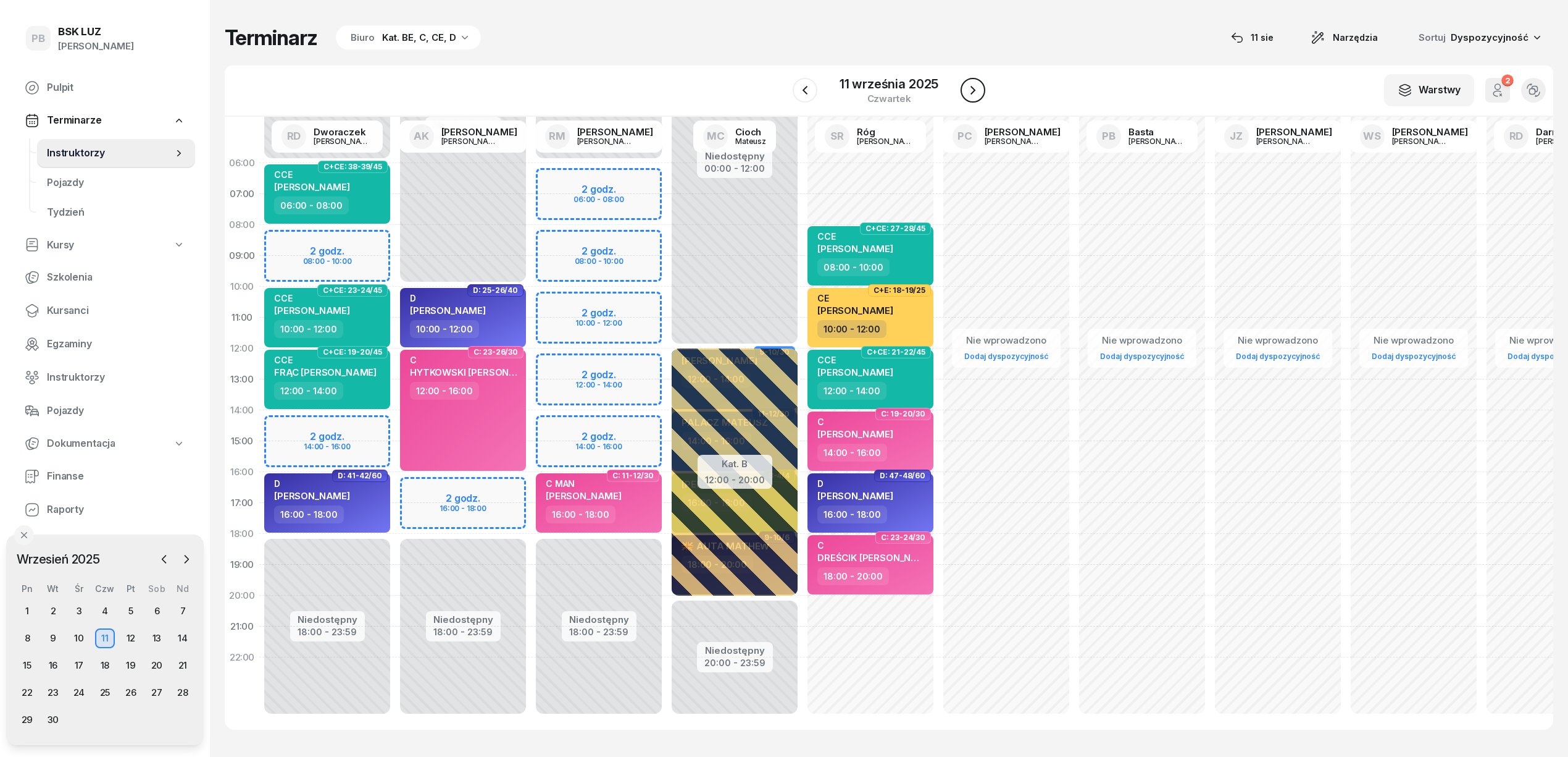
click at [974, 94] on icon "button" at bounding box center [973, 90] width 15 height 15
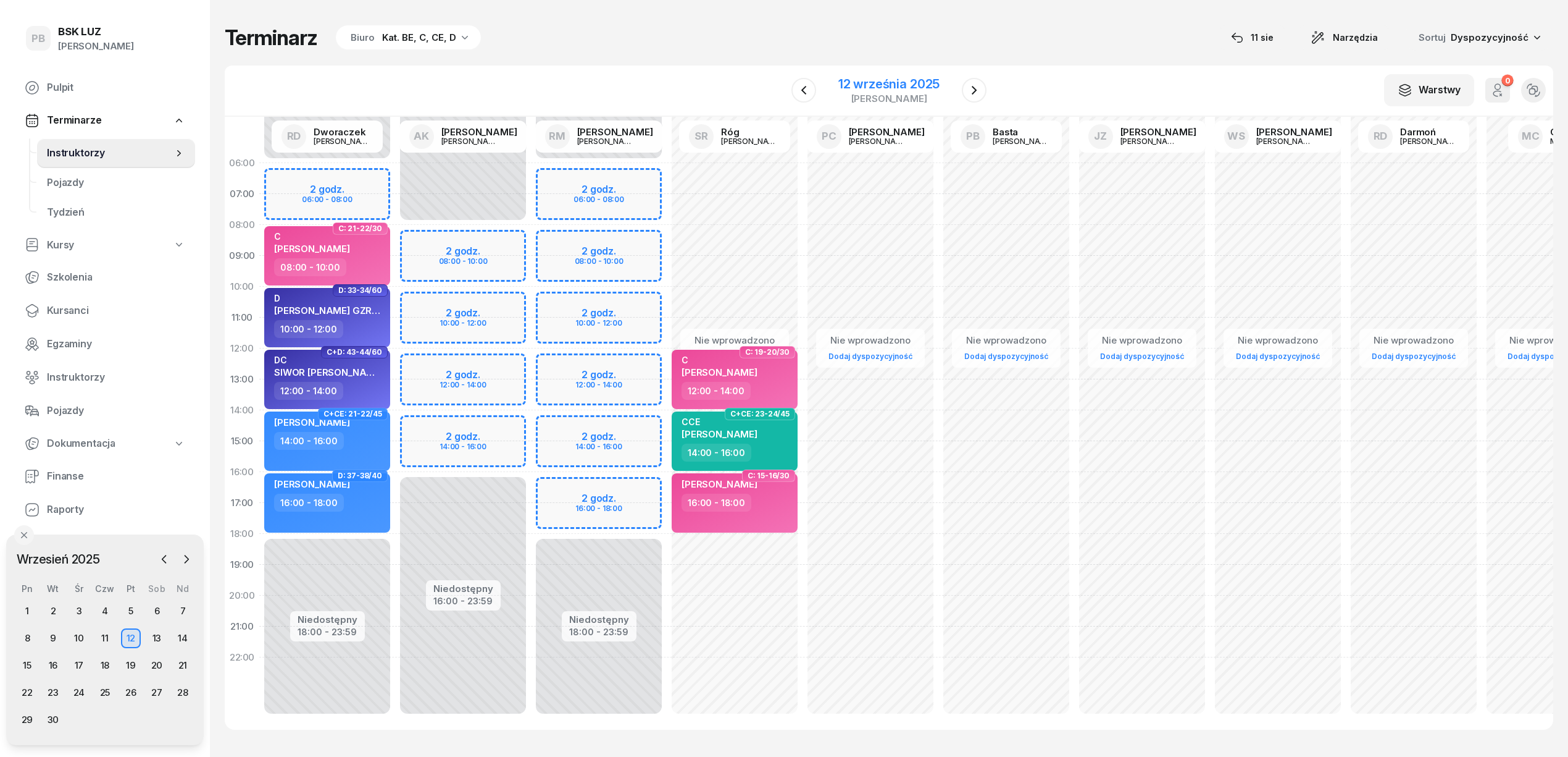
click at [878, 91] on div "12 września 2025 [PERSON_NAME]" at bounding box center [889, 90] width 101 height 26
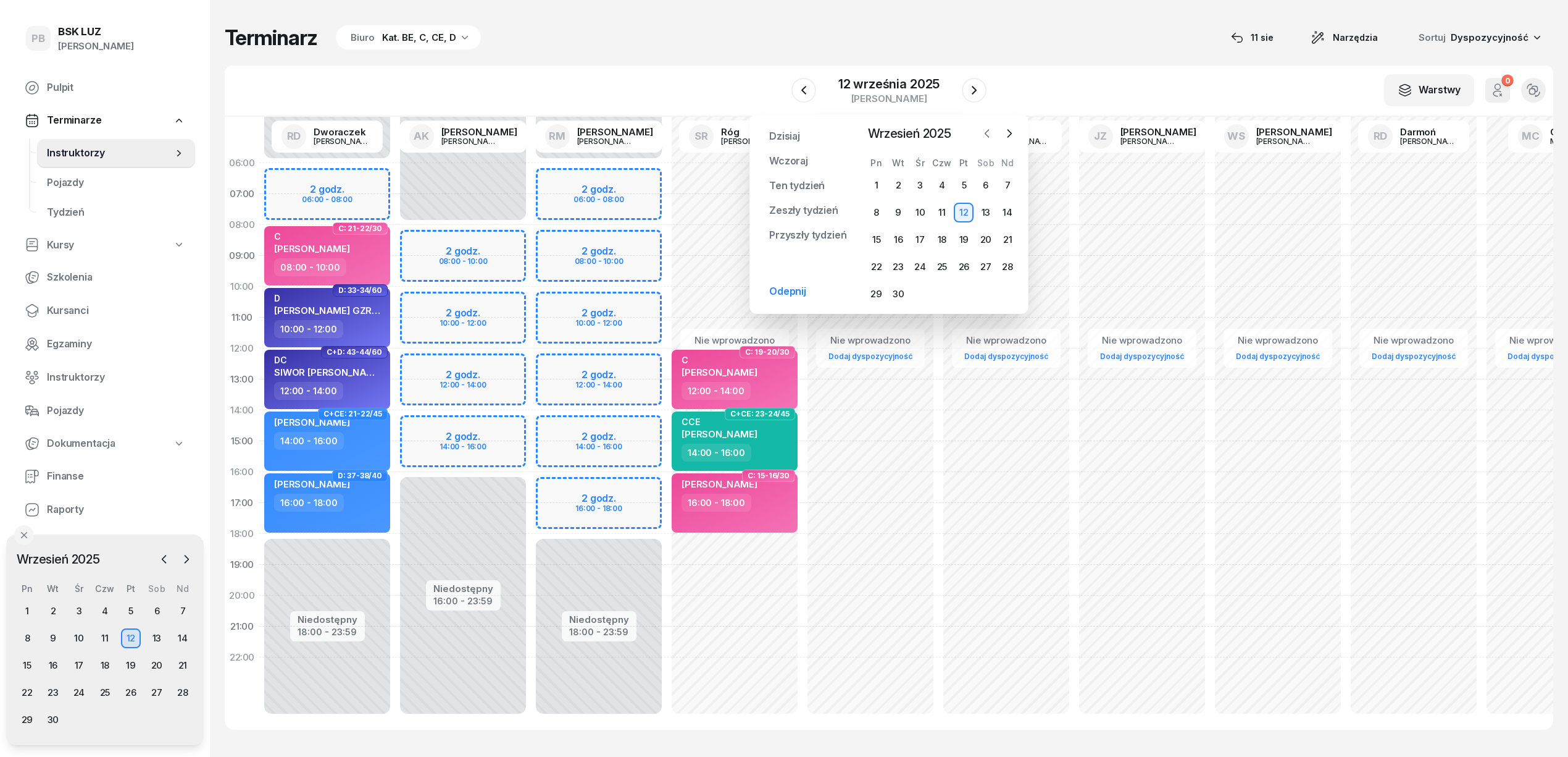
click at [986, 131] on icon "button" at bounding box center [987, 133] width 12 height 12
click at [895, 239] on div "12" at bounding box center [898, 240] width 20 height 20
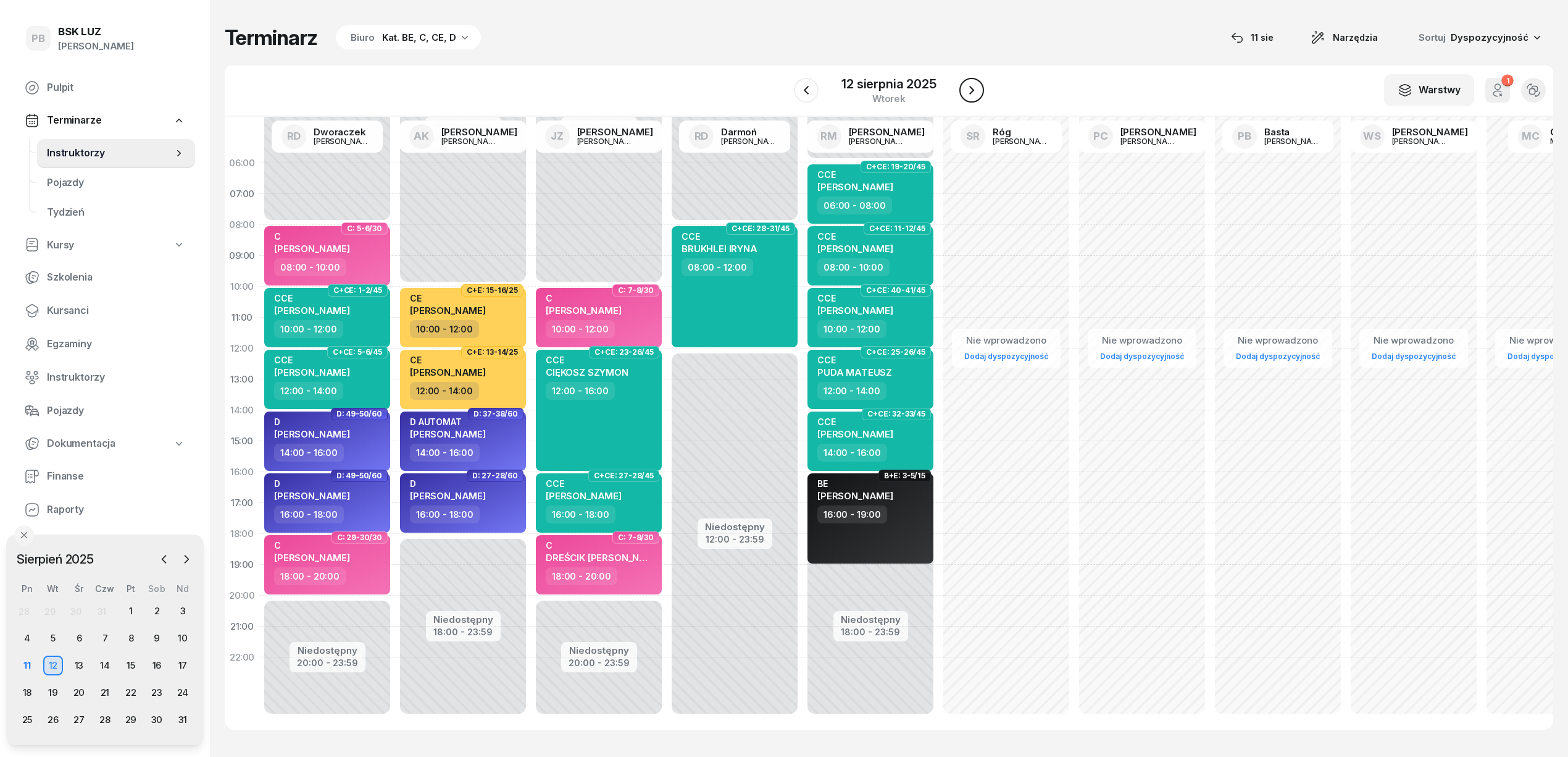
click at [967, 89] on icon "button" at bounding box center [971, 90] width 15 height 15
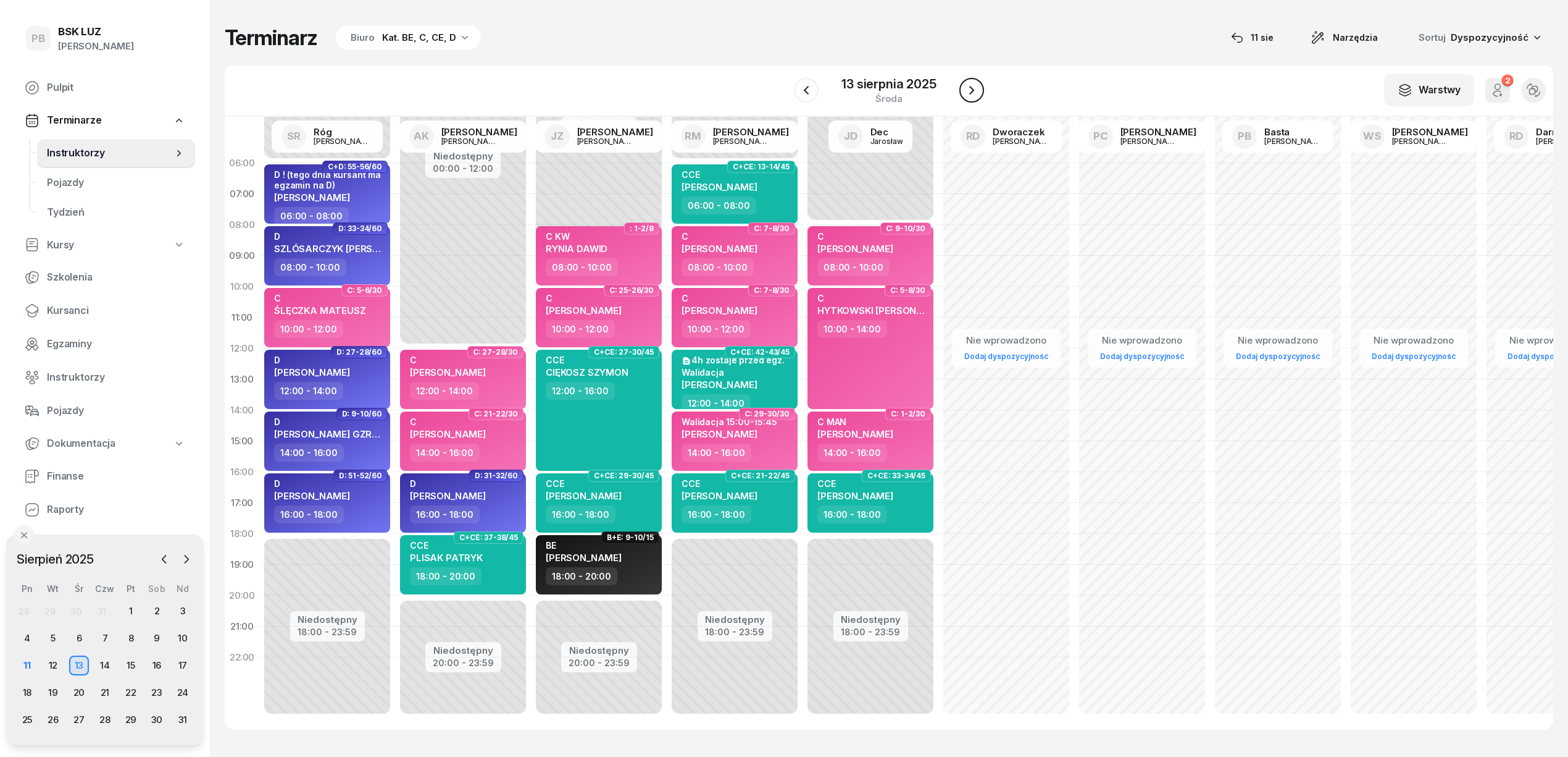
click at [969, 89] on icon "button" at bounding box center [971, 90] width 15 height 15
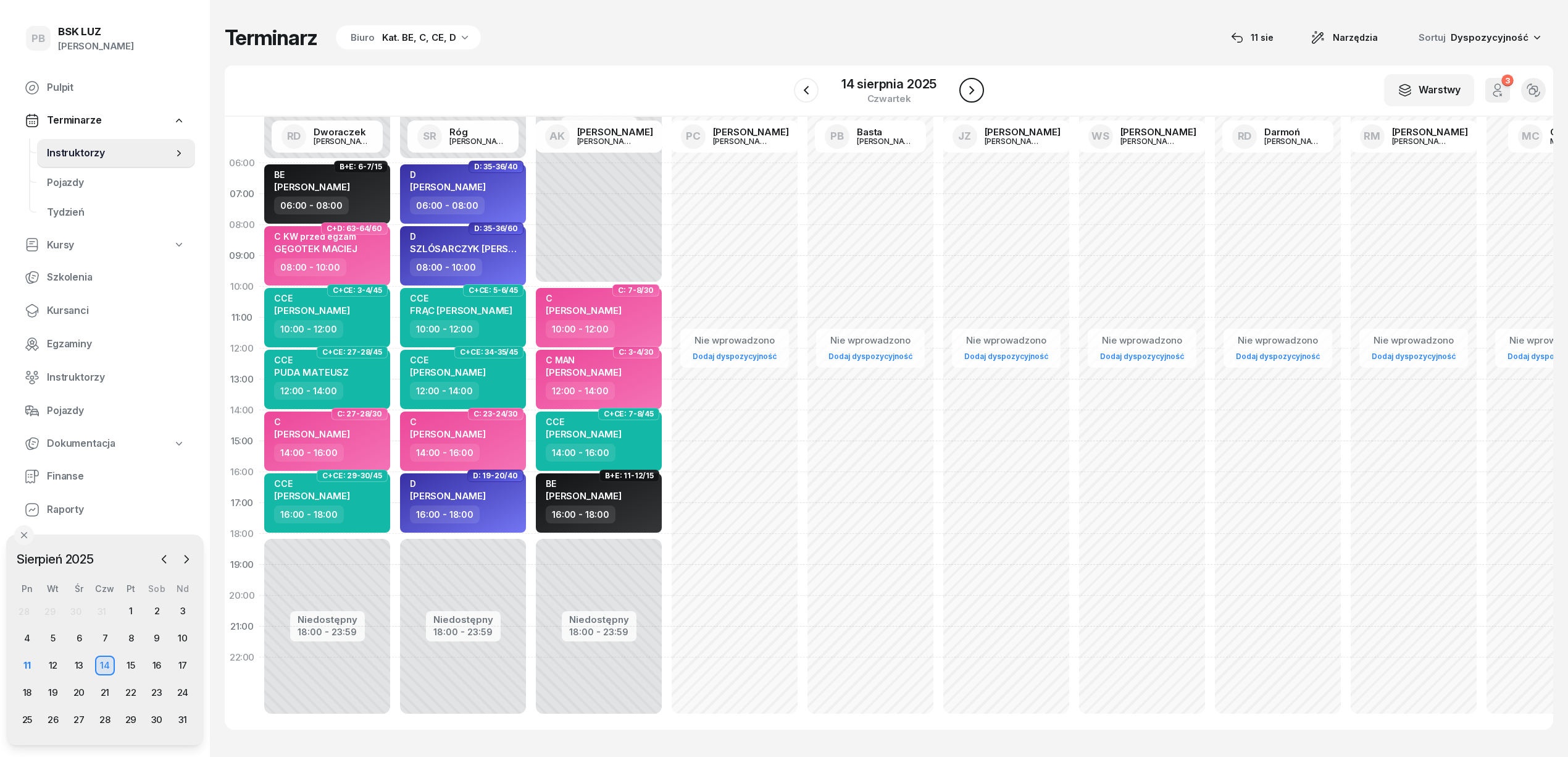
click at [969, 89] on icon "button" at bounding box center [971, 90] width 15 height 15
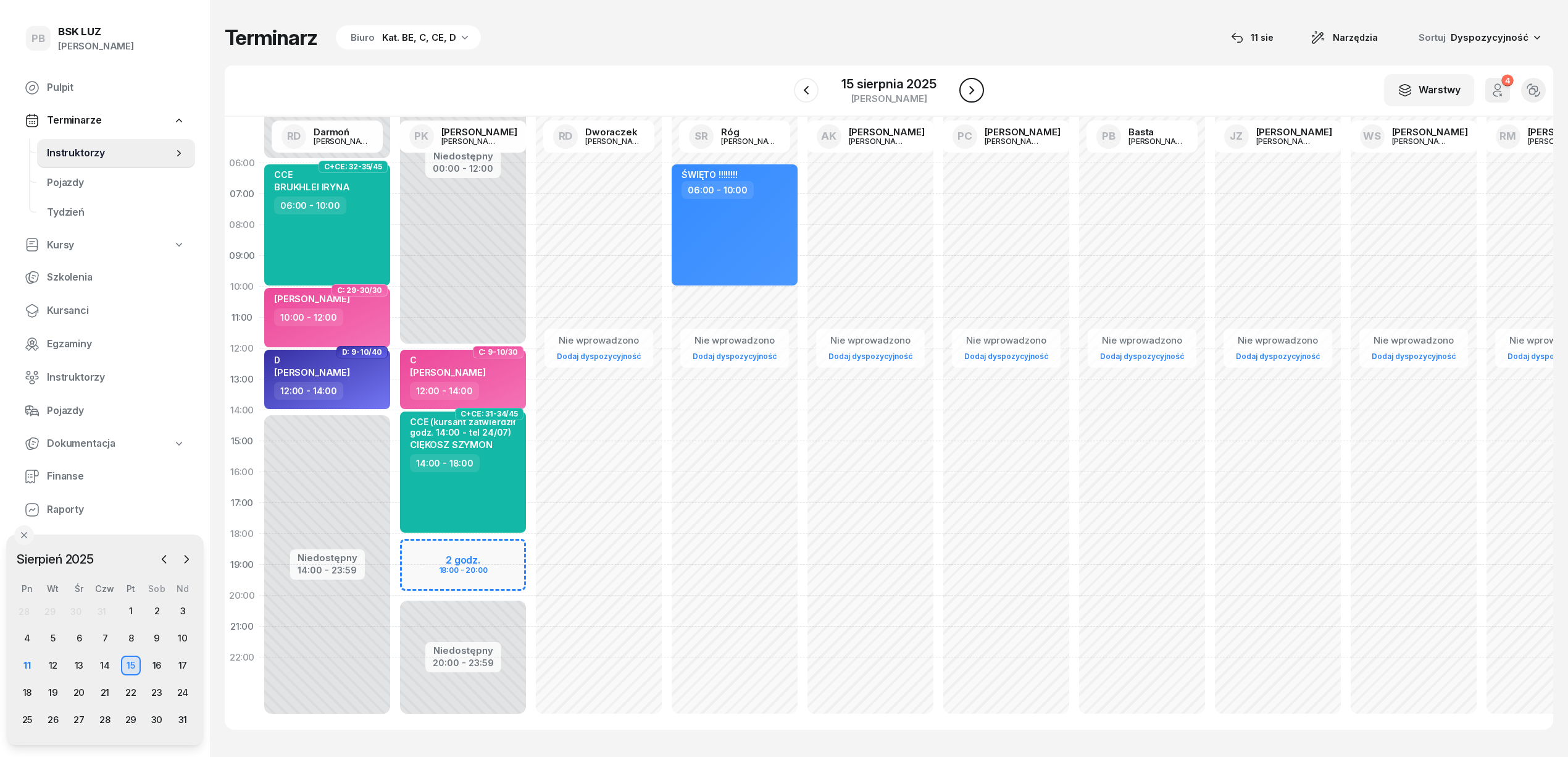
click at [969, 89] on icon "button" at bounding box center [971, 90] width 15 height 15
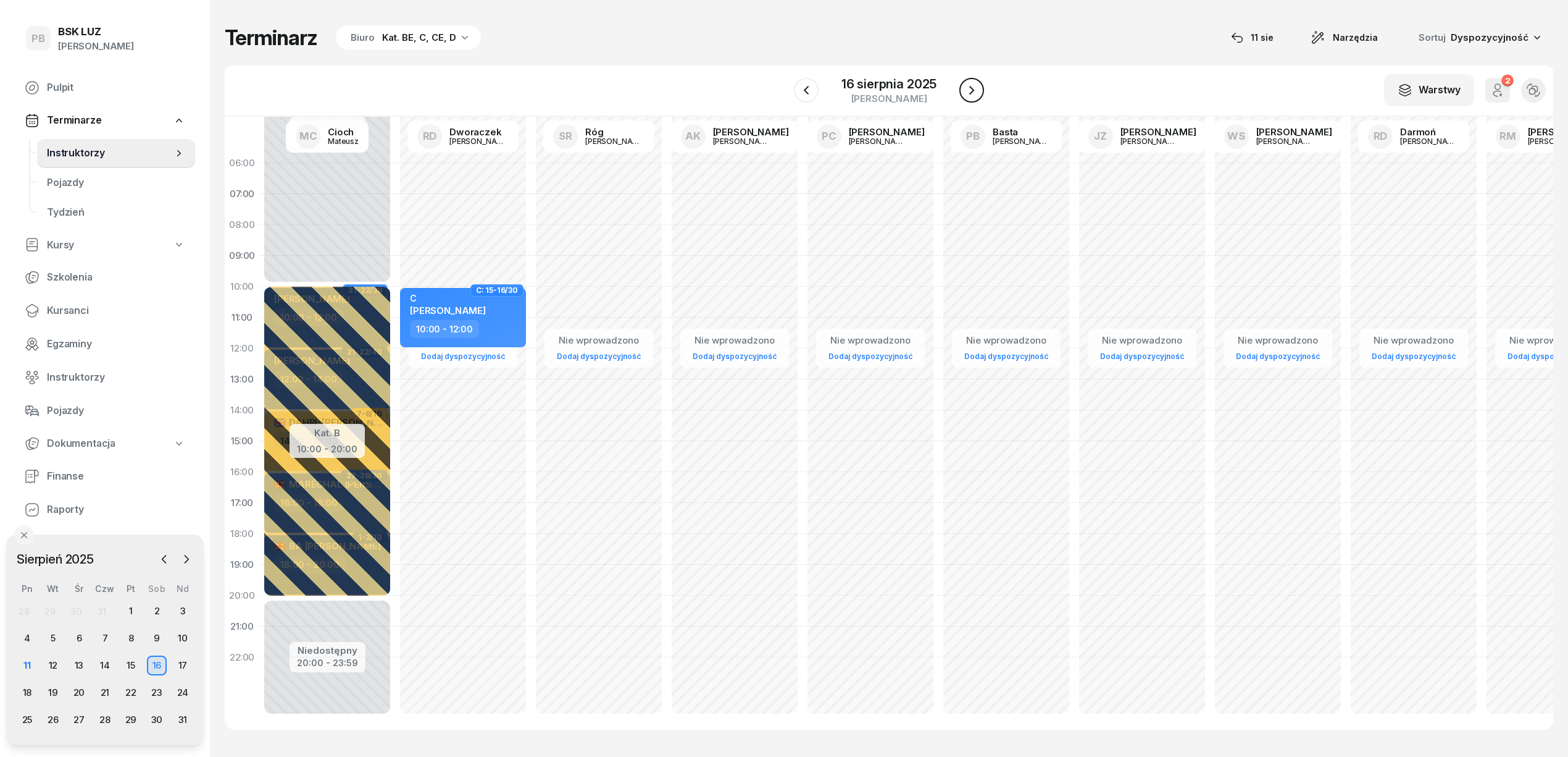
click at [969, 89] on icon "button" at bounding box center [971, 90] width 15 height 15
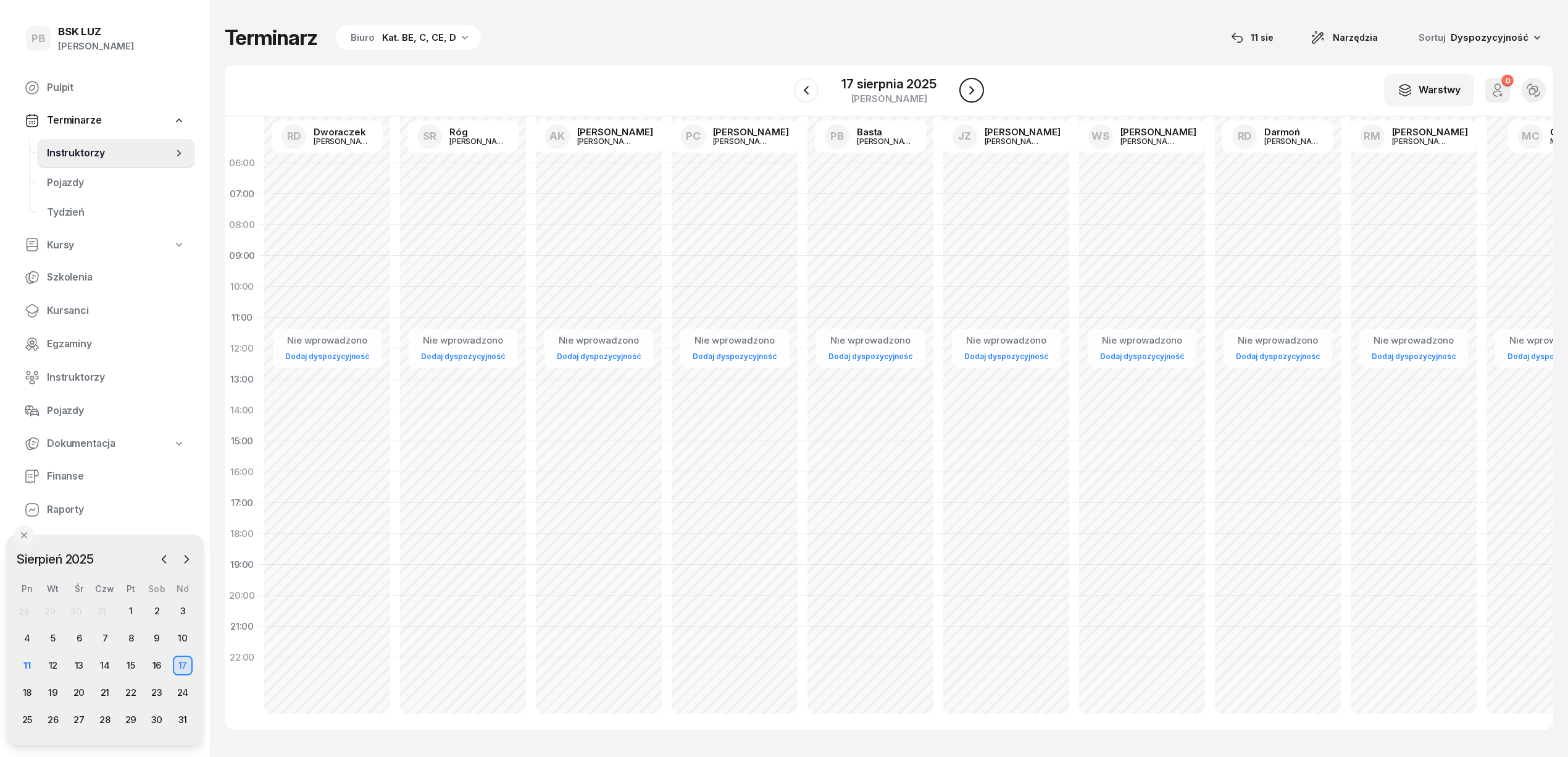
click at [969, 89] on icon "button" at bounding box center [971, 90] width 15 height 15
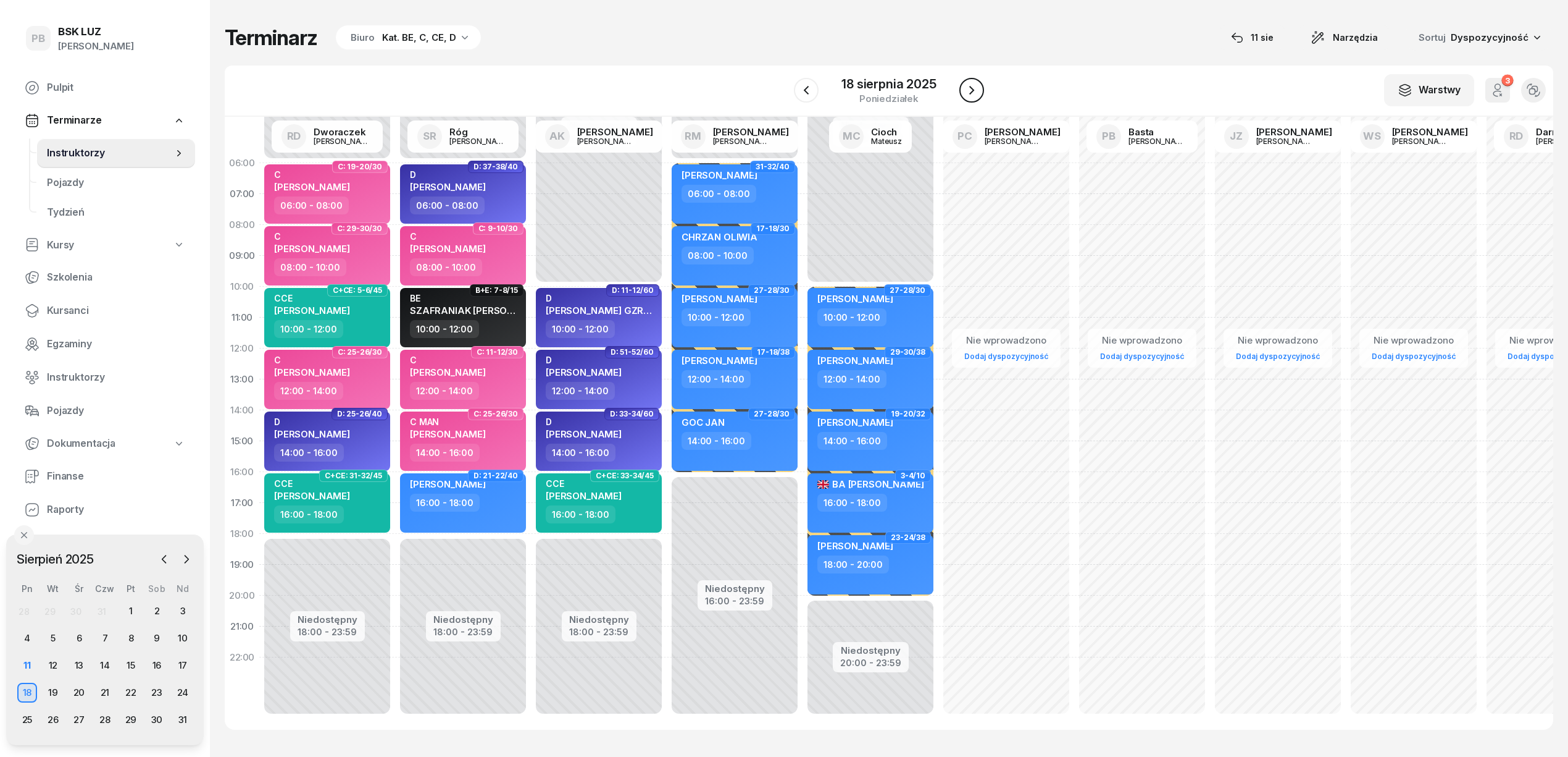
click at [969, 89] on icon "button" at bounding box center [971, 90] width 15 height 15
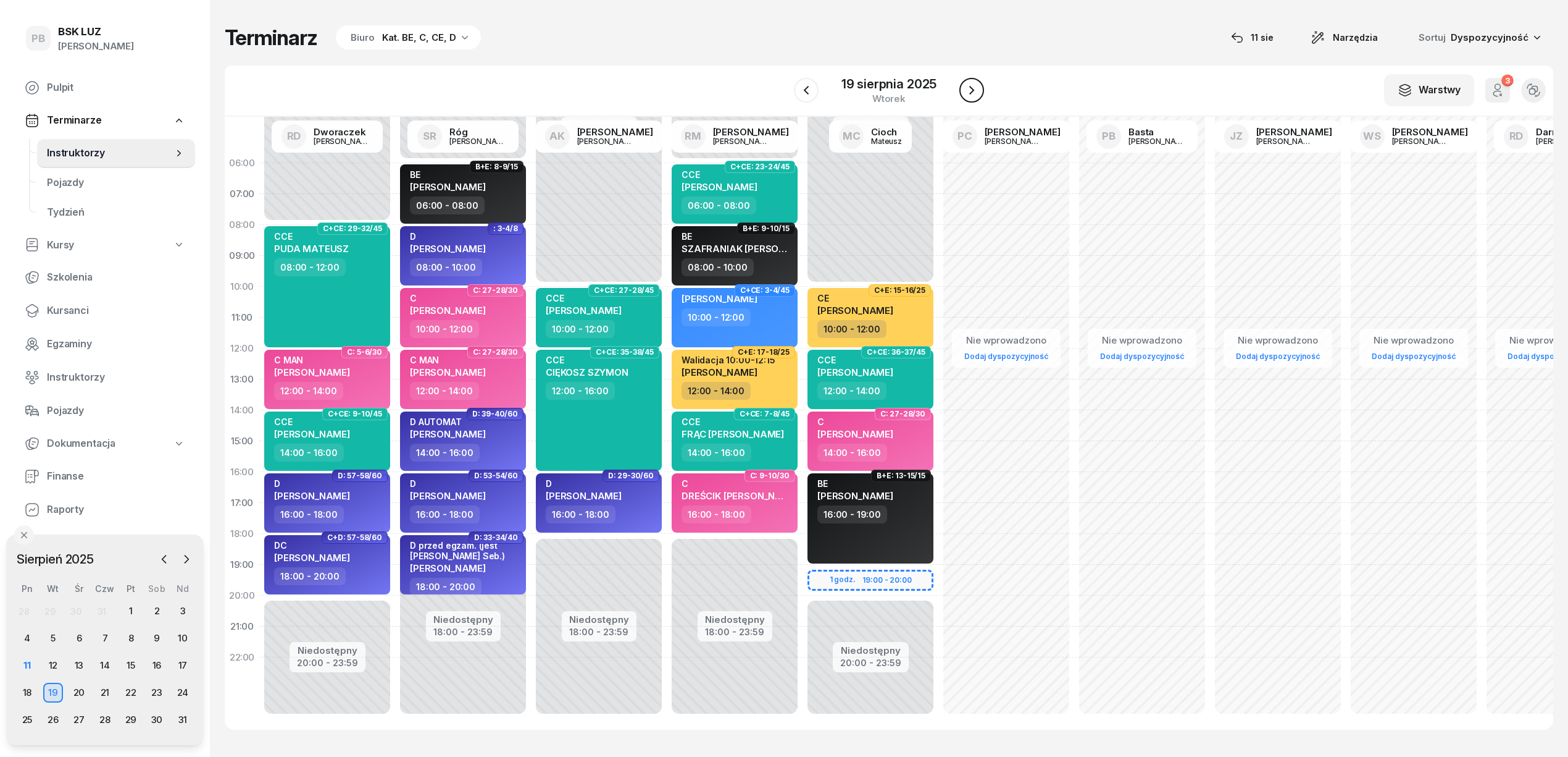
click at [969, 89] on icon "button" at bounding box center [971, 90] width 15 height 15
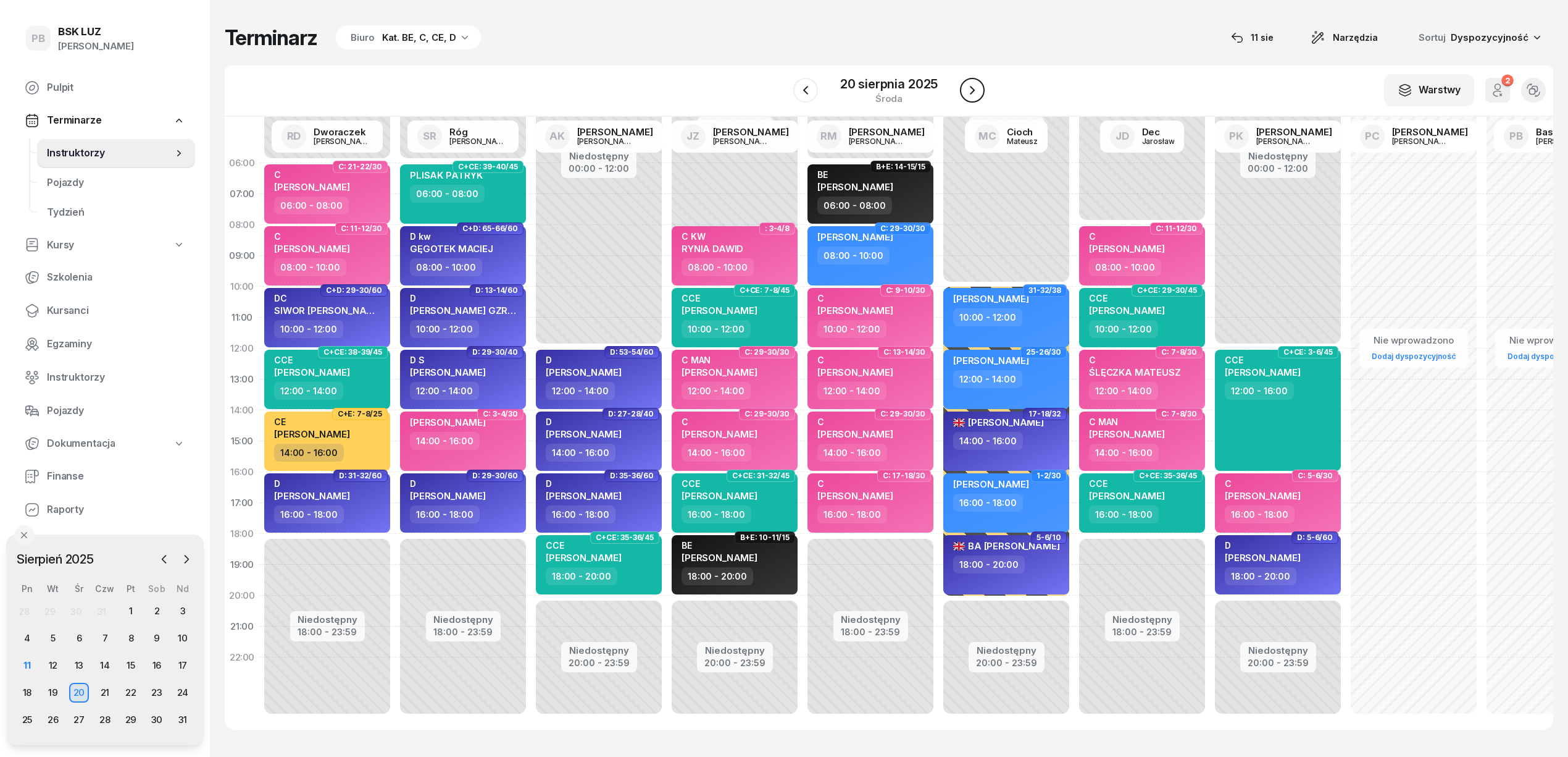
click at [969, 89] on icon "button" at bounding box center [972, 90] width 15 height 15
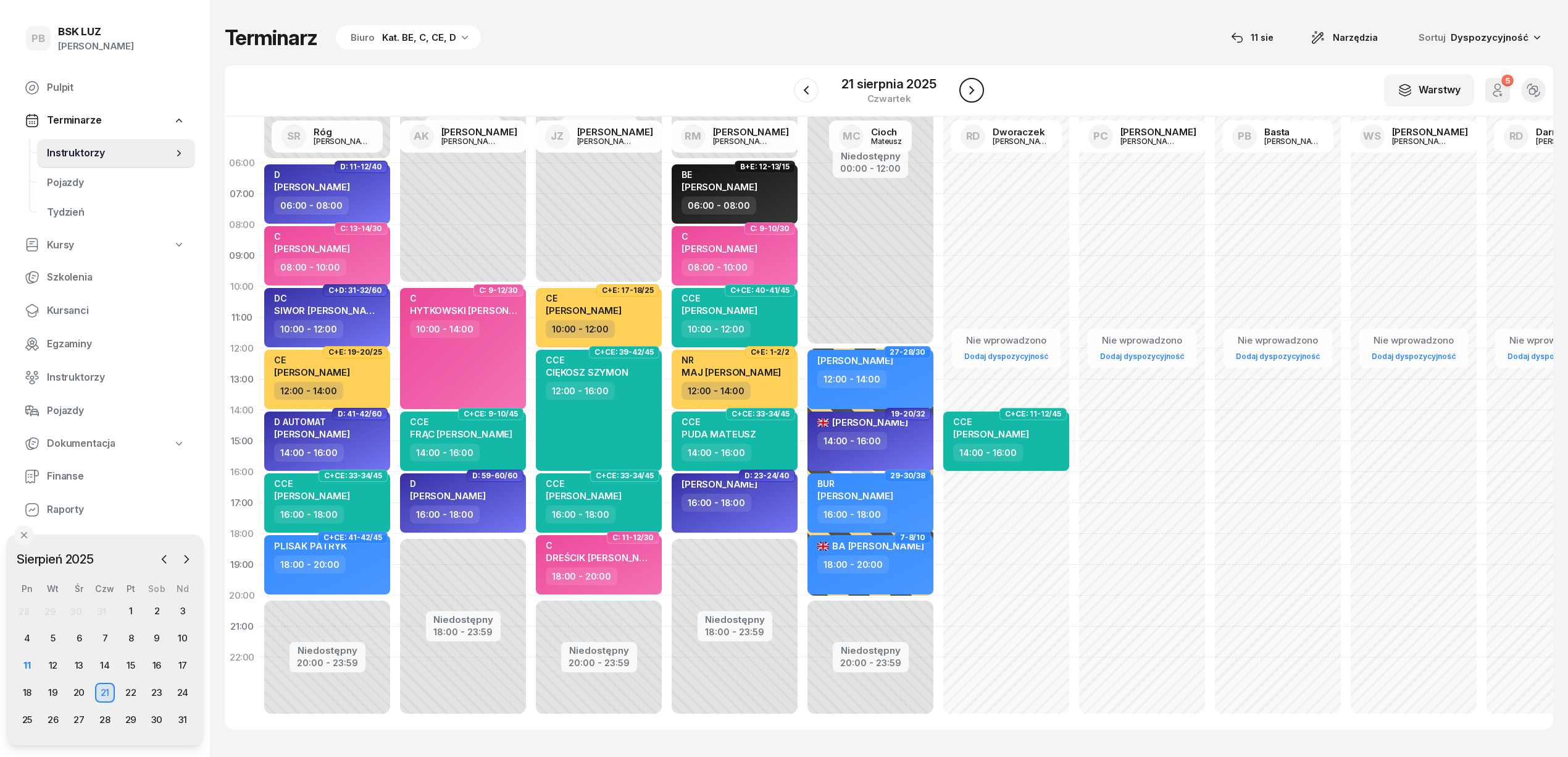
click at [969, 89] on icon "button" at bounding box center [971, 90] width 15 height 15
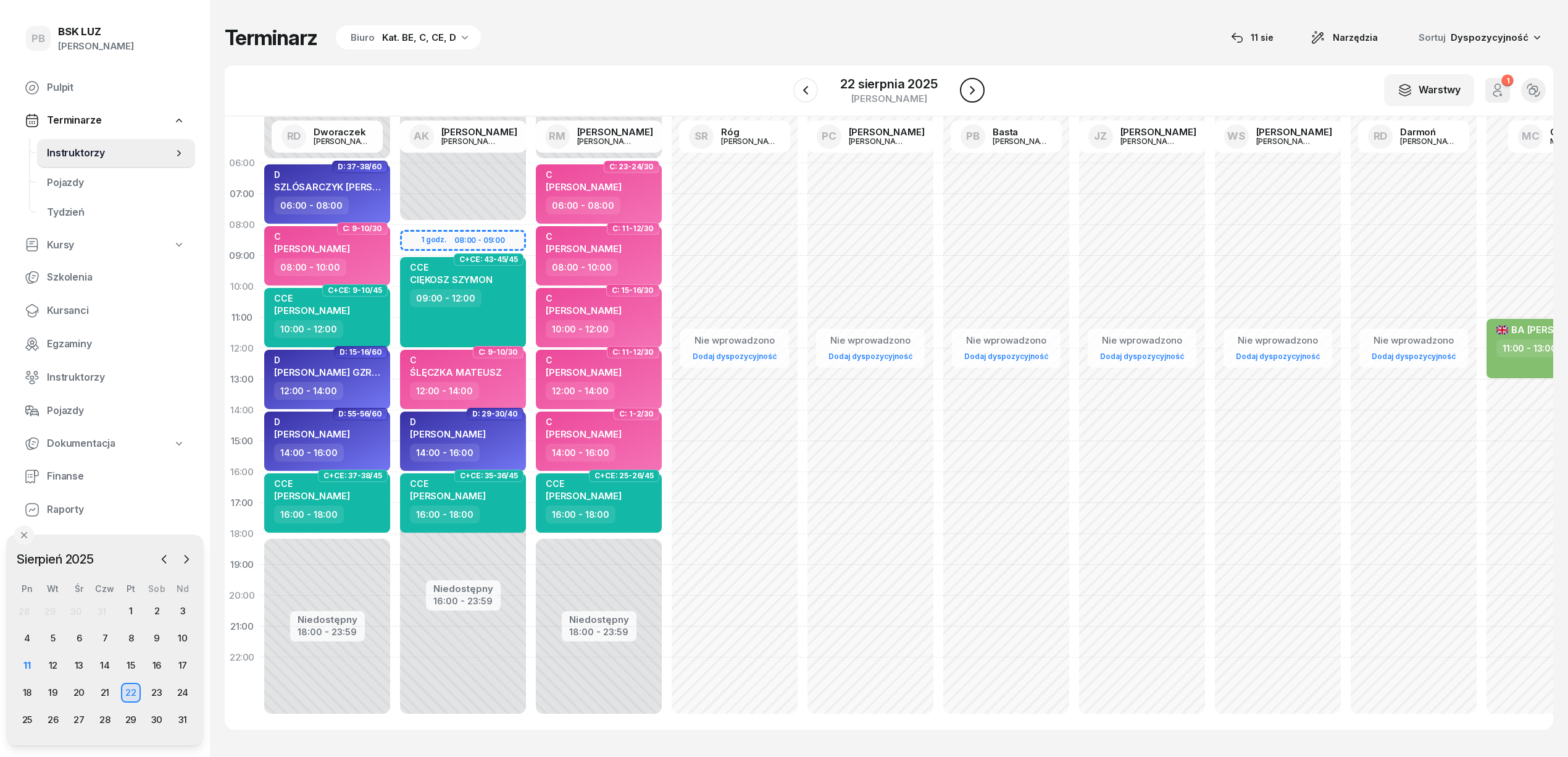
click at [969, 89] on icon "button" at bounding box center [972, 90] width 15 height 15
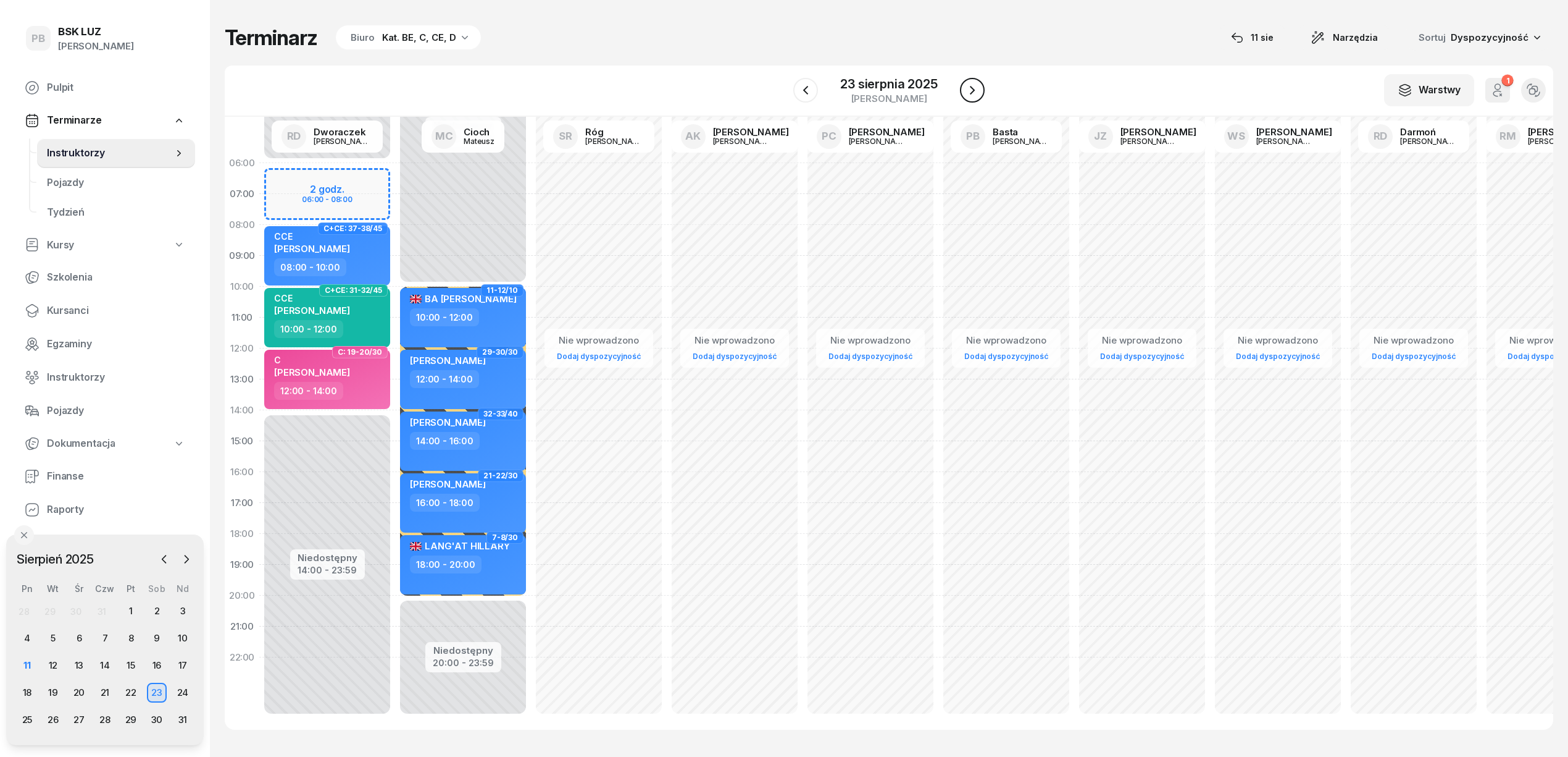
click at [969, 89] on icon "button" at bounding box center [972, 90] width 15 height 15
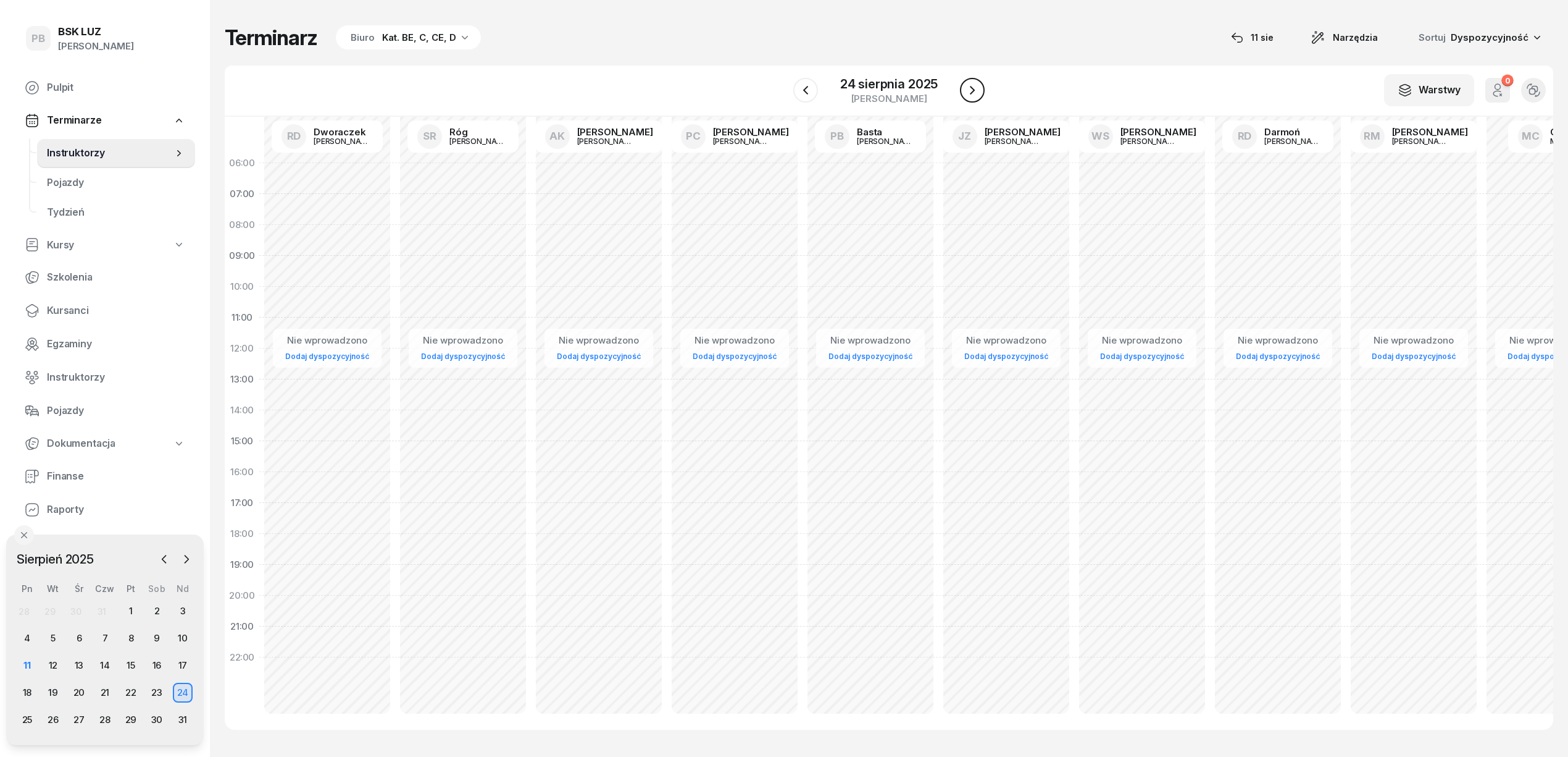
click at [969, 89] on icon "button" at bounding box center [972, 90] width 15 height 15
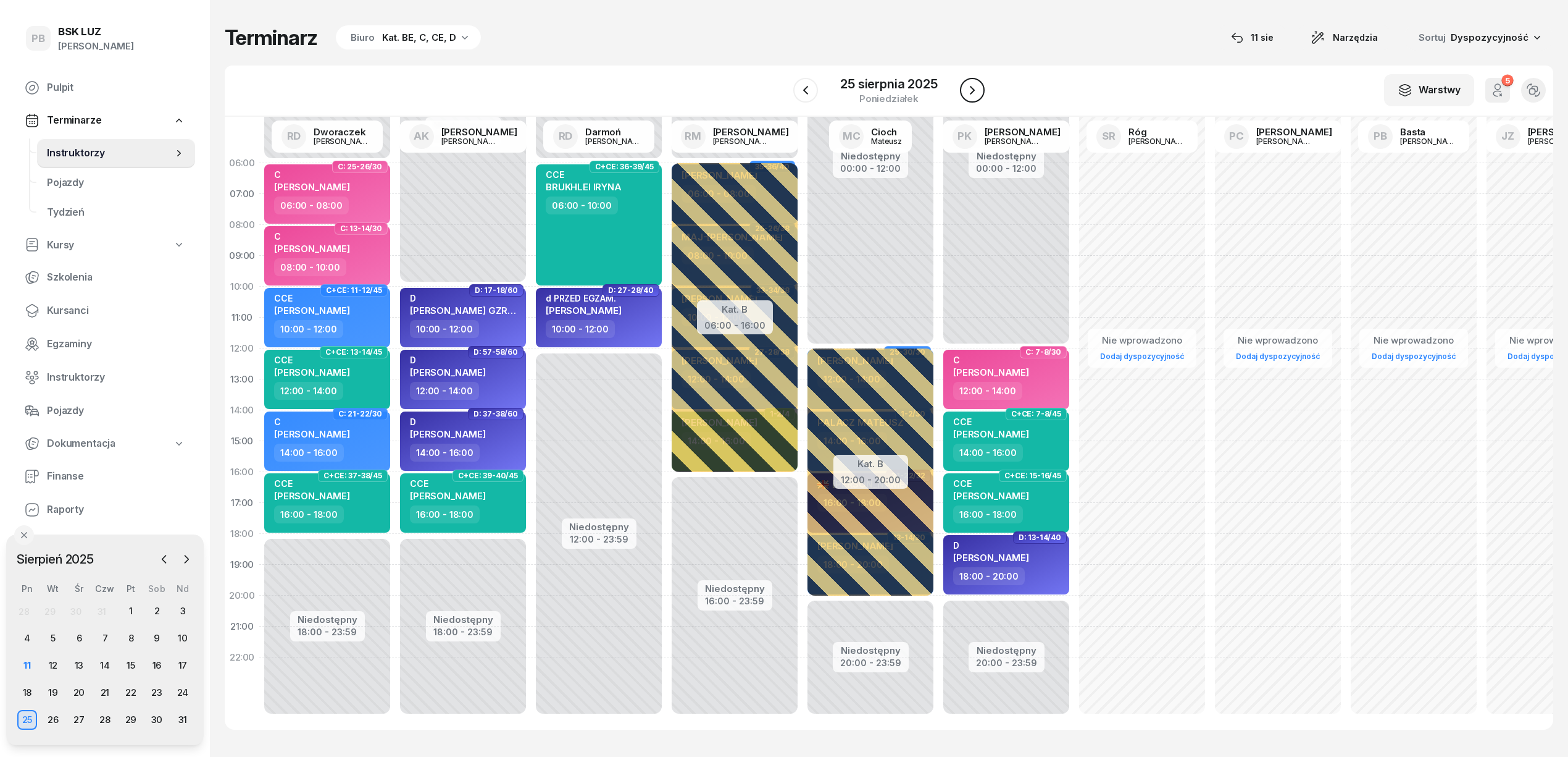
click at [969, 89] on icon "button" at bounding box center [972, 90] width 15 height 15
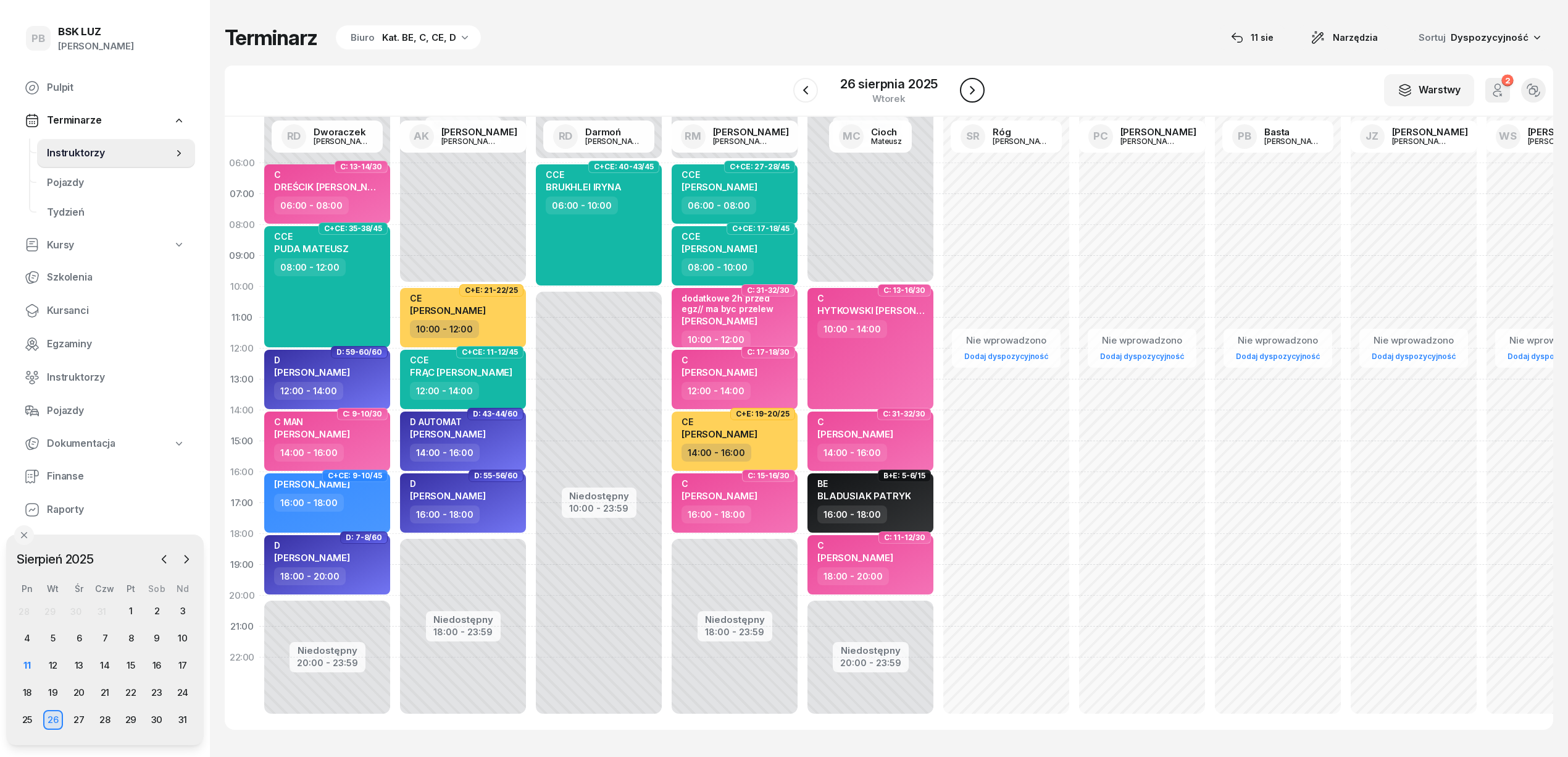
click at [969, 89] on icon "button" at bounding box center [972, 90] width 15 height 15
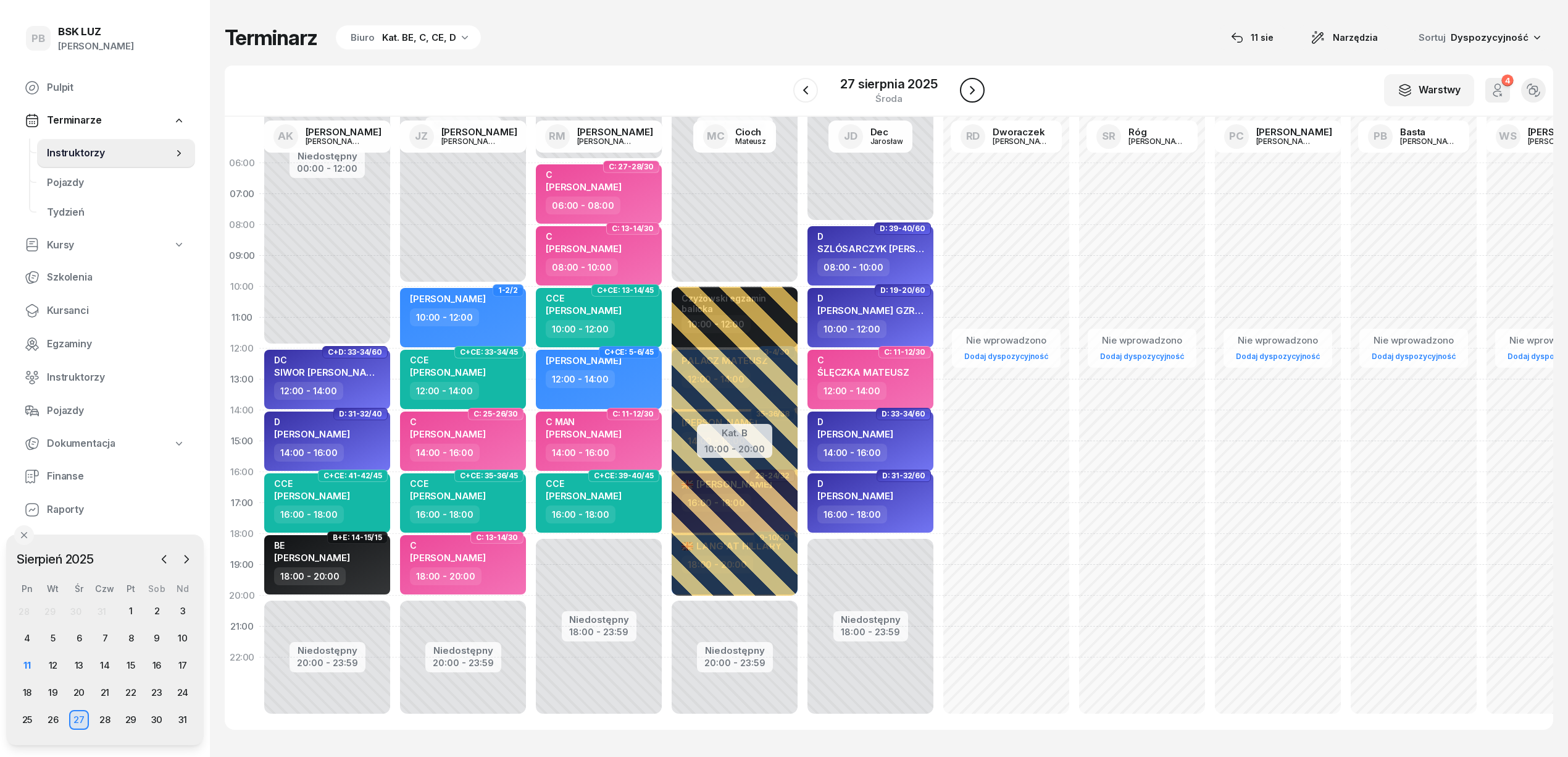
click at [969, 89] on icon "button" at bounding box center [972, 90] width 15 height 15
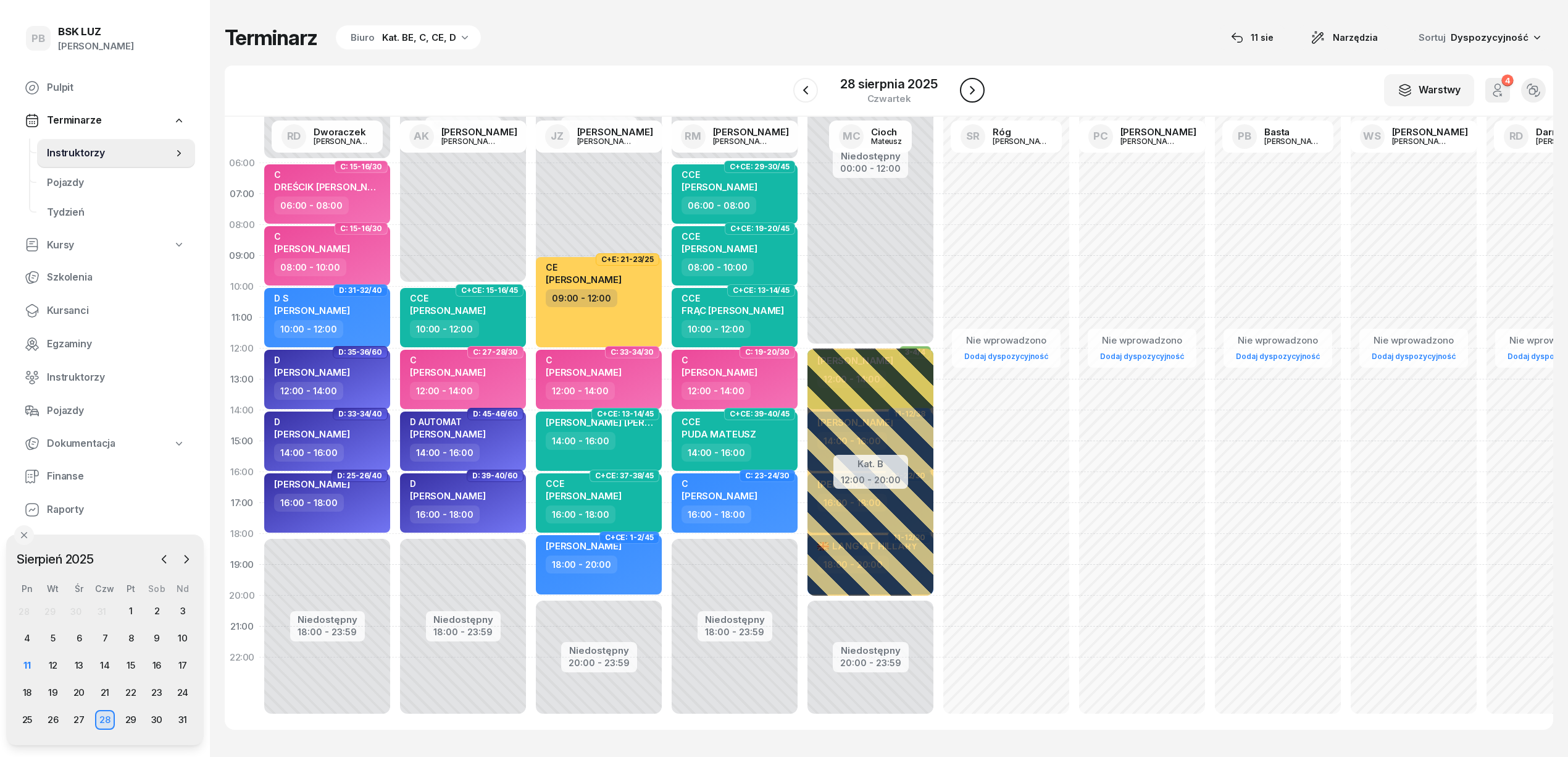
click at [969, 89] on icon "button" at bounding box center [972, 90] width 15 height 15
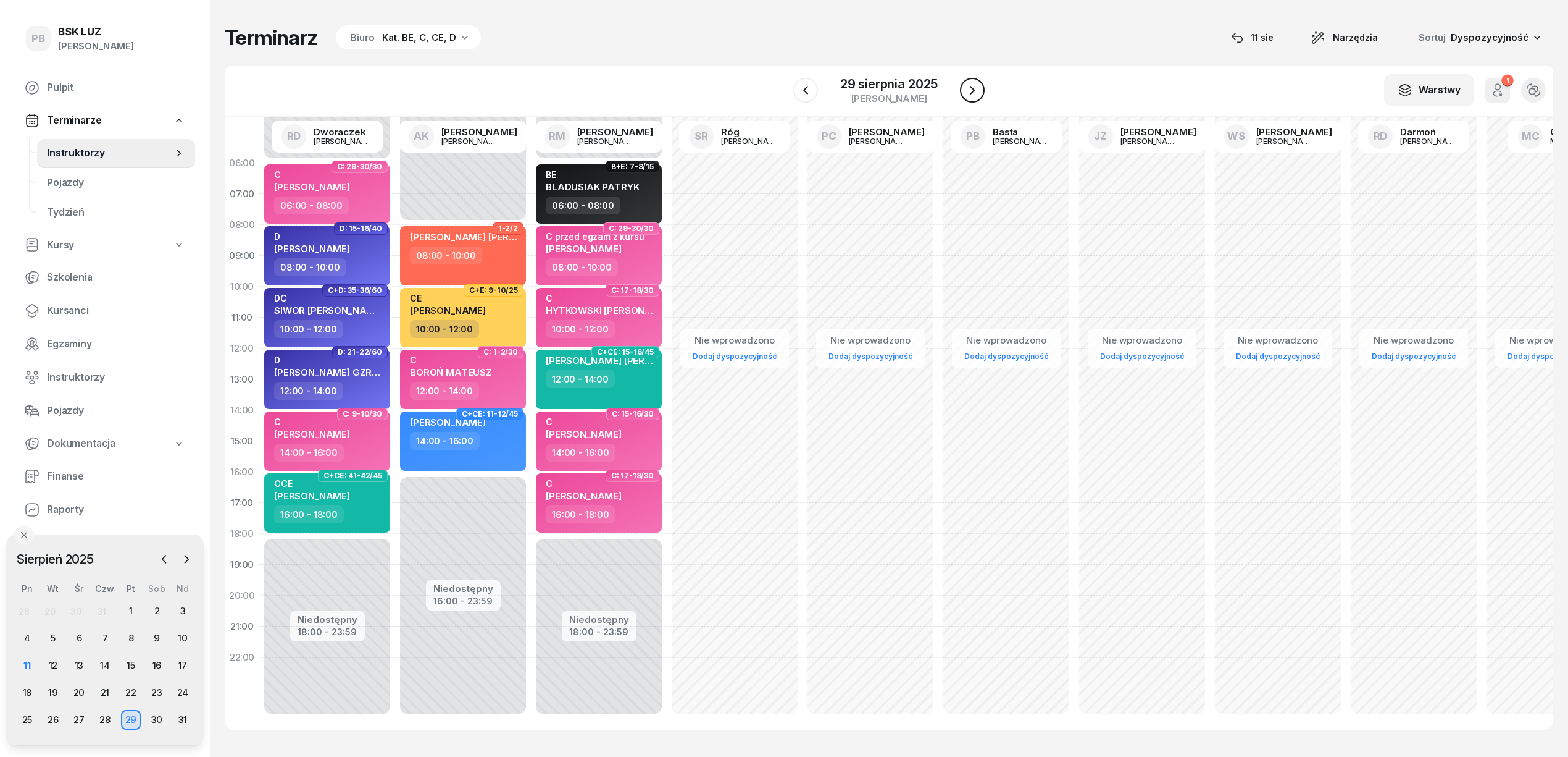
click at [969, 89] on icon "button" at bounding box center [972, 90] width 15 height 15
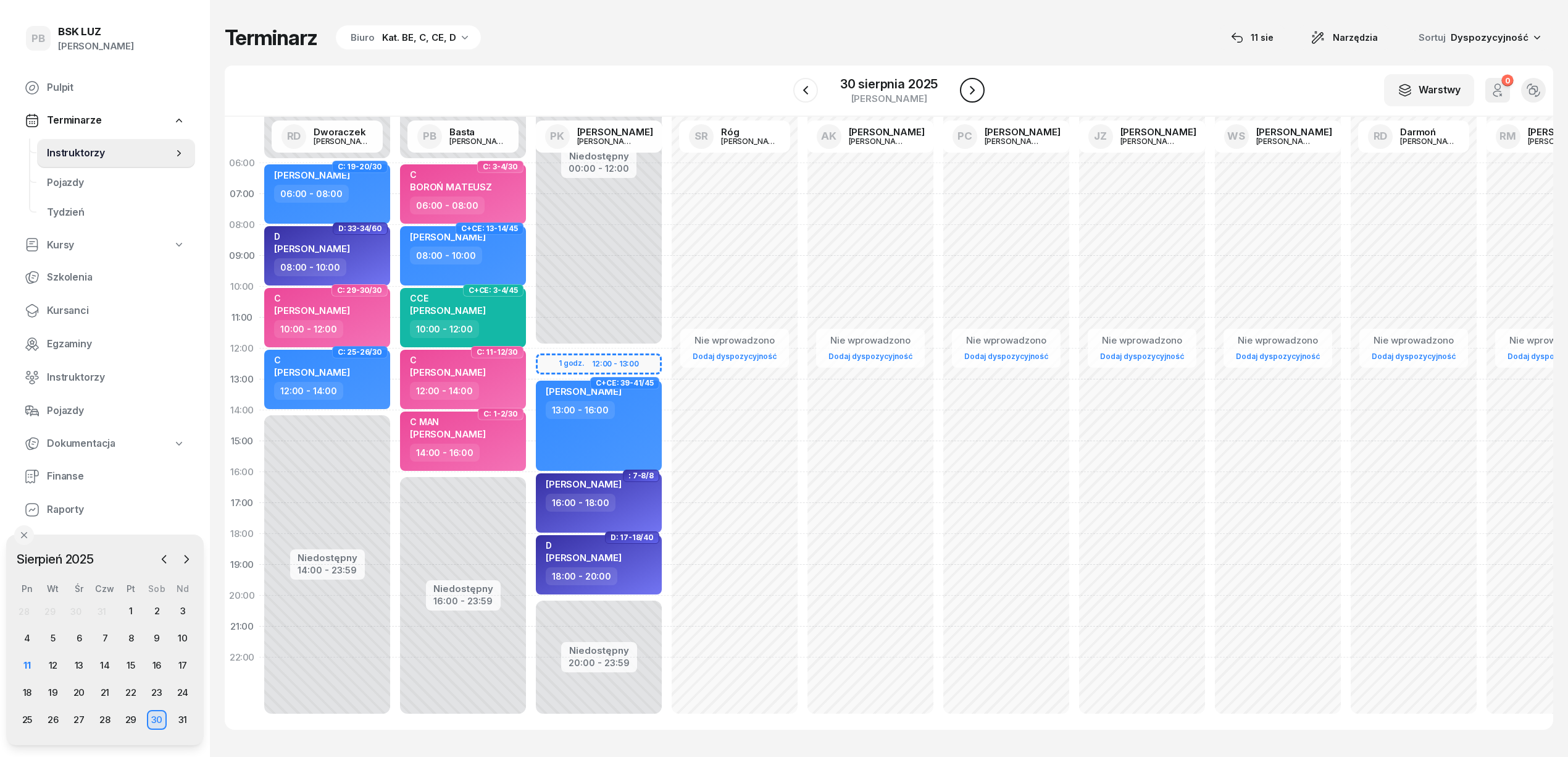
click at [969, 89] on icon "button" at bounding box center [972, 90] width 15 height 15
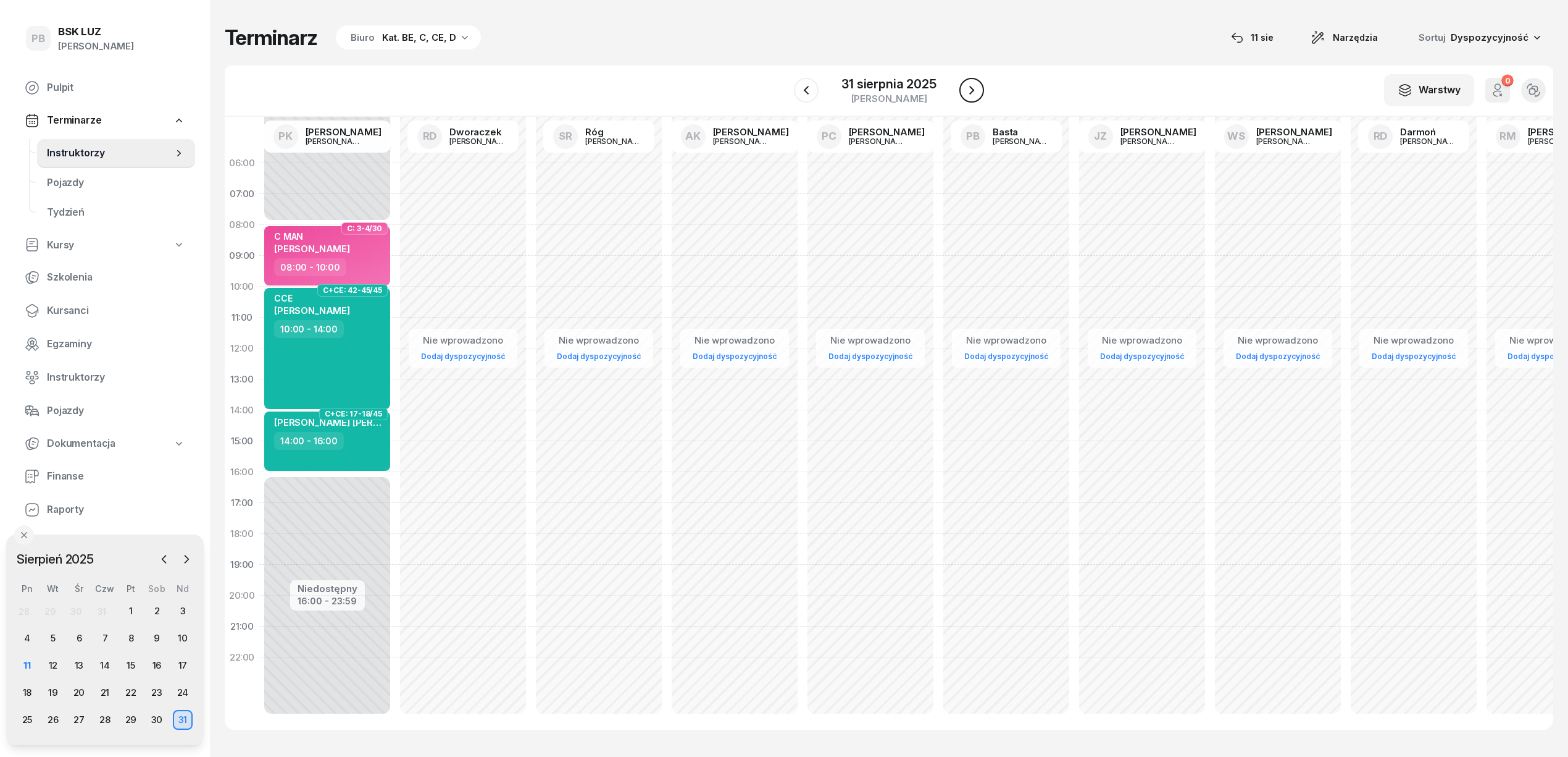
click at [969, 90] on icon "button" at bounding box center [971, 90] width 15 height 15
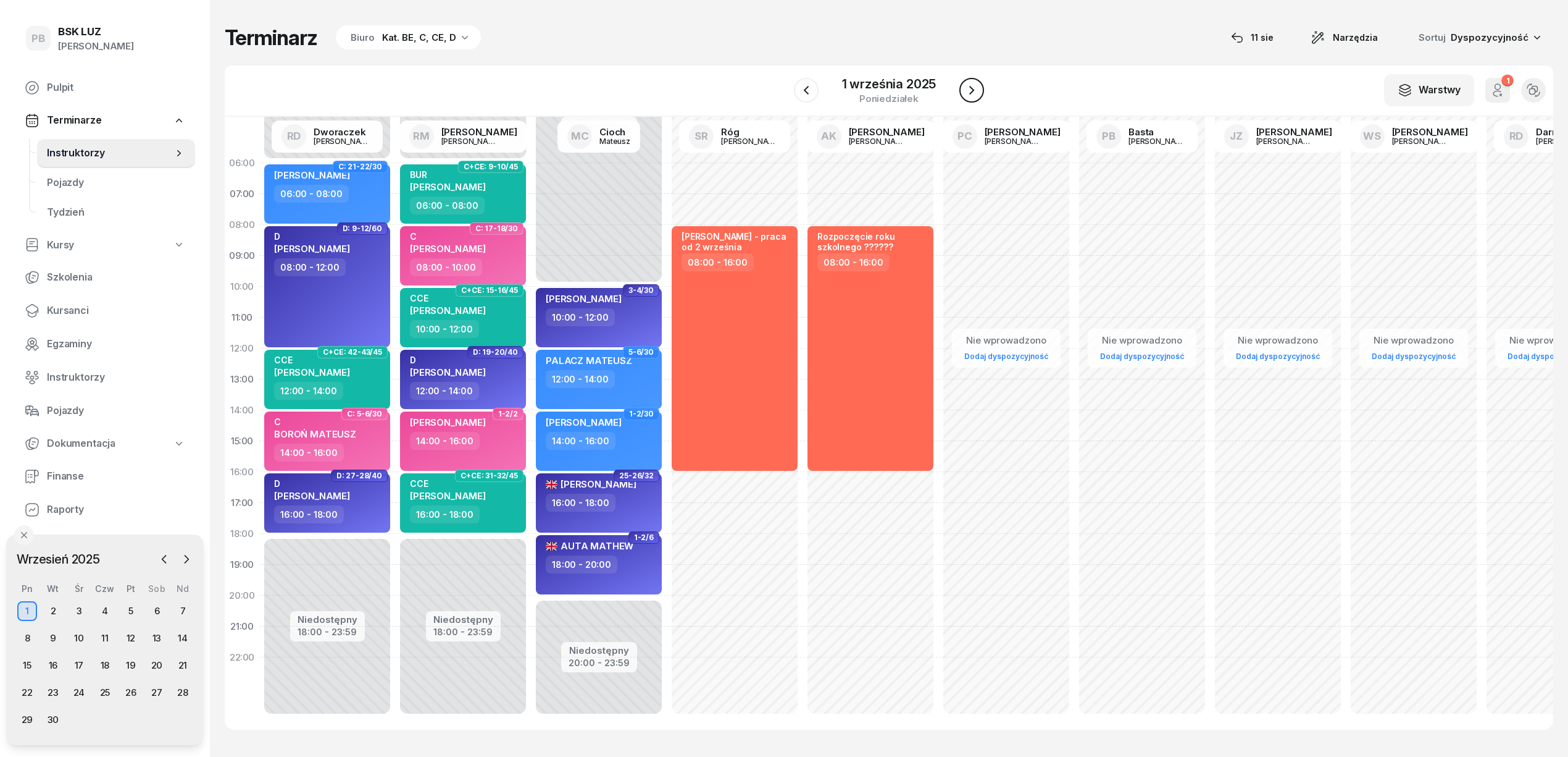
click at [969, 90] on icon "button" at bounding box center [971, 90] width 15 height 15
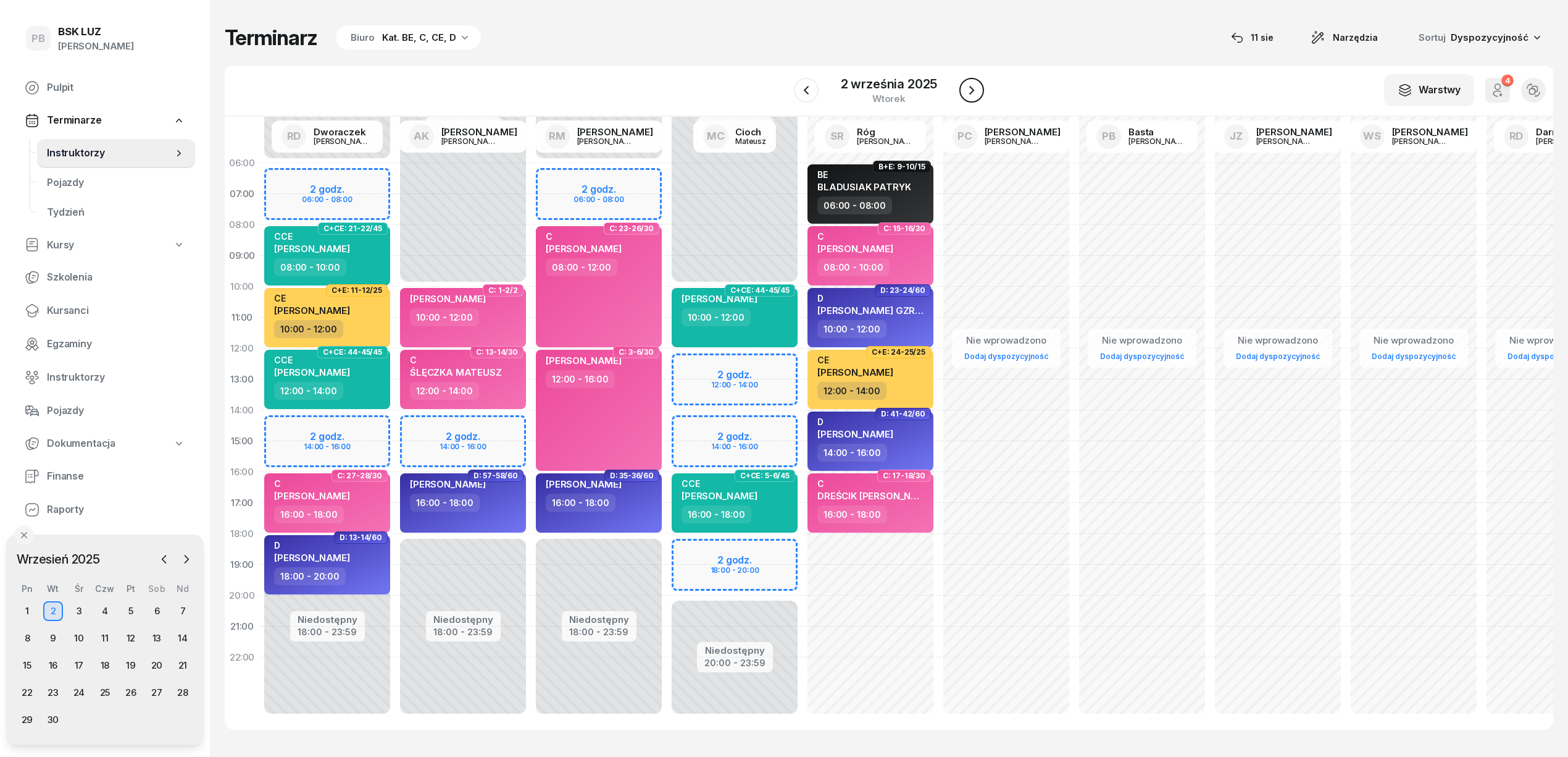
click at [969, 90] on icon "button" at bounding box center [971, 90] width 15 height 15
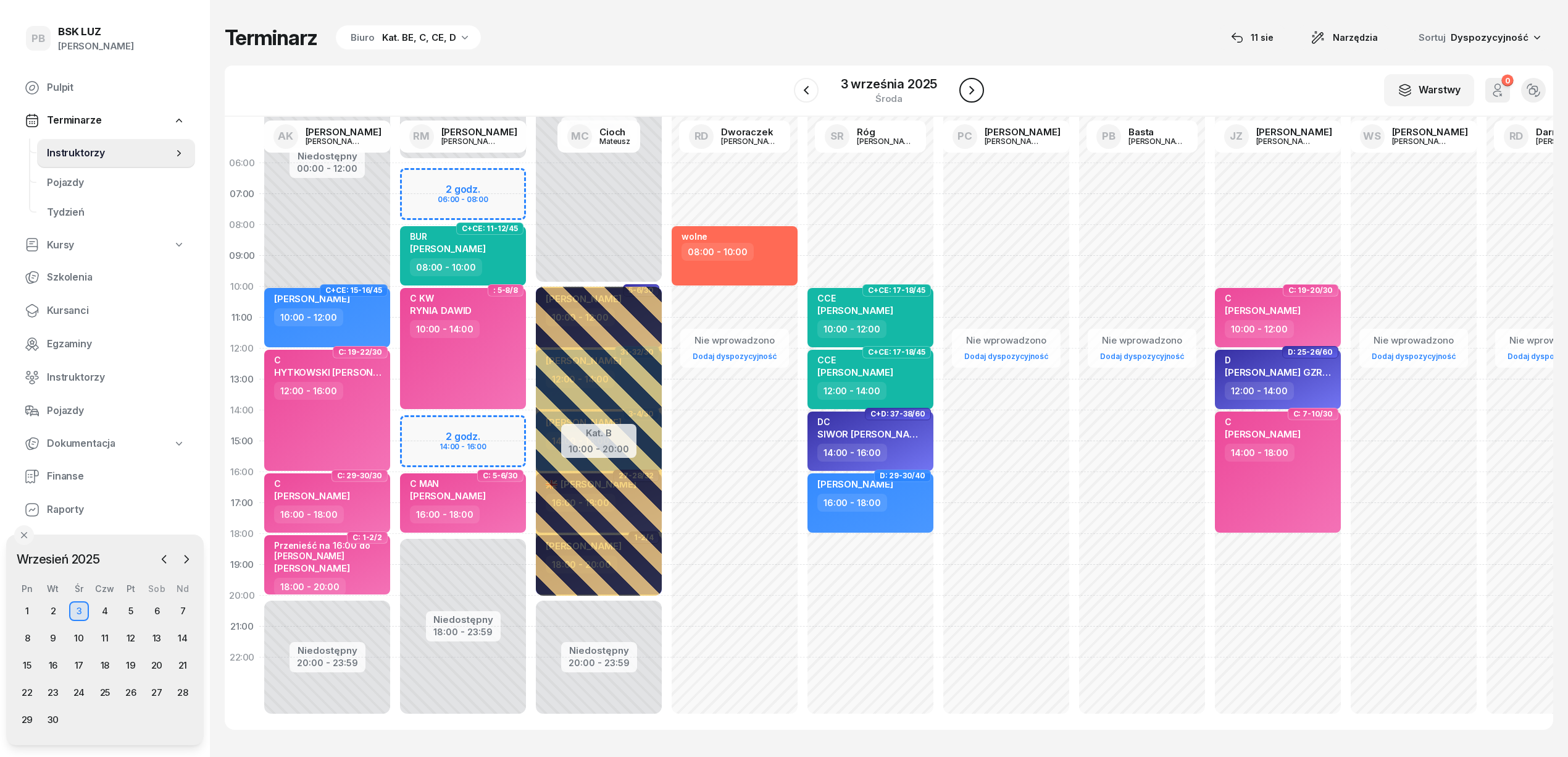
click at [969, 90] on icon "button" at bounding box center [971, 90] width 15 height 15
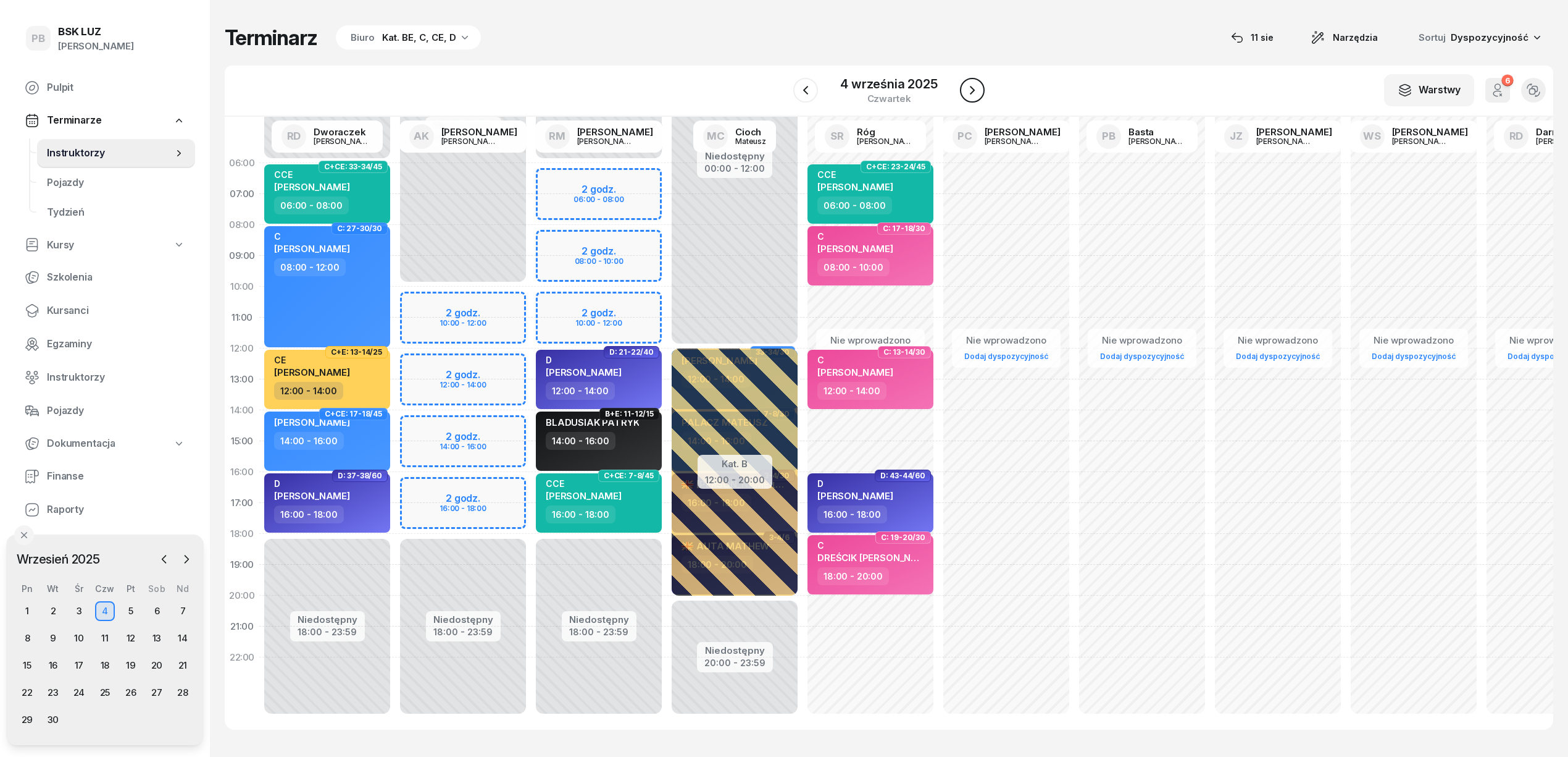
click at [969, 90] on icon "button" at bounding box center [972, 90] width 15 height 15
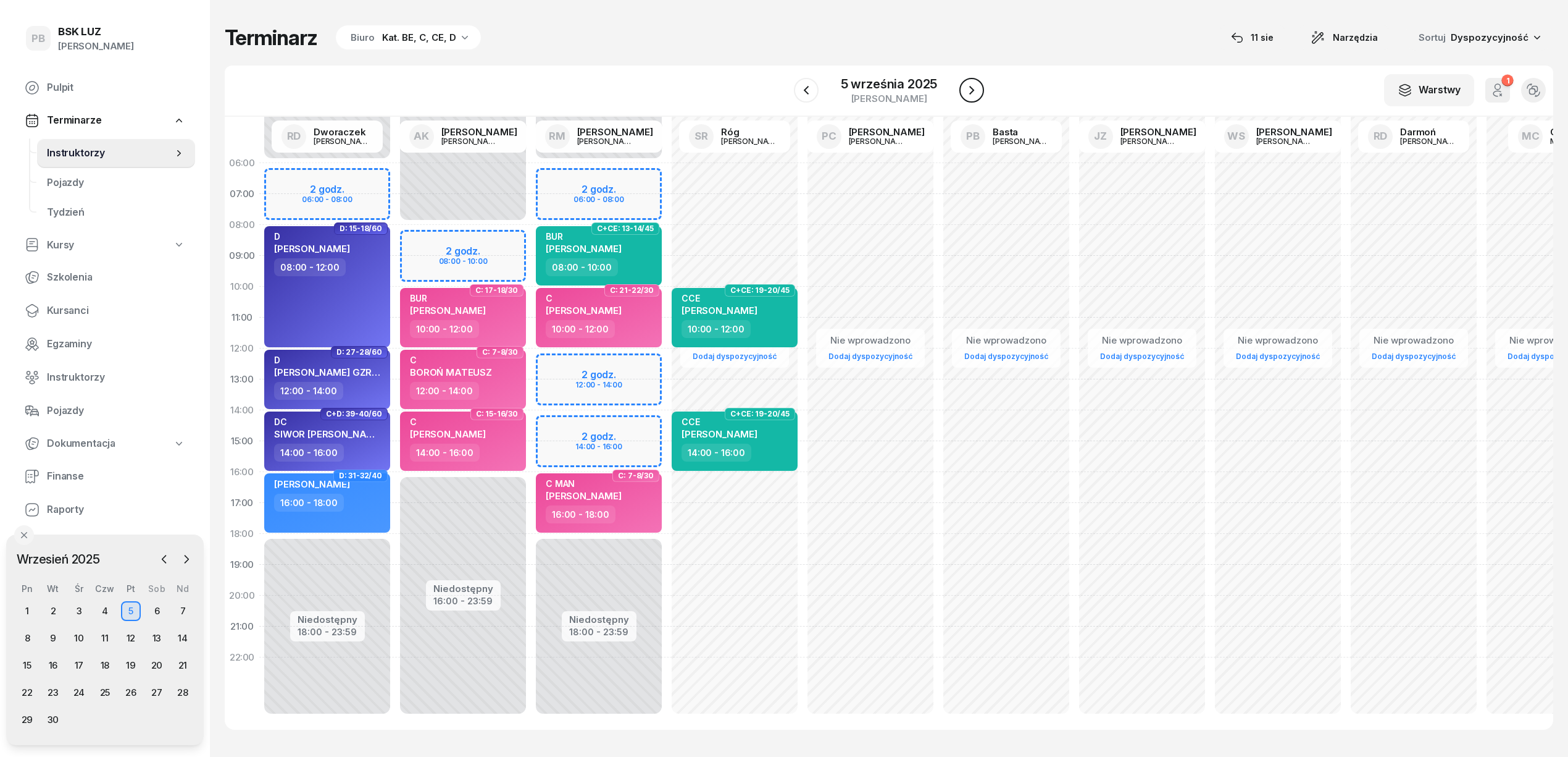
click at [969, 90] on icon "button" at bounding box center [971, 90] width 15 height 15
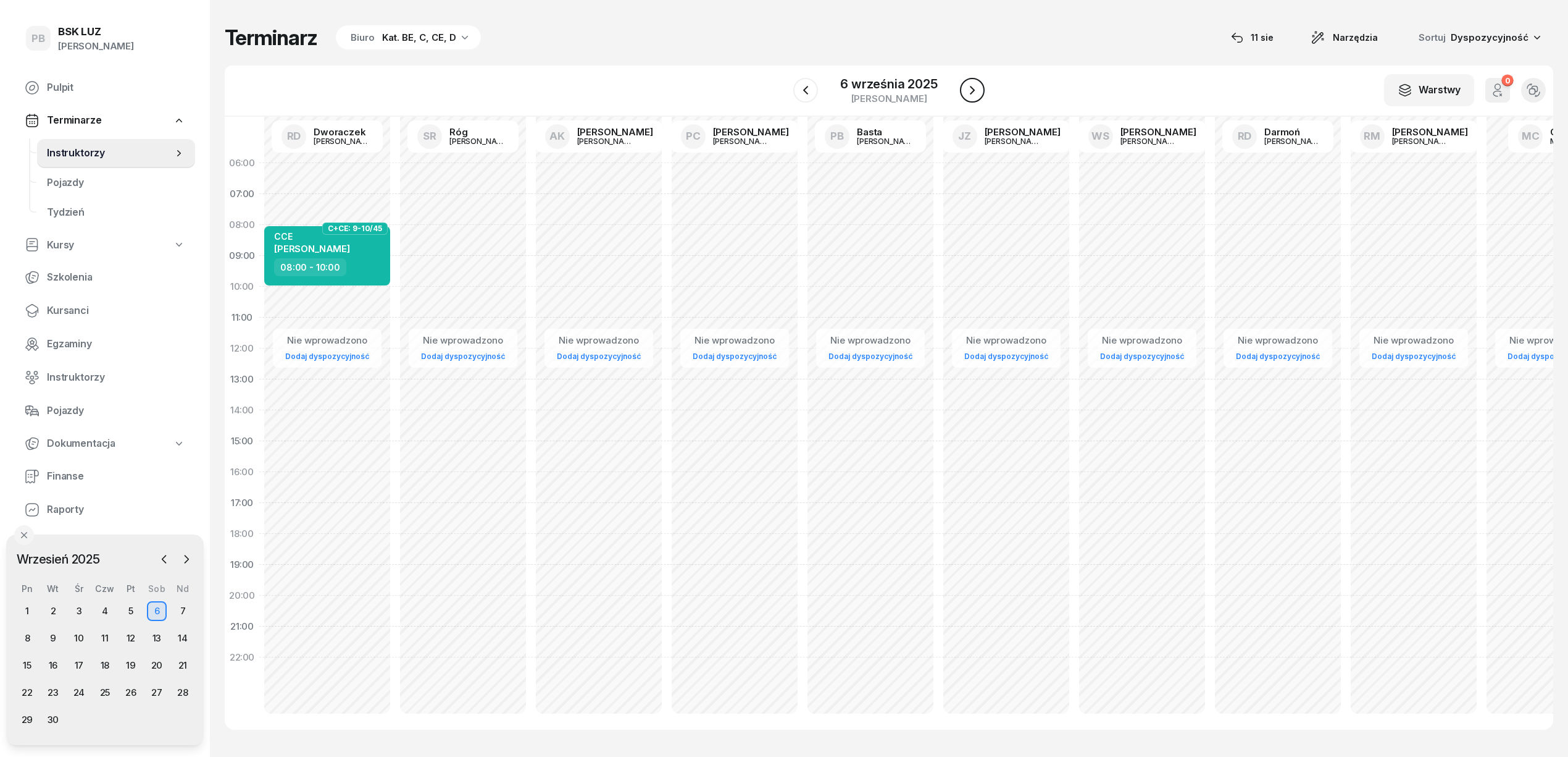
click at [969, 90] on icon "button" at bounding box center [972, 90] width 15 height 15
click at [969, 90] on icon "button" at bounding box center [971, 90] width 15 height 15
click at [969, 90] on icon "button" at bounding box center [972, 90] width 15 height 15
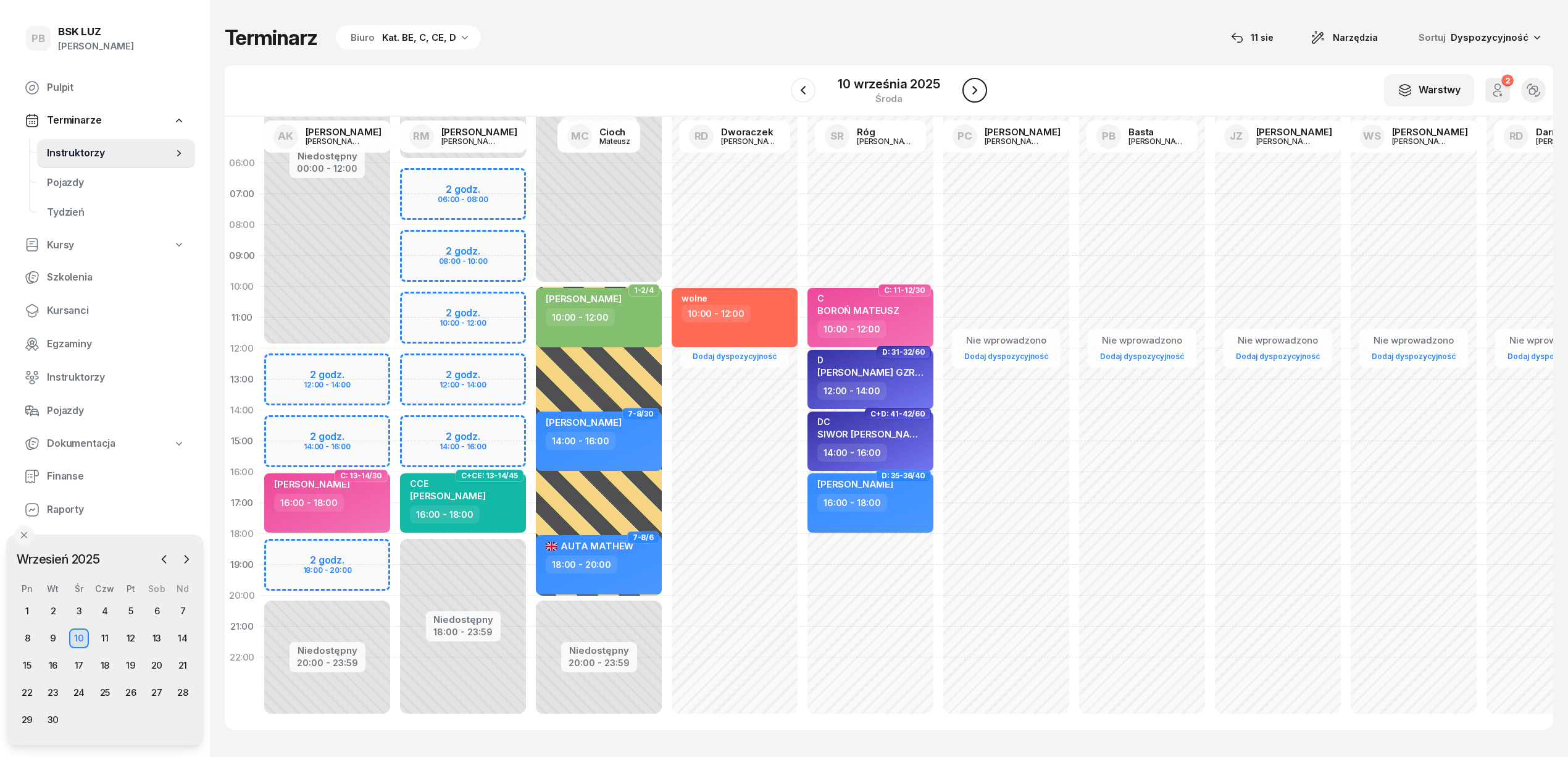
click at [969, 90] on icon "button" at bounding box center [974, 90] width 15 height 15
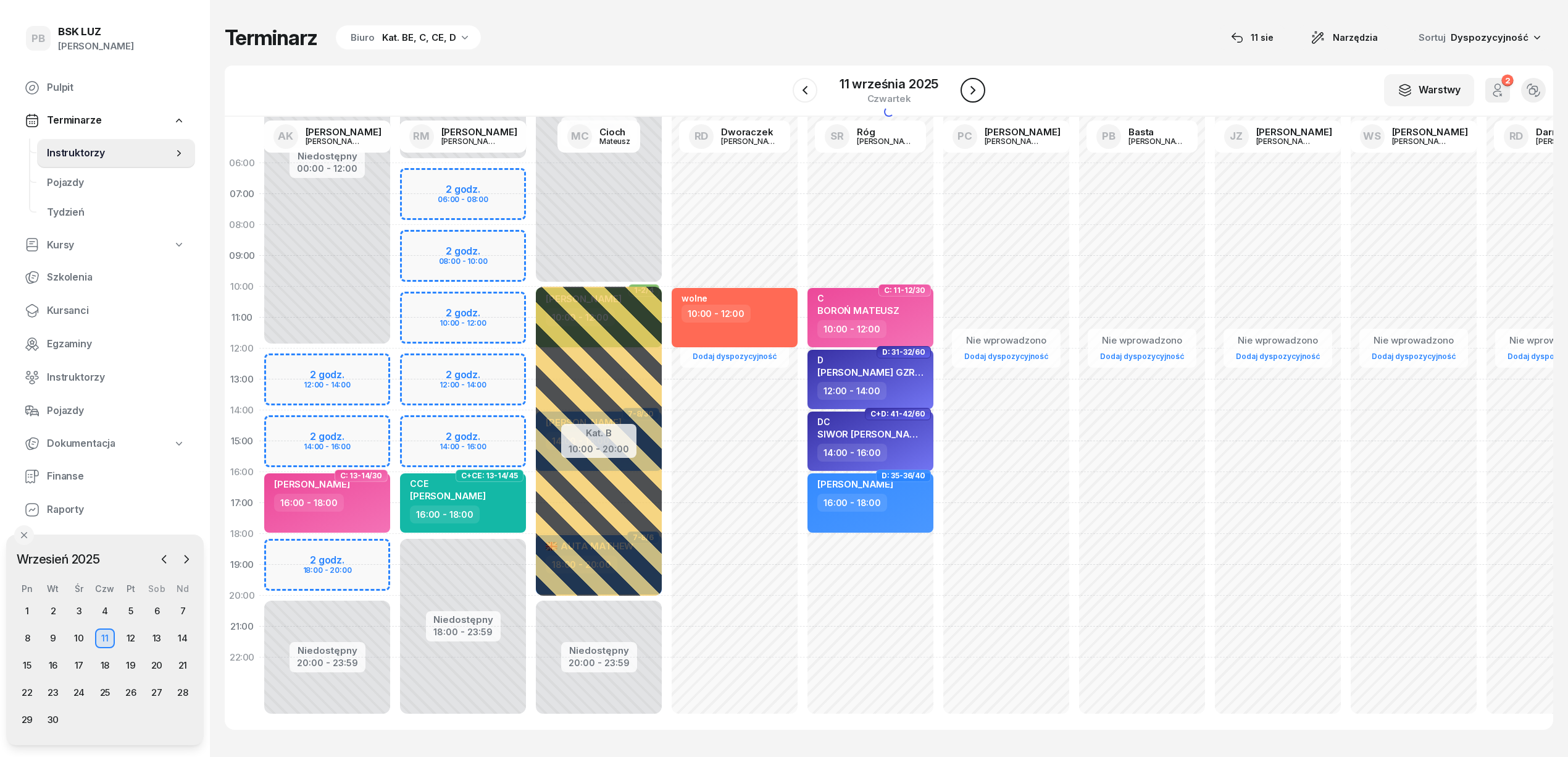
click at [969, 90] on icon "button" at bounding box center [973, 90] width 15 height 15
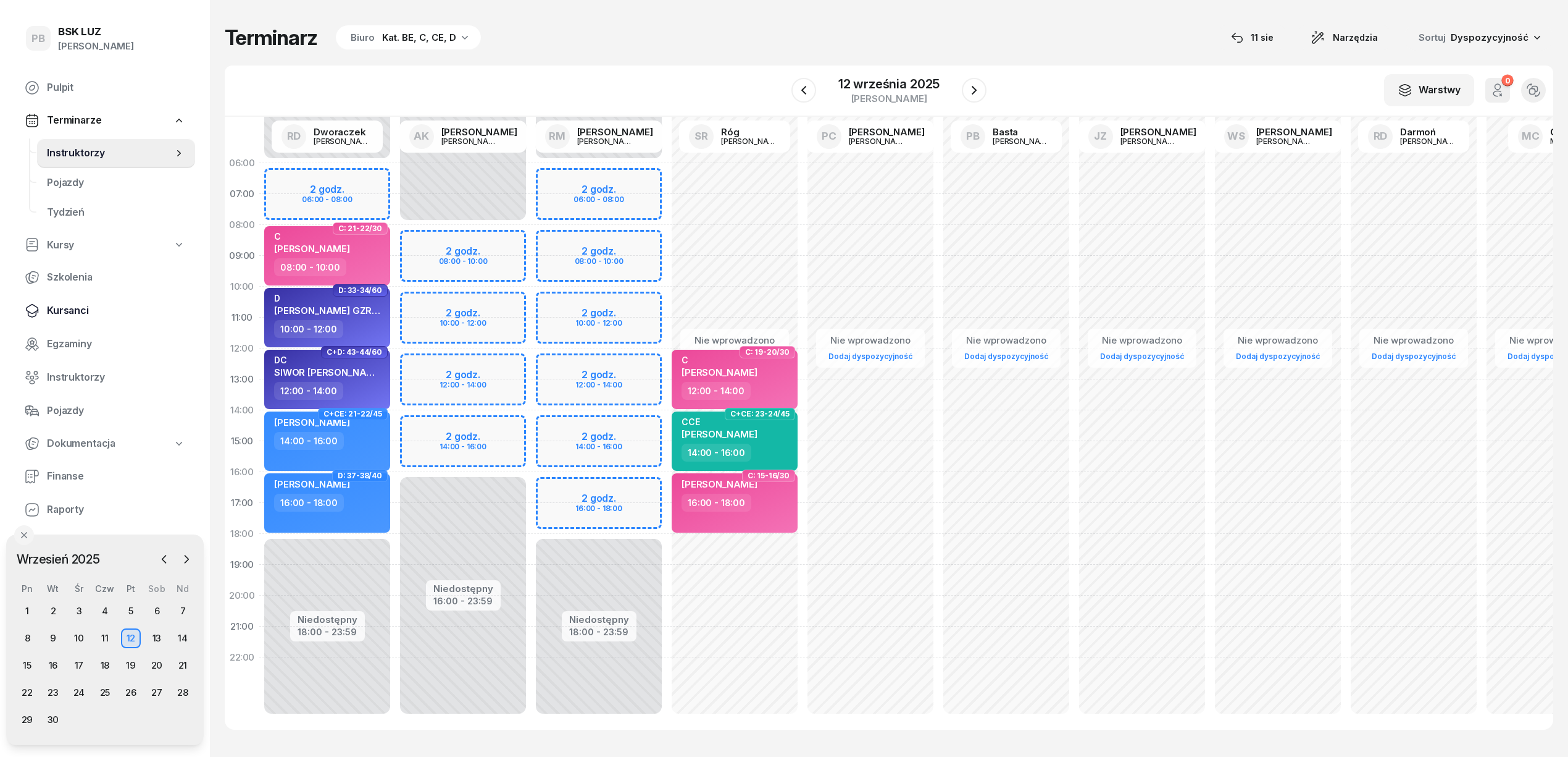
click at [63, 303] on span "Kursanci" at bounding box center [116, 311] width 139 height 16
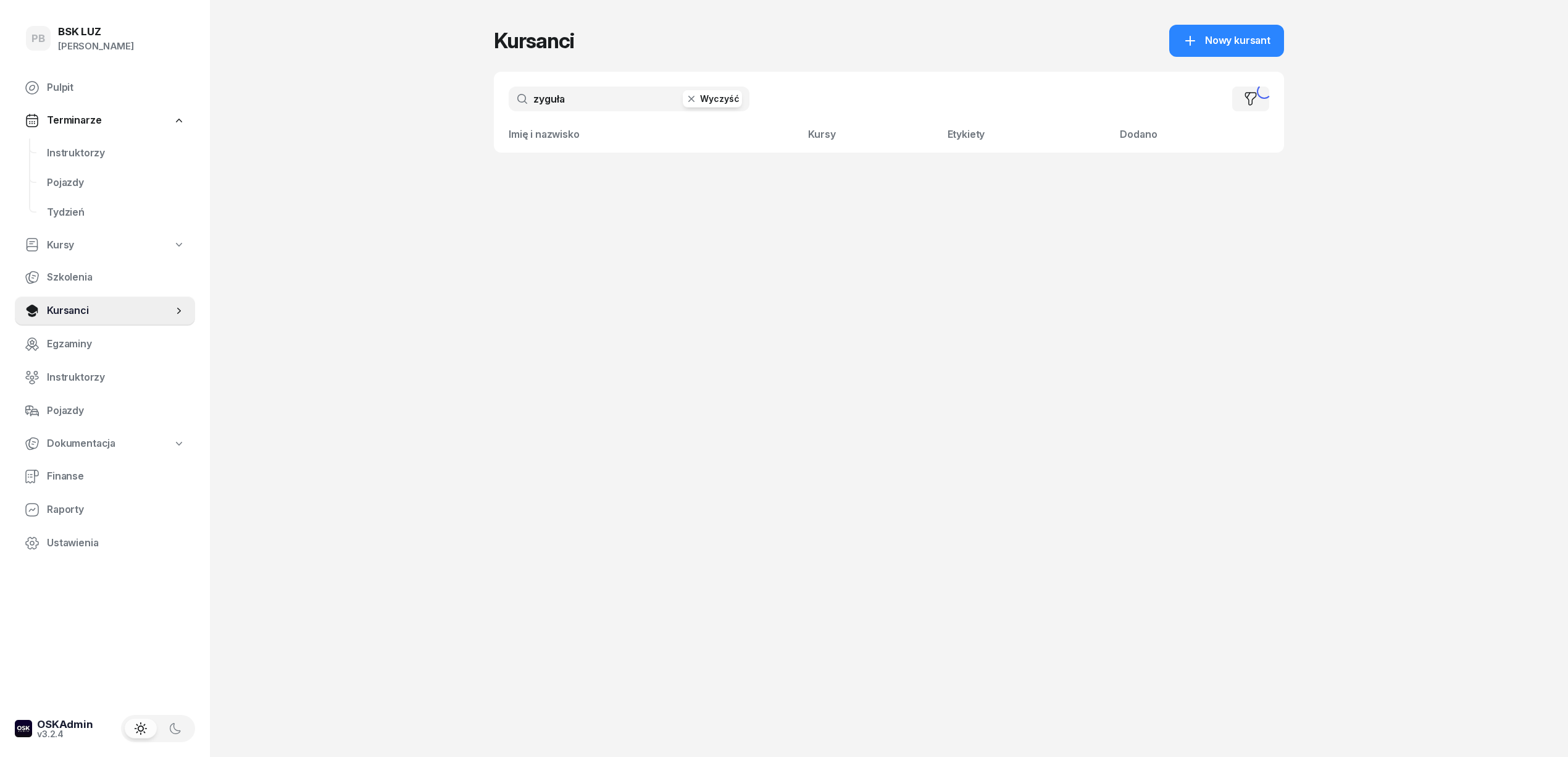
click at [638, 94] on input "zyguła" at bounding box center [629, 99] width 241 height 25
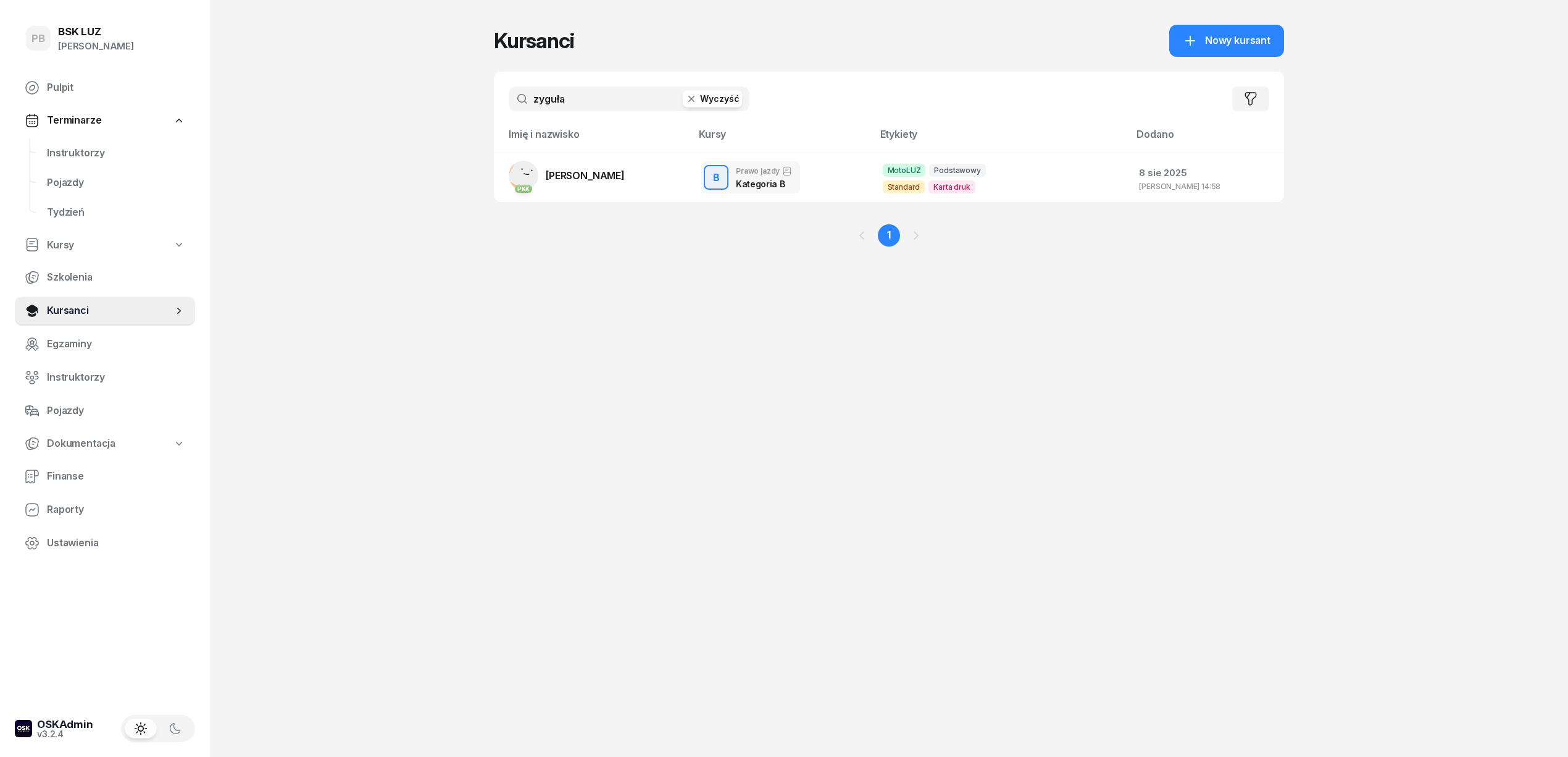
click at [593, 91] on input "zyguła" at bounding box center [629, 99] width 241 height 25
type input "z"
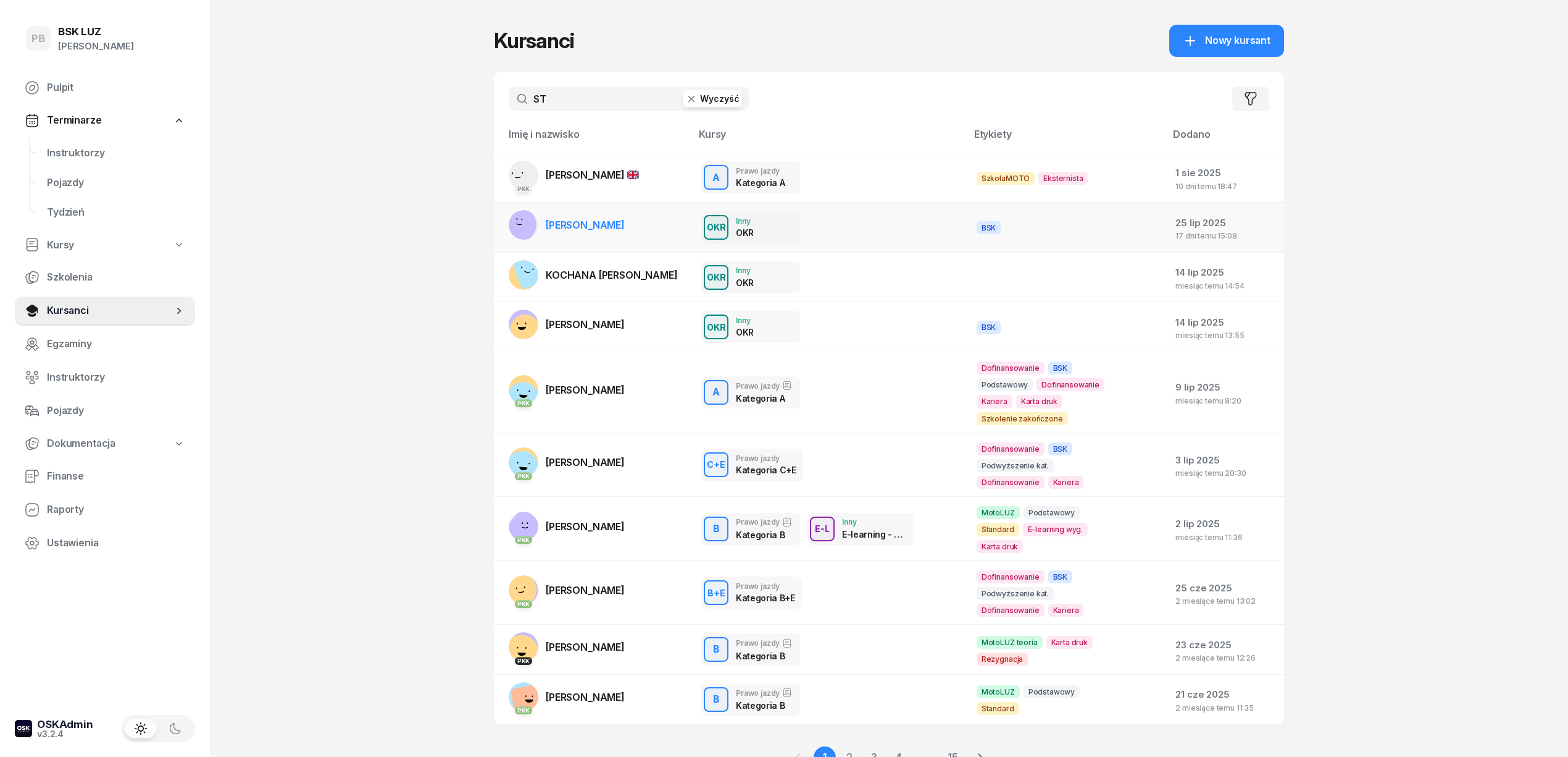
type input "S"
type input "st"
click at [583, 99] on input "st" at bounding box center [629, 99] width 241 height 25
click at [87, 163] on link "Instruktorzy" at bounding box center [116, 153] width 158 height 29
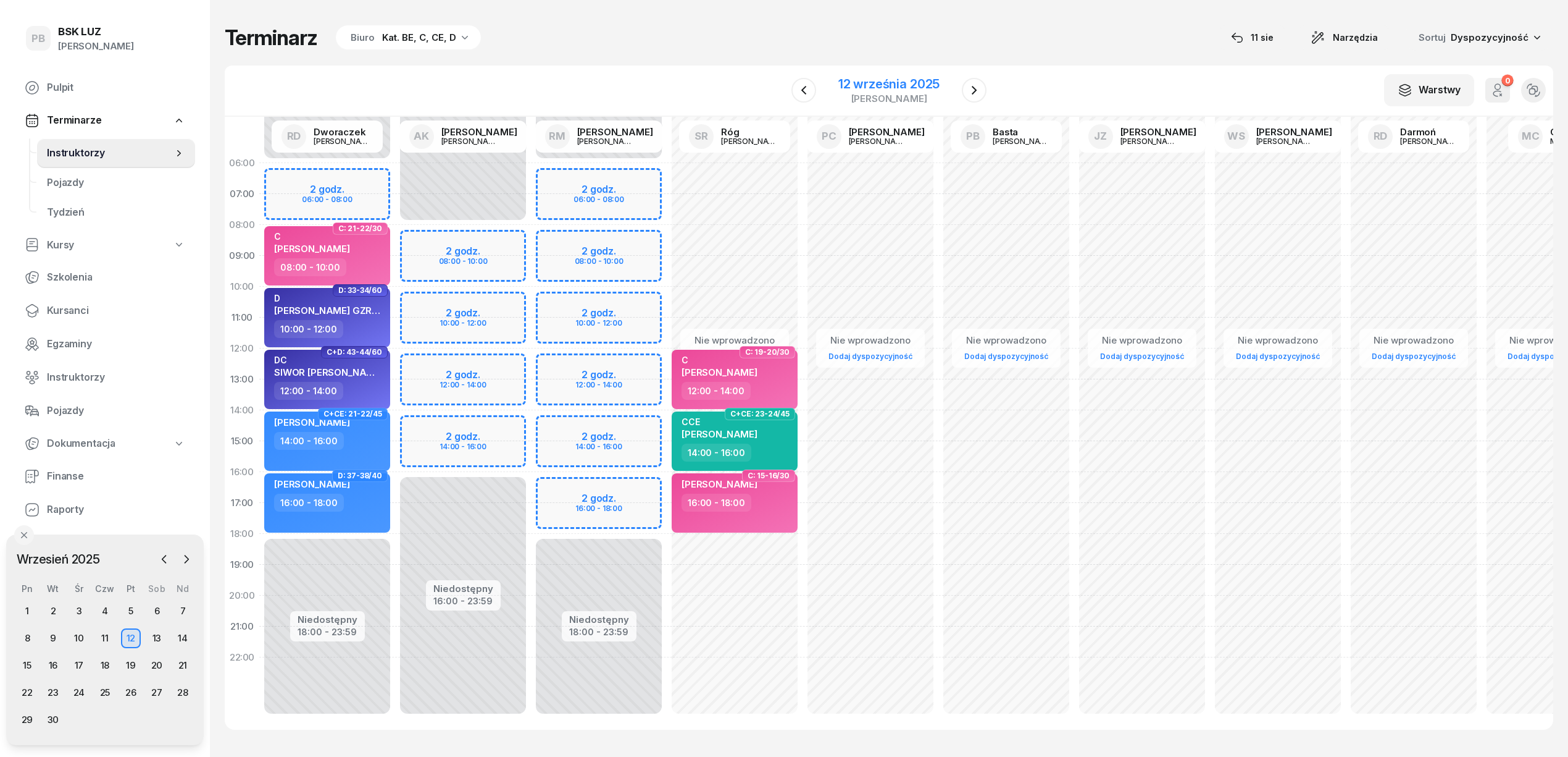
click at [904, 88] on div "12 września 2025" at bounding box center [889, 84] width 101 height 12
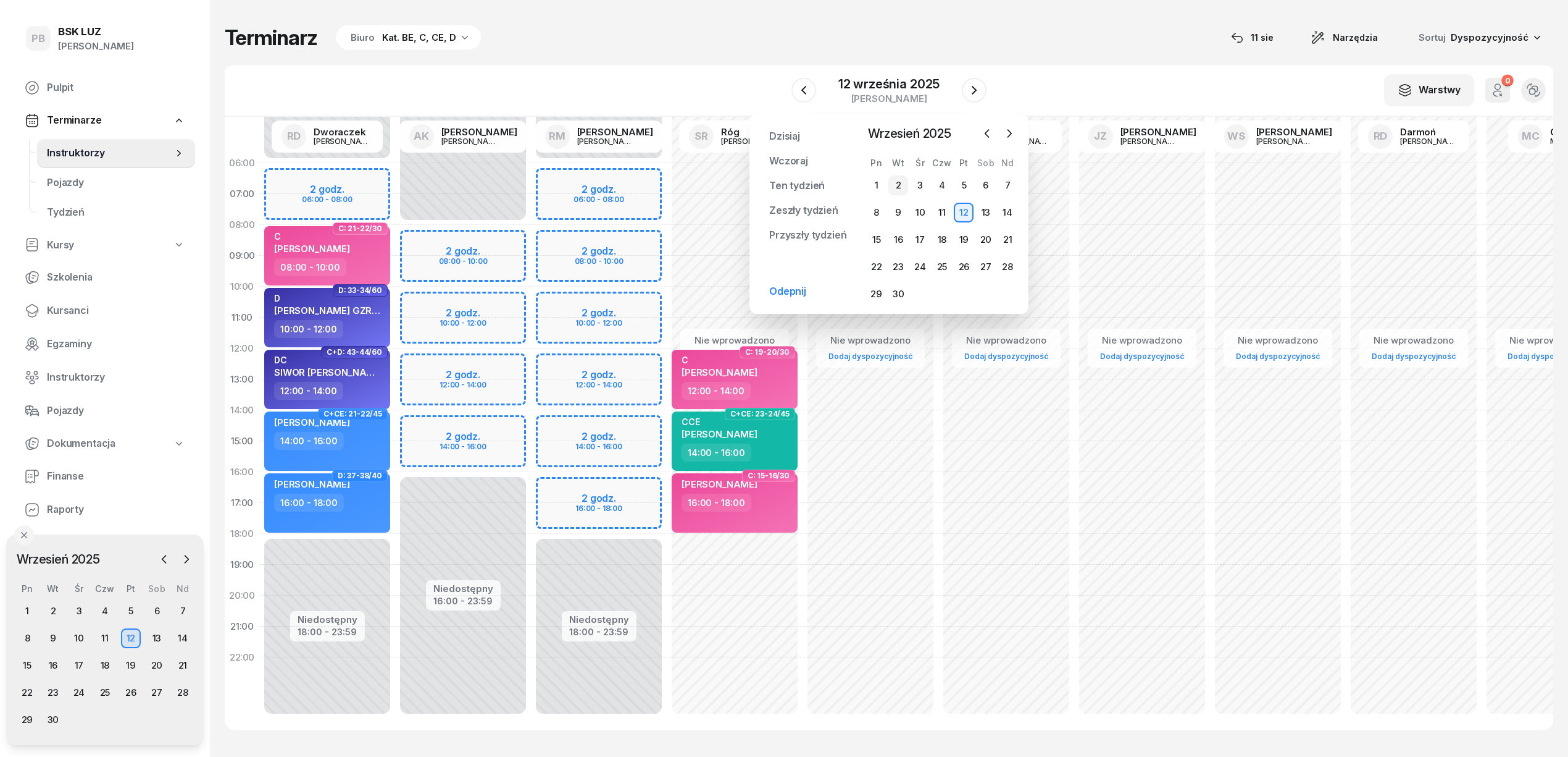
click at [902, 188] on div "2" at bounding box center [898, 185] width 20 height 20
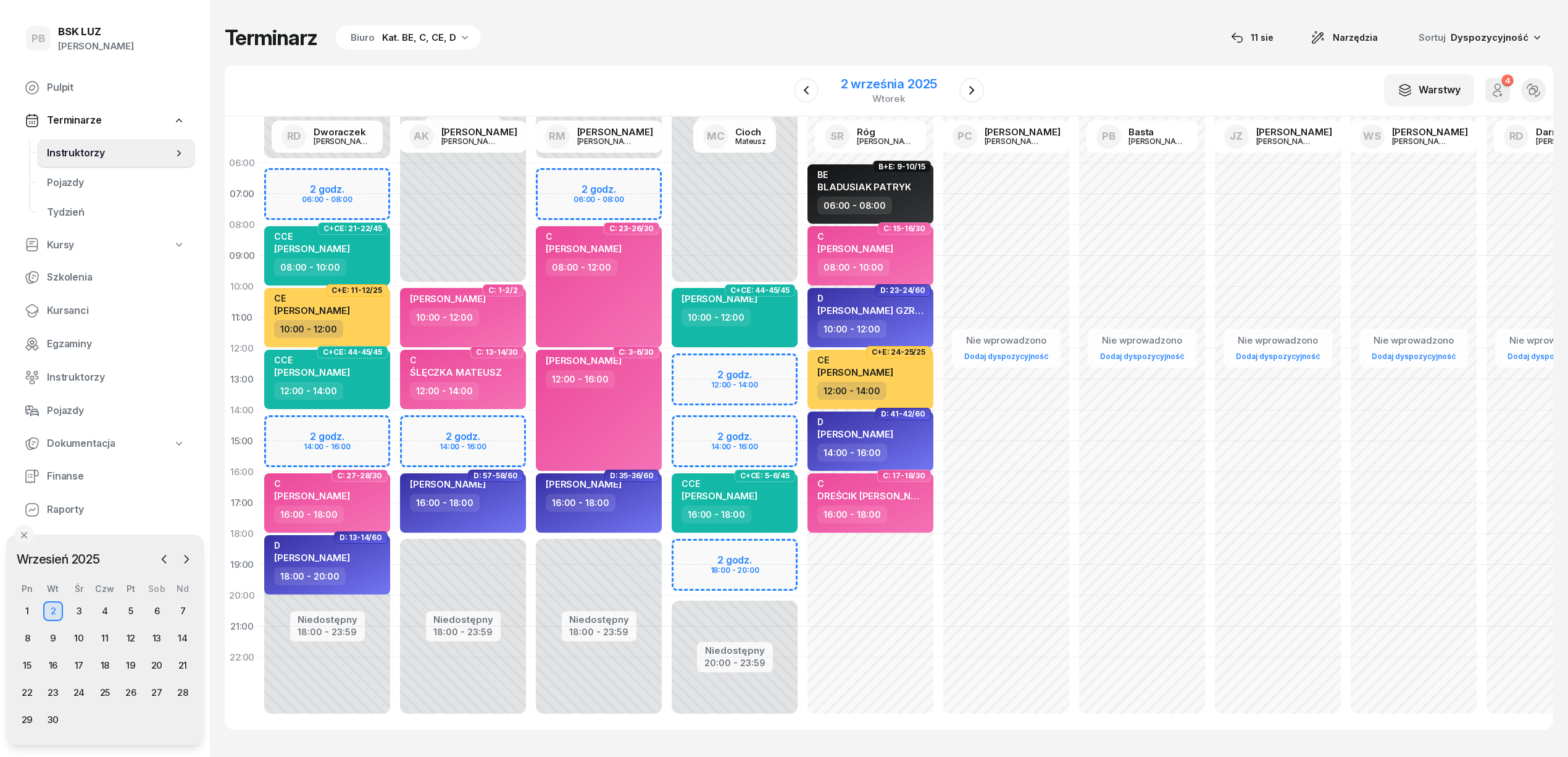
click at [930, 77] on div "2 września 2025" at bounding box center [889, 84] width 97 height 12
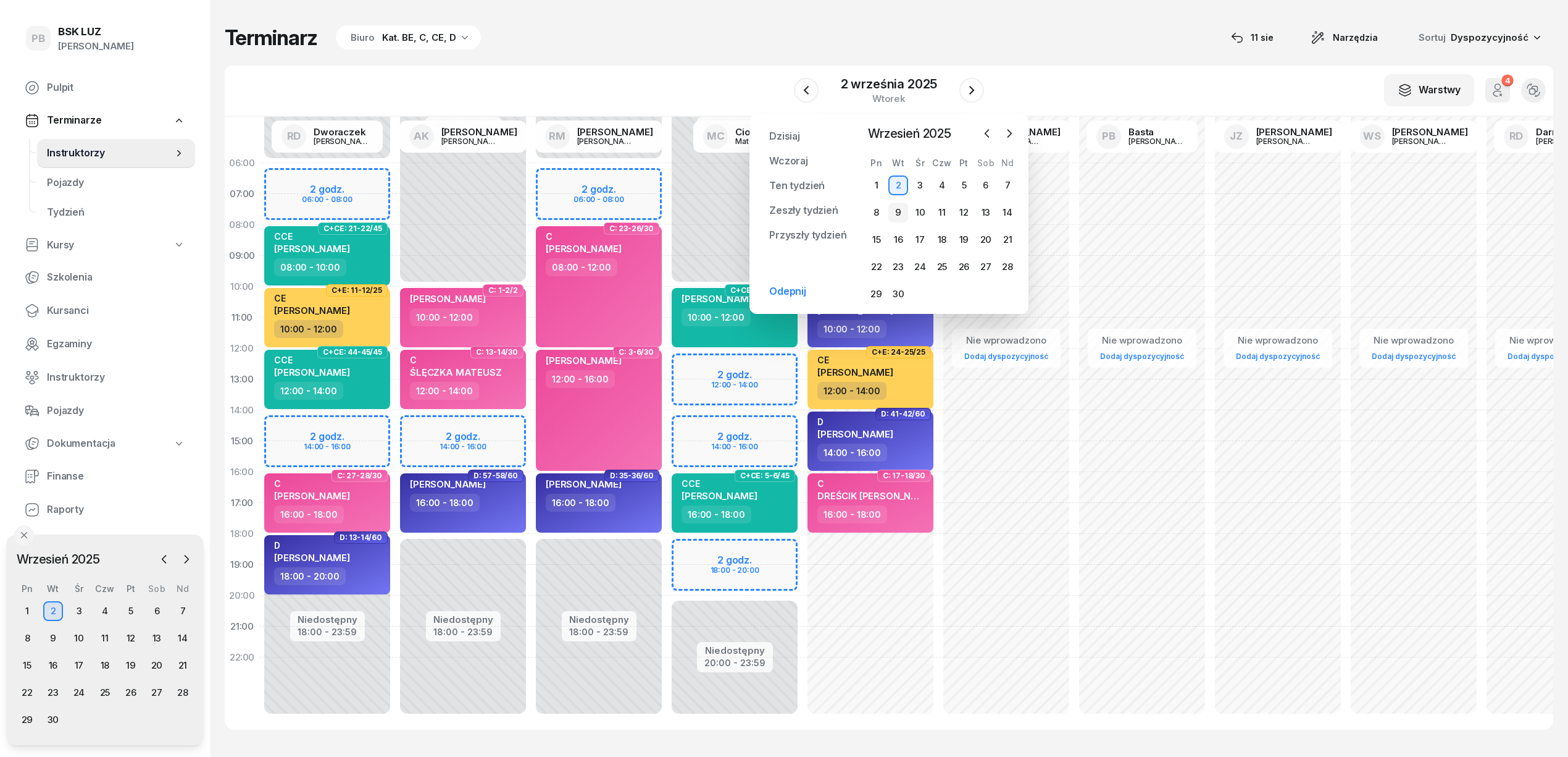
click at [897, 208] on div "9" at bounding box center [898, 213] width 20 height 20
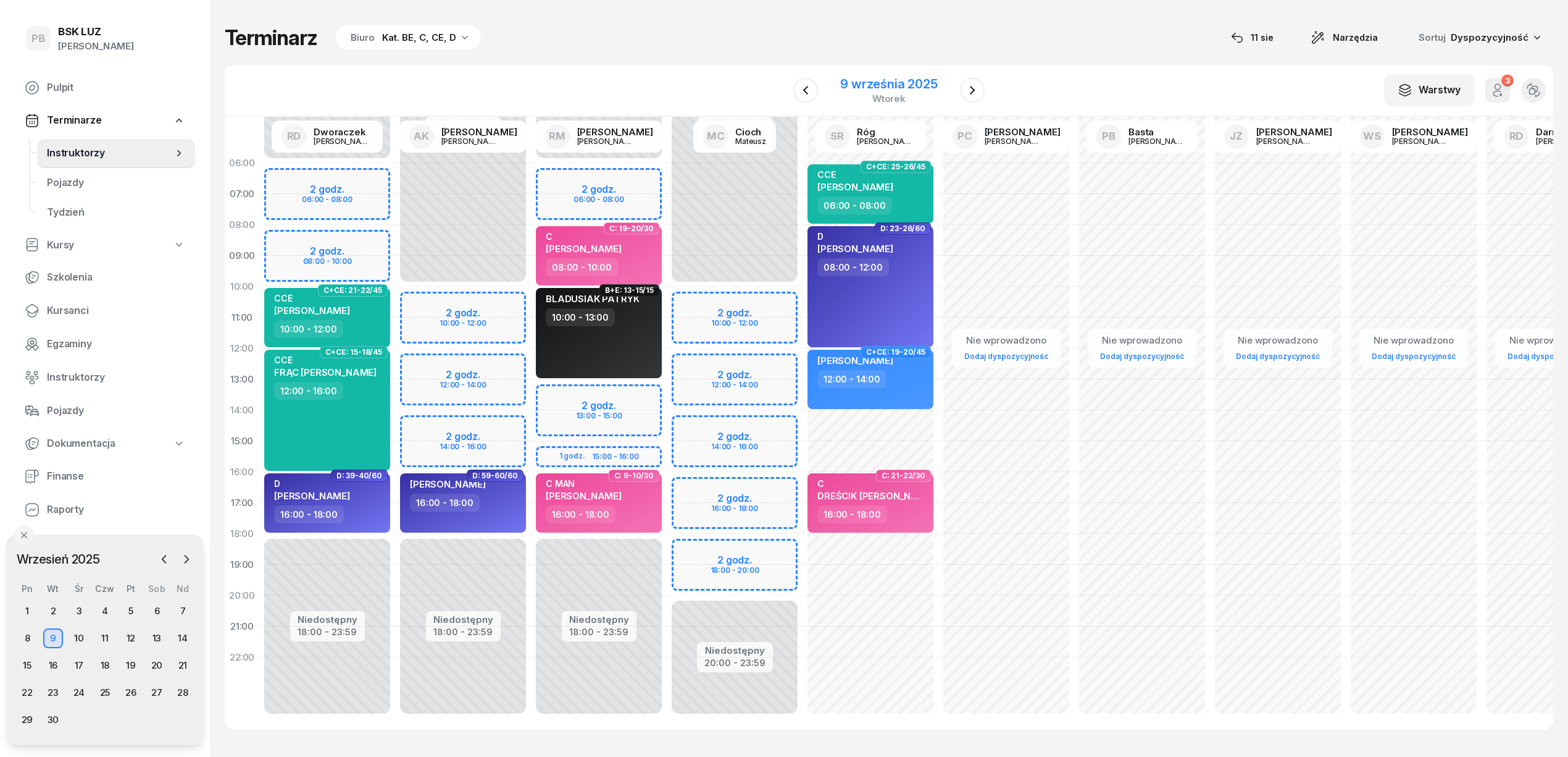
click at [879, 94] on div "wtorek" at bounding box center [889, 98] width 98 height 9
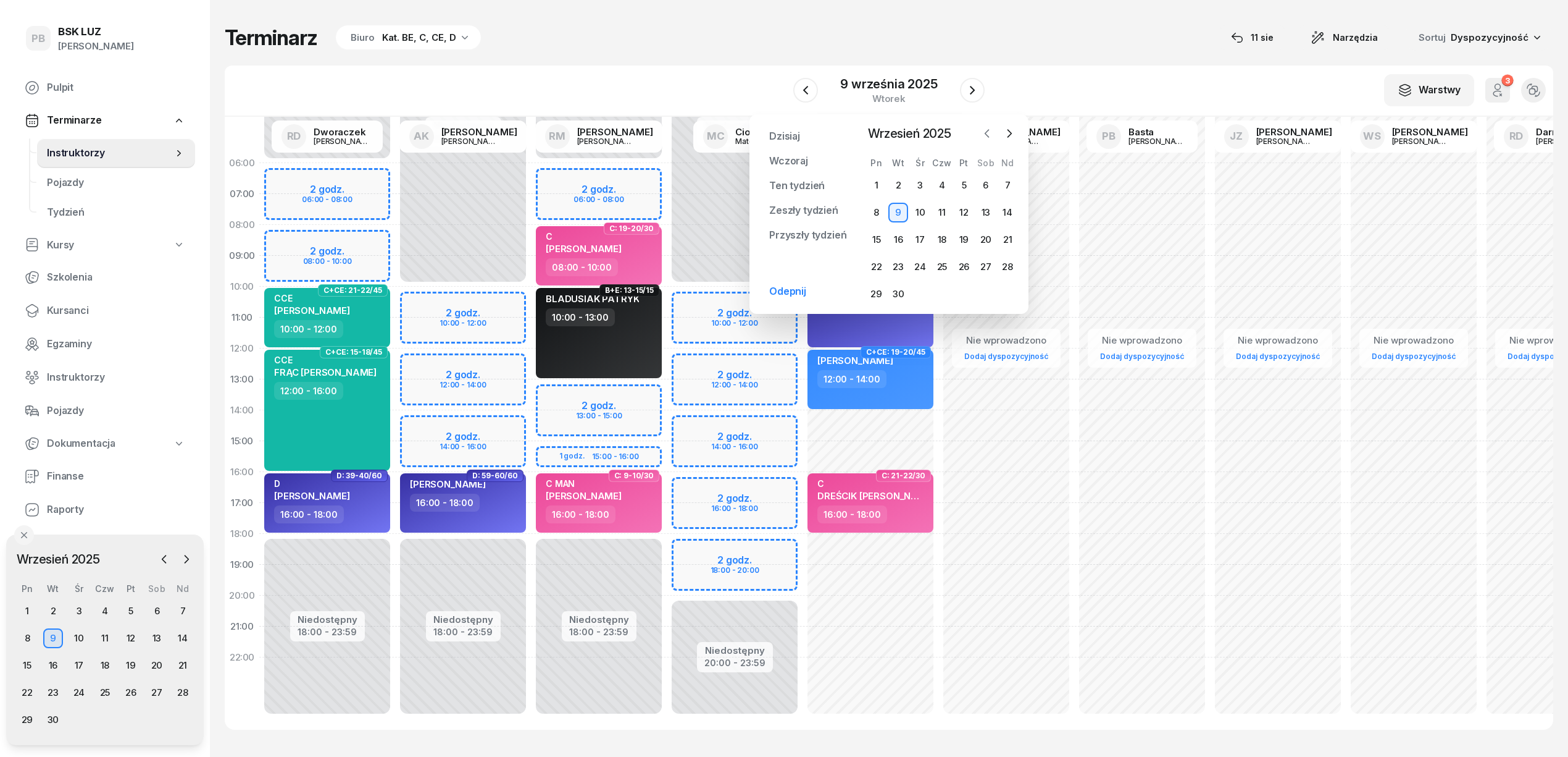
click at [986, 136] on icon "button" at bounding box center [987, 133] width 12 height 12
click at [900, 236] on div "12" at bounding box center [898, 240] width 20 height 20
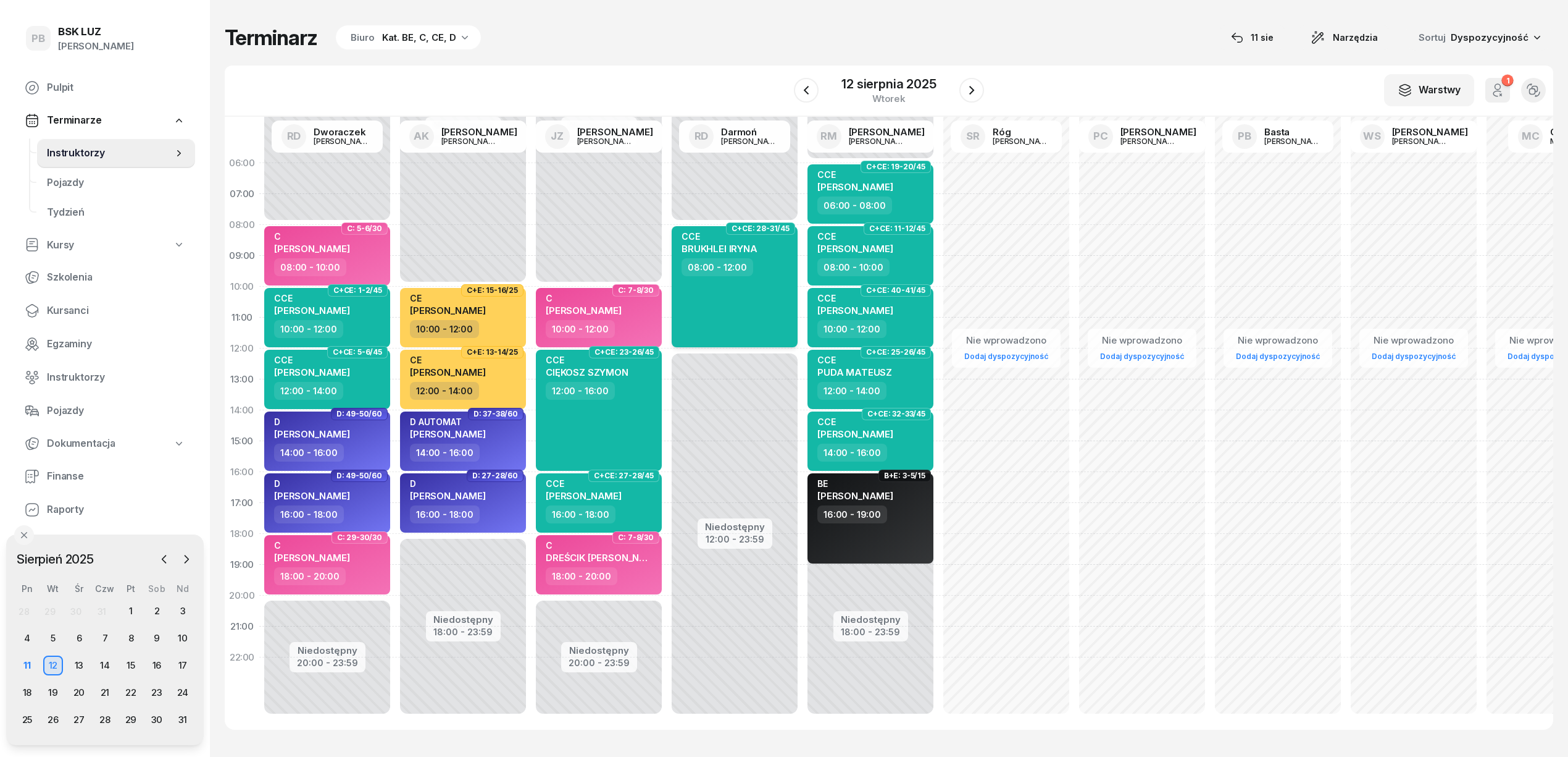
scroll to position [17, 0]
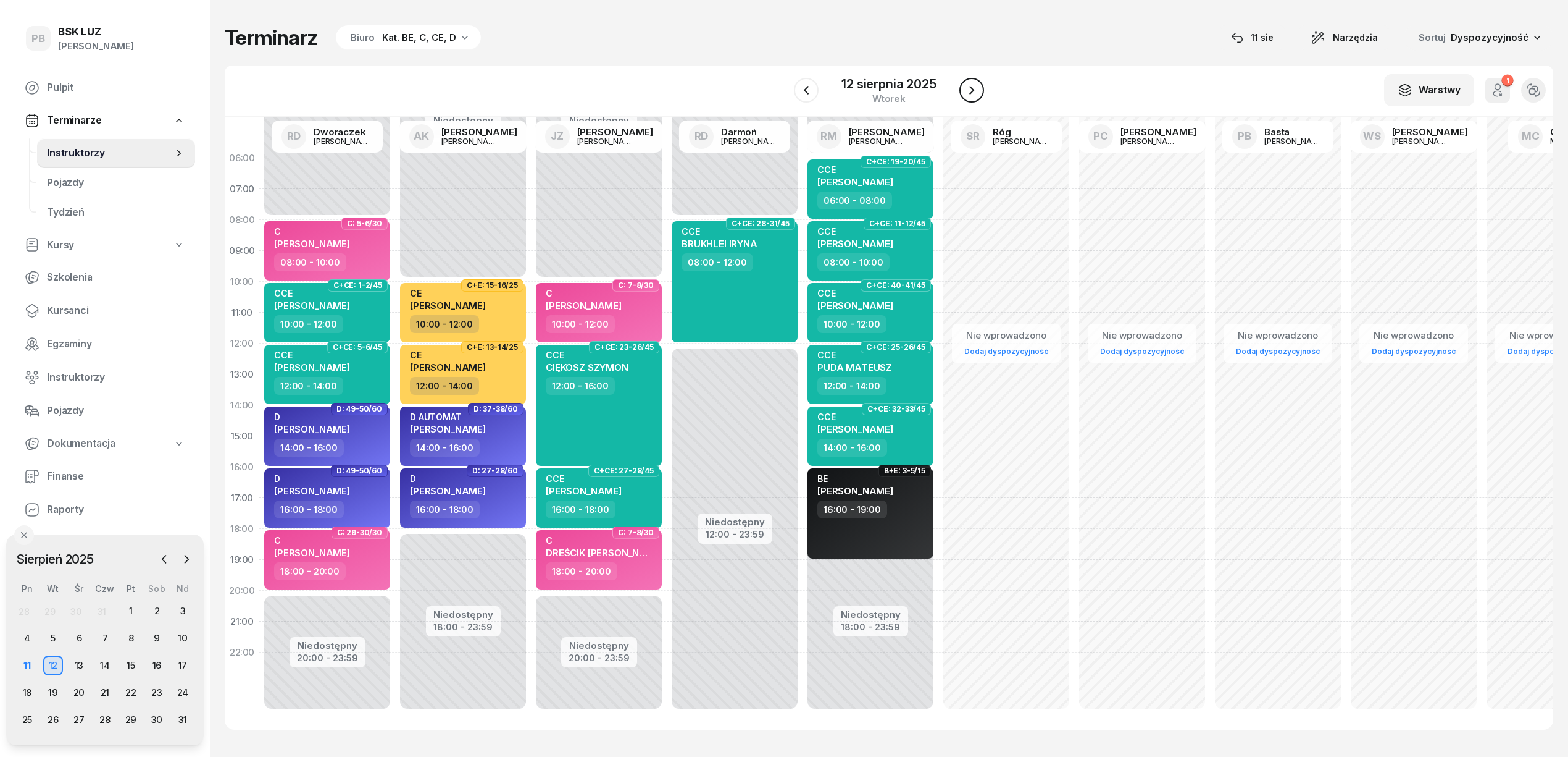
click at [966, 87] on icon "button" at bounding box center [971, 90] width 15 height 15
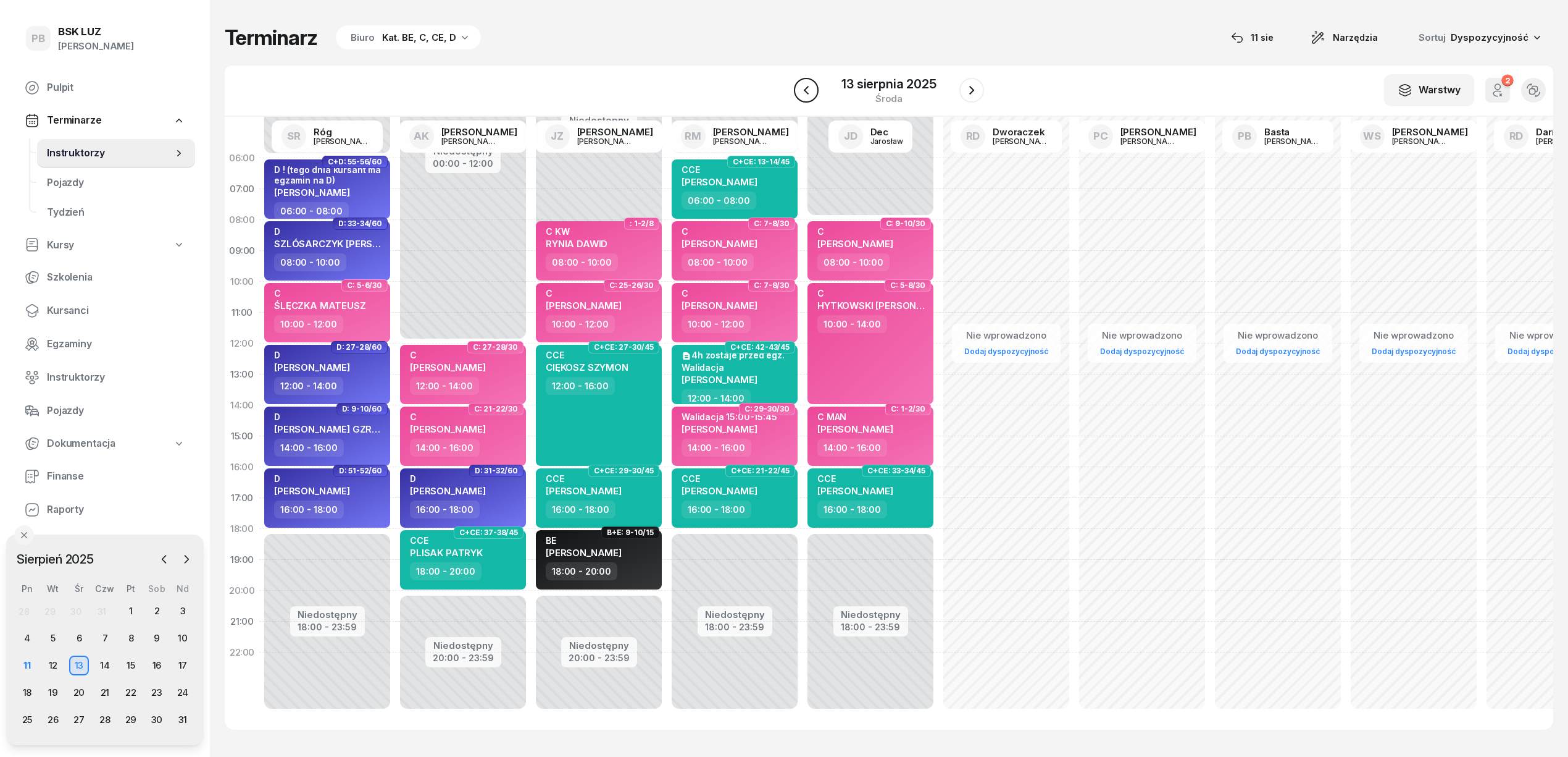
click at [804, 83] on icon "button" at bounding box center [806, 90] width 15 height 15
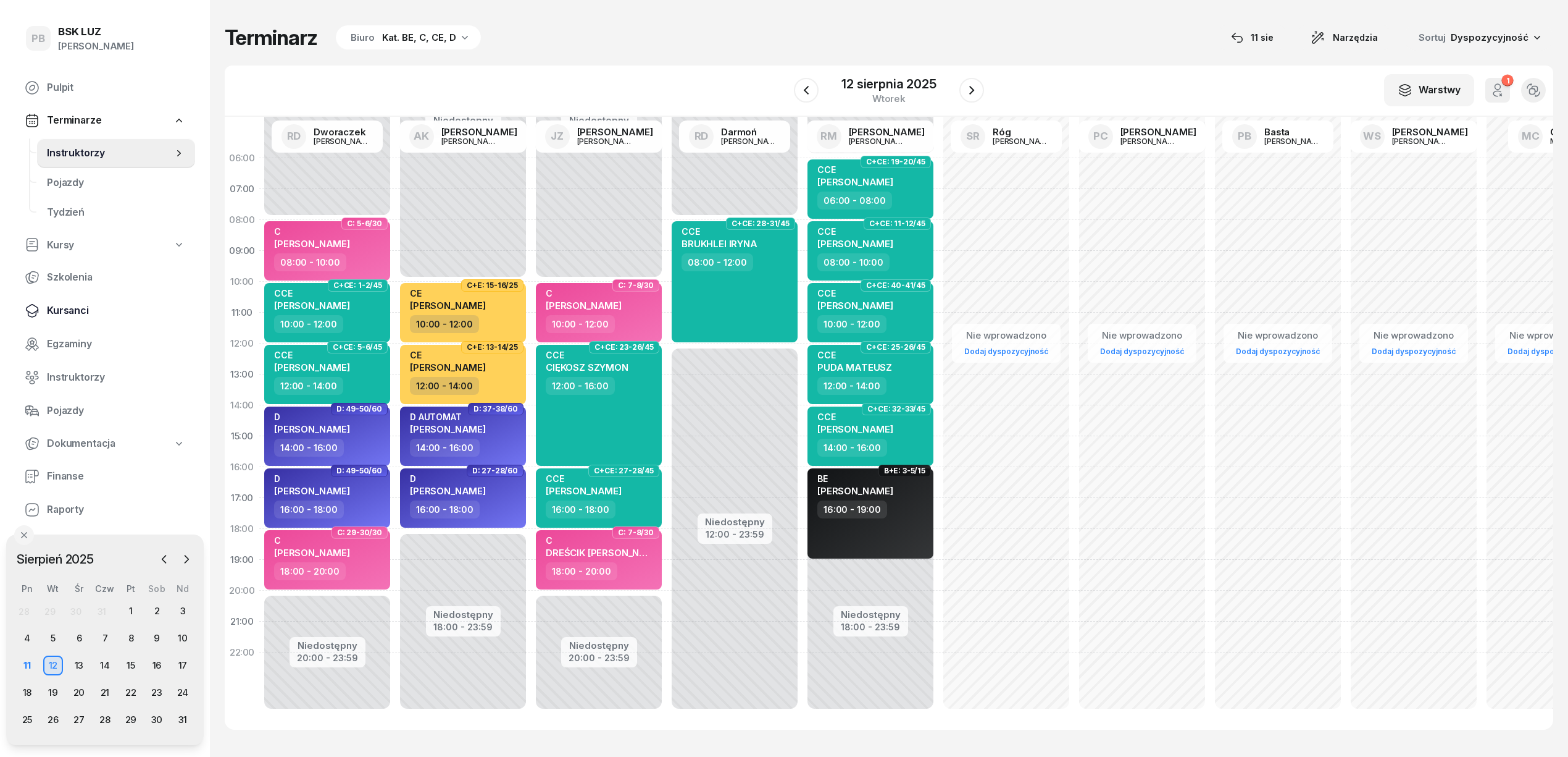
click at [77, 305] on span "Kursanci" at bounding box center [116, 311] width 139 height 16
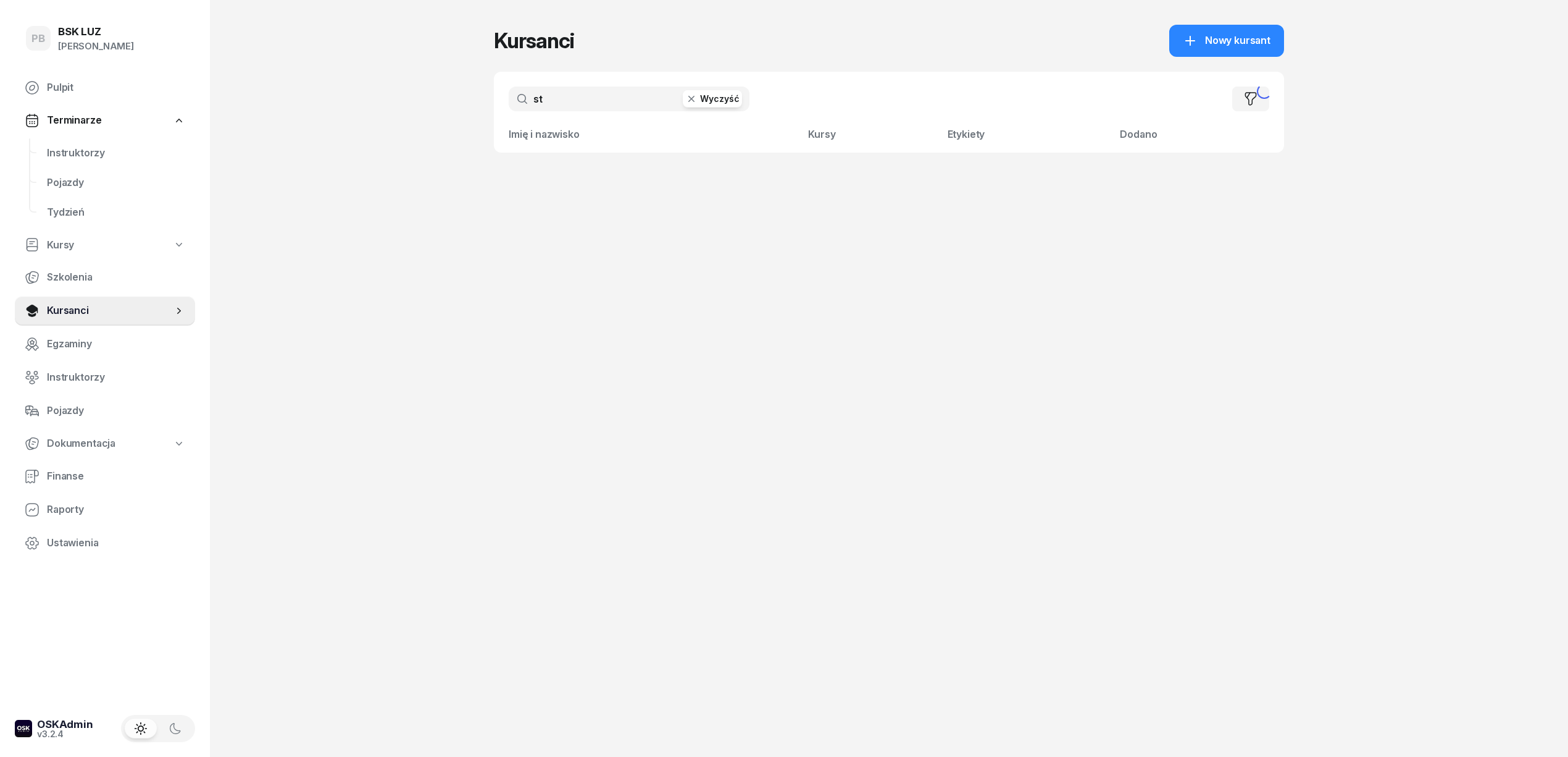
click at [635, 99] on input "st" at bounding box center [629, 99] width 241 height 25
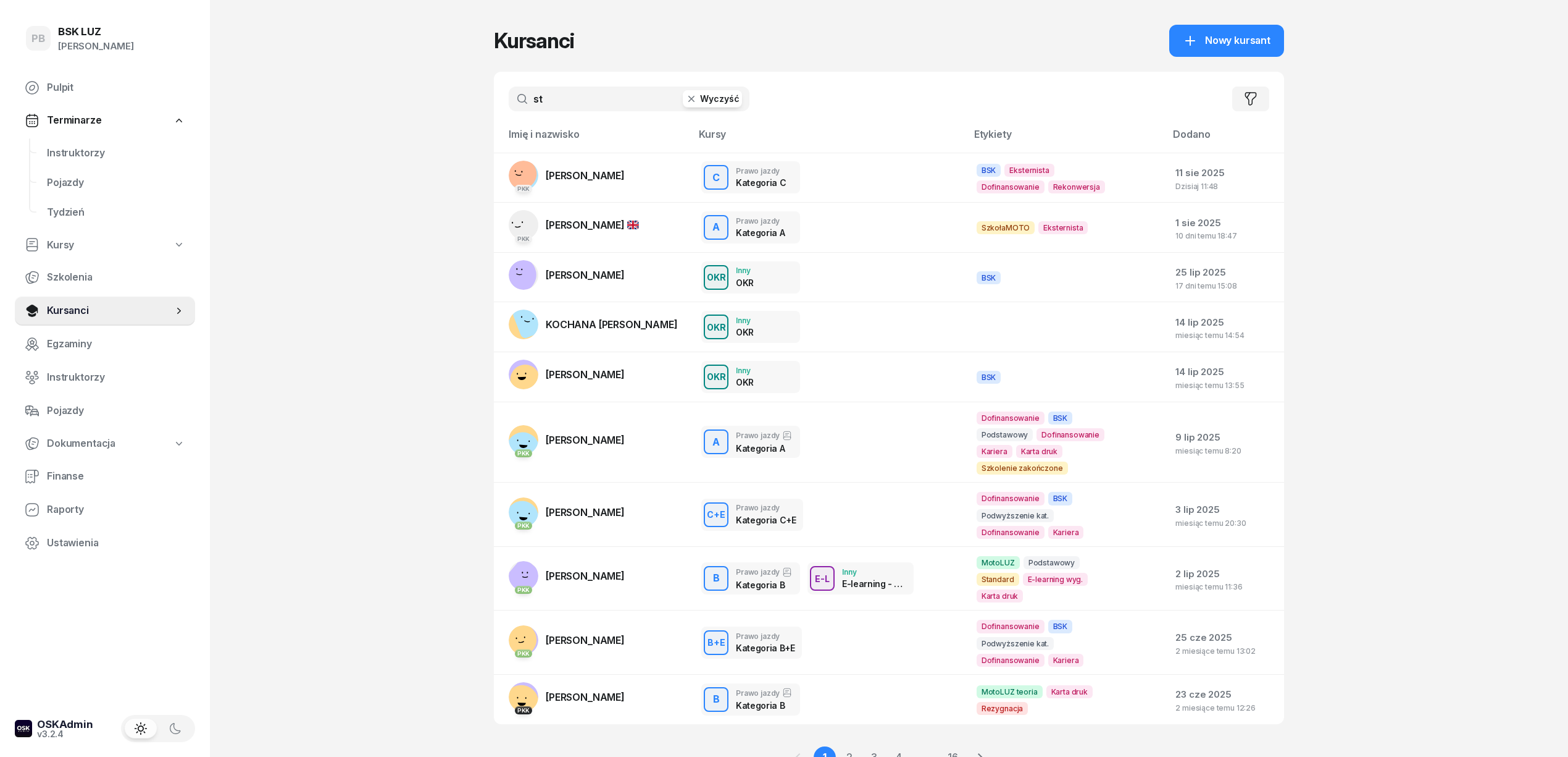
type input "s"
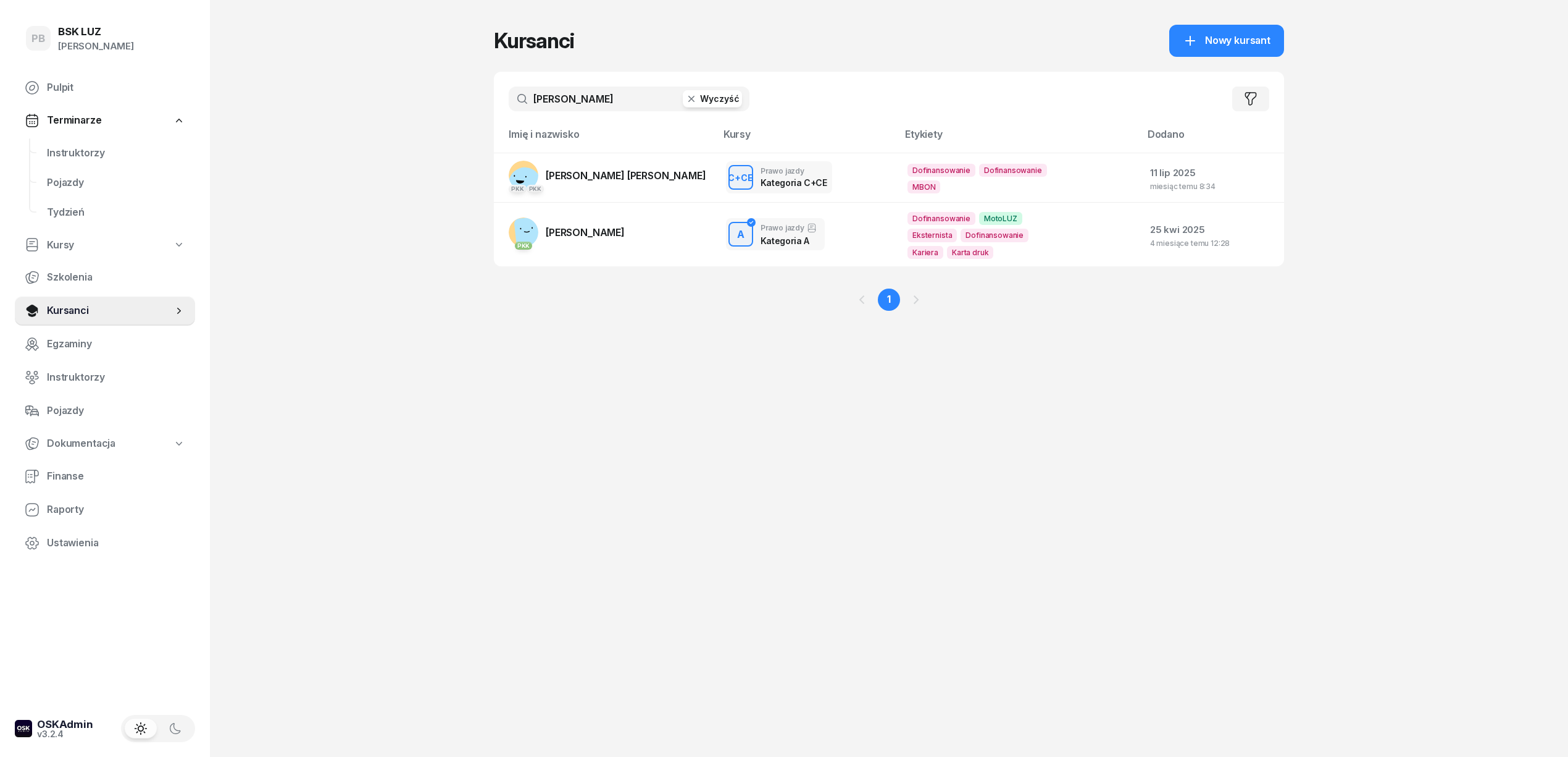
click at [585, 99] on input "[PERSON_NAME]" at bounding box center [629, 99] width 241 height 25
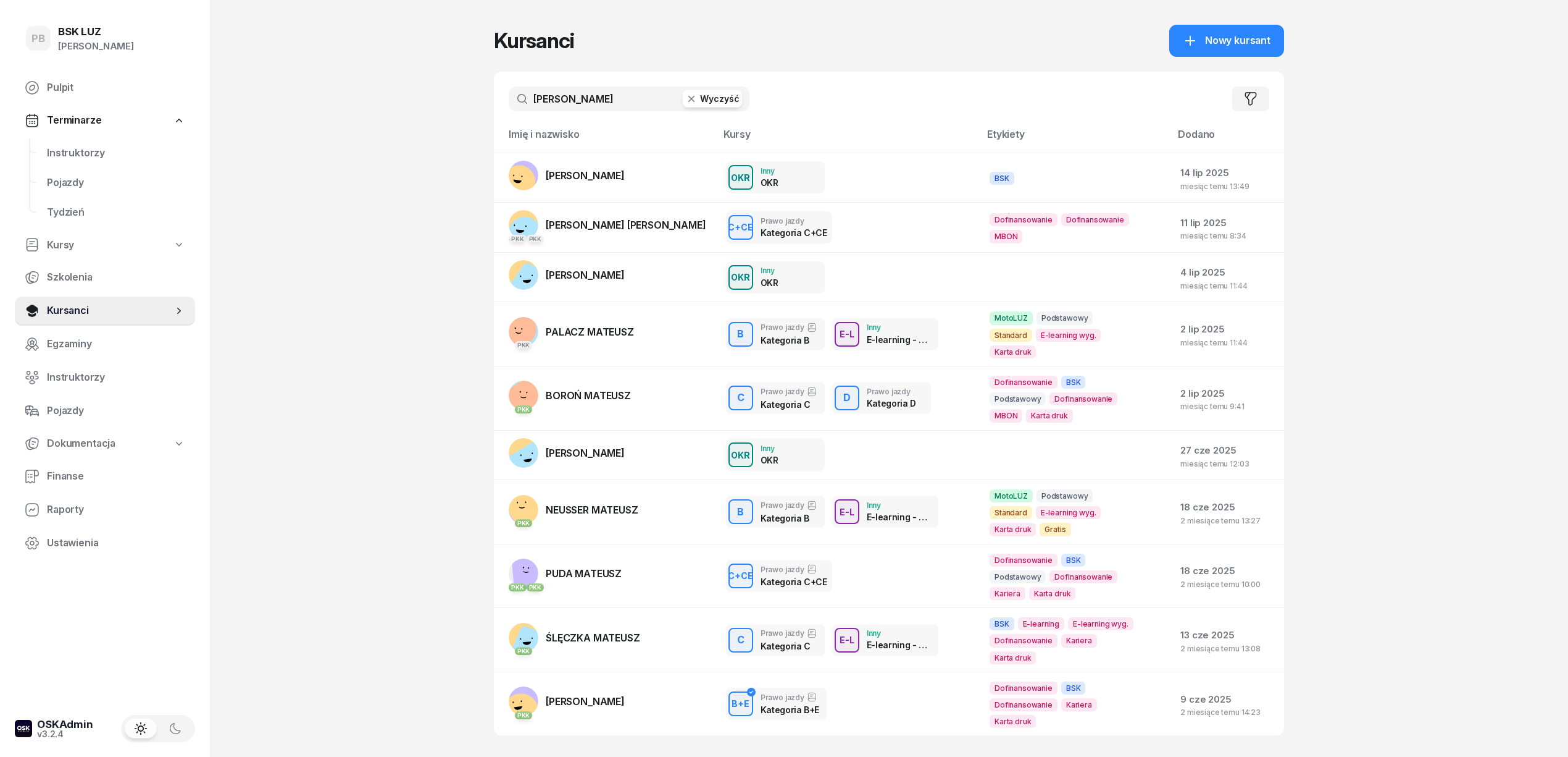
click at [579, 102] on input "[PERSON_NAME]" at bounding box center [629, 99] width 241 height 25
drag, startPoint x: 583, startPoint y: 100, endPoint x: 538, endPoint y: 114, distance: 47.1
click at [538, 114] on div "[PERSON_NAME] Wyczyść Filtruj" at bounding box center [889, 98] width 791 height 54
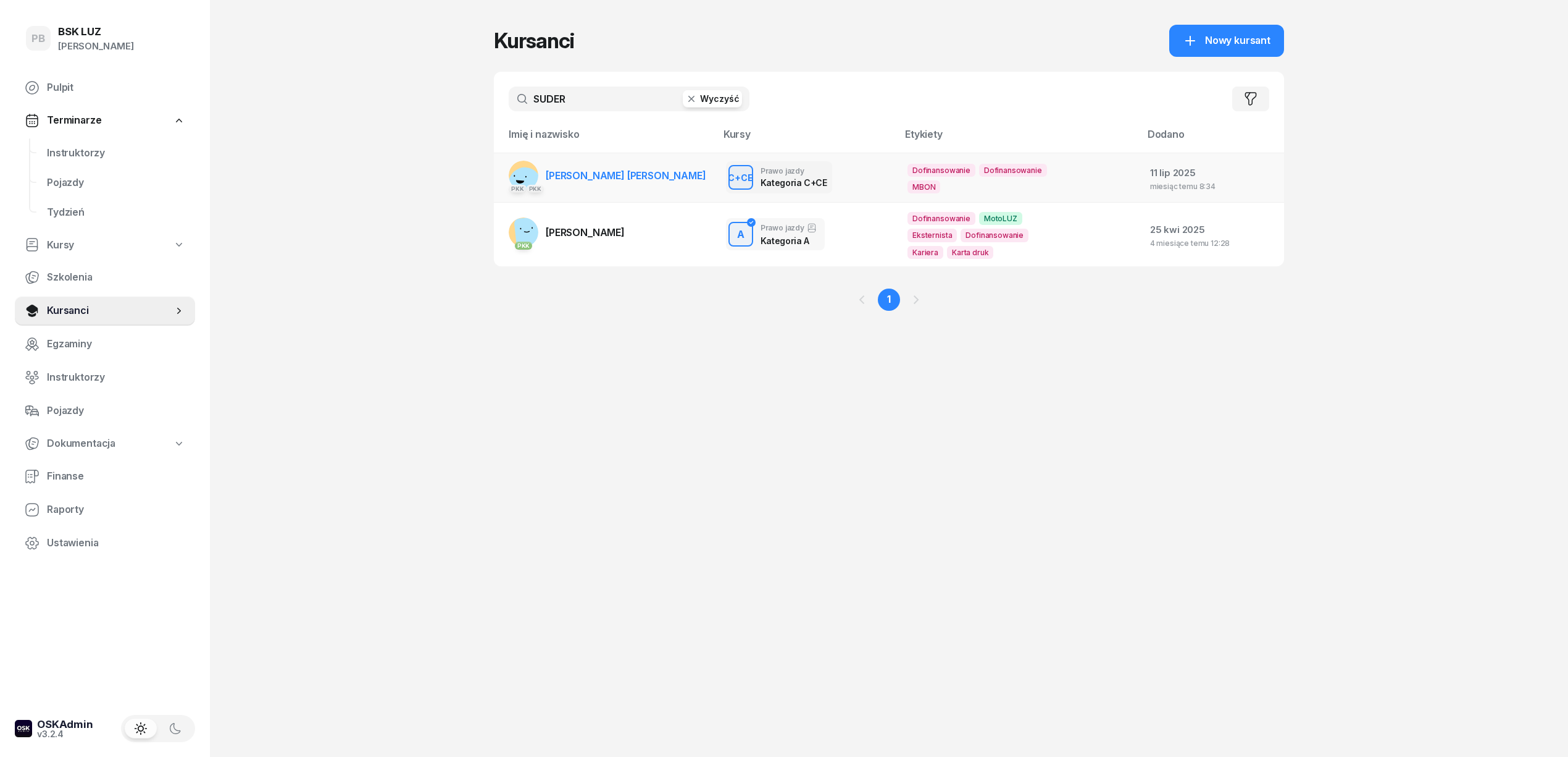
type input "SUDER"
click at [652, 161] on link "[DEMOGRAPHIC_DATA] PKK [PERSON_NAME] [PERSON_NAME]" at bounding box center [607, 175] width 197 height 29
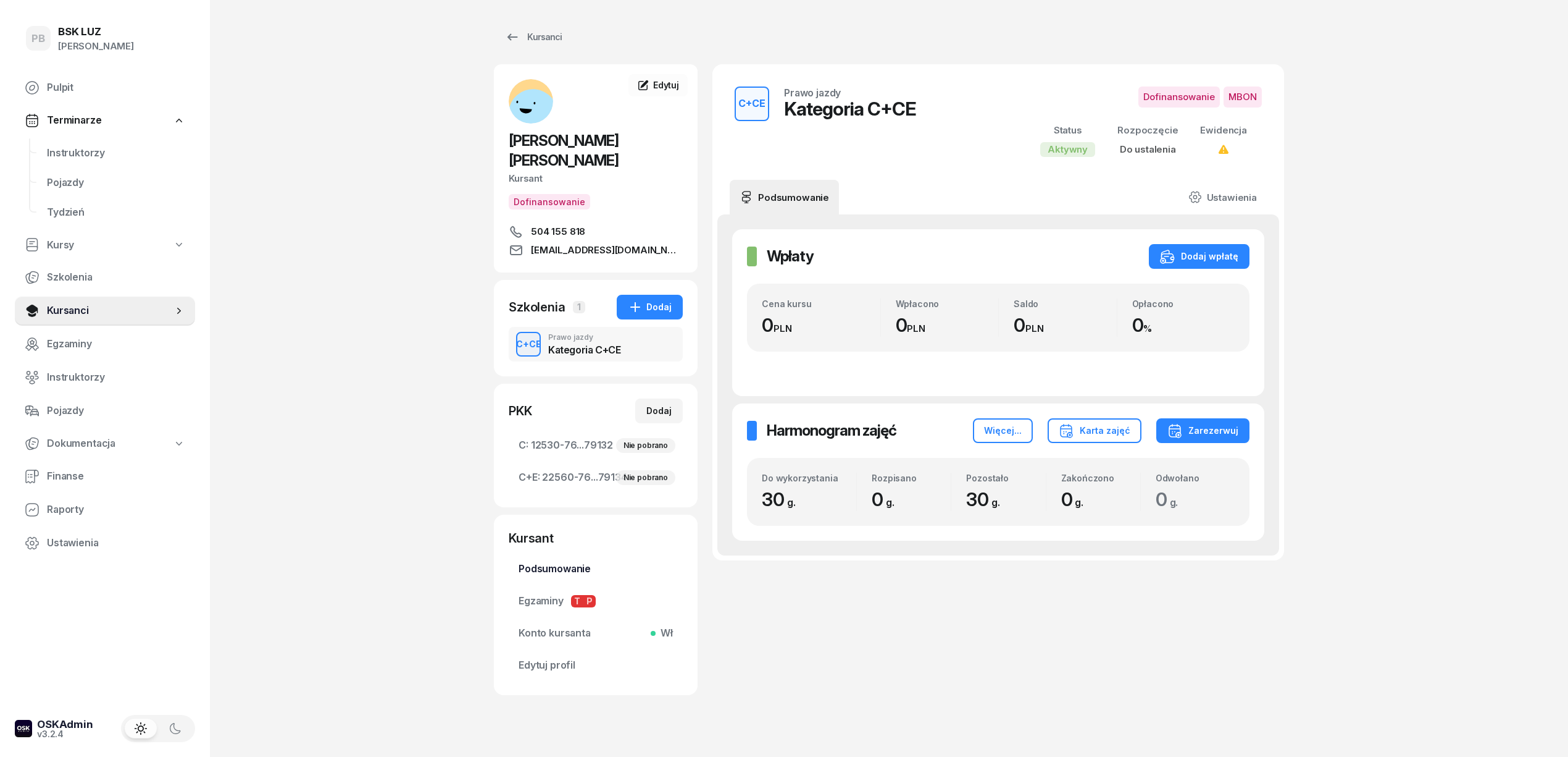
click at [569, 562] on span "Podsumowanie" at bounding box center [595, 569] width 154 height 16
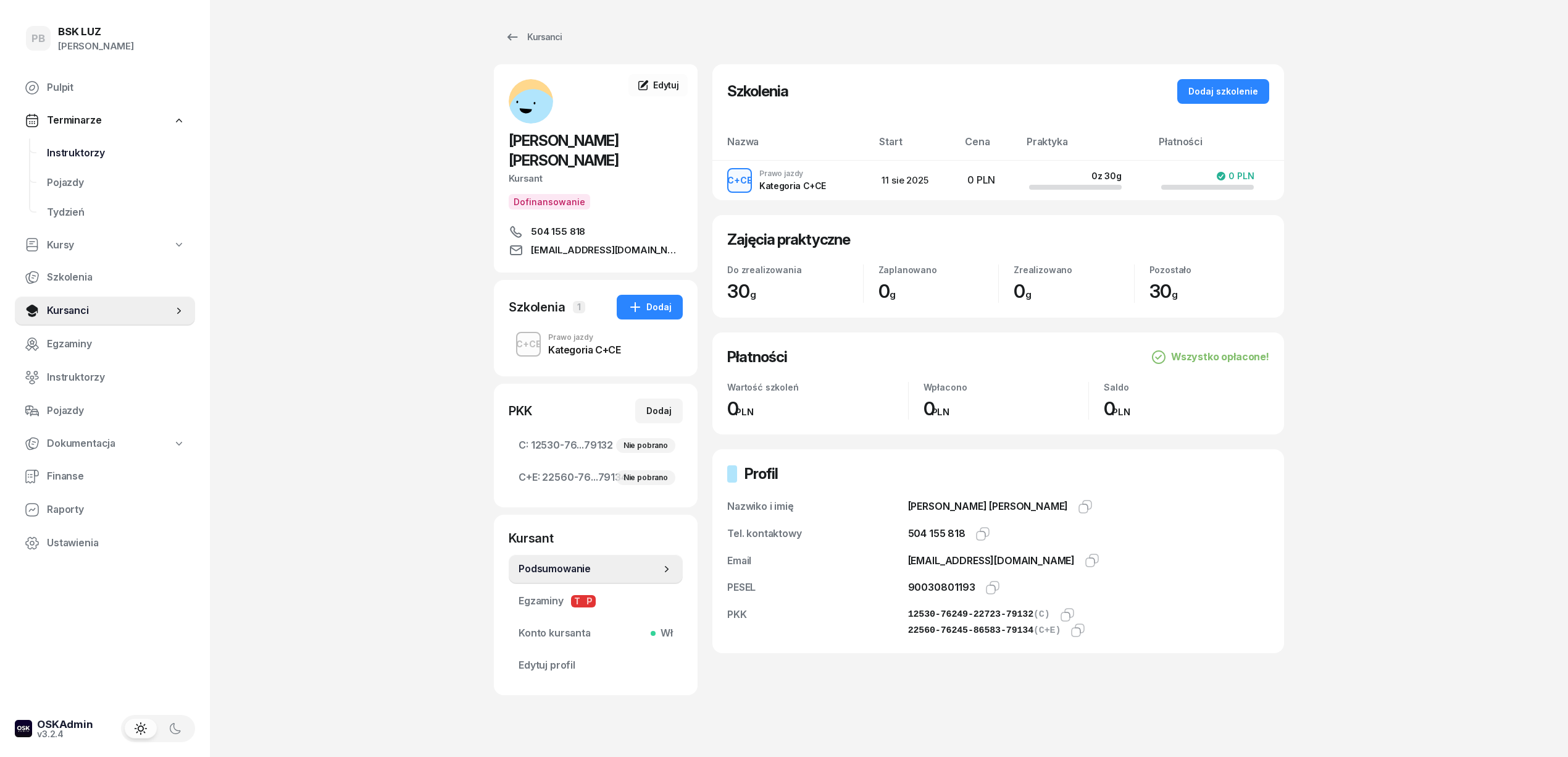
click at [85, 150] on span "Instruktorzy" at bounding box center [116, 153] width 139 height 16
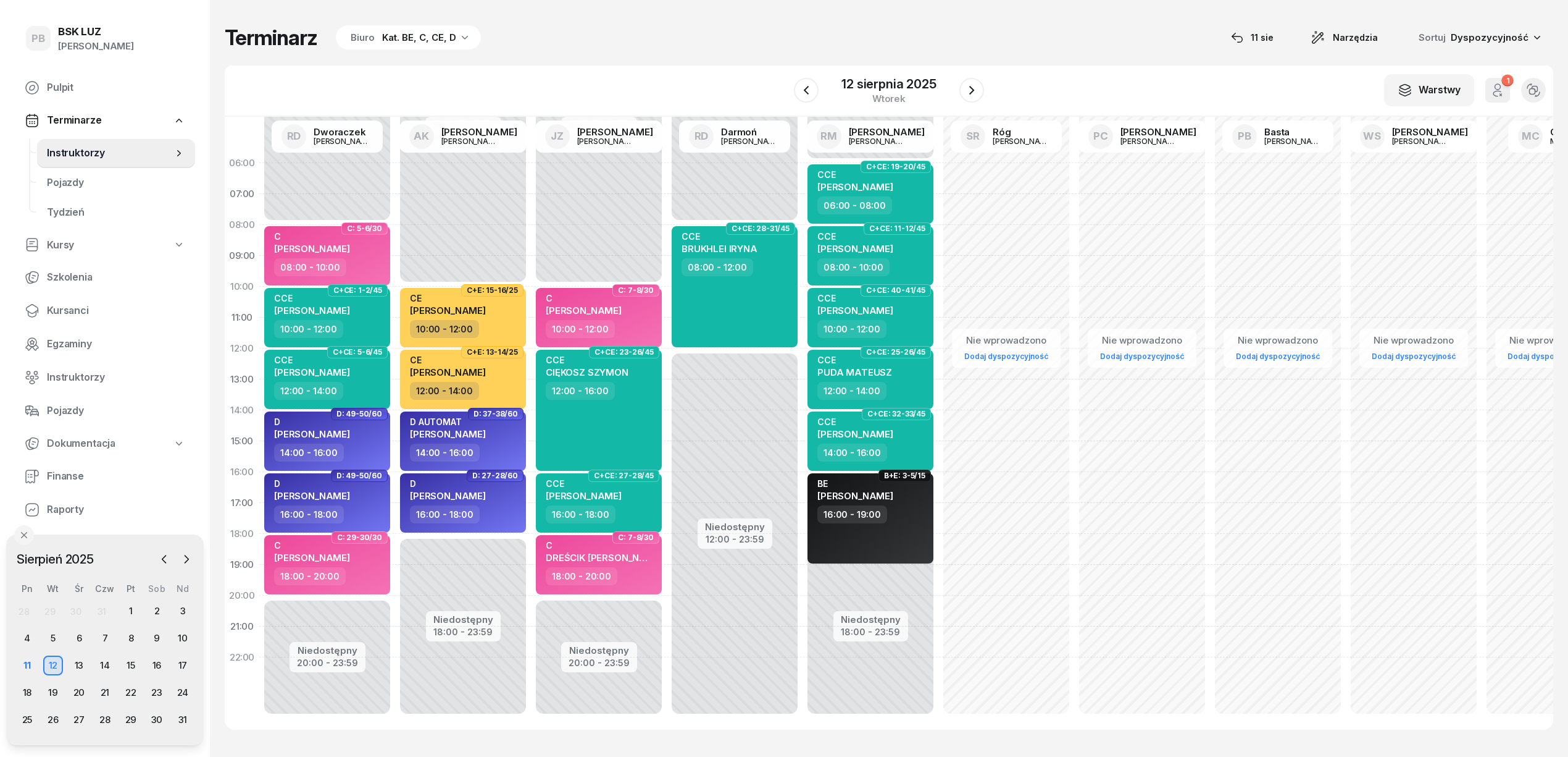
click at [458, 31] on icon "button" at bounding box center [465, 37] width 12 height 12
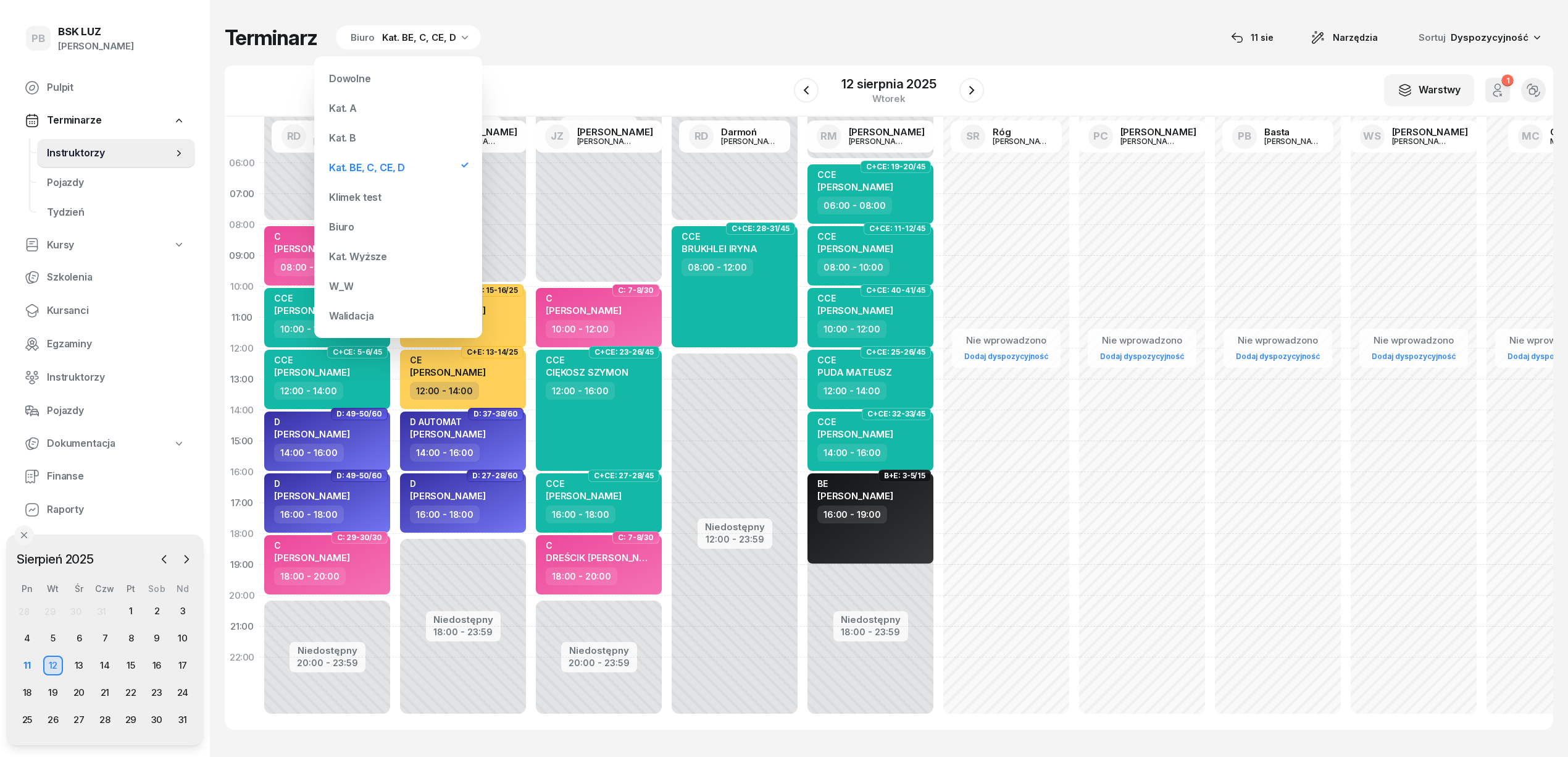
click at [394, 139] on div "Kat. B" at bounding box center [398, 138] width 148 height 25
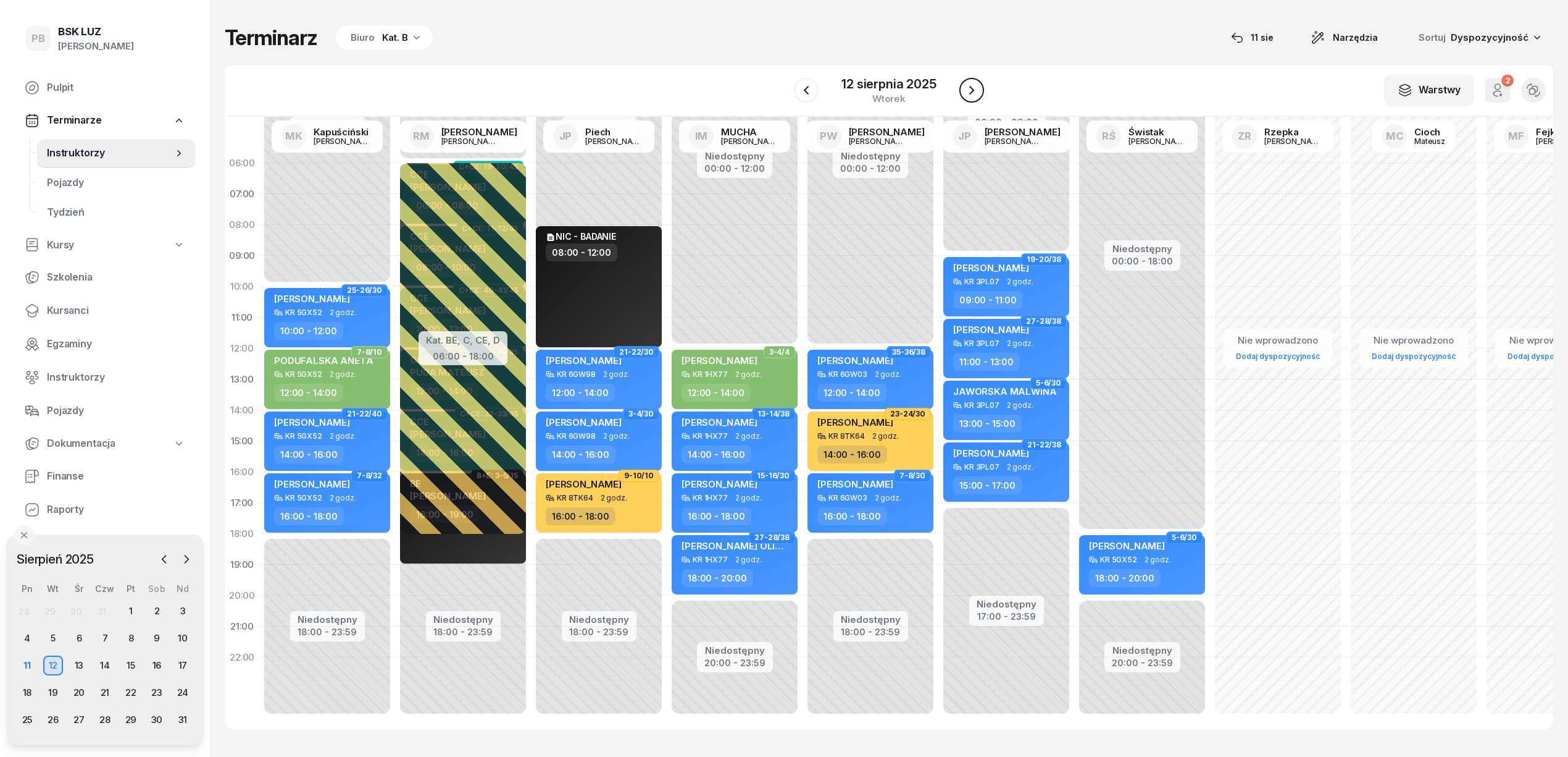
click at [970, 91] on icon "button" at bounding box center [971, 90] width 15 height 15
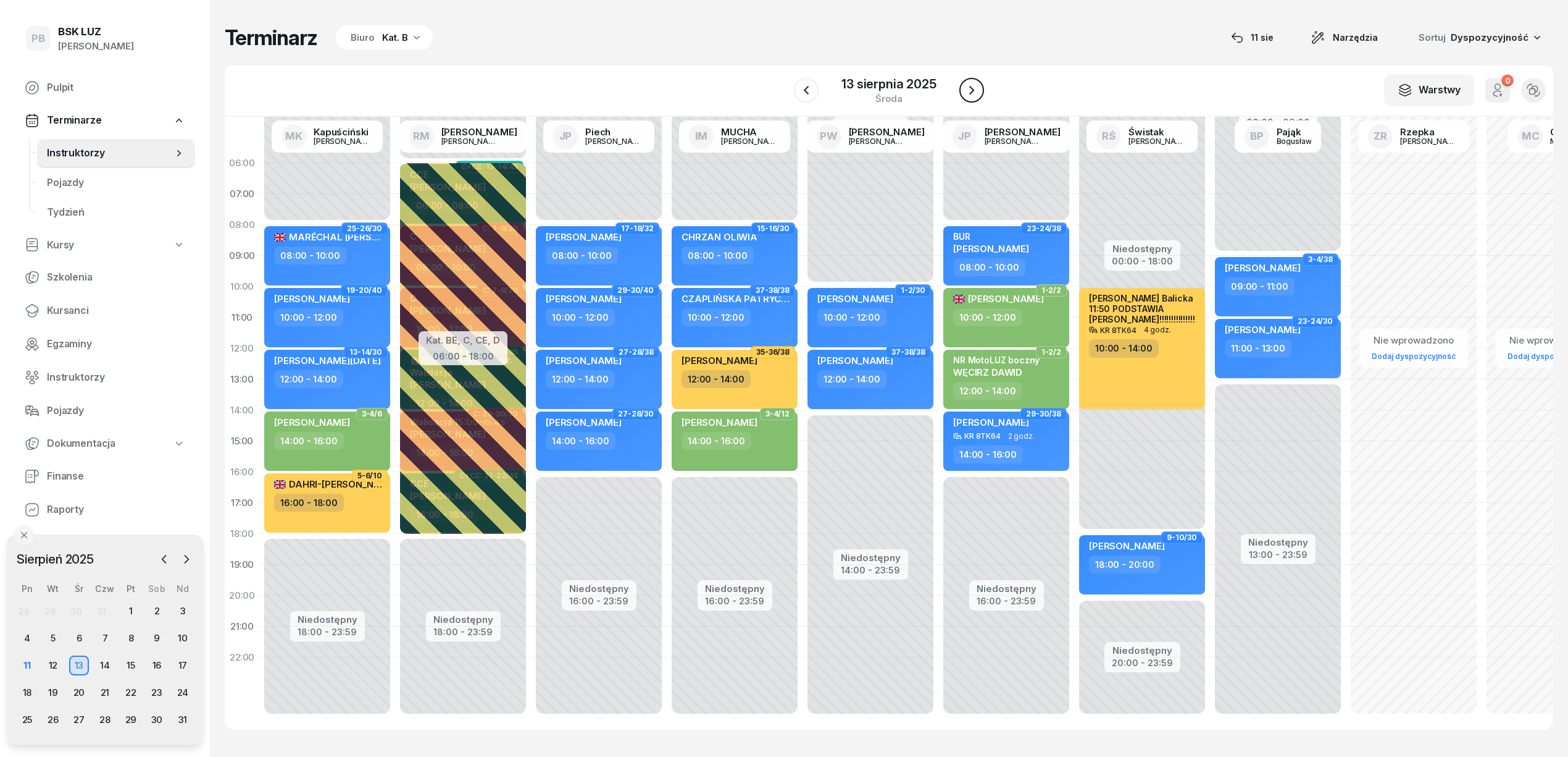
click at [970, 91] on icon "button" at bounding box center [971, 90] width 15 height 15
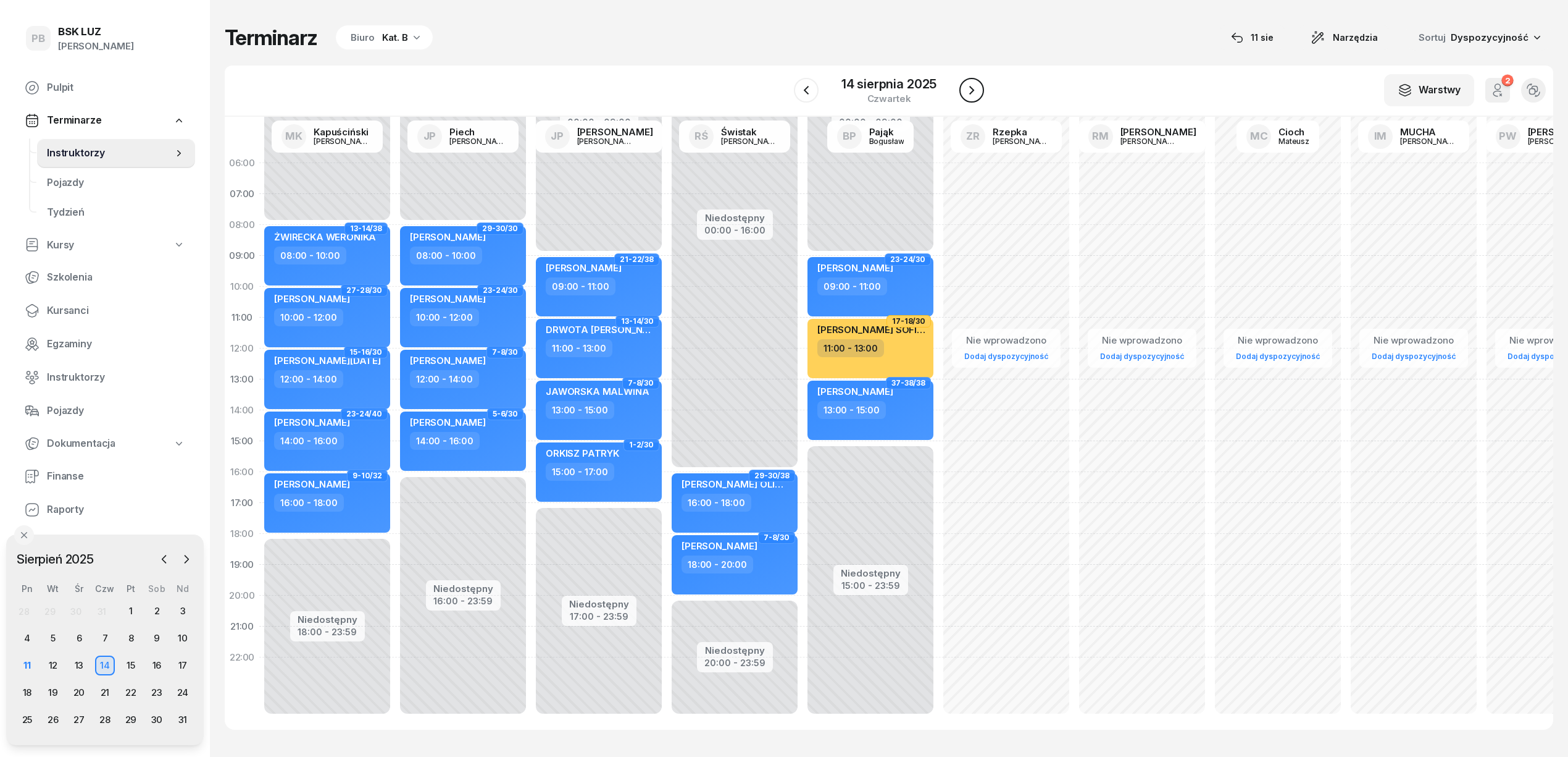
click at [970, 91] on icon "button" at bounding box center [971, 90] width 15 height 15
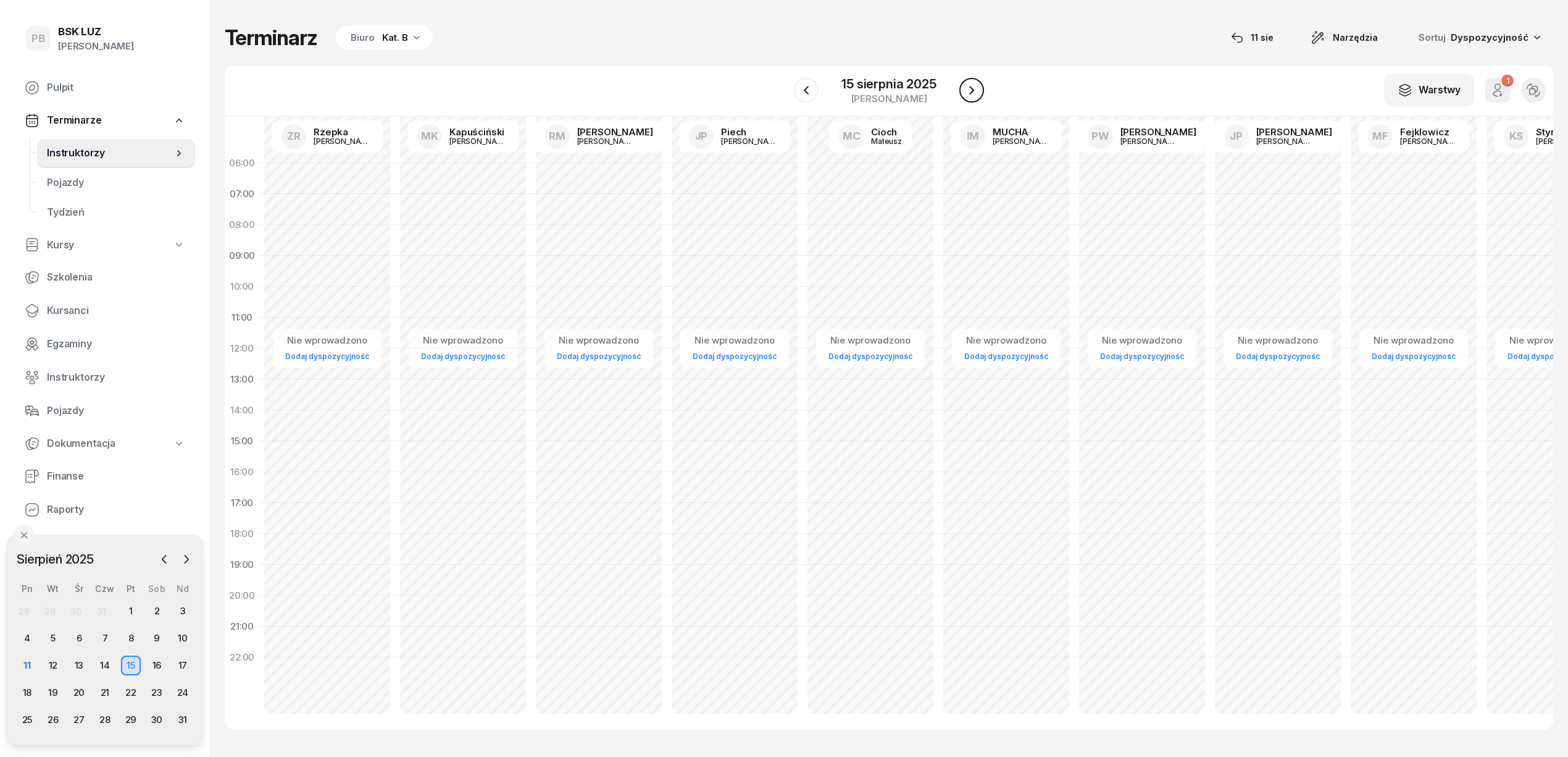
click at [970, 91] on icon "button" at bounding box center [971, 90] width 15 height 15
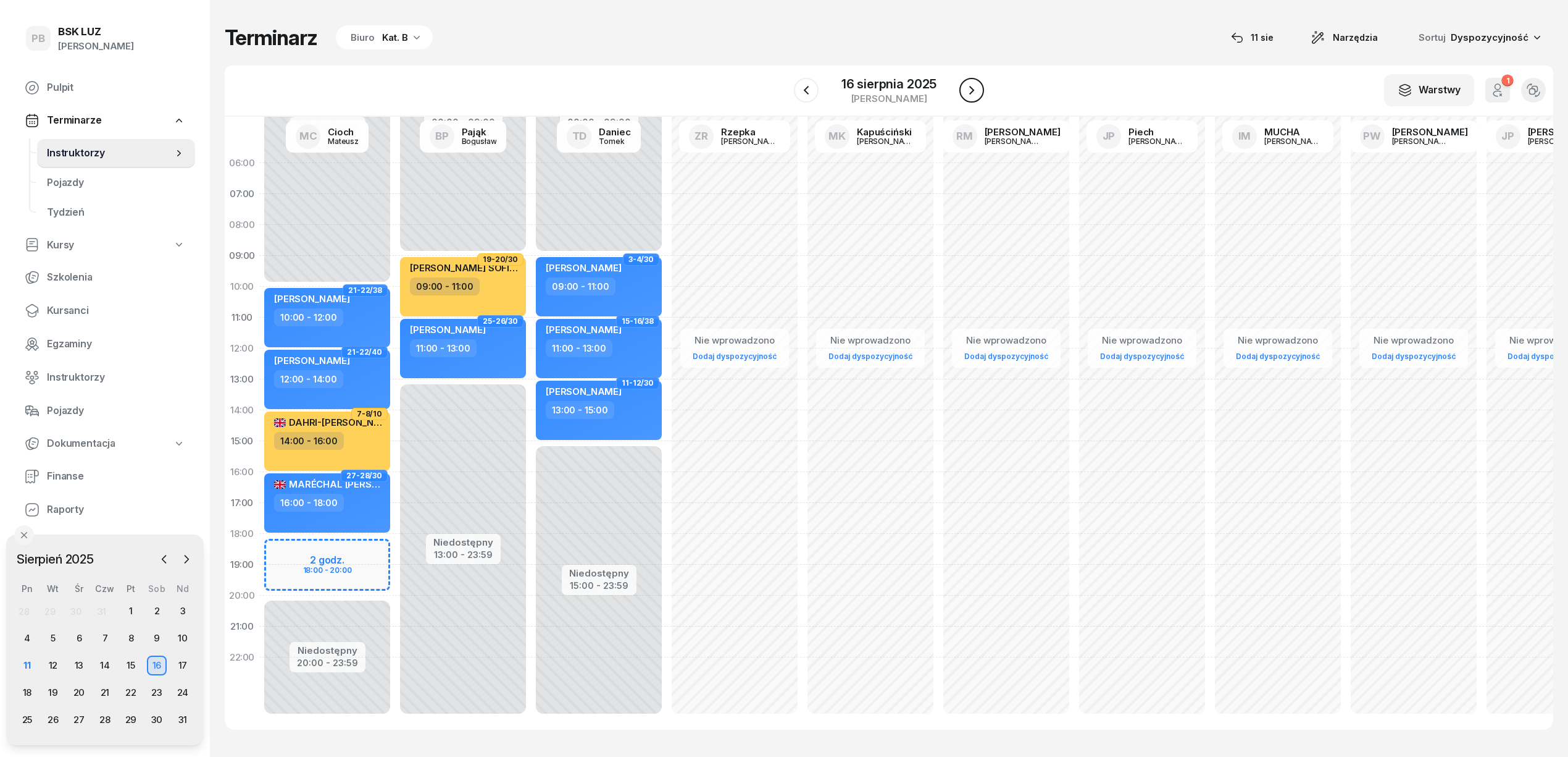
click at [970, 91] on icon "button" at bounding box center [971, 90] width 15 height 15
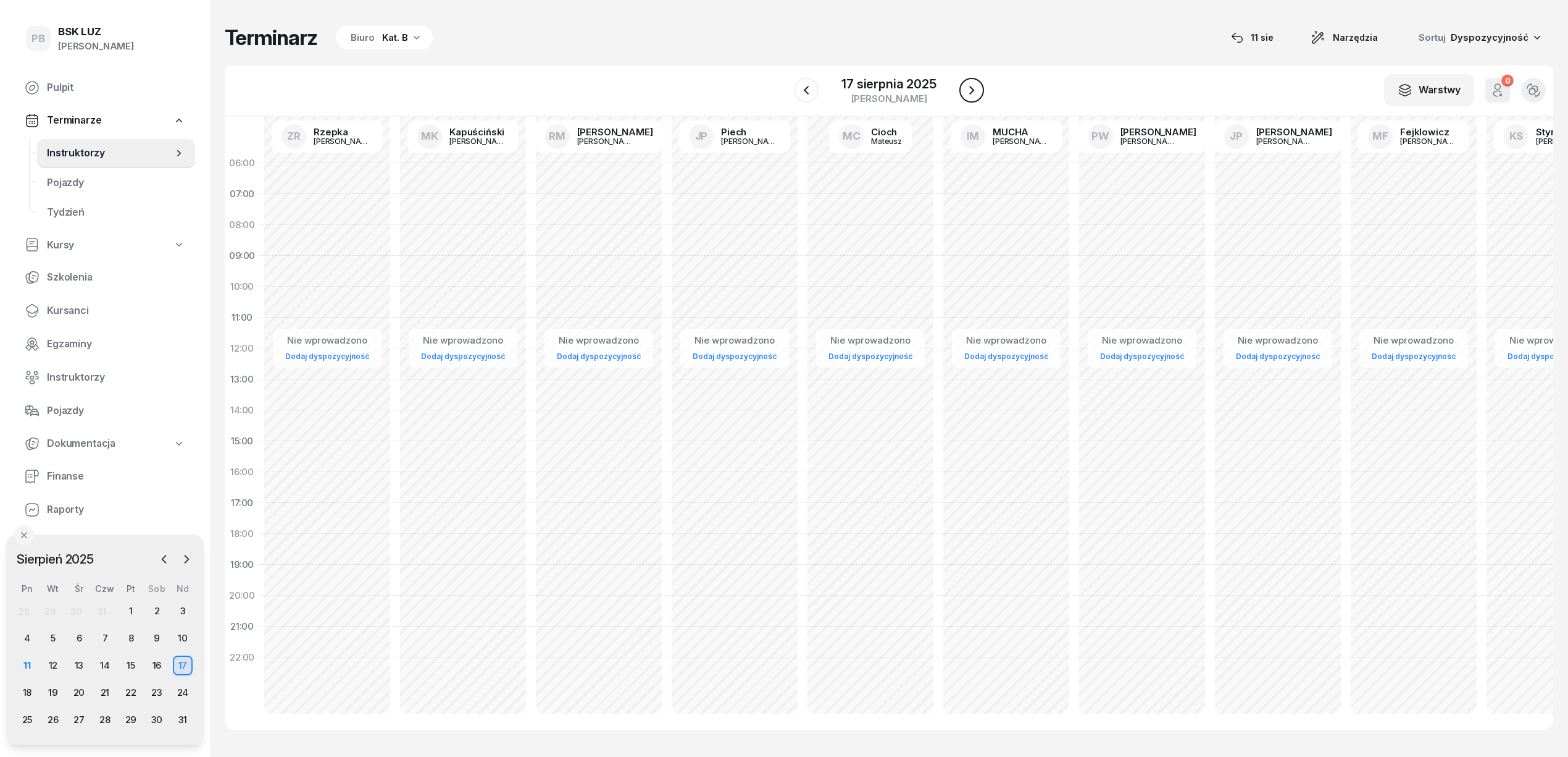
click at [970, 91] on icon "button" at bounding box center [971, 90] width 15 height 15
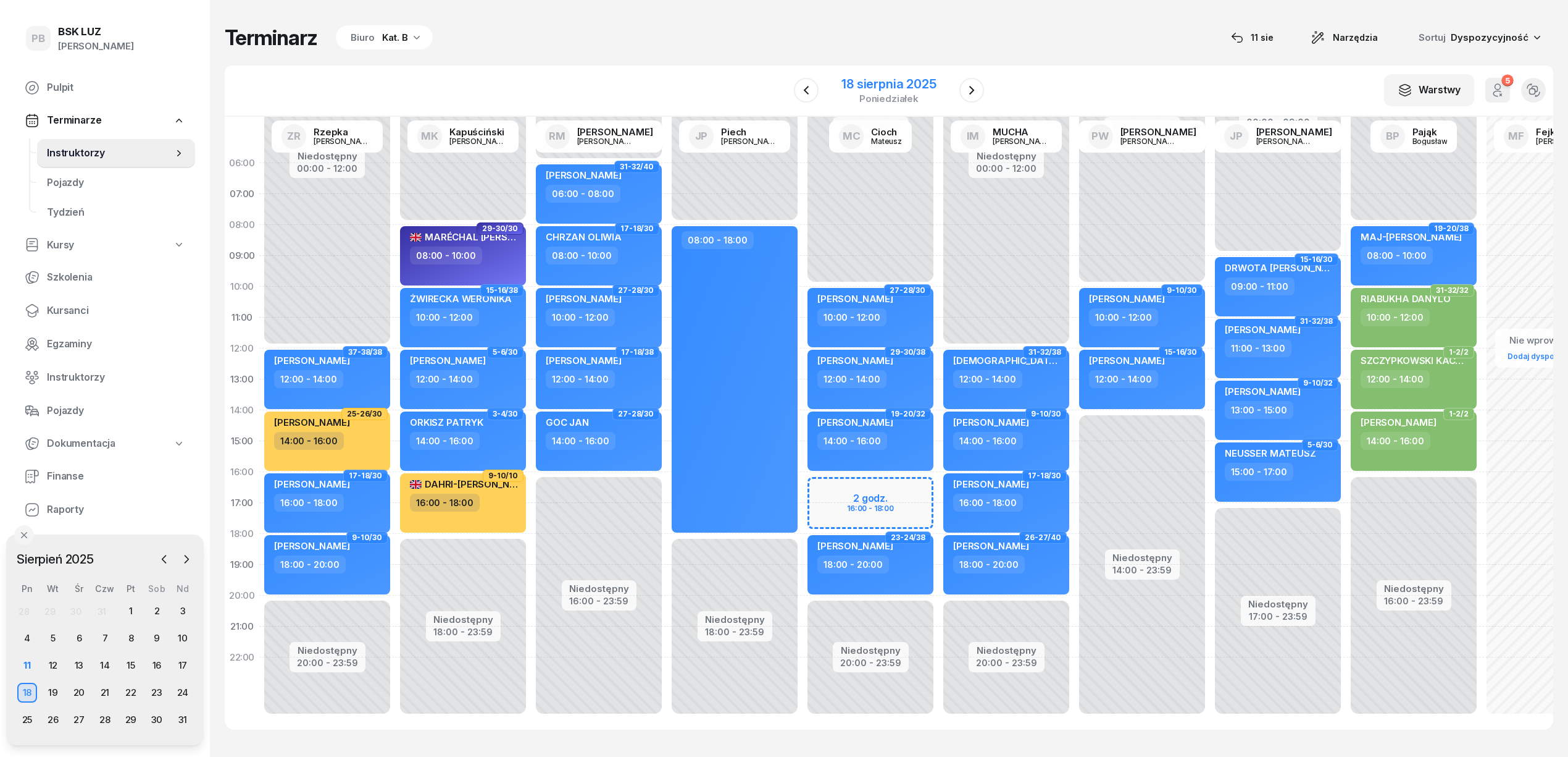
click at [855, 77] on div "18 sierpnia 2025" at bounding box center [889, 84] width 94 height 12
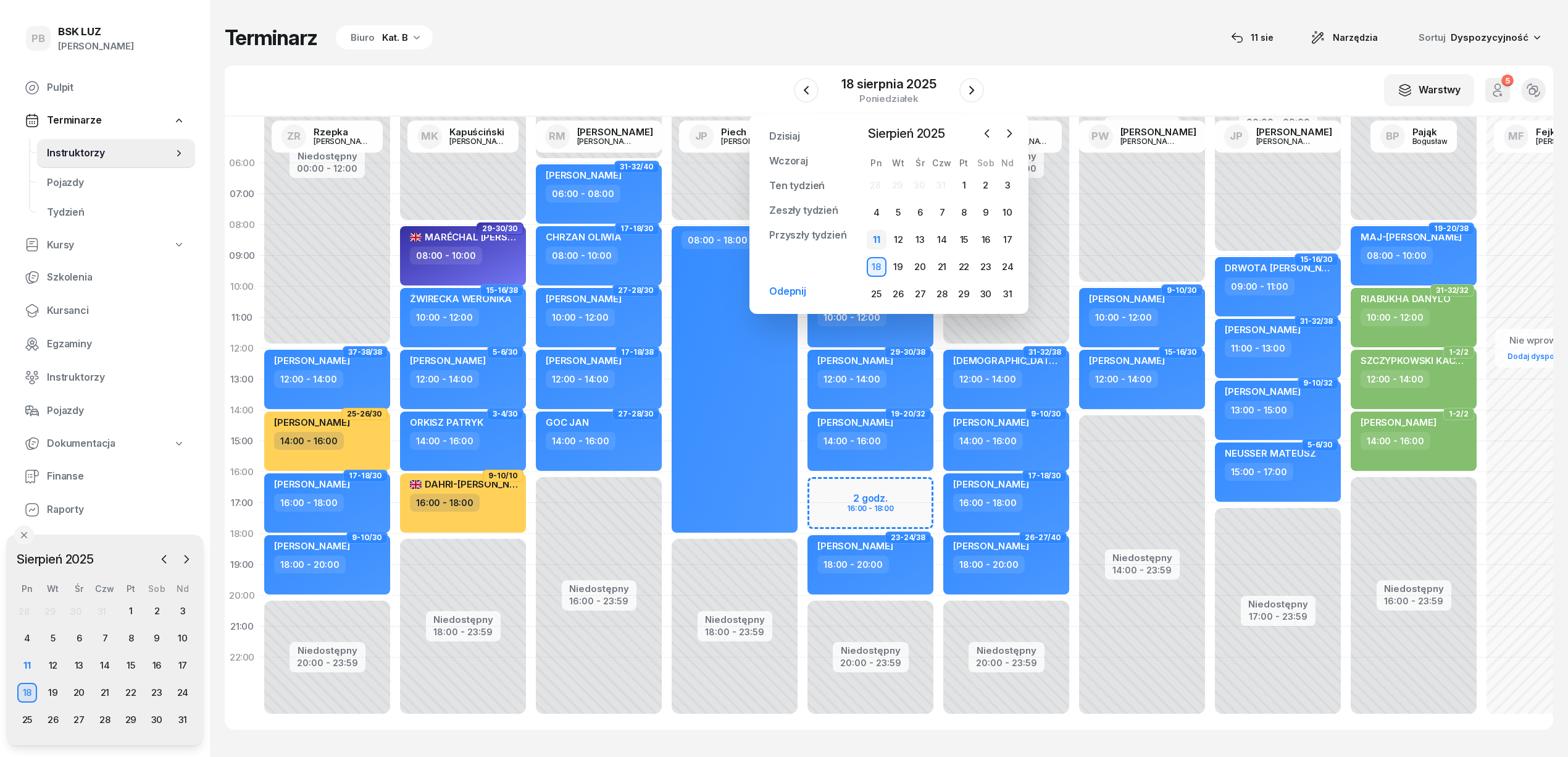
click at [874, 238] on div "11" at bounding box center [877, 240] width 20 height 20
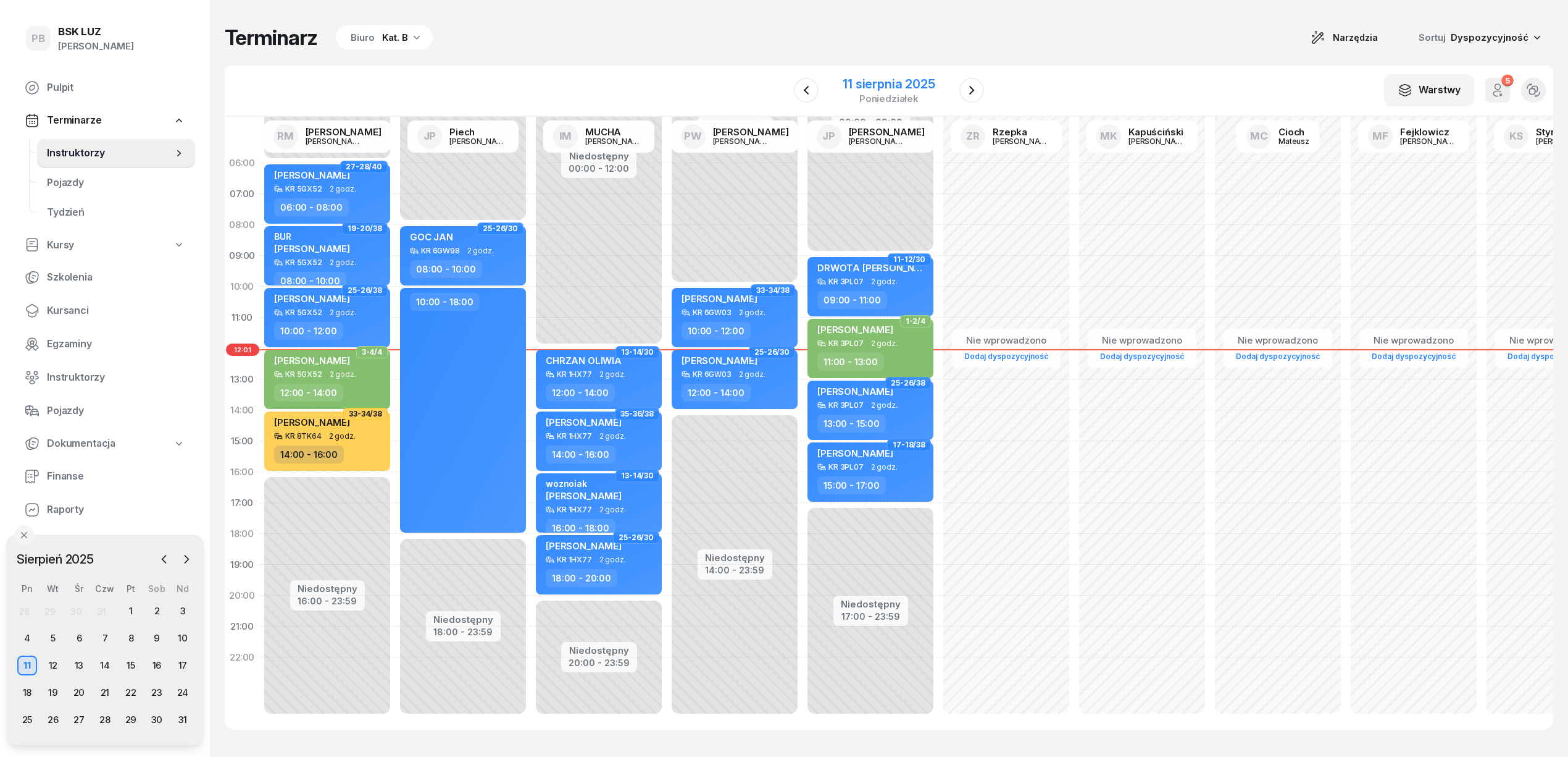
click at [938, 87] on div "11 sierpnia 2025 poniedziałek" at bounding box center [889, 90] width 126 height 35
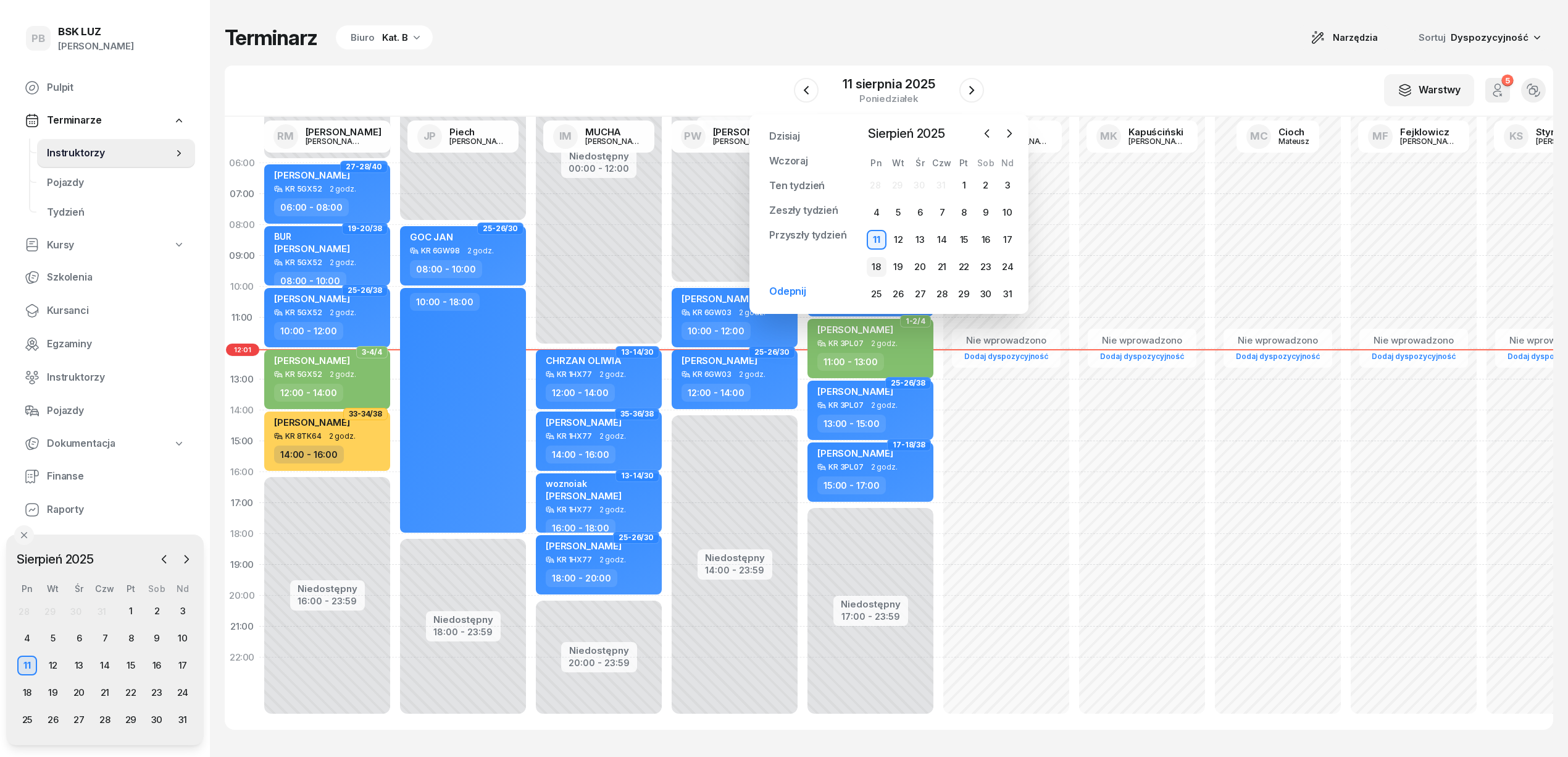
click at [873, 270] on div "18" at bounding box center [877, 267] width 20 height 20
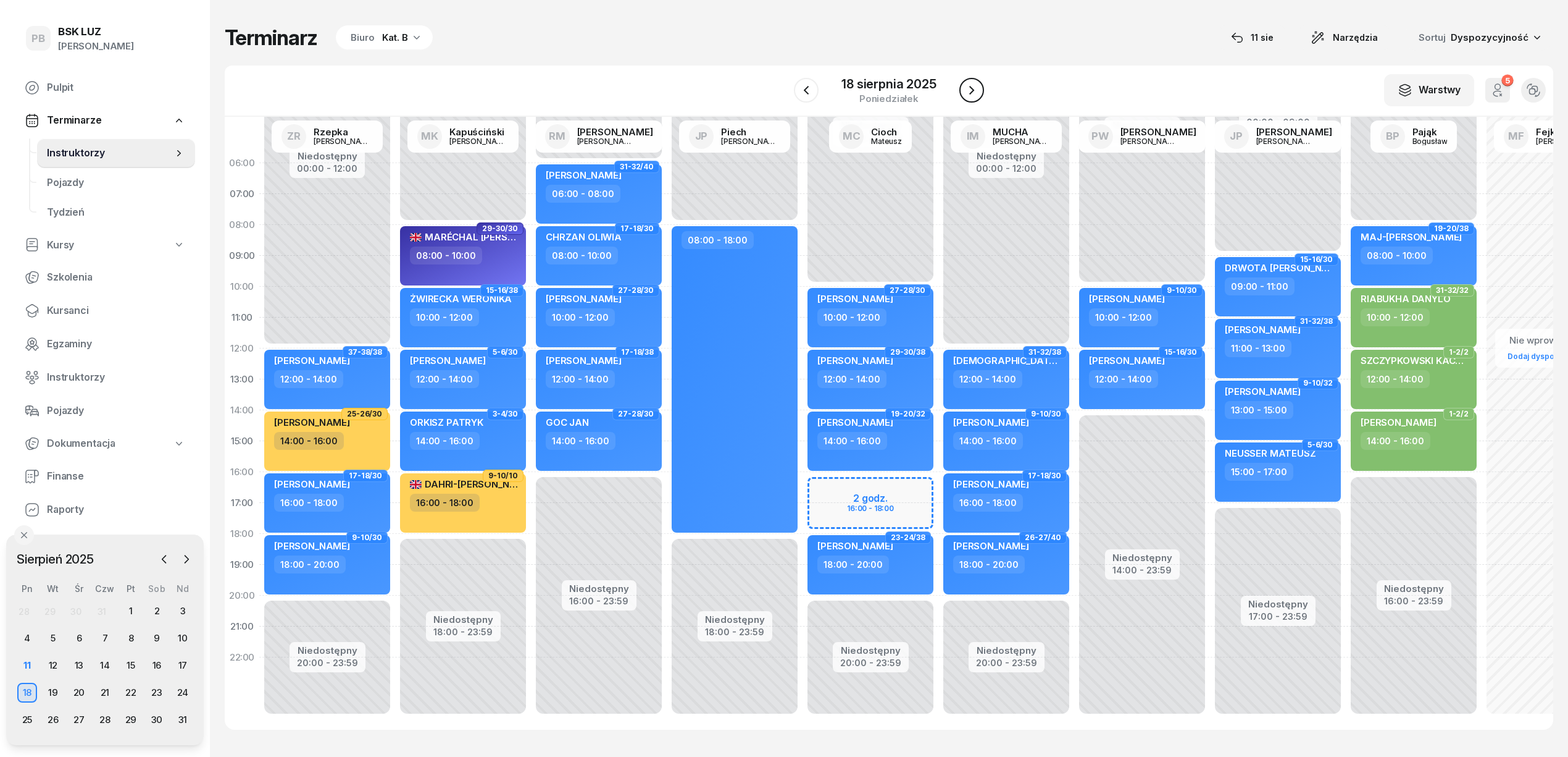
click at [976, 89] on icon "button" at bounding box center [971, 90] width 15 height 15
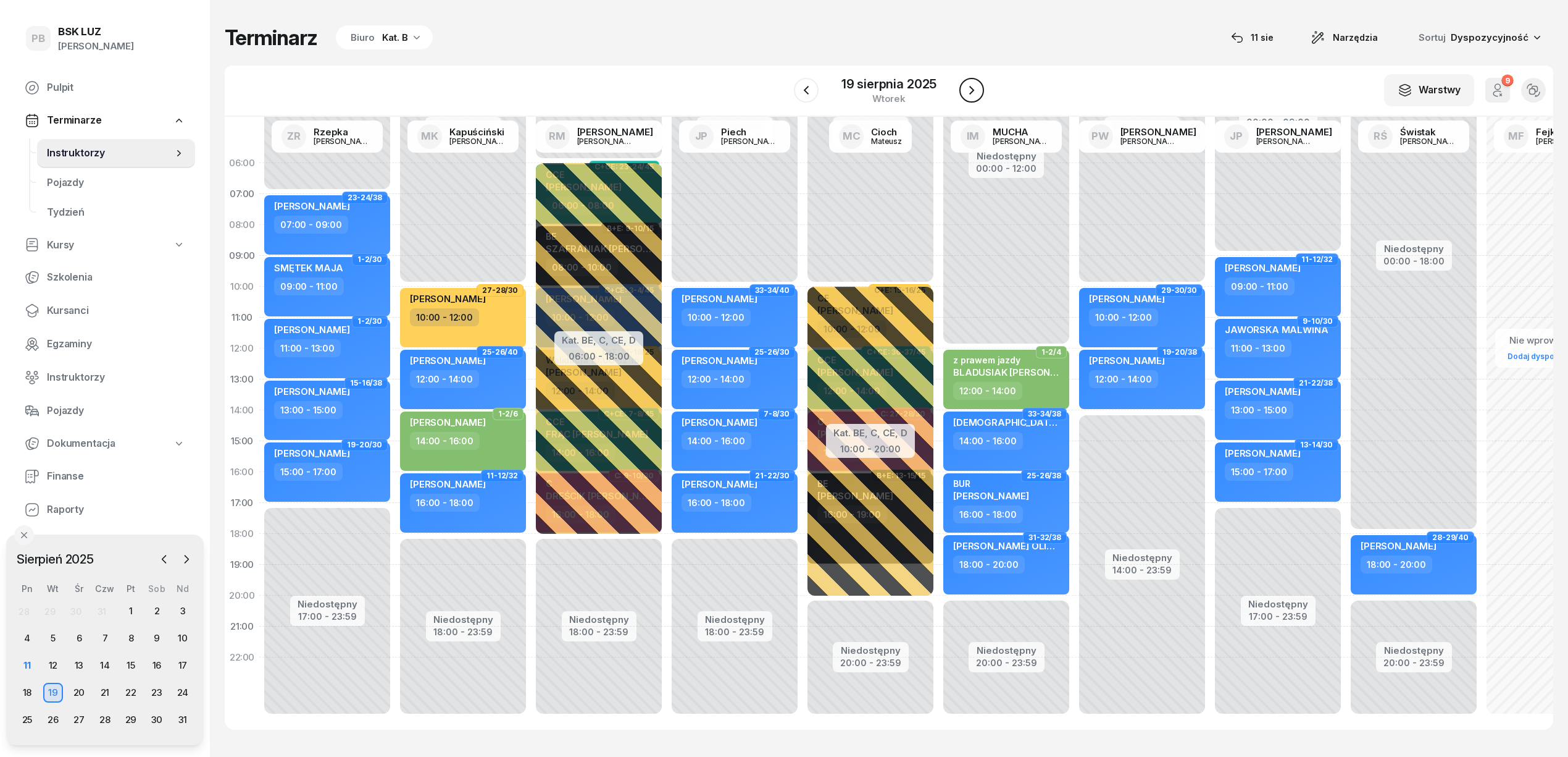
click at [974, 83] on icon "button" at bounding box center [971, 90] width 15 height 15
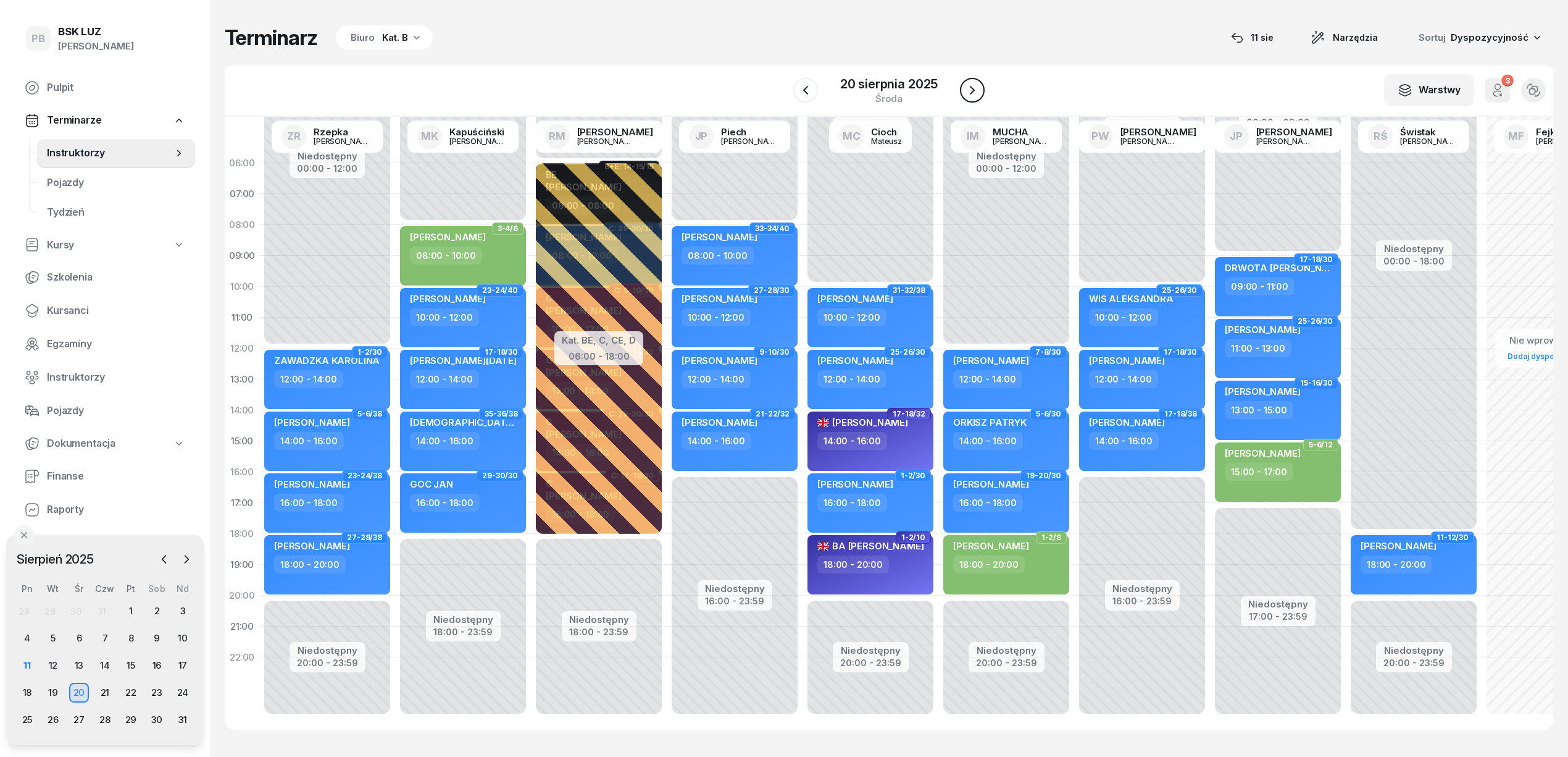
click at [974, 83] on icon "button" at bounding box center [972, 90] width 15 height 15
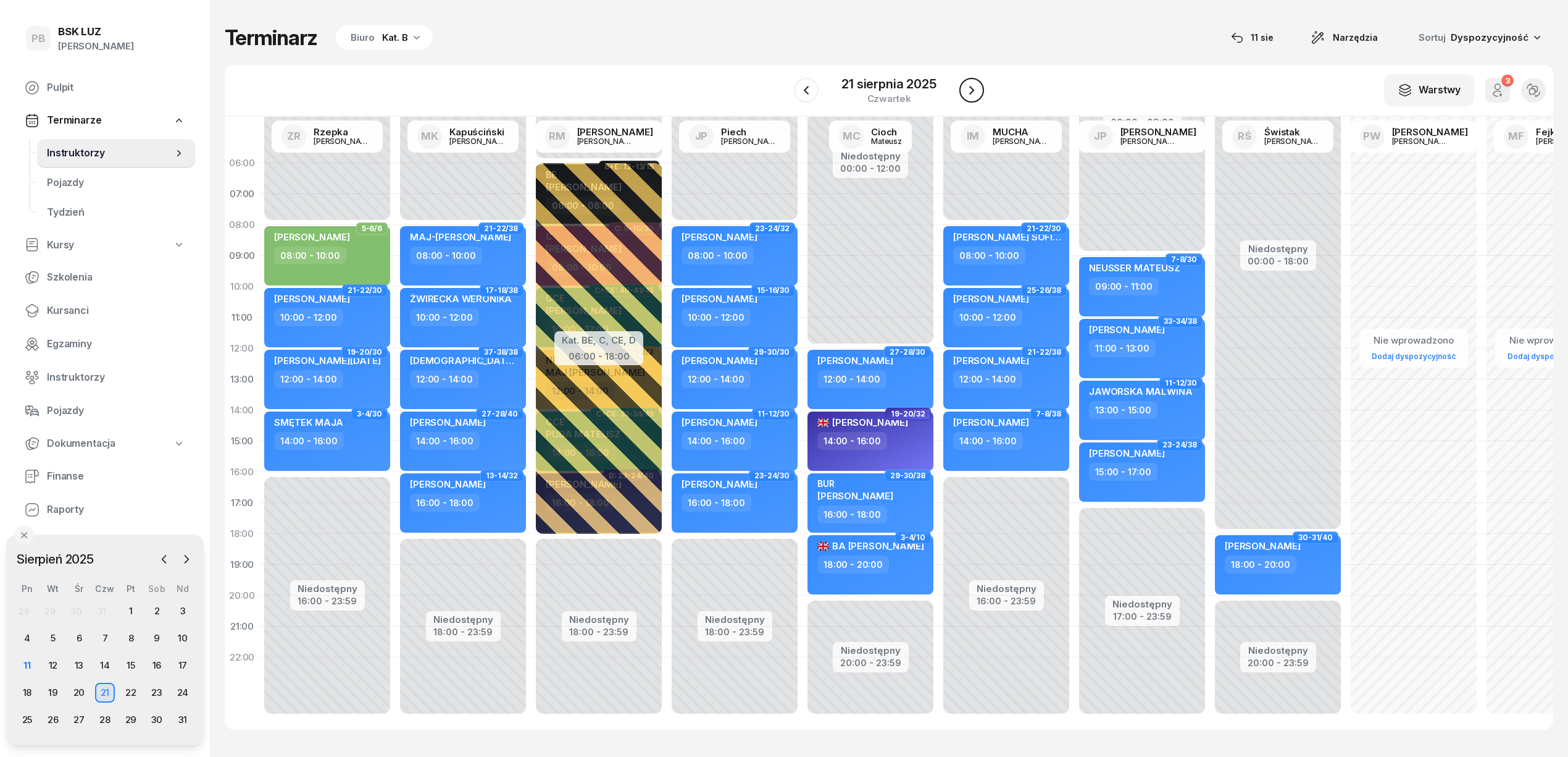
click at [974, 83] on icon "button" at bounding box center [971, 90] width 15 height 15
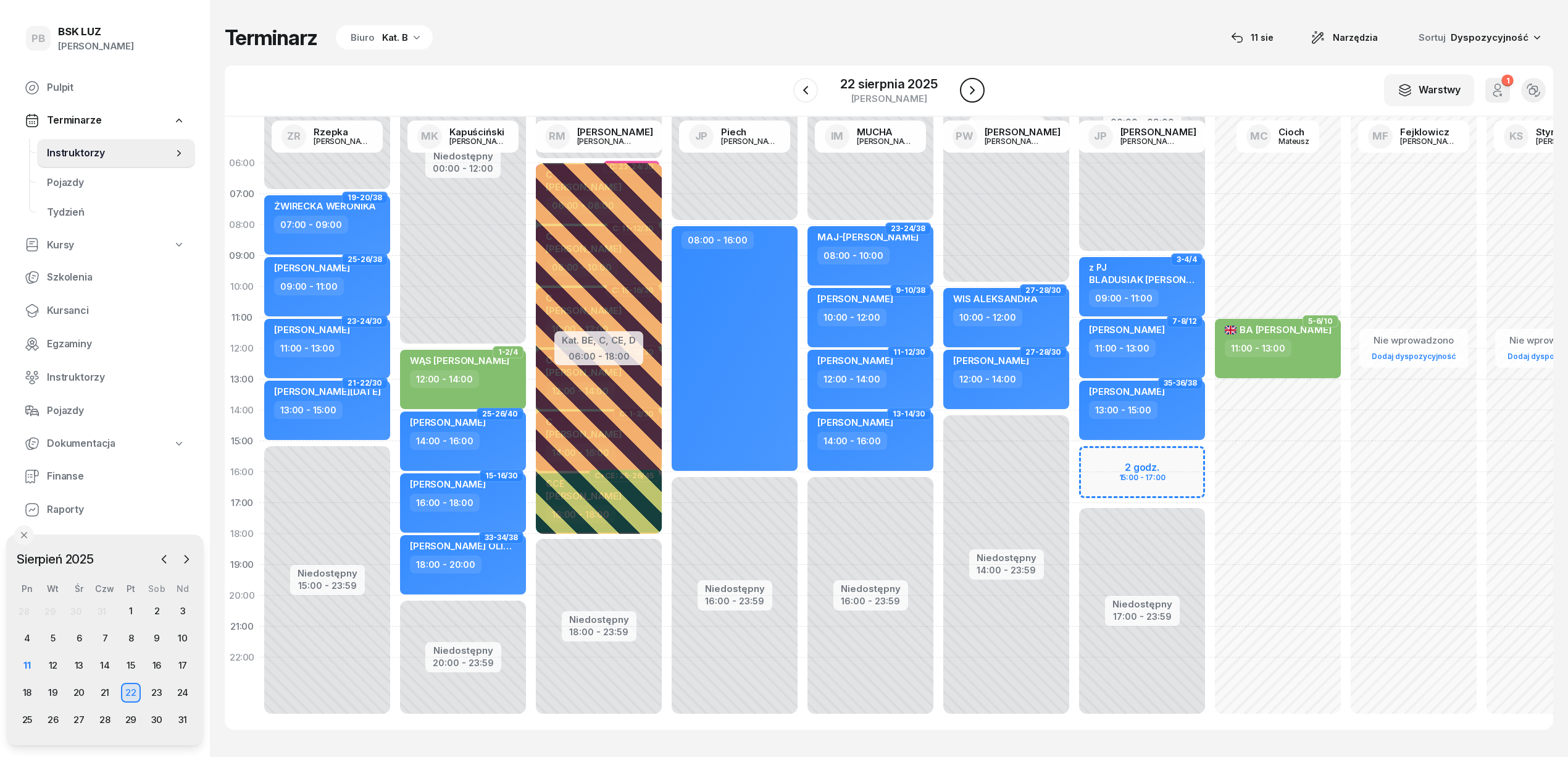
click at [974, 83] on icon "button" at bounding box center [972, 90] width 15 height 15
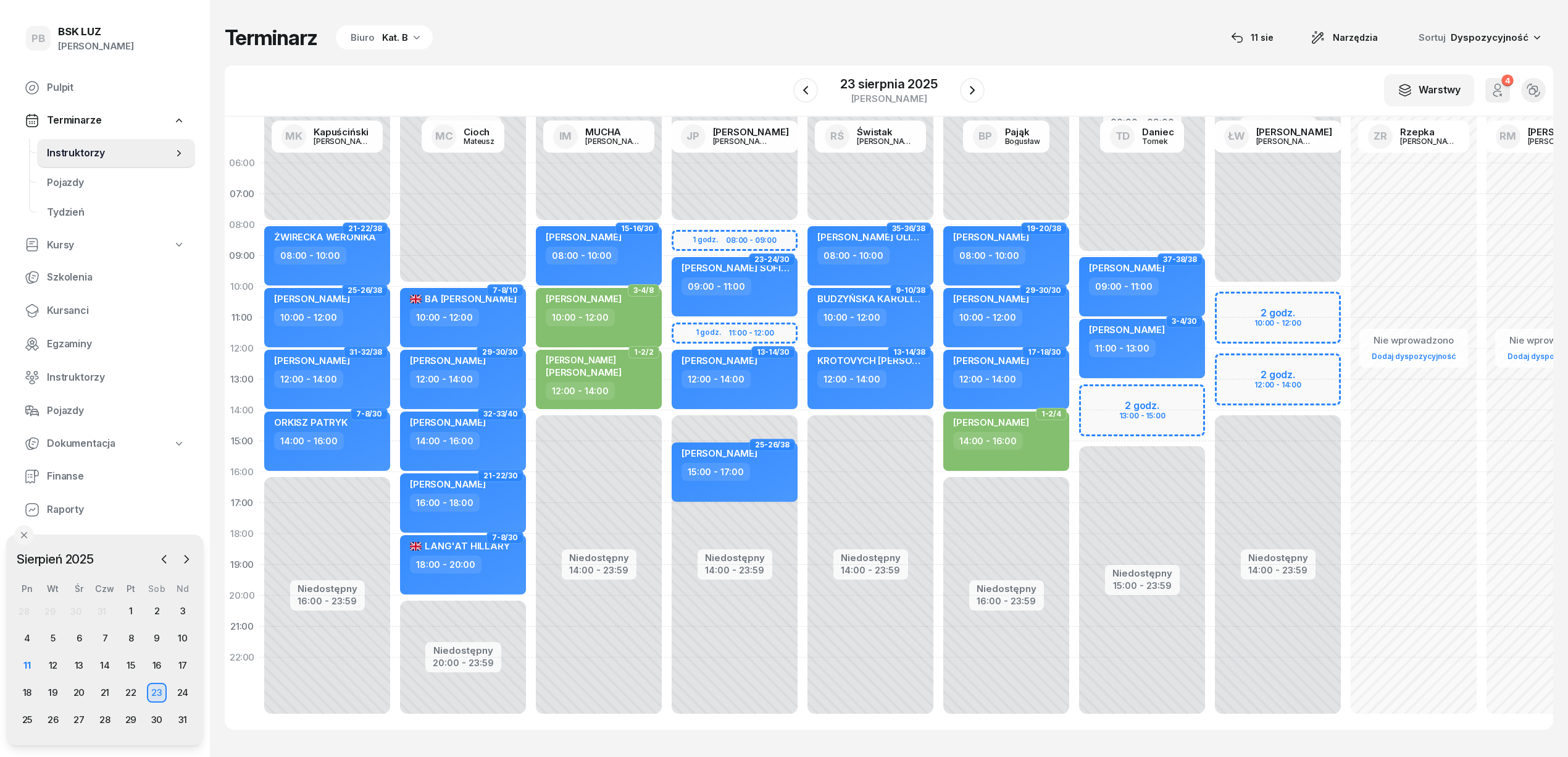
click at [413, 33] on icon "button" at bounding box center [417, 37] width 12 height 12
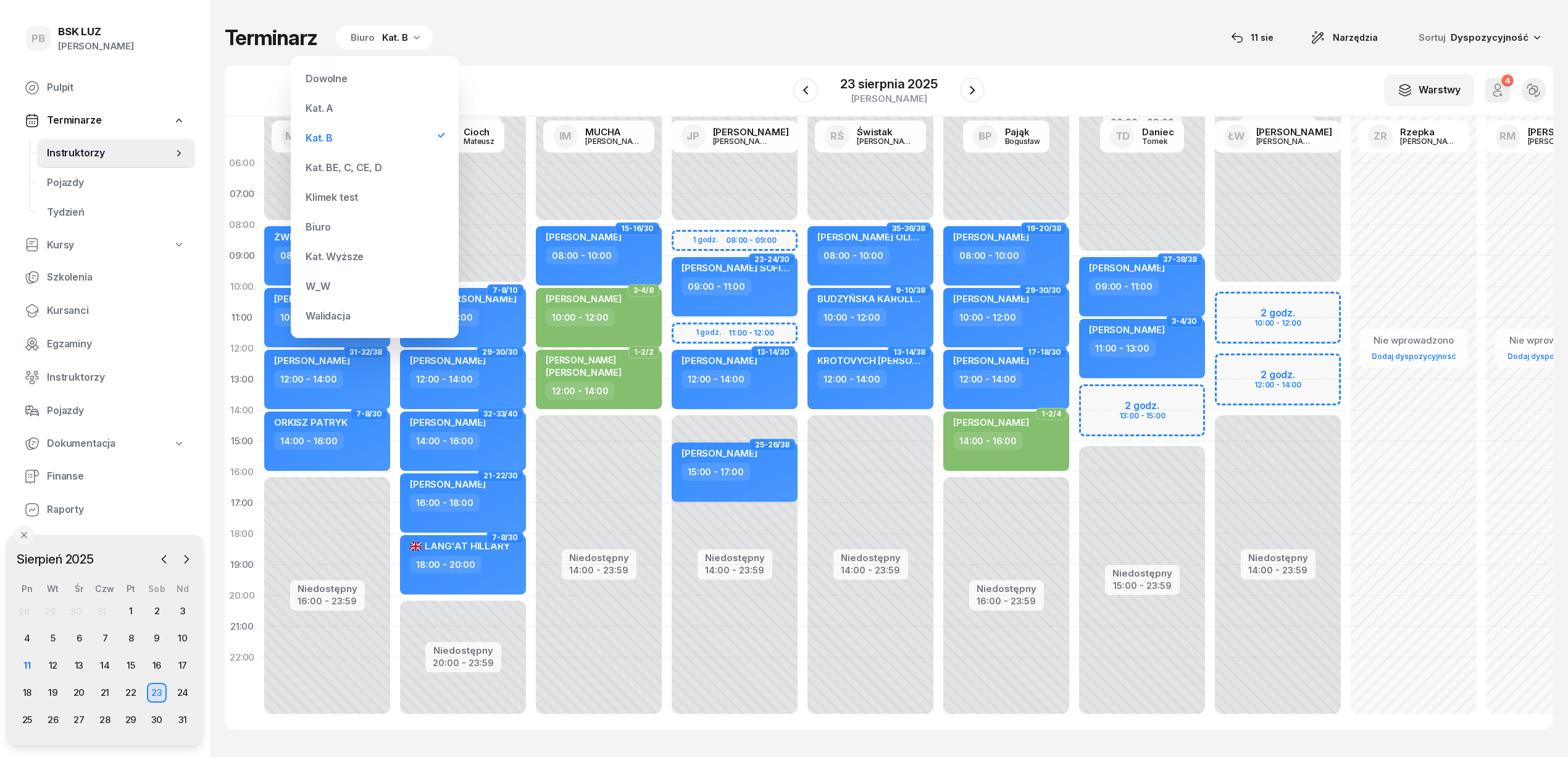
click at [359, 163] on div "Kat. BE, C, CE, D" at bounding box center [344, 167] width 76 height 10
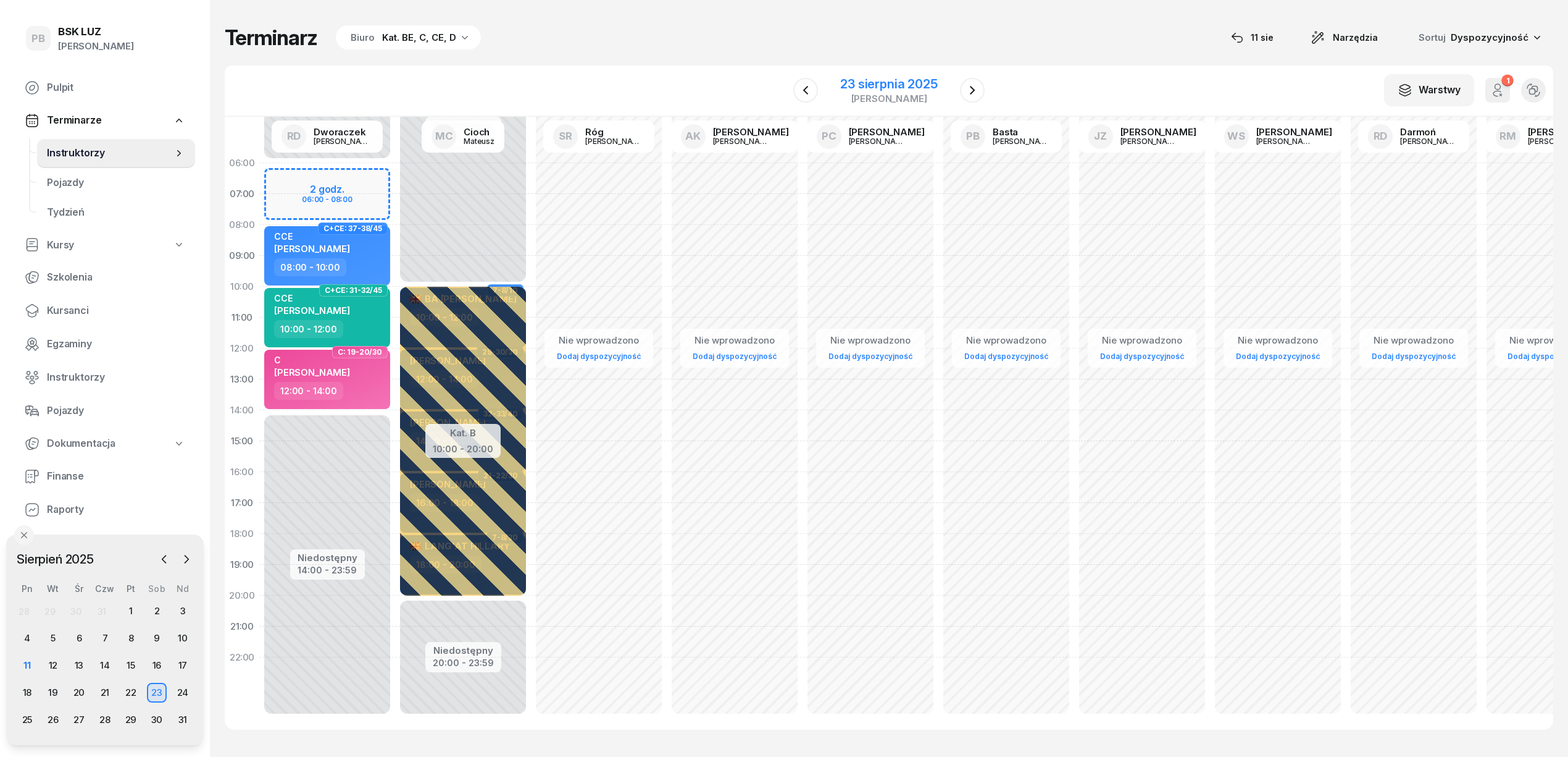
click at [843, 85] on div "23 sierpnia 2025" at bounding box center [888, 84] width 97 height 12
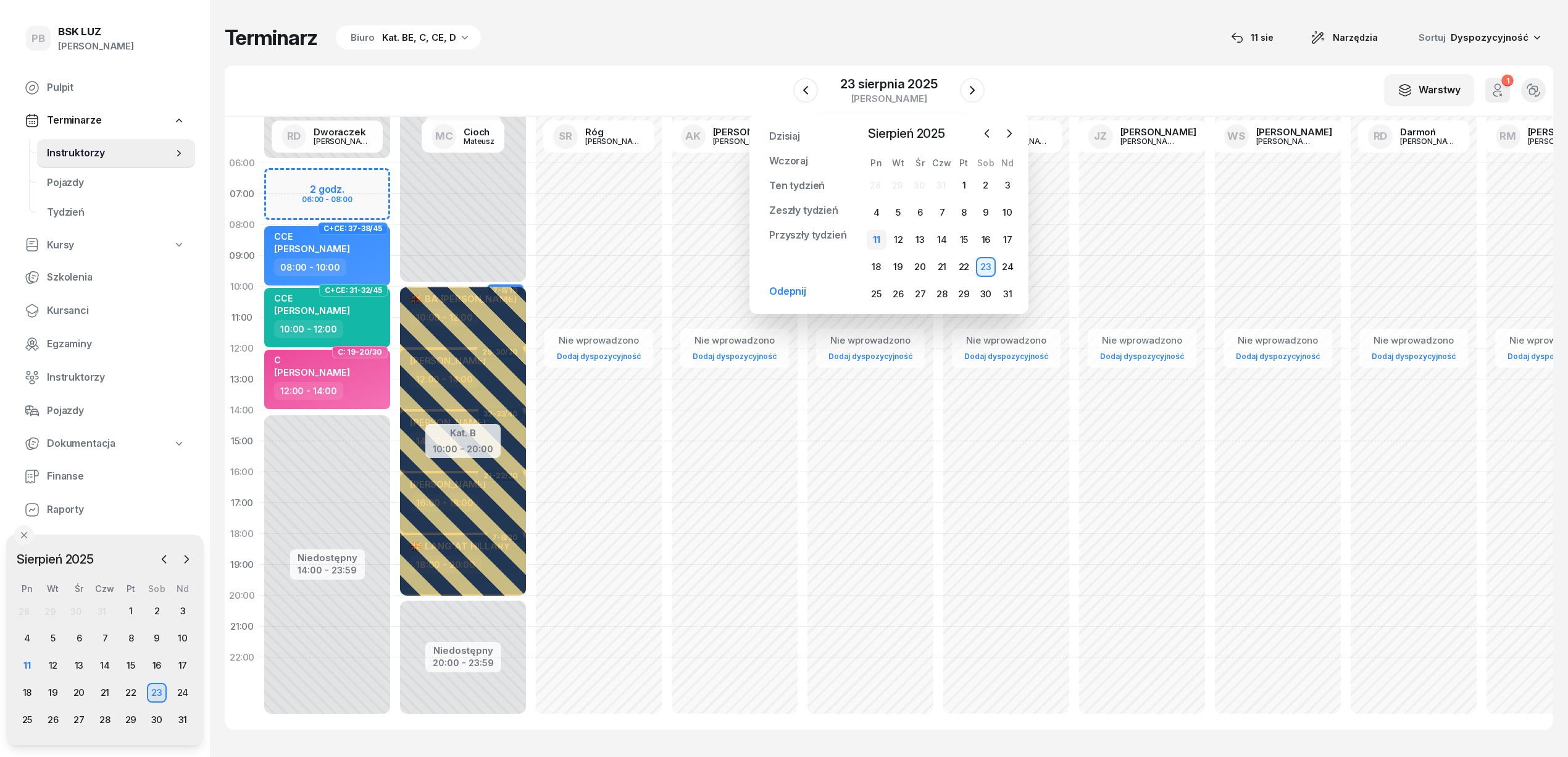
click at [879, 249] on div "11" at bounding box center [877, 240] width 20 height 20
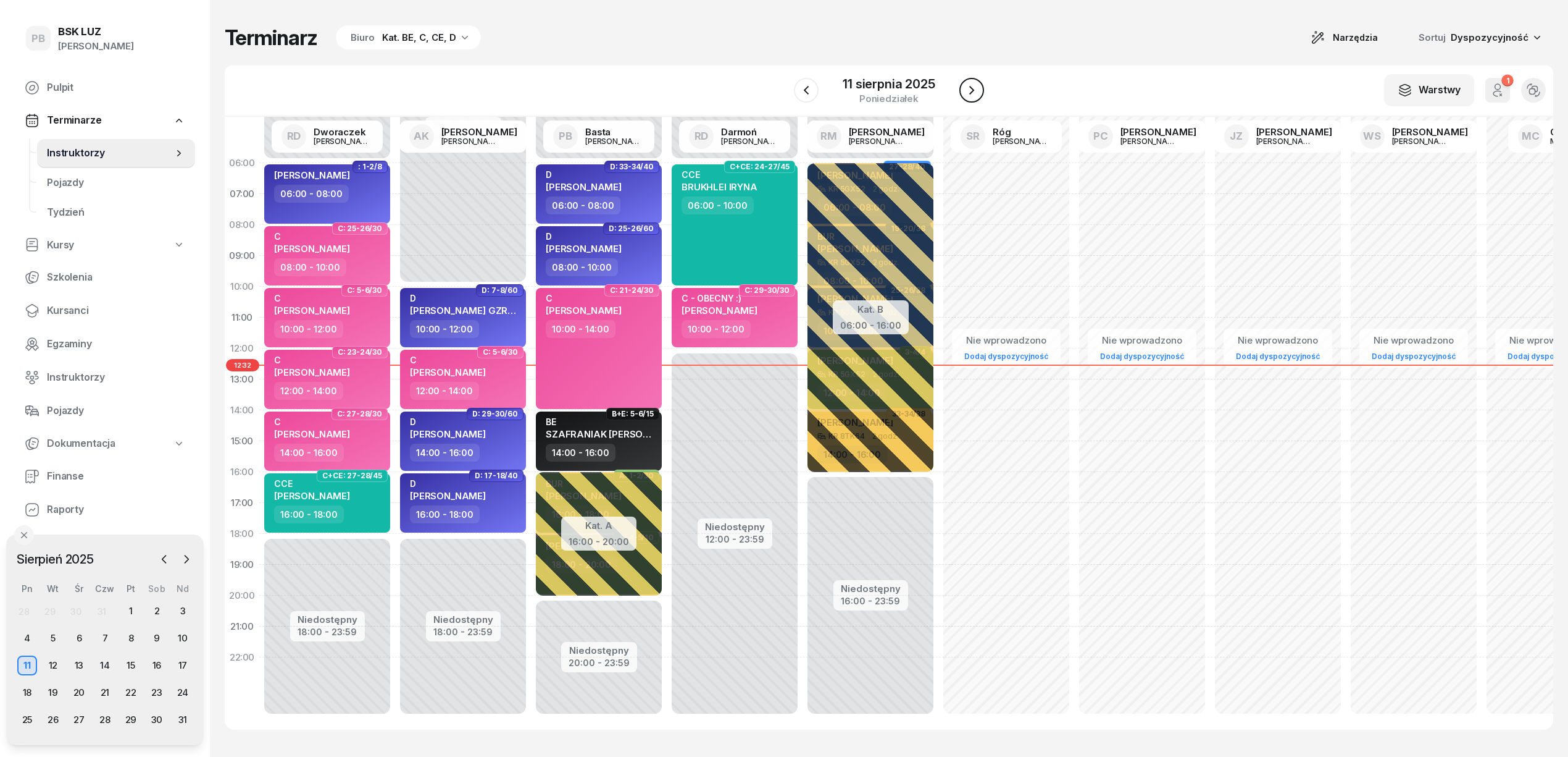
click at [976, 94] on icon "button" at bounding box center [971, 90] width 15 height 15
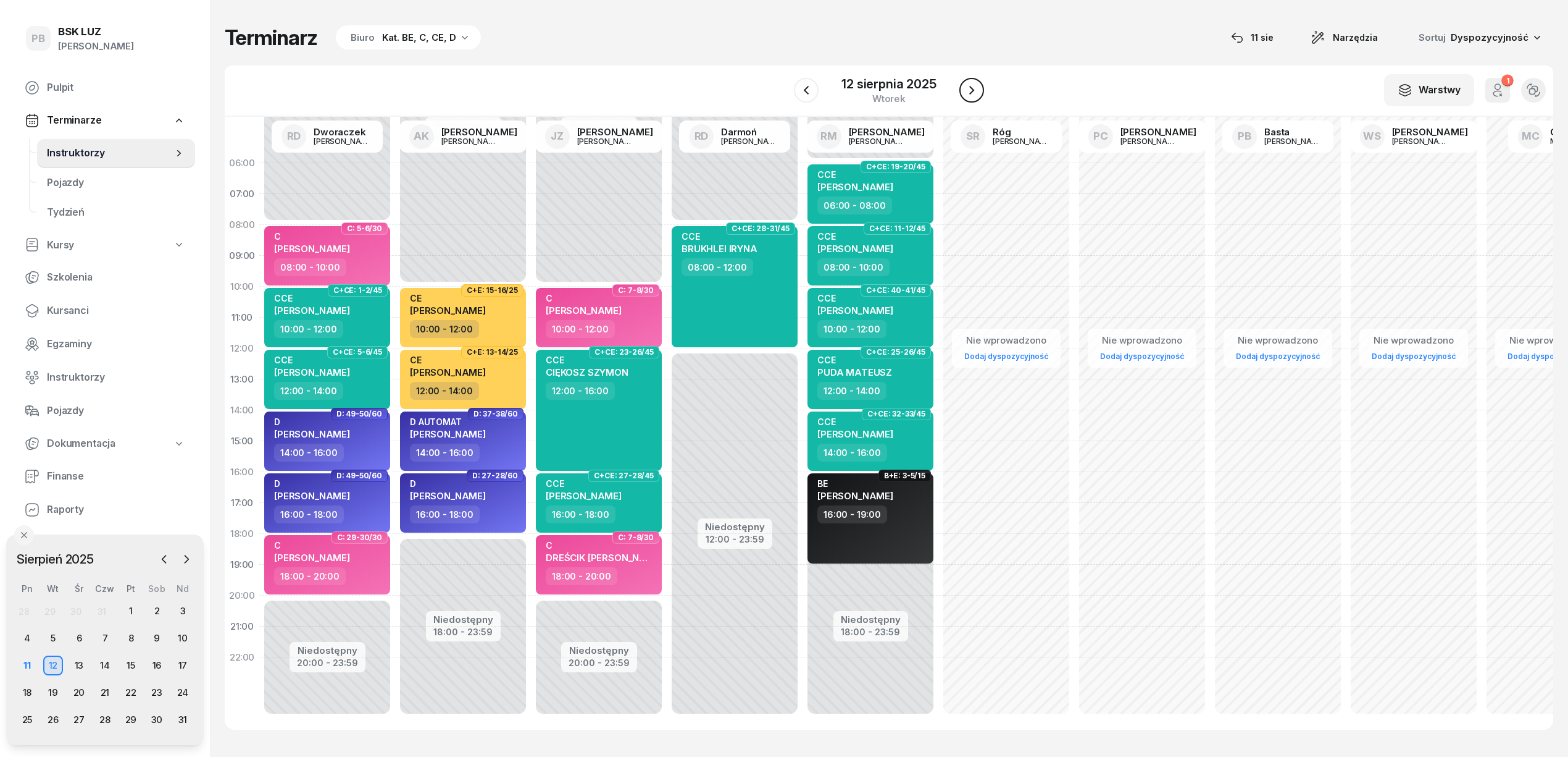
click at [976, 94] on icon "button" at bounding box center [971, 90] width 15 height 15
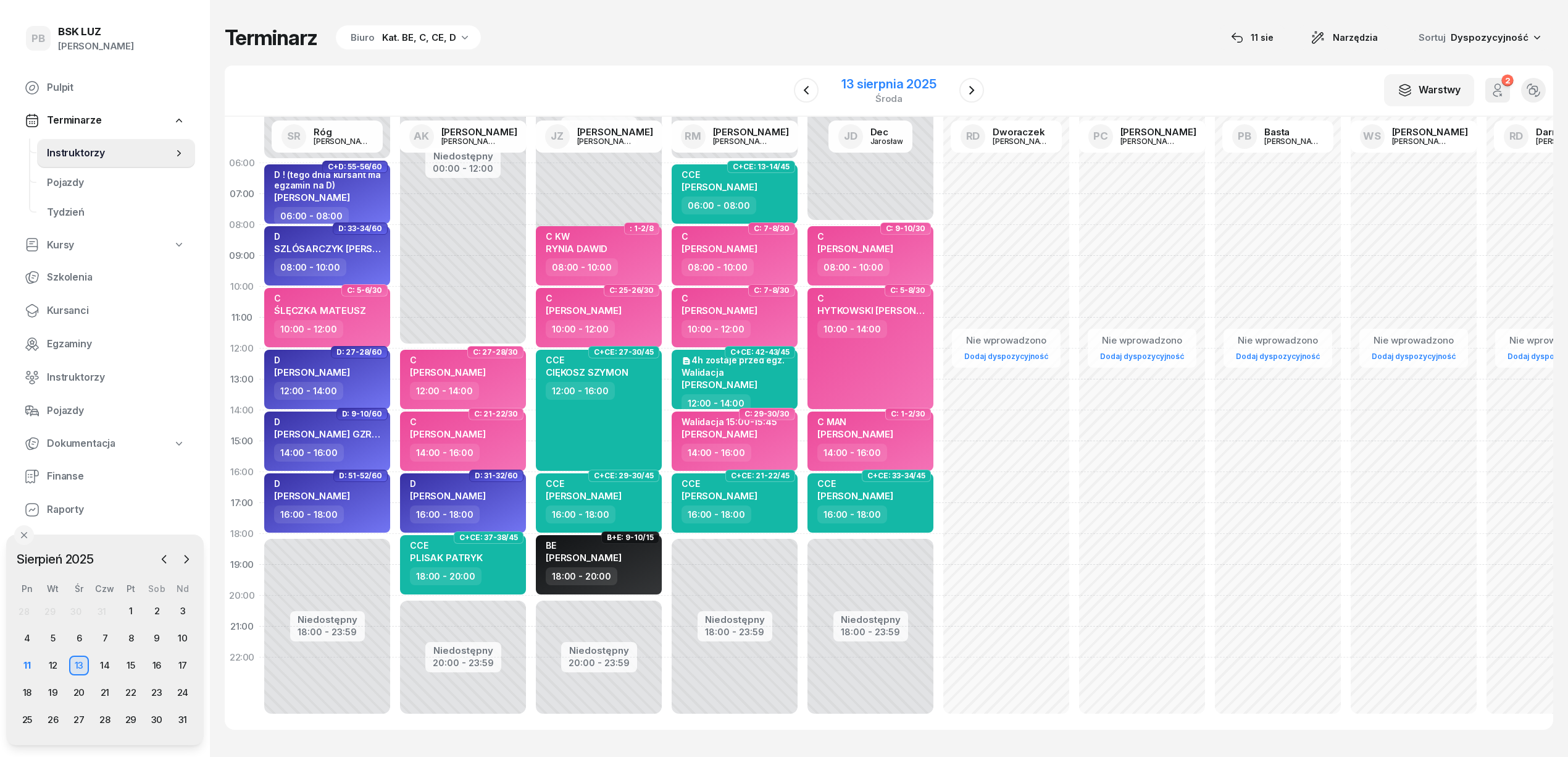
click at [870, 74] on div "13 sierpnia 2025 środa" at bounding box center [889, 90] width 126 height 35
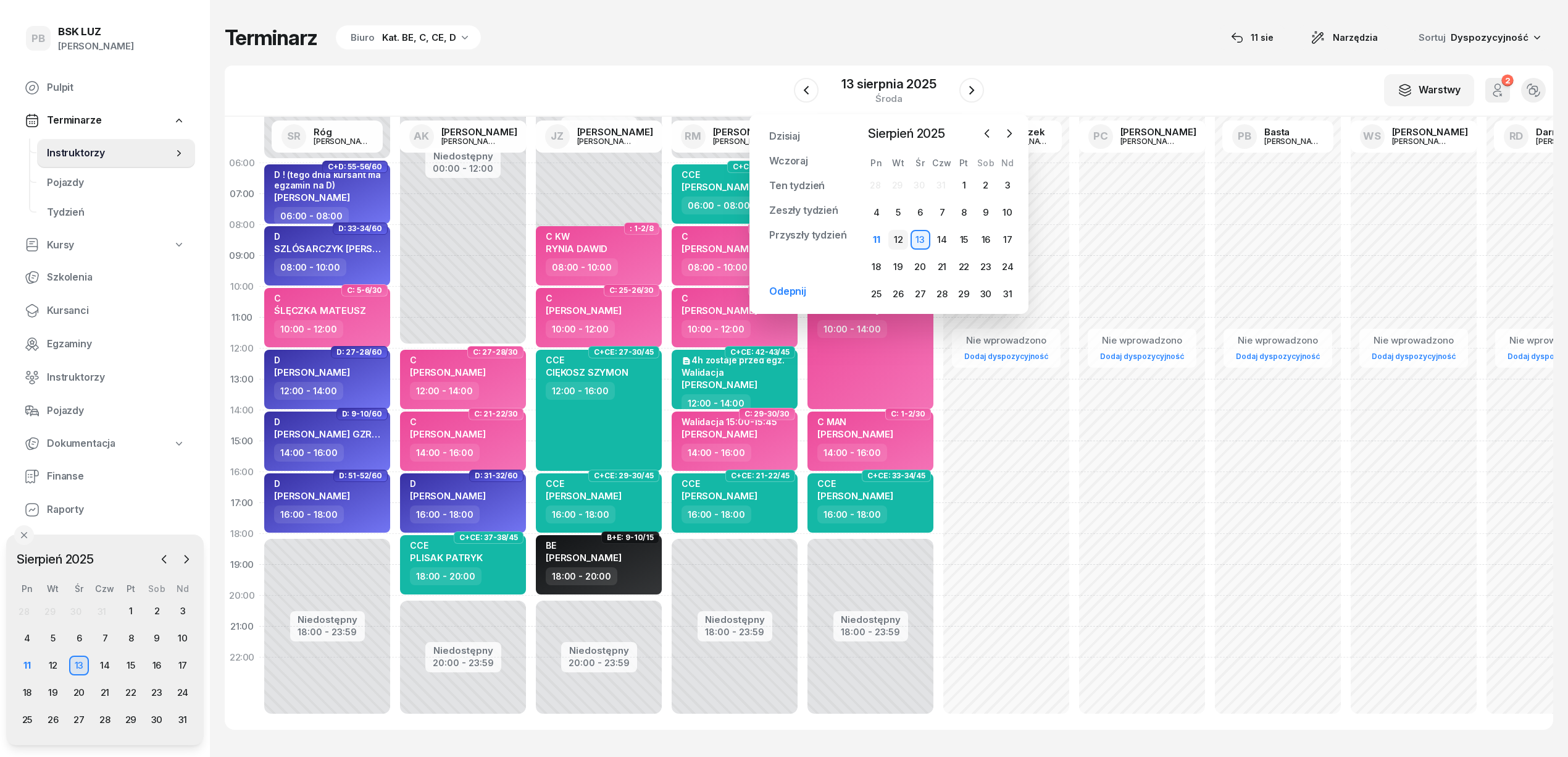
click at [897, 233] on div "12" at bounding box center [898, 240] width 20 height 20
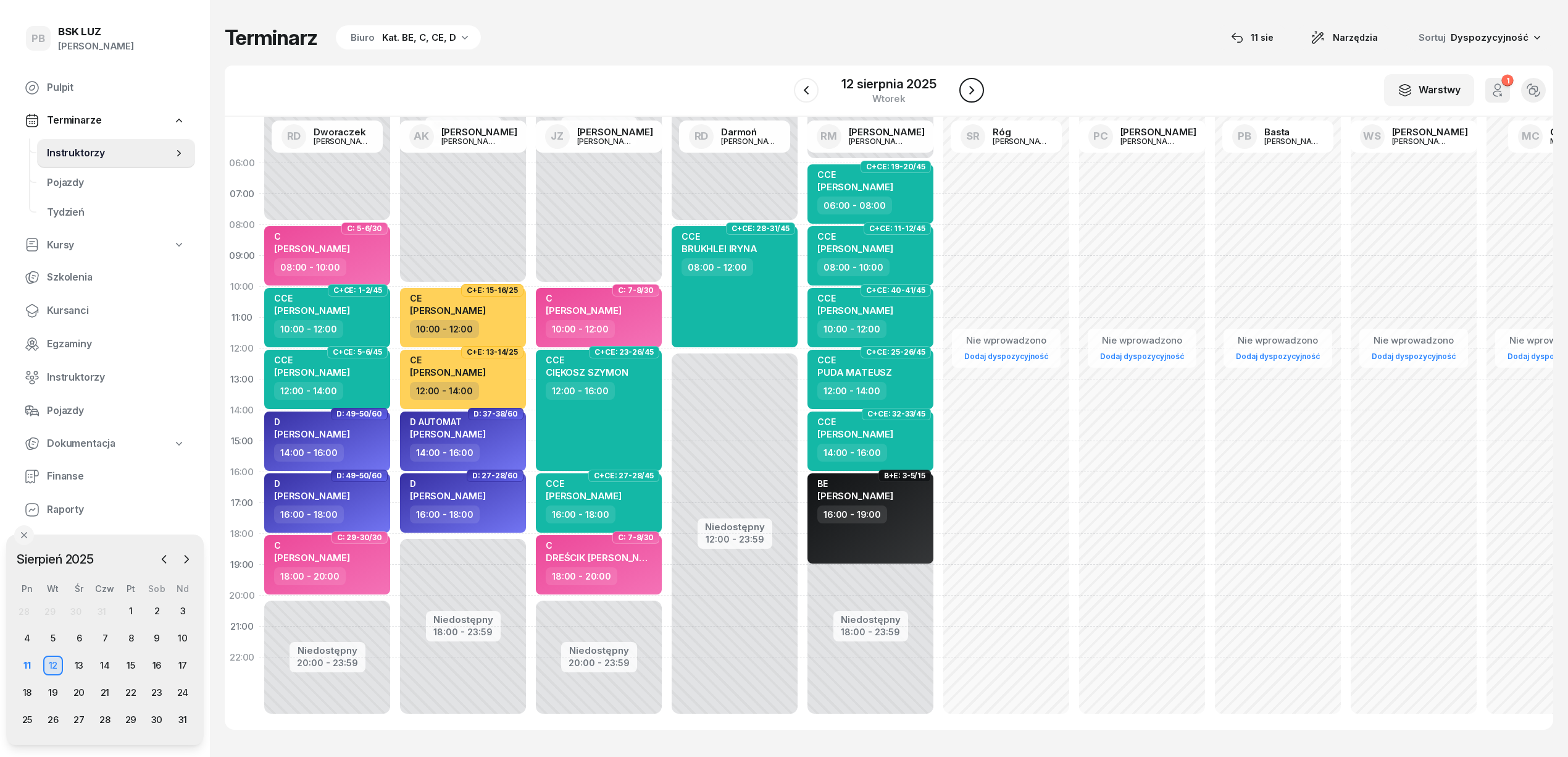
click at [969, 90] on icon "button" at bounding box center [971, 90] width 15 height 15
